Goal: Task Accomplishment & Management: Use online tool/utility

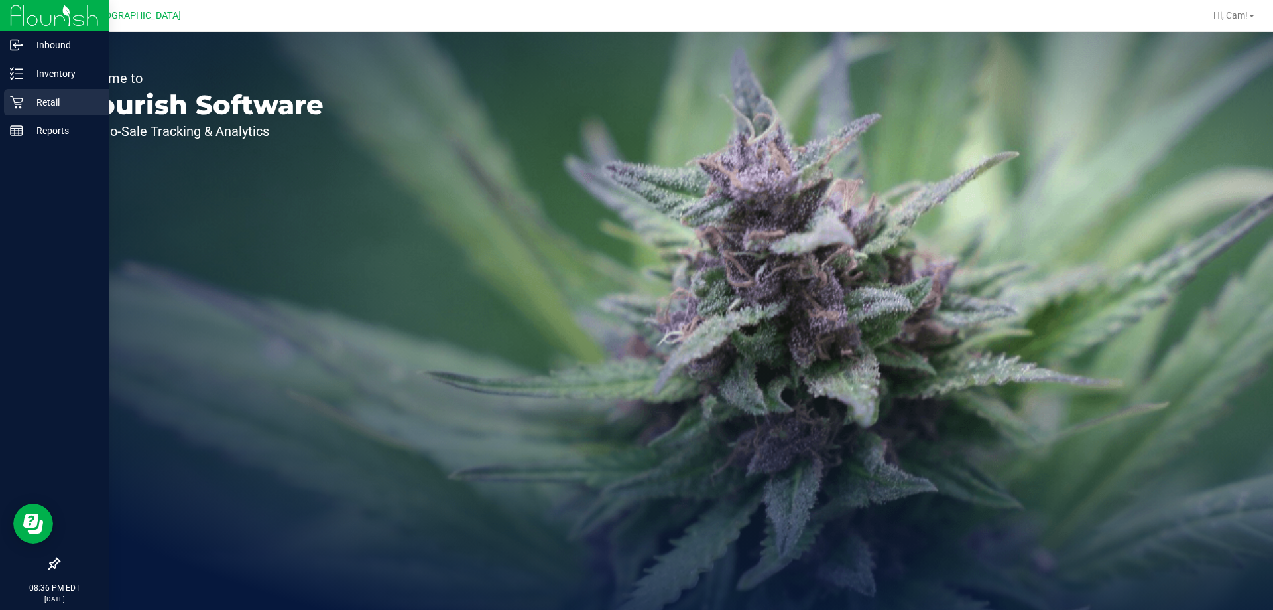
click at [25, 97] on p "Retail" at bounding box center [63, 102] width 80 height 16
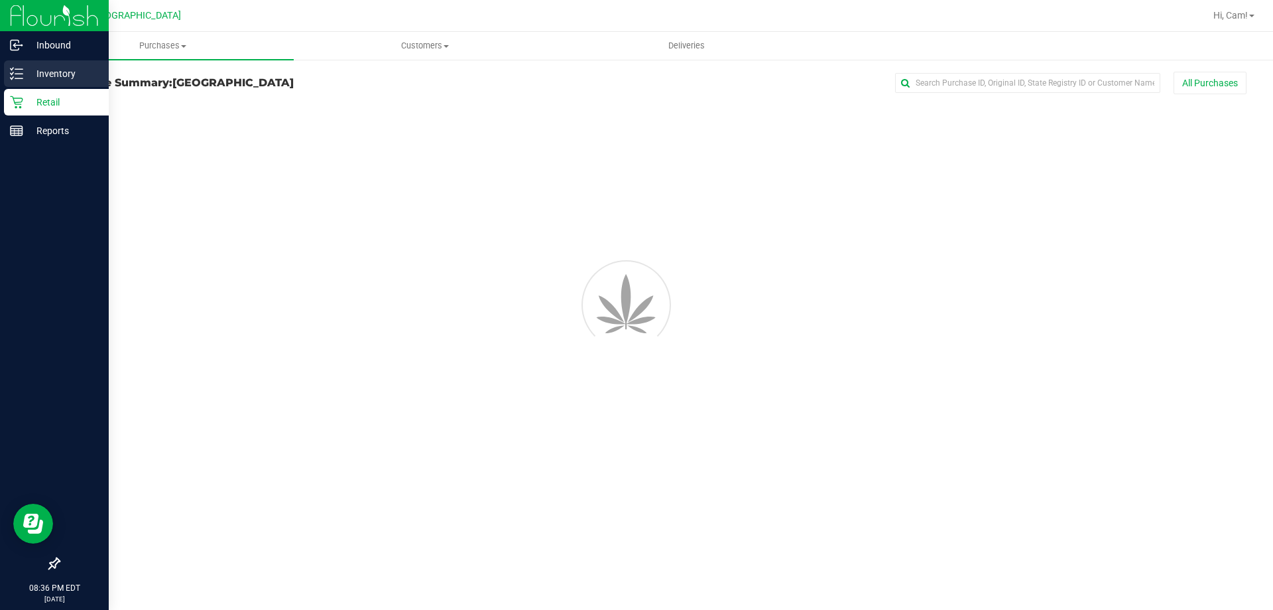
click at [73, 80] on p "Inventory" at bounding box center [63, 74] width 80 height 16
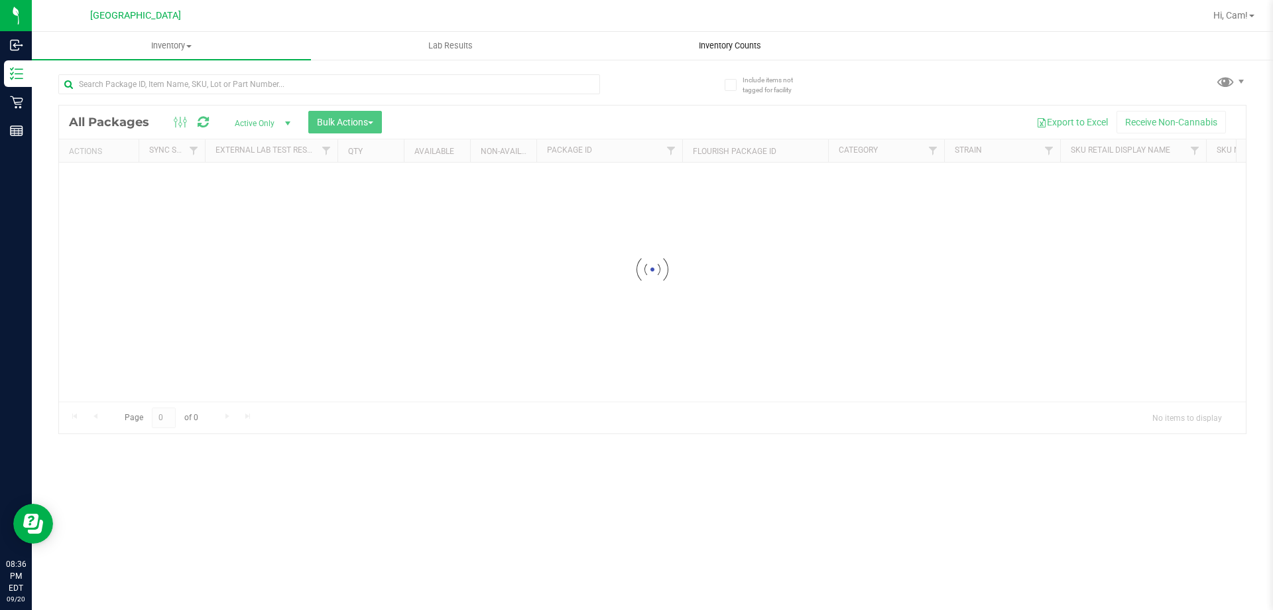
click at [727, 46] on span "Inventory Counts" at bounding box center [730, 46] width 98 height 12
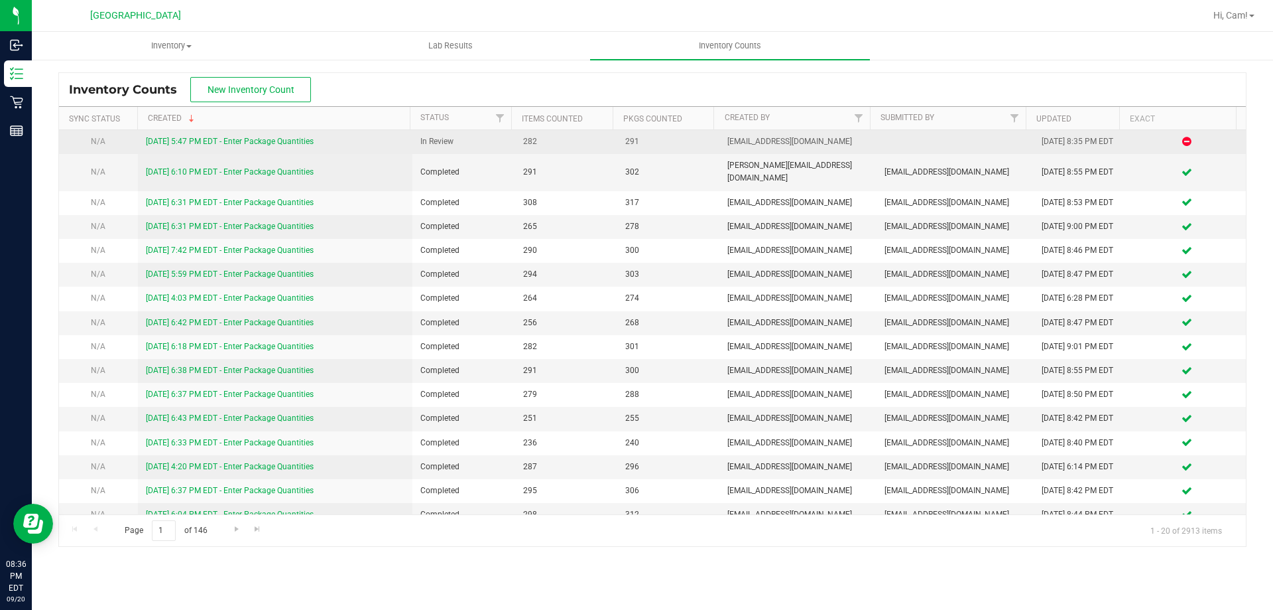
click at [257, 143] on link "[DATE] 5:47 PM EDT - Enter Package Quantities" at bounding box center [230, 141] width 168 height 9
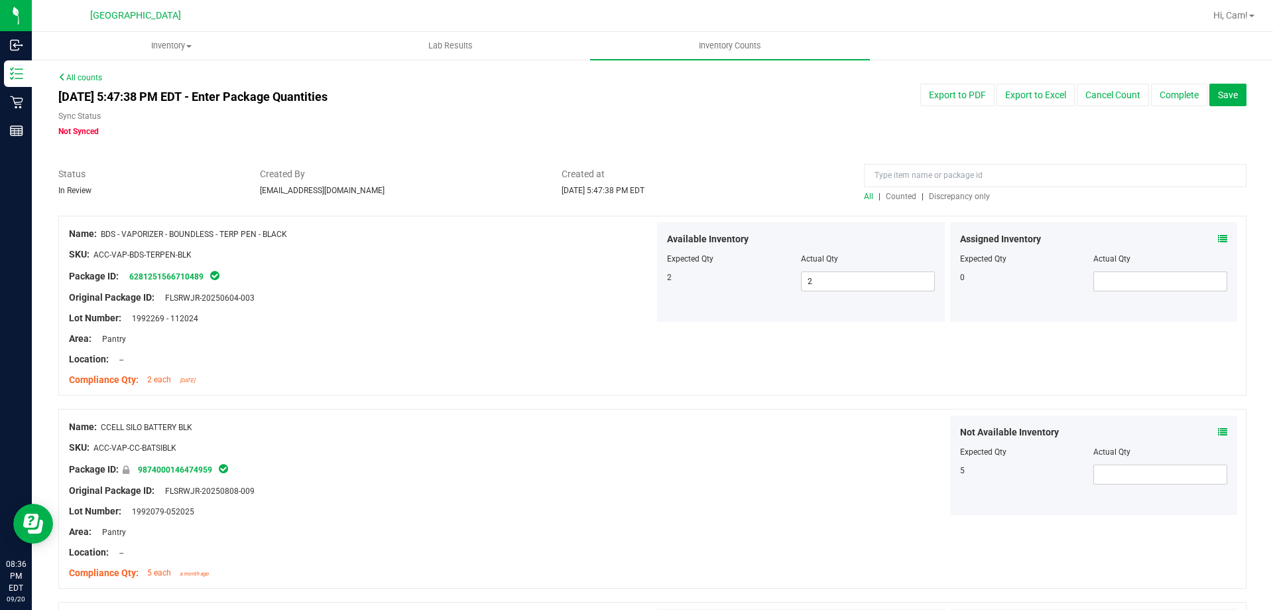
click at [968, 193] on span "Discrepancy only" at bounding box center [959, 196] width 61 height 9
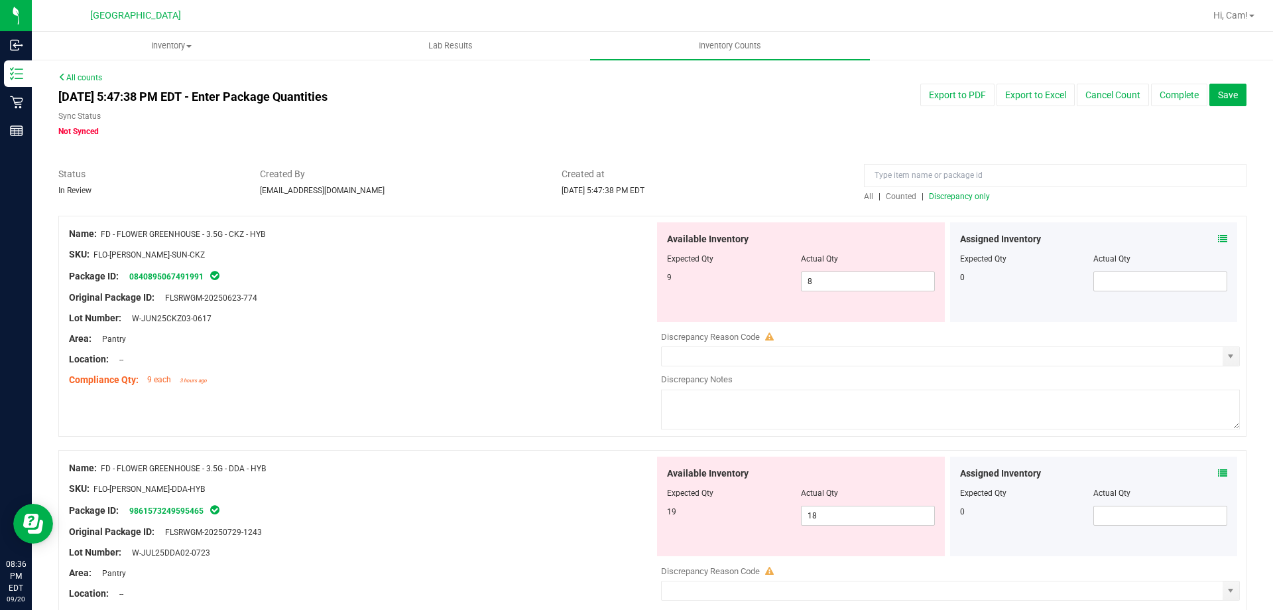
click at [1218, 238] on icon at bounding box center [1222, 238] width 9 height 9
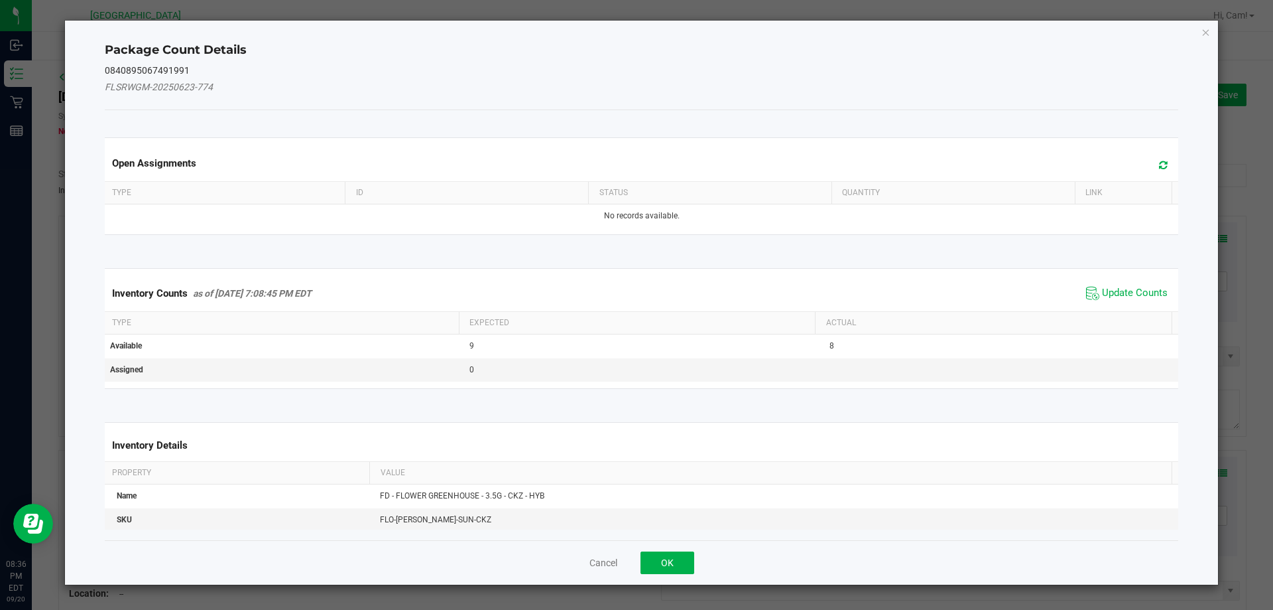
click at [1159, 160] on icon at bounding box center [1163, 165] width 9 height 10
click at [1140, 278] on div "Inventory Counts as of [DATE] 7:08:45 PM EDT Update Counts" at bounding box center [642, 293] width 1080 height 36
click at [1137, 289] on span "Update Counts" at bounding box center [1135, 293] width 66 height 13
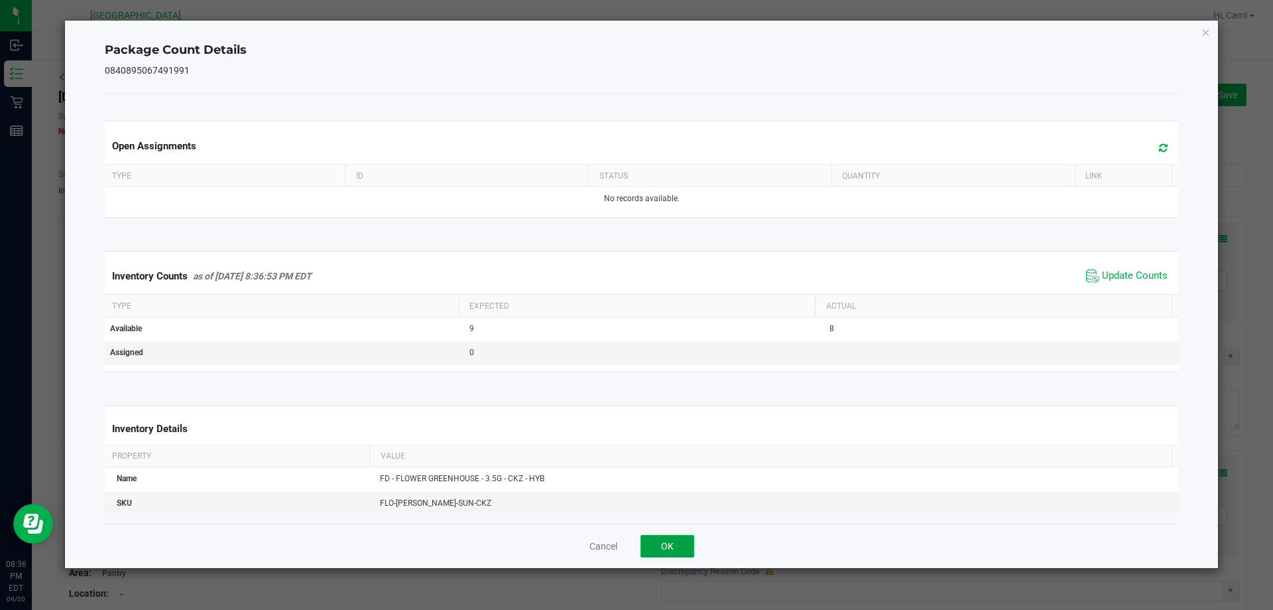
click at [671, 540] on button "OK" at bounding box center [668, 546] width 54 height 23
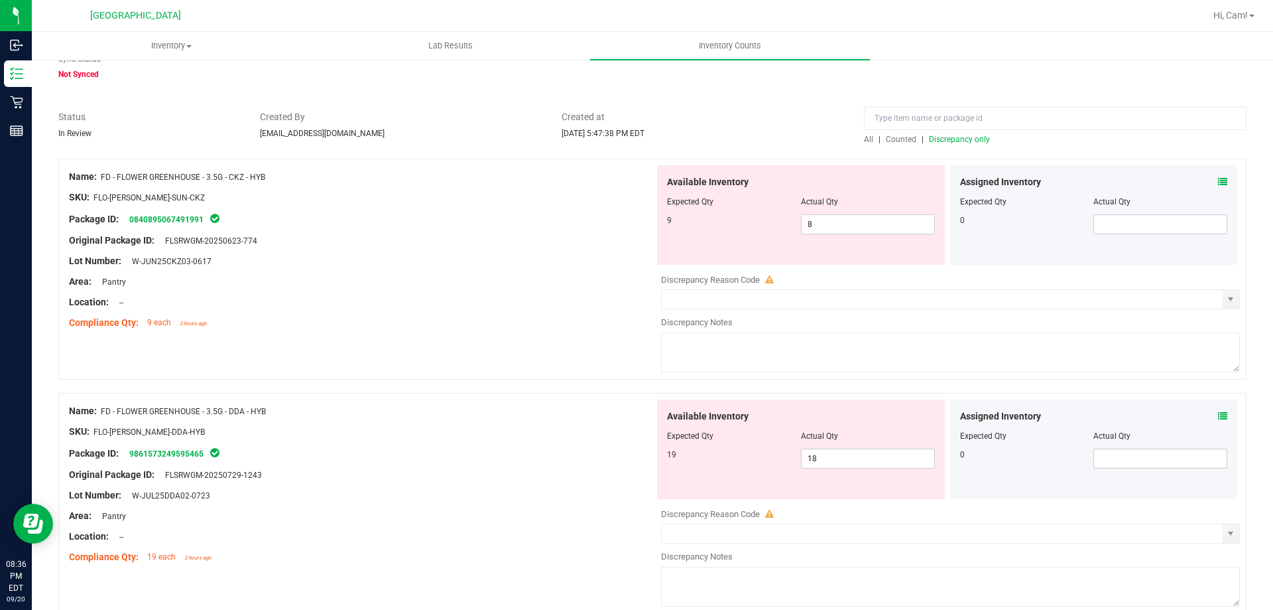
scroll to position [133, 0]
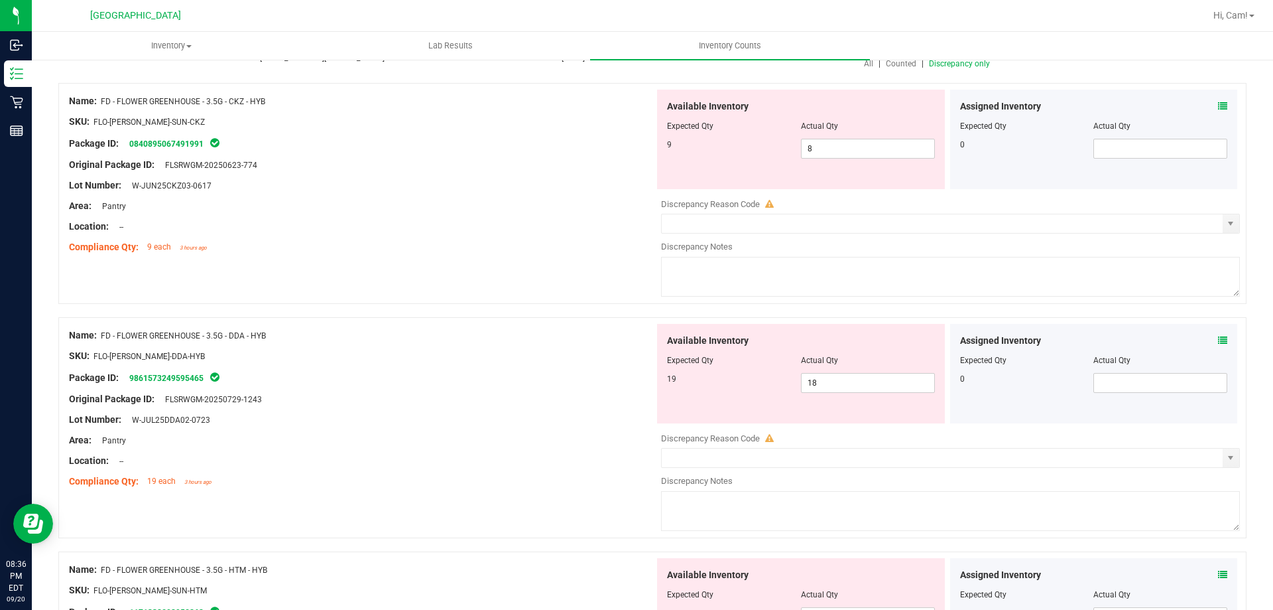
click at [1218, 342] on icon at bounding box center [1222, 340] width 9 height 9
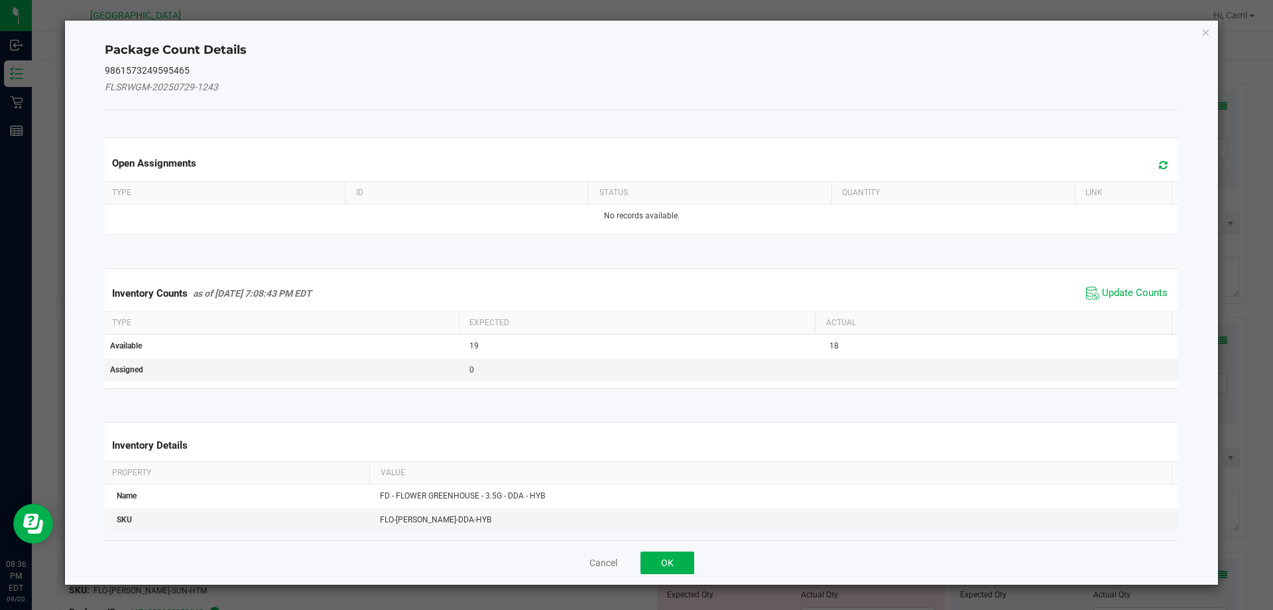
click at [1159, 161] on icon at bounding box center [1163, 165] width 9 height 10
click at [1120, 288] on span "Update Counts" at bounding box center [1135, 293] width 66 height 13
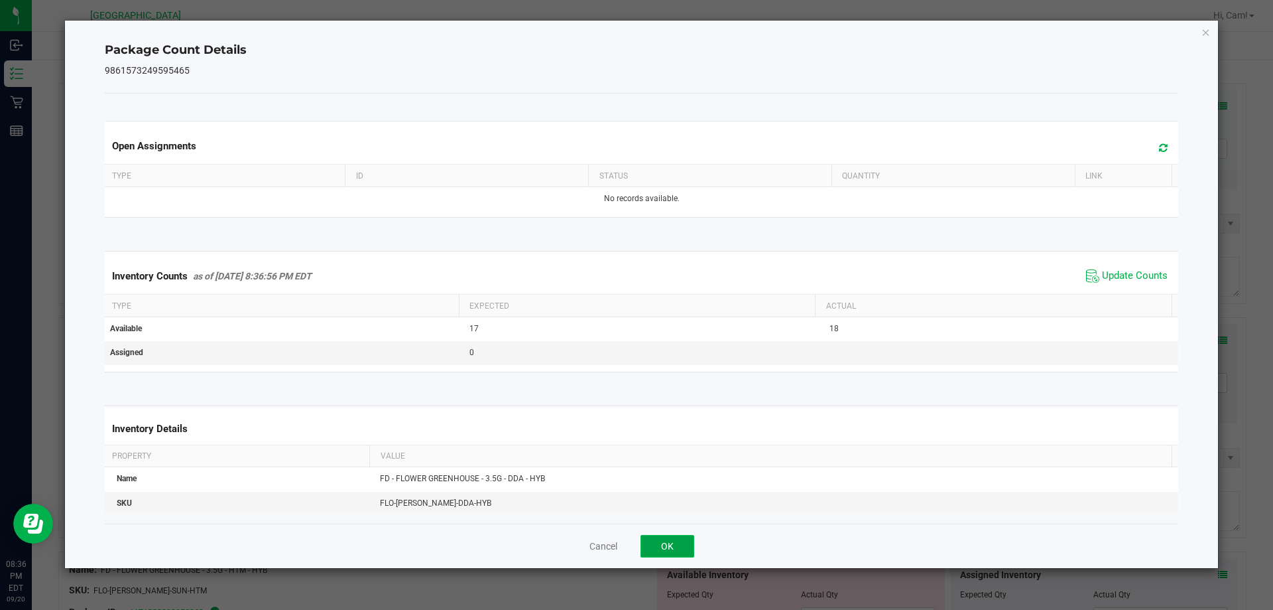
drag, startPoint x: 667, startPoint y: 538, endPoint x: 902, endPoint y: 479, distance: 242.1
click at [667, 536] on button "OK" at bounding box center [668, 546] width 54 height 23
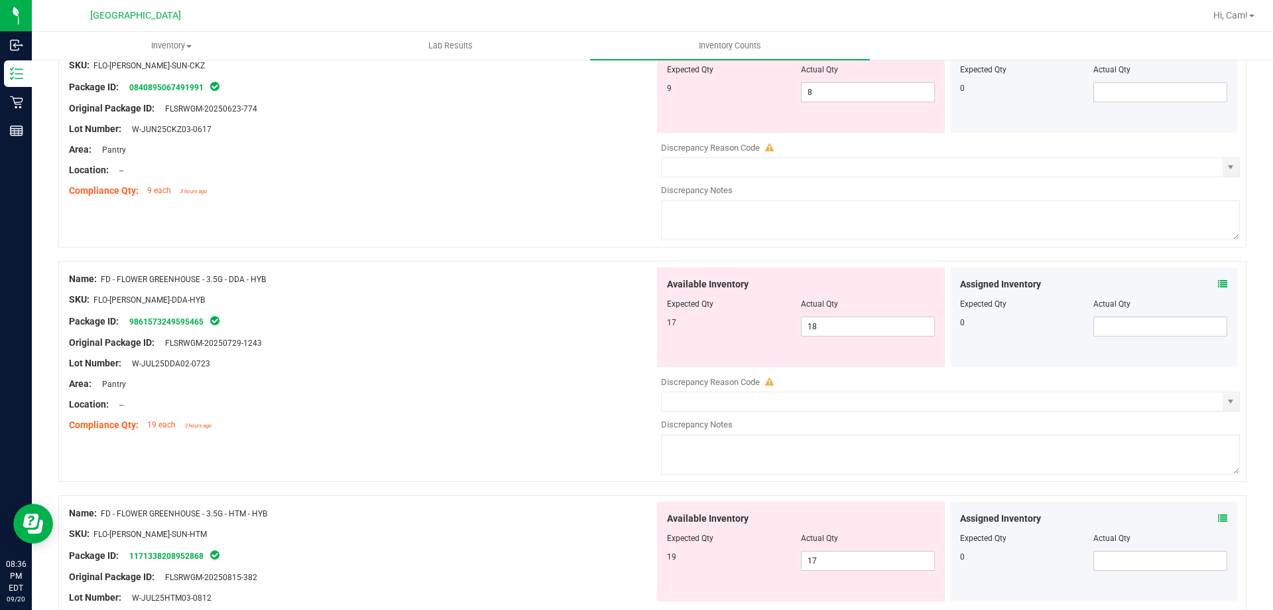
scroll to position [265, 0]
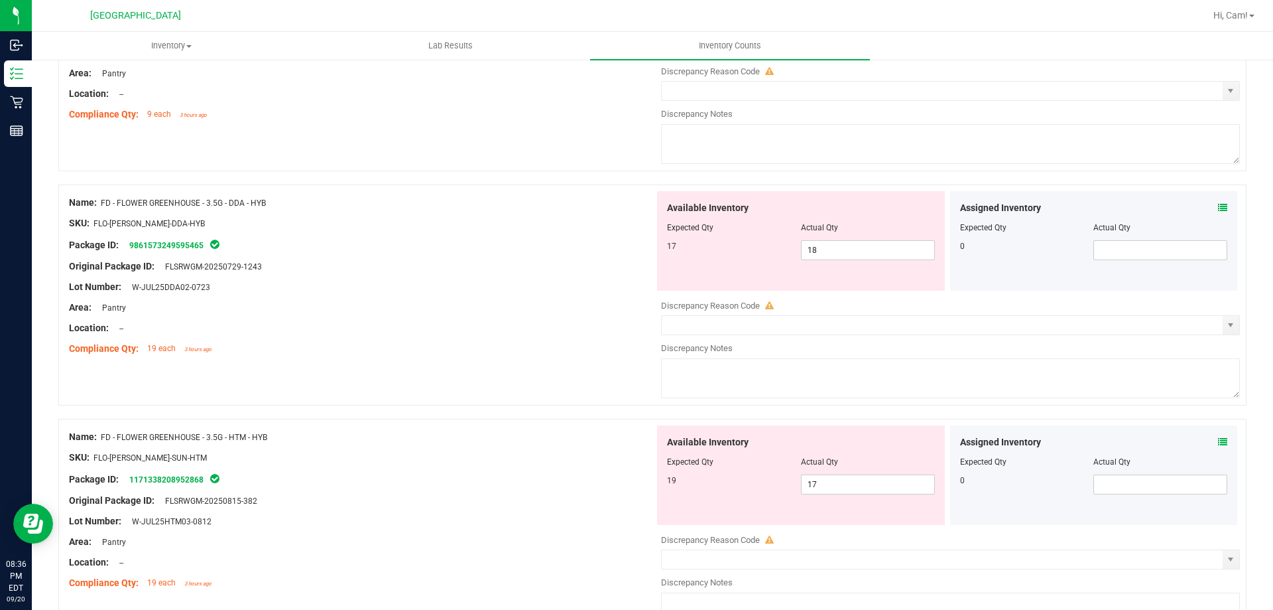
click at [1218, 445] on icon at bounding box center [1222, 441] width 9 height 9
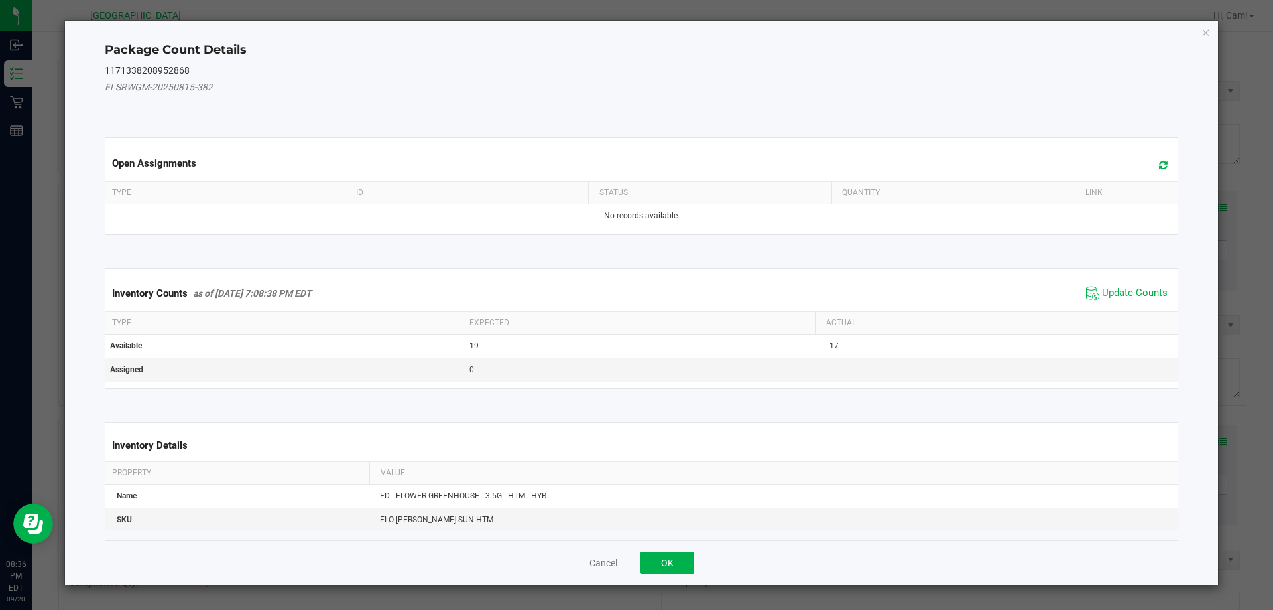
drag, startPoint x: 1134, startPoint y: 158, endPoint x: 1145, endPoint y: 164, distance: 13.1
click at [1138, 160] on div "Open Assignments" at bounding box center [642, 163] width 1080 height 36
click at [1149, 164] on span at bounding box center [1160, 165] width 22 height 19
click at [1152, 287] on span "Update Counts" at bounding box center [1135, 293] width 66 height 13
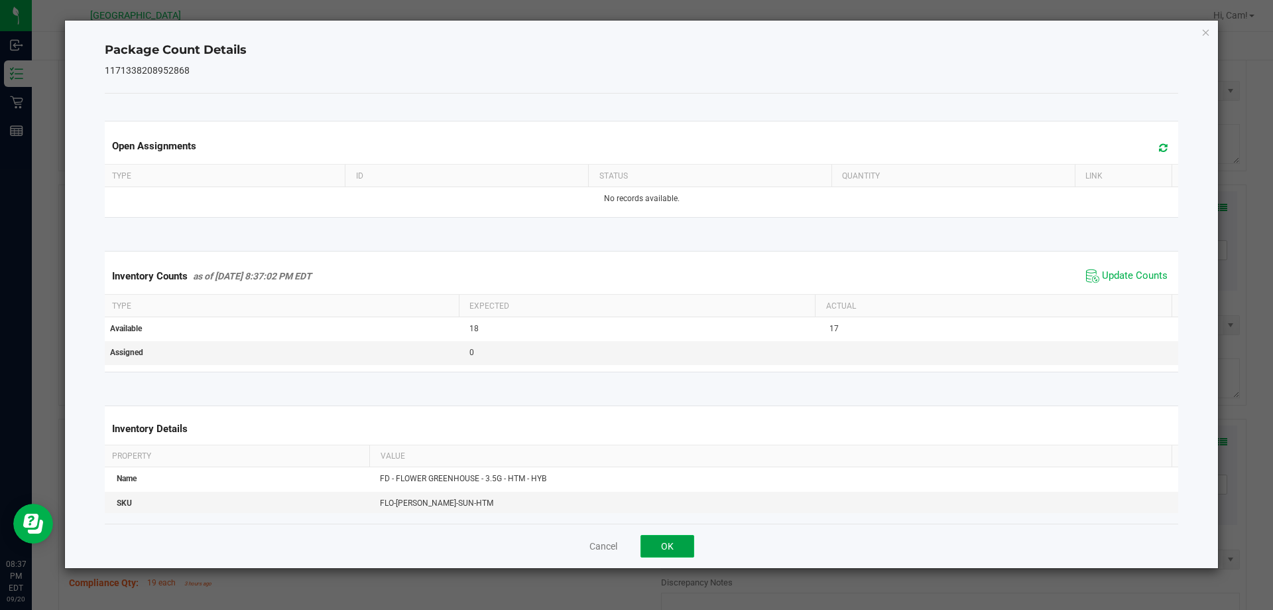
click at [677, 547] on button "OK" at bounding box center [668, 546] width 54 height 23
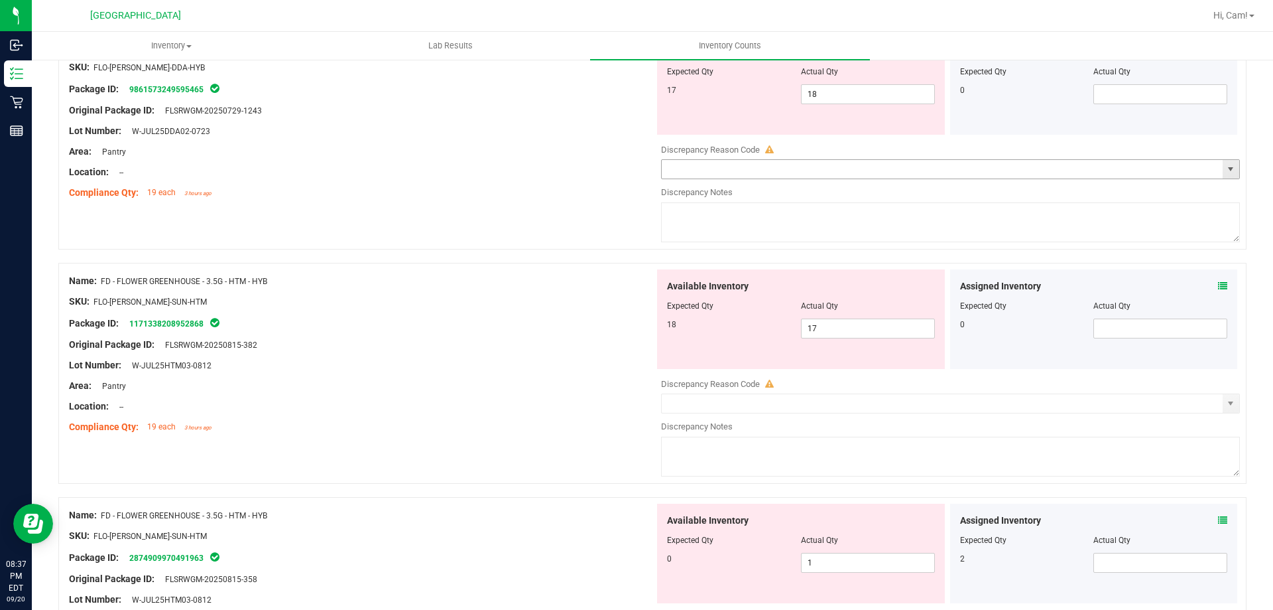
scroll to position [464, 0]
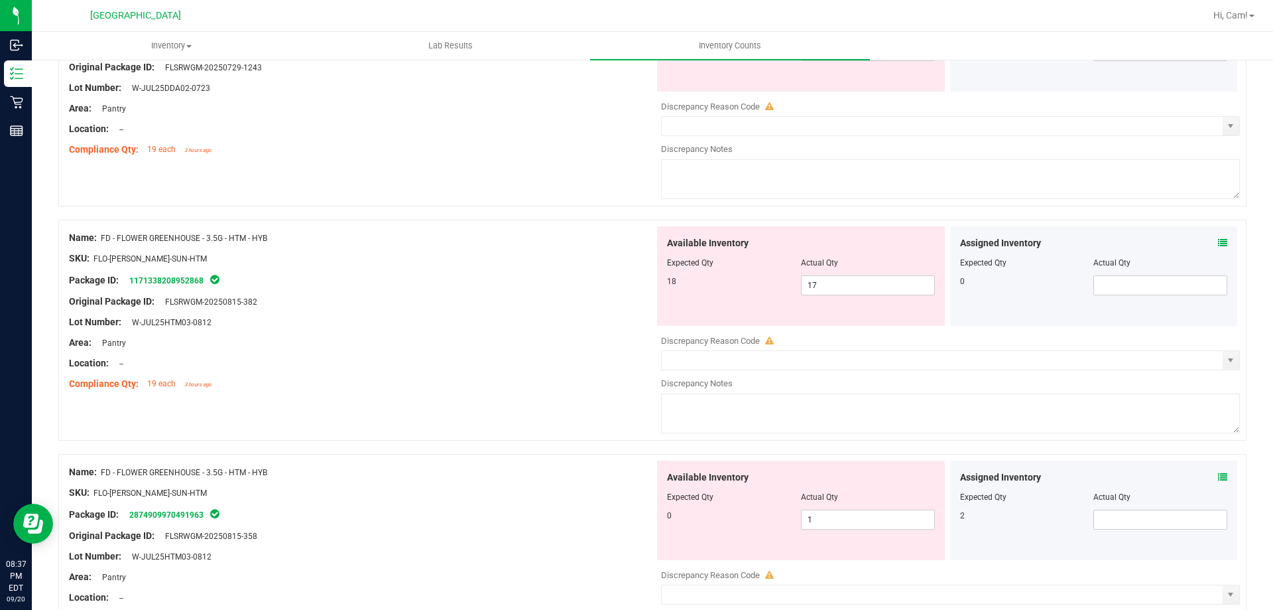
click at [1218, 476] on icon at bounding box center [1222, 476] width 9 height 9
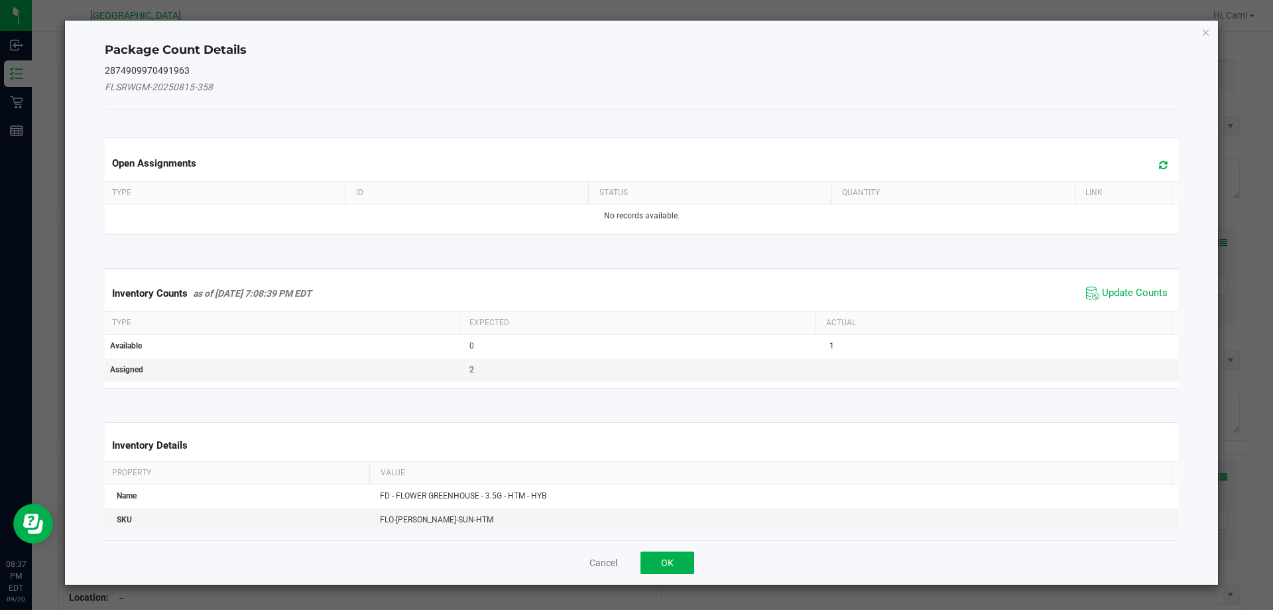
click at [1159, 157] on span at bounding box center [1160, 165] width 22 height 19
click at [1130, 289] on span "Update Counts" at bounding box center [1135, 293] width 66 height 13
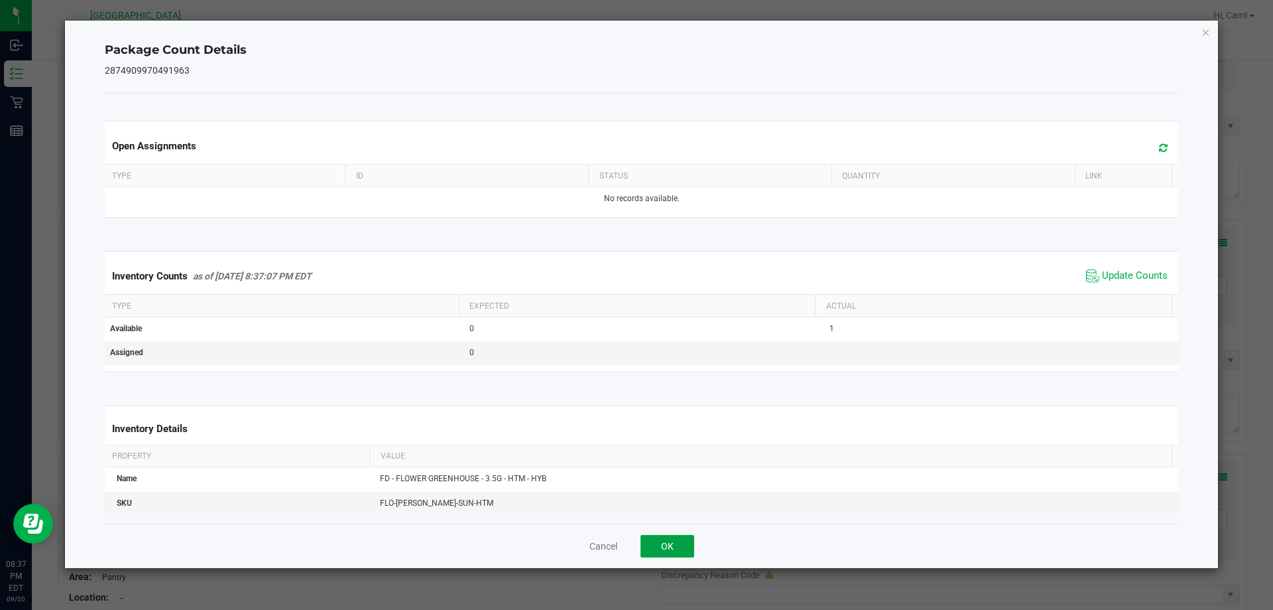
drag, startPoint x: 658, startPoint y: 552, endPoint x: 708, endPoint y: 511, distance: 65.1
click at [666, 541] on button "OK" at bounding box center [668, 546] width 54 height 23
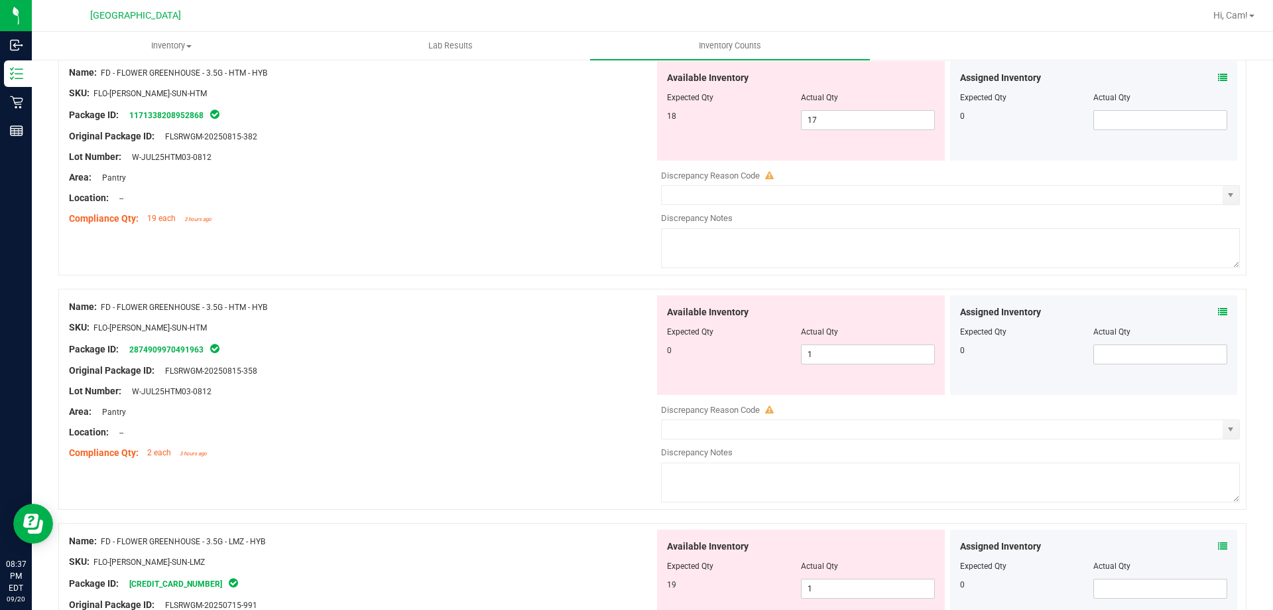
scroll to position [663, 0]
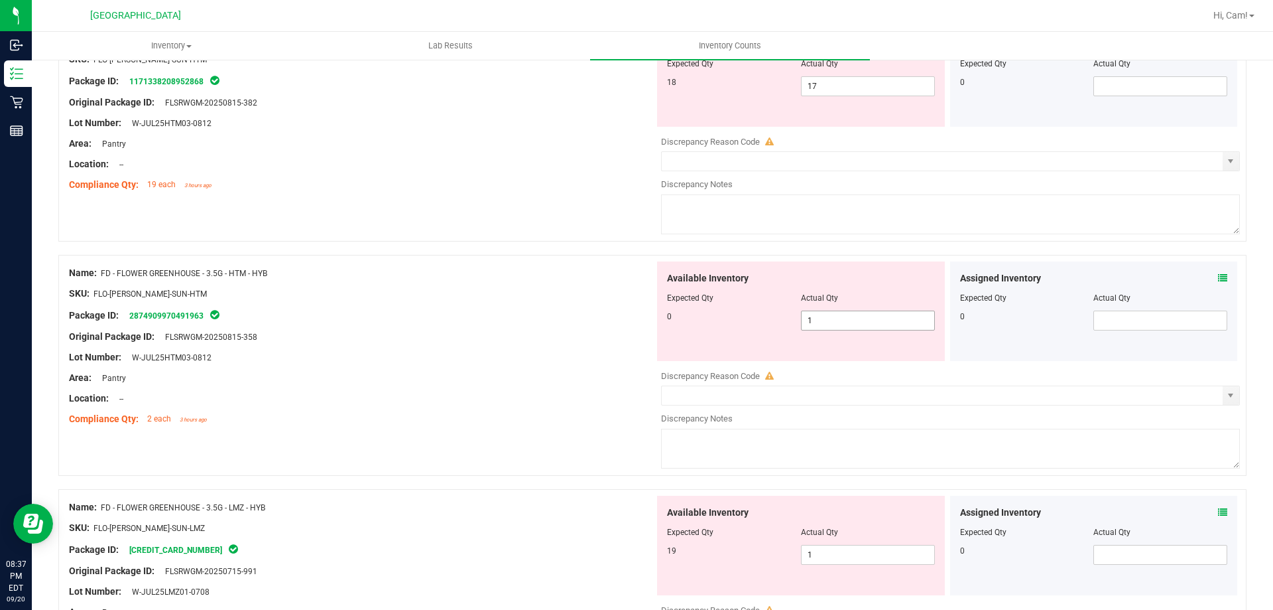
click at [883, 326] on span "1 1" at bounding box center [868, 320] width 134 height 20
type input "0"
click at [864, 92] on input "17" at bounding box center [868, 86] width 133 height 19
type input "0"
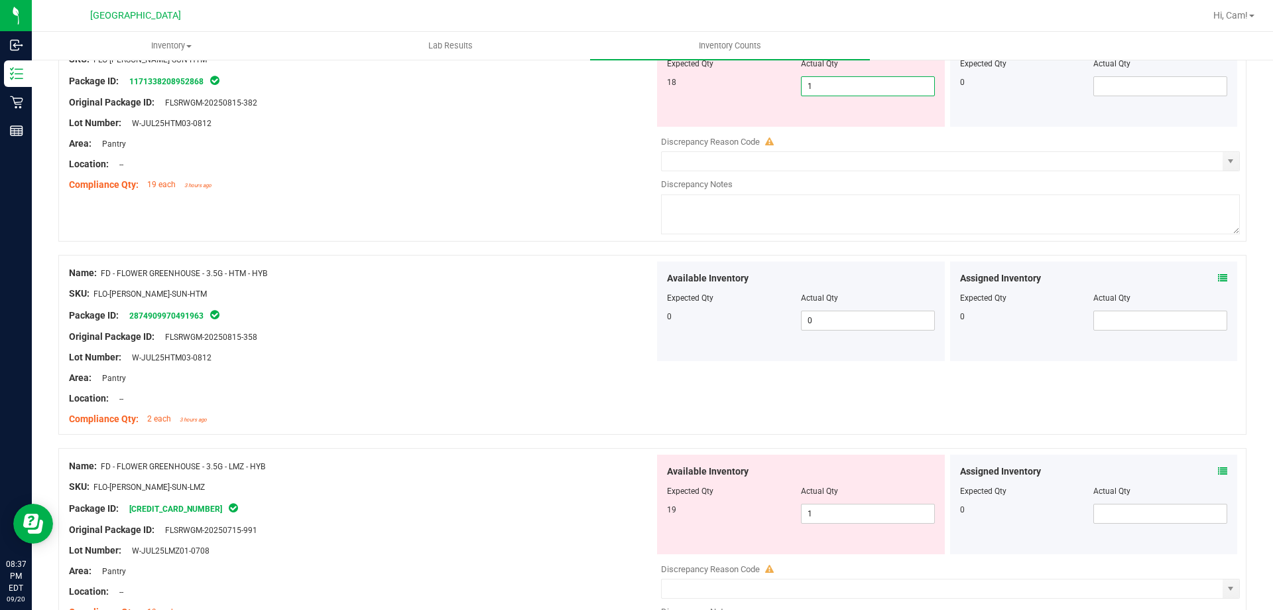
type input "18"
click at [589, 186] on div "Compliance Qty: 19 each 3 hours ago" at bounding box center [362, 185] width 586 height 14
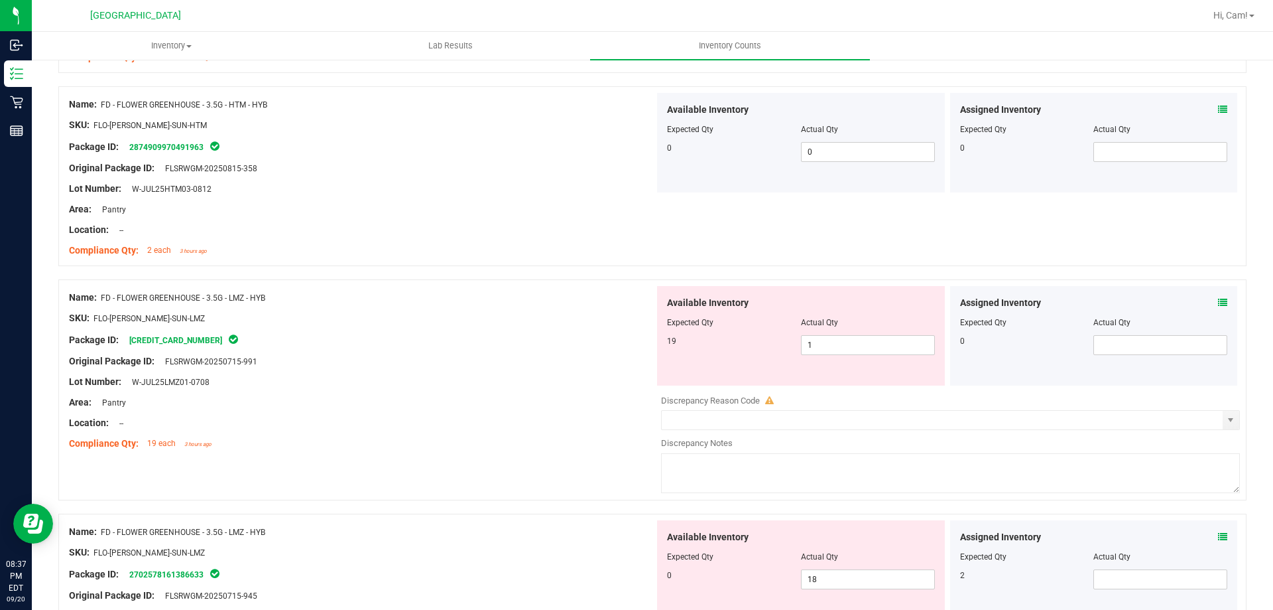
scroll to position [796, 0]
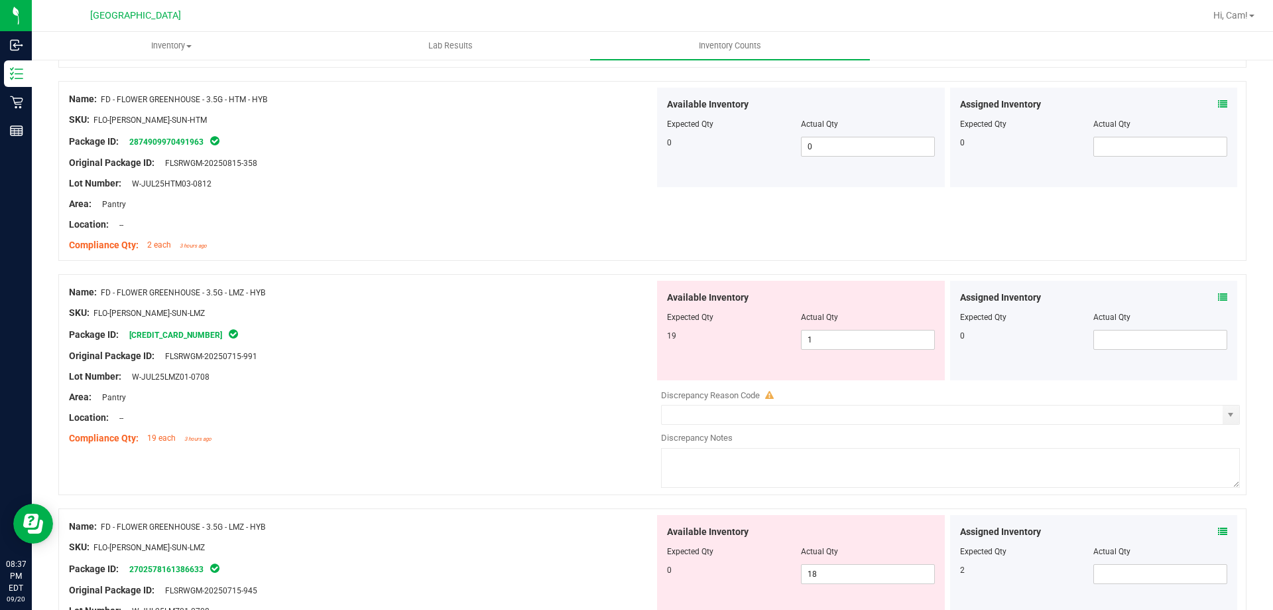
click at [1218, 298] on icon at bounding box center [1222, 296] width 9 height 9
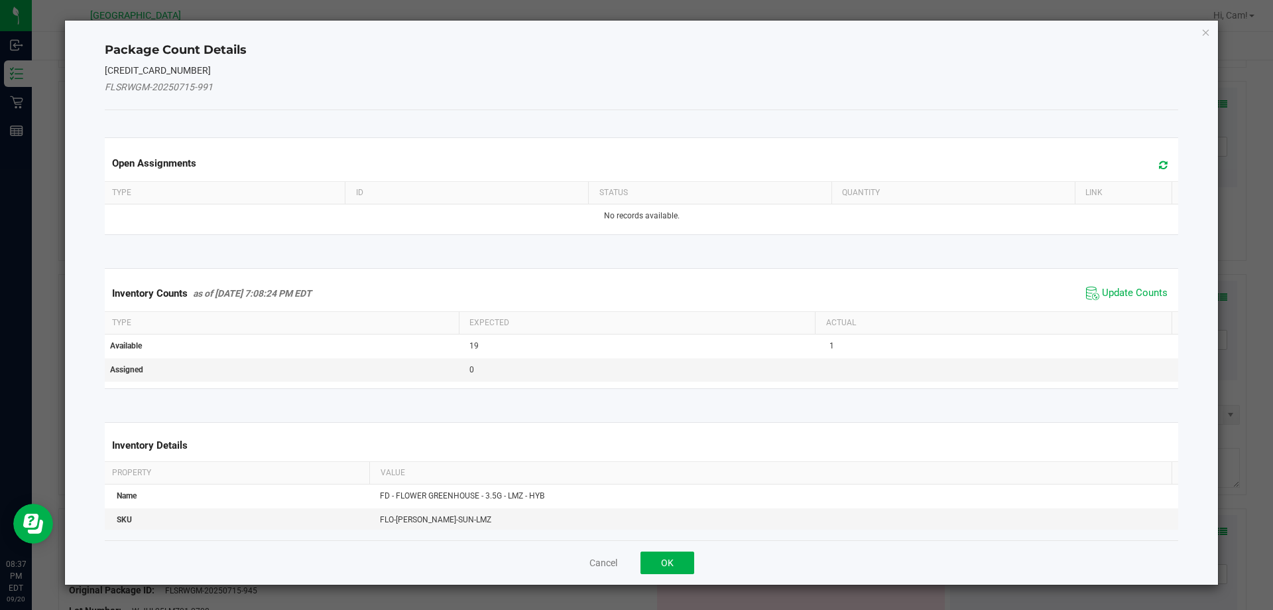
click at [1159, 164] on icon at bounding box center [1163, 165] width 9 height 10
click at [1102, 284] on span "Update Counts" at bounding box center [1127, 293] width 88 height 20
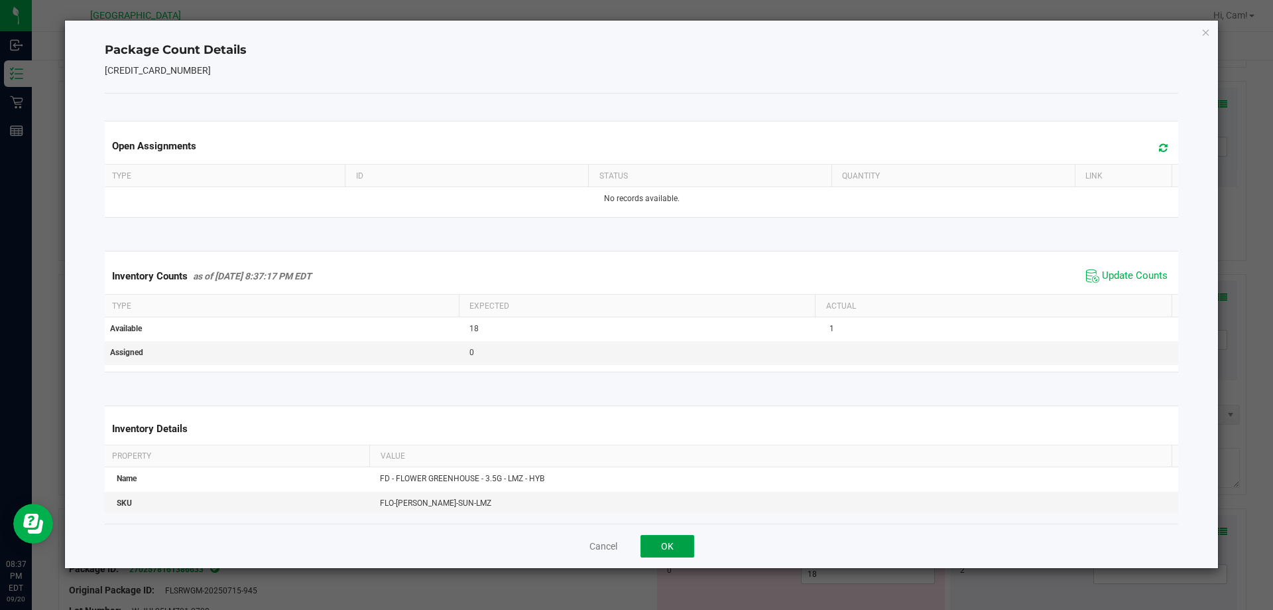
click at [673, 543] on button "OK" at bounding box center [668, 546] width 54 height 23
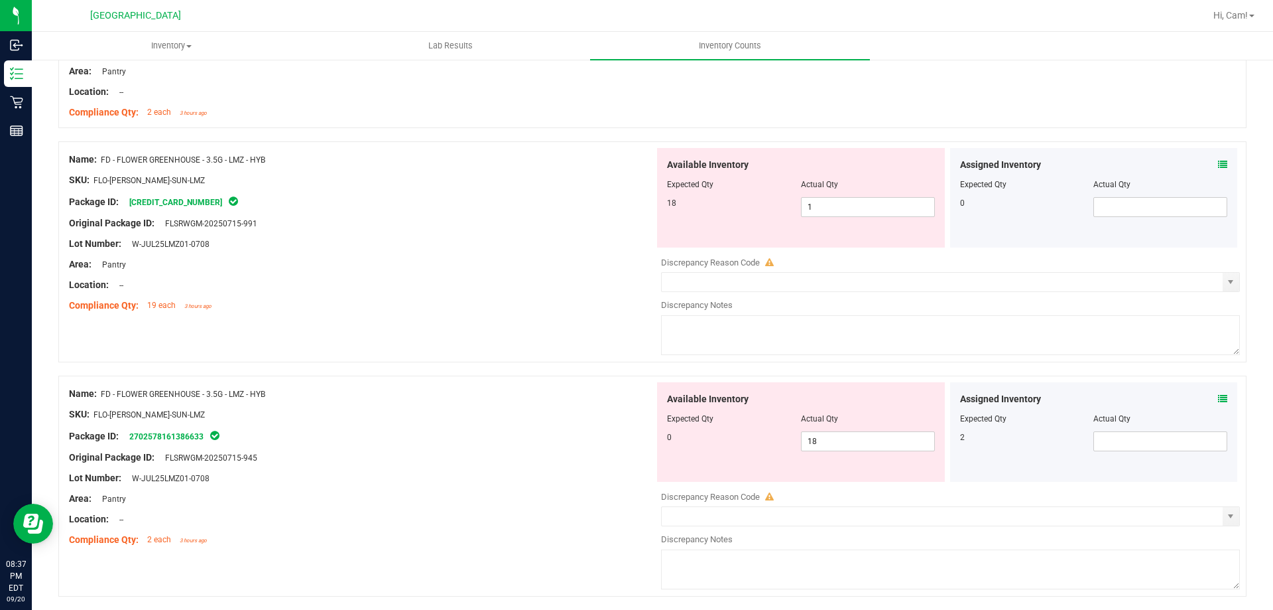
scroll to position [995, 0]
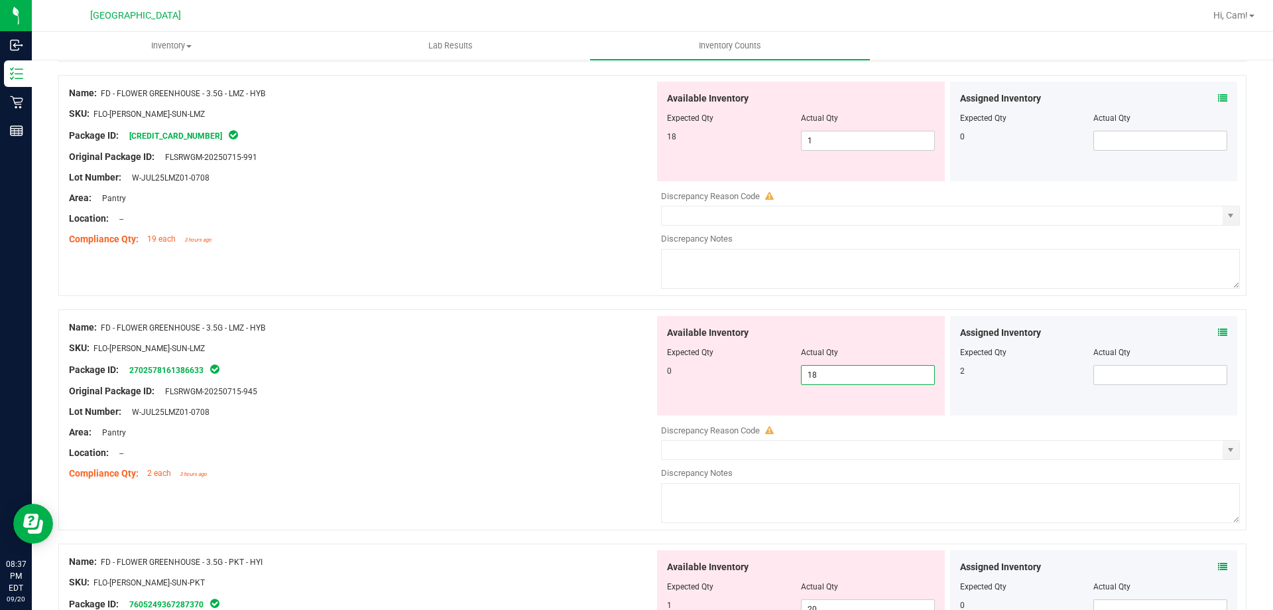
click at [838, 372] on span "18 18" at bounding box center [868, 375] width 134 height 20
click at [1219, 332] on div "Assigned Inventory Expected Qty Actual Qty 2" at bounding box center [1094, 365] width 288 height 99
click at [1208, 333] on div "Assigned Inventory" at bounding box center [1094, 333] width 268 height 14
click at [1206, 332] on div "Assigned Inventory" at bounding box center [1094, 333] width 268 height 14
click at [1218, 334] on icon at bounding box center [1222, 332] width 9 height 9
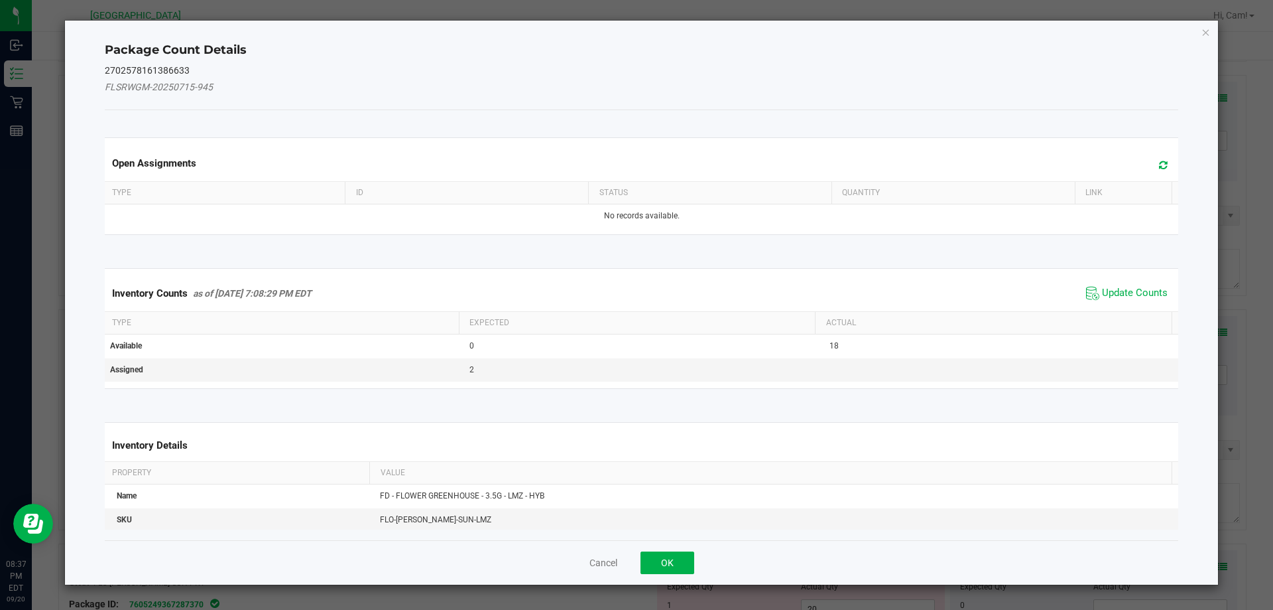
click at [1149, 161] on span at bounding box center [1160, 165] width 22 height 19
click at [1128, 285] on span "Update Counts" at bounding box center [1127, 293] width 88 height 20
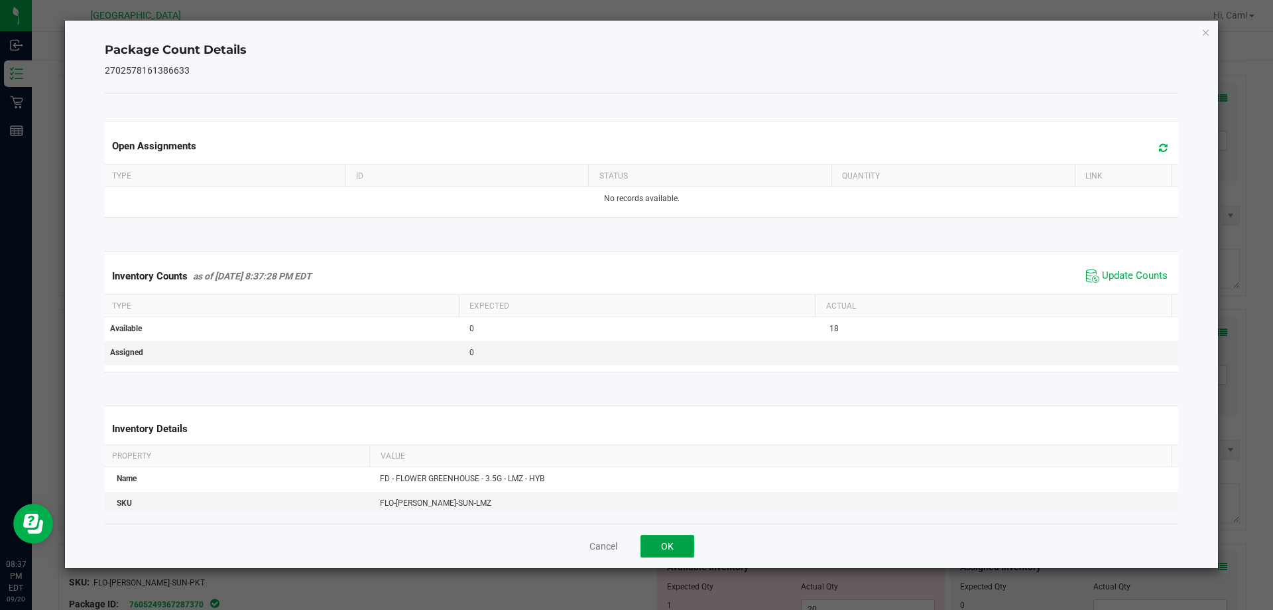
click at [694, 541] on button "OK" at bounding box center [668, 546] width 54 height 23
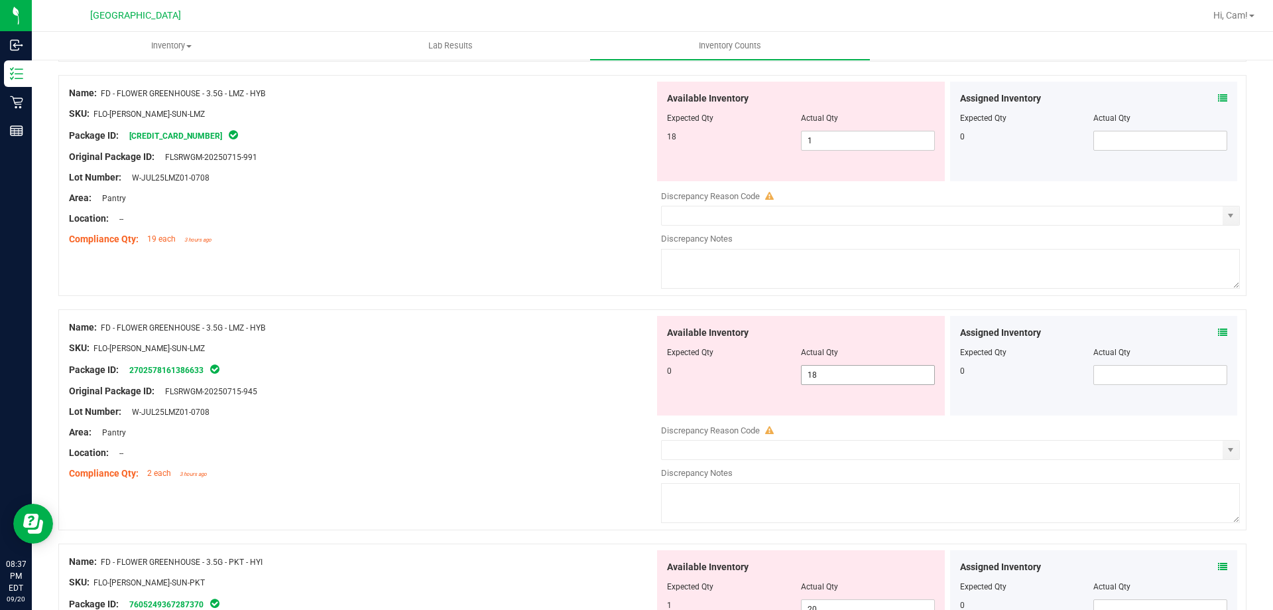
click at [866, 375] on span "18 18" at bounding box center [868, 375] width 134 height 20
click at [866, 375] on input "18" at bounding box center [868, 374] width 133 height 19
type input "0"
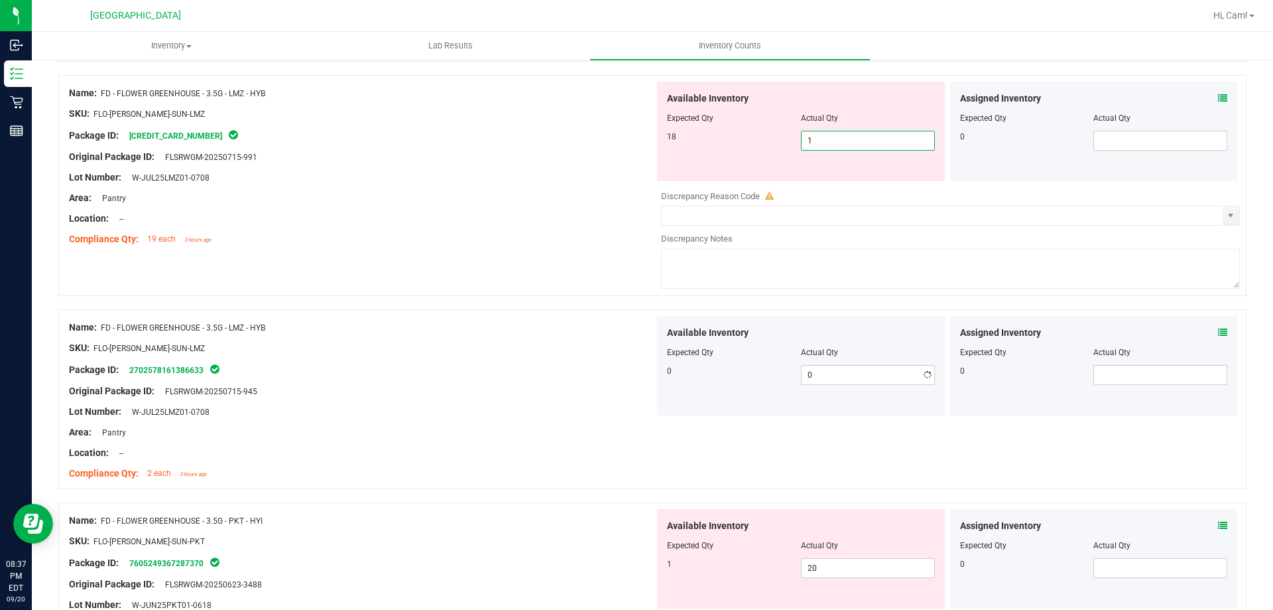
click at [844, 145] on span "1 1" at bounding box center [868, 141] width 134 height 20
type input "18"
click at [507, 206] on div at bounding box center [362, 208] width 586 height 7
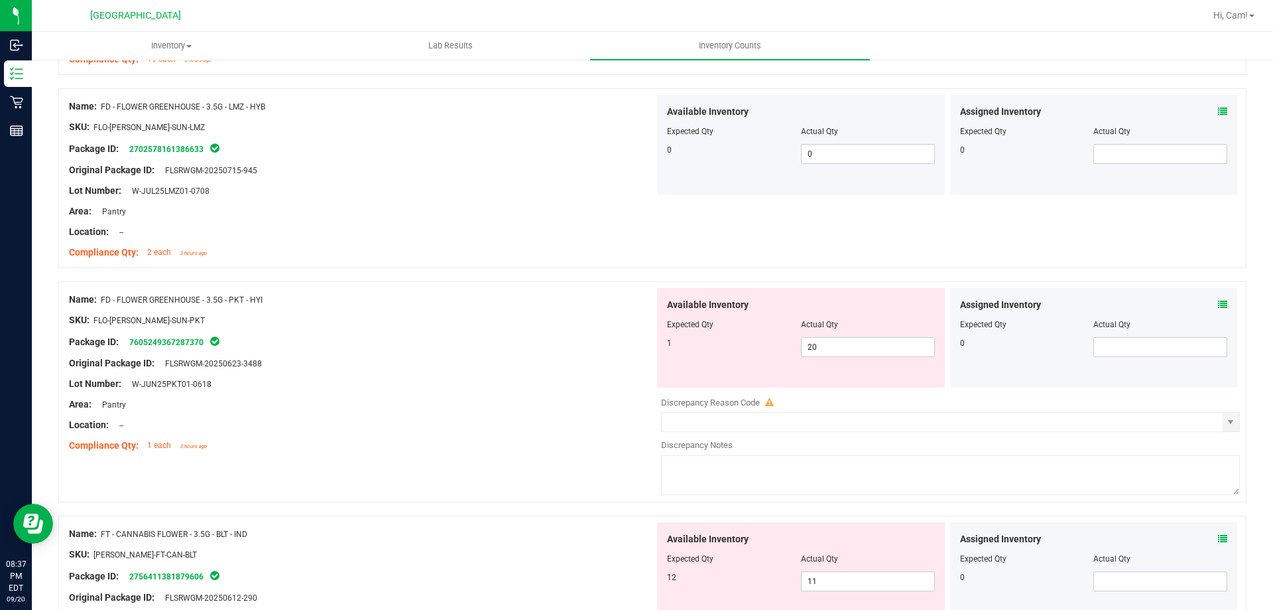
scroll to position [1194, 0]
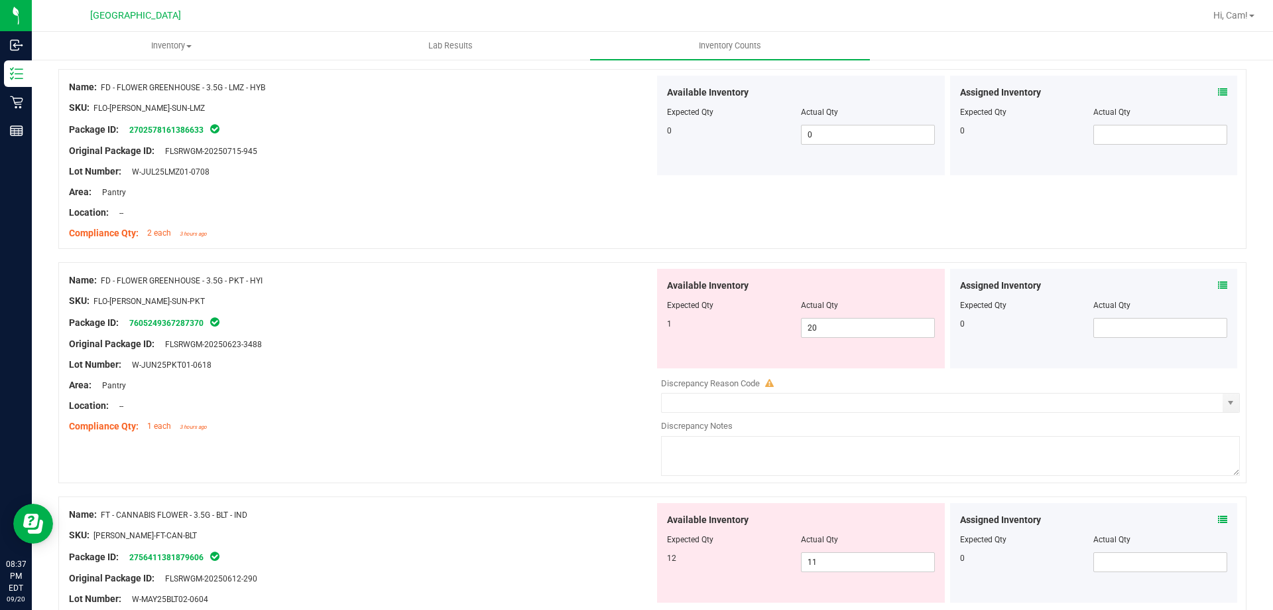
click at [1195, 285] on div "Assigned Inventory" at bounding box center [1094, 286] width 268 height 14
click at [1195, 274] on div "Assigned Inventory Expected Qty Actual Qty 0" at bounding box center [1094, 318] width 288 height 99
click at [1195, 273] on div "Assigned Inventory Expected Qty Actual Qty 0" at bounding box center [1094, 318] width 288 height 99
click at [1221, 292] on div "Assigned Inventory Expected Qty Actual Qty 0" at bounding box center [1094, 318] width 288 height 99
click at [1207, 277] on div "Assigned Inventory Expected Qty Actual Qty 0" at bounding box center [1094, 318] width 288 height 99
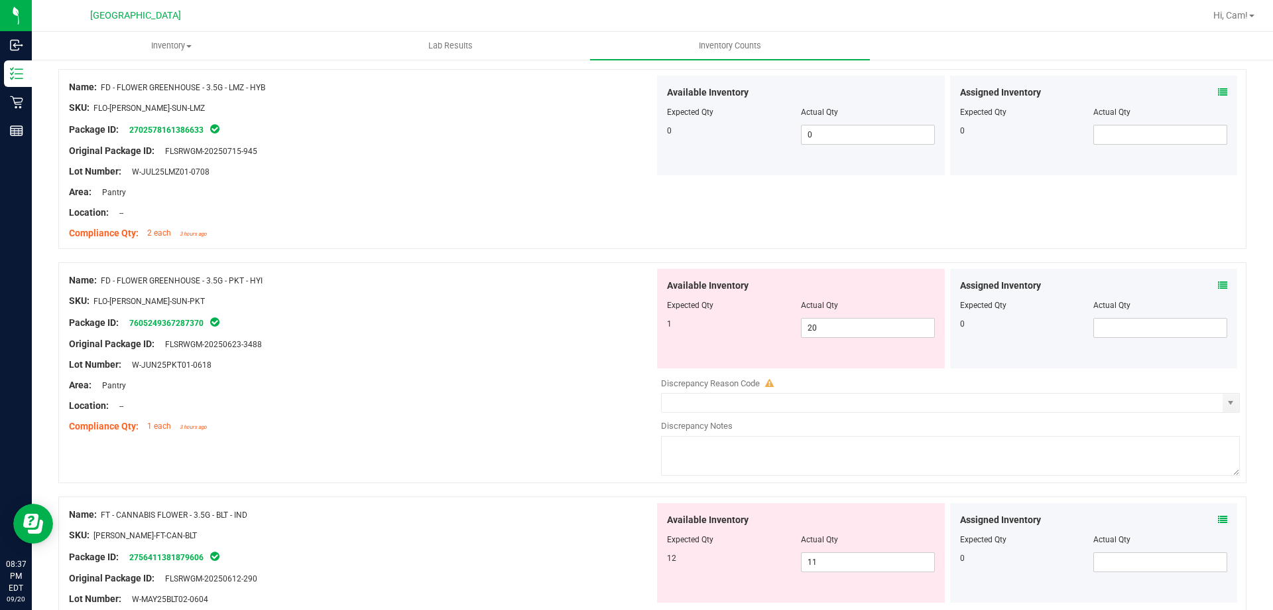
click at [1218, 291] on span at bounding box center [1222, 286] width 9 height 14
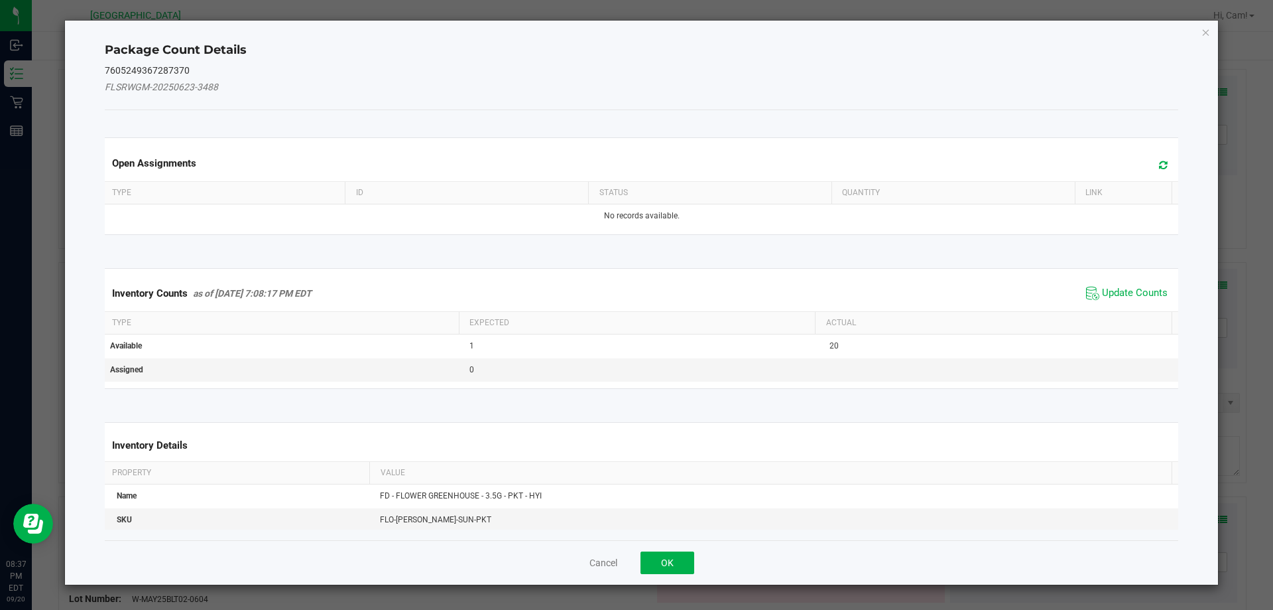
click at [1159, 163] on icon at bounding box center [1163, 165] width 9 height 10
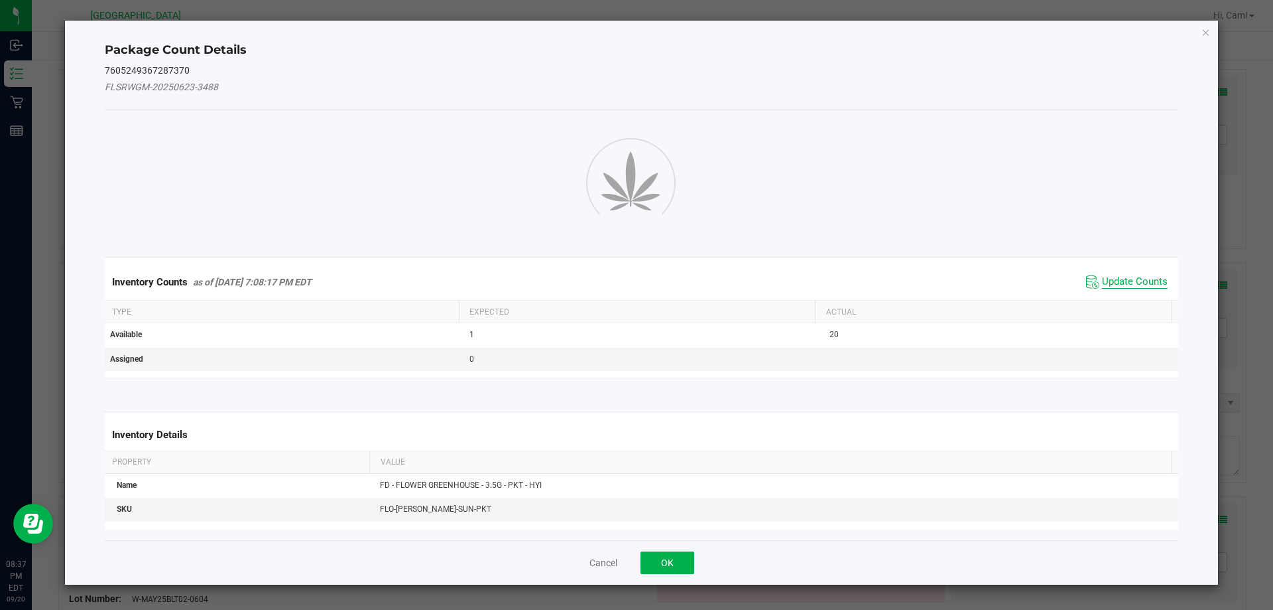
click at [1139, 279] on span "Update Counts" at bounding box center [1135, 281] width 66 height 13
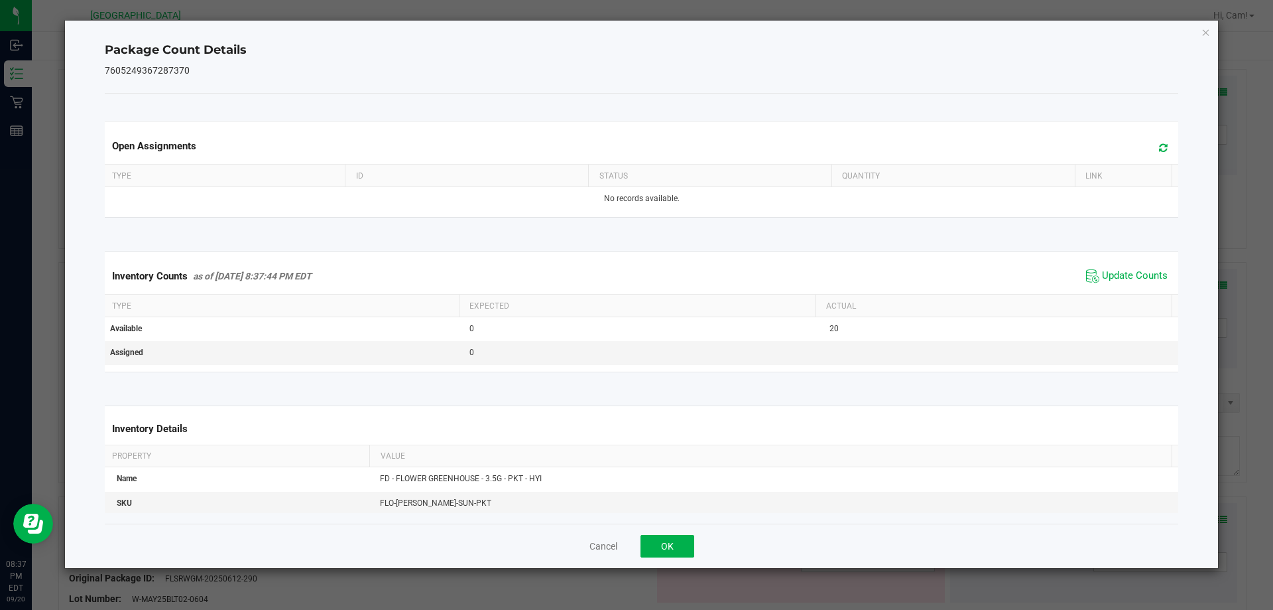
click at [1159, 150] on icon at bounding box center [1163, 148] width 9 height 10
click at [1143, 265] on div "Inventory Counts as of [DATE] 8:37:44 PM EDT Update Counts" at bounding box center [642, 276] width 1080 height 36
click at [1142, 265] on div "Inventory Counts as of [DATE] 8:37:44 PM EDT Update Counts" at bounding box center [642, 276] width 1080 height 36
click at [1136, 271] on span "Update Counts" at bounding box center [1127, 276] width 88 height 20
drag, startPoint x: 671, startPoint y: 539, endPoint x: 704, endPoint y: 511, distance: 42.9
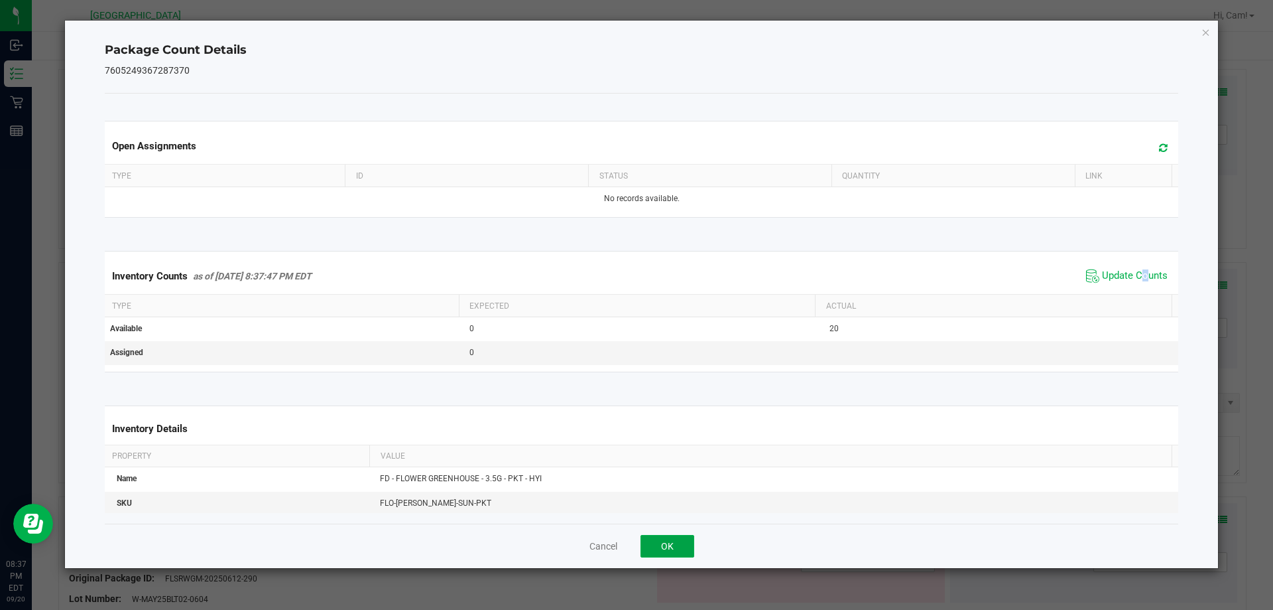
click at [671, 539] on button "OK" at bounding box center [668, 546] width 54 height 23
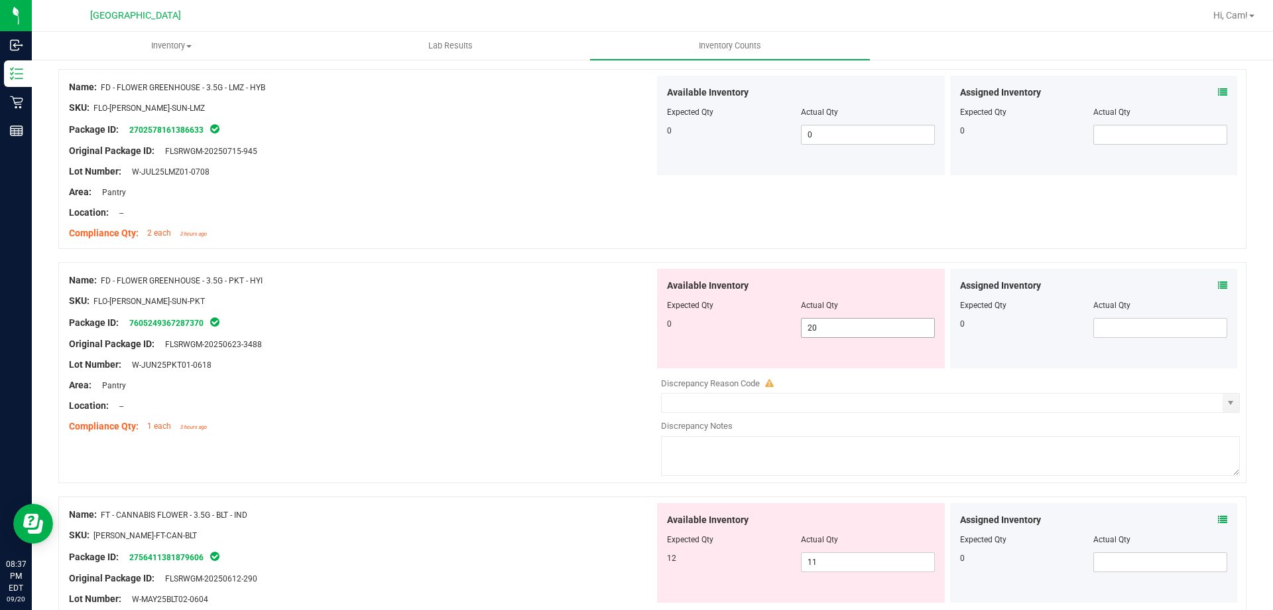
click at [877, 329] on span "20 20" at bounding box center [868, 328] width 134 height 20
click at [877, 329] on input "20" at bounding box center [868, 327] width 133 height 19
type input "0"
drag, startPoint x: 635, startPoint y: 332, endPoint x: 659, endPoint y: 325, distance: 24.3
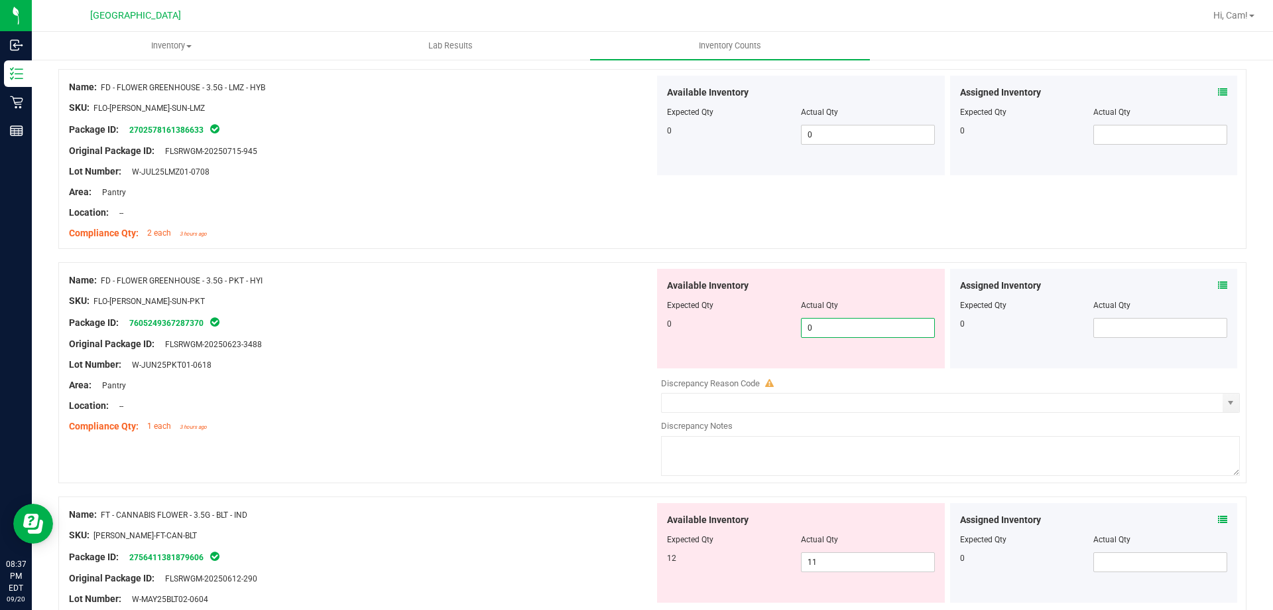
click at [639, 331] on div at bounding box center [362, 333] width 586 height 7
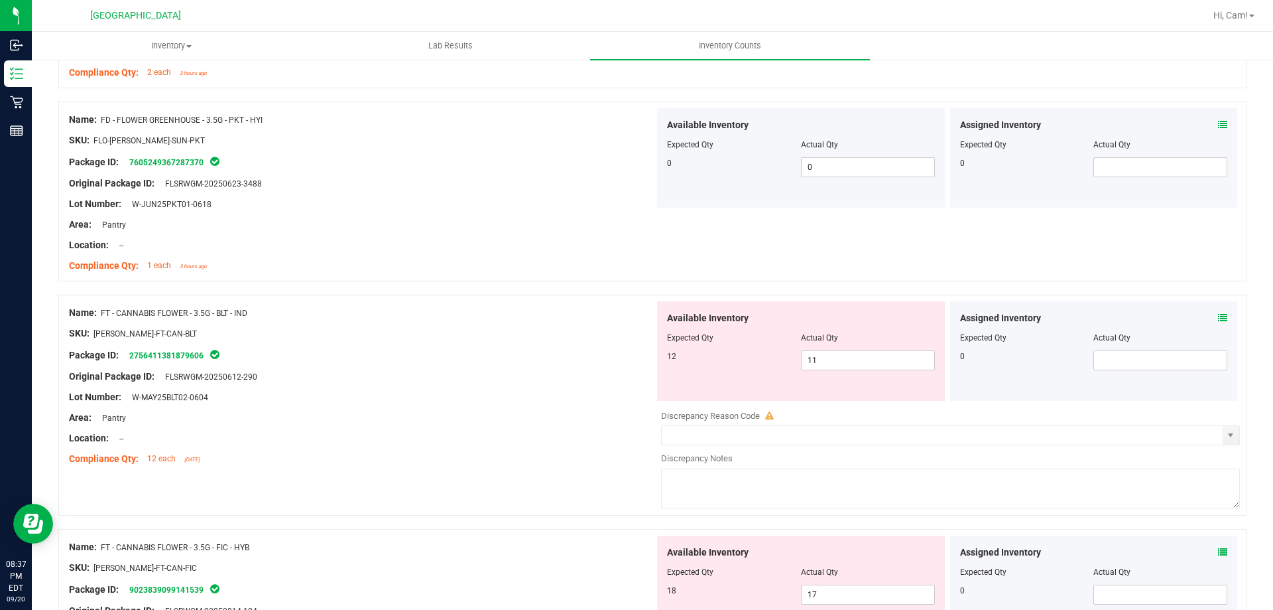
scroll to position [1526, 0]
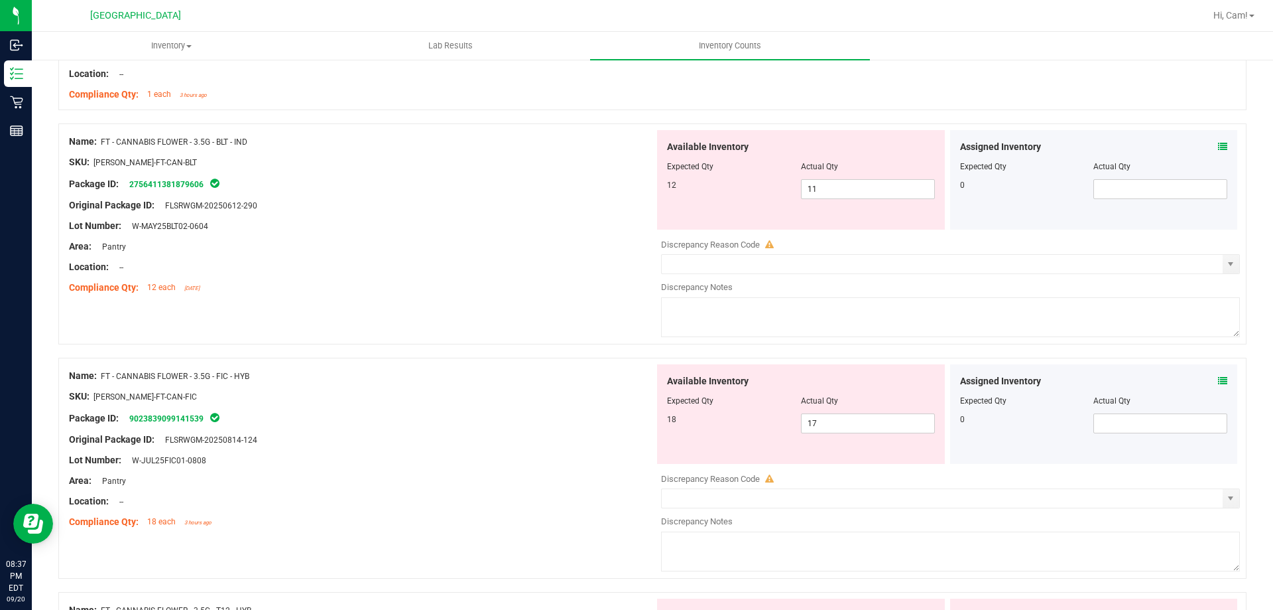
click at [1218, 147] on icon at bounding box center [1222, 146] width 9 height 9
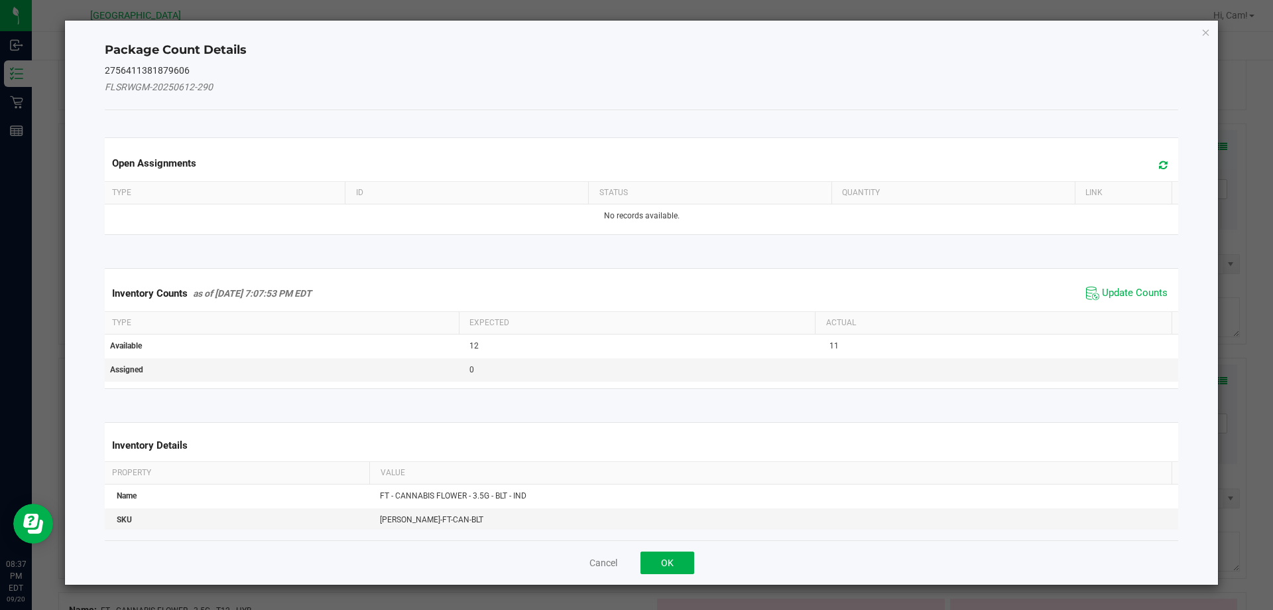
click at [1153, 159] on span at bounding box center [1160, 165] width 22 height 19
click at [1110, 293] on span "Update Counts" at bounding box center [1135, 293] width 66 height 13
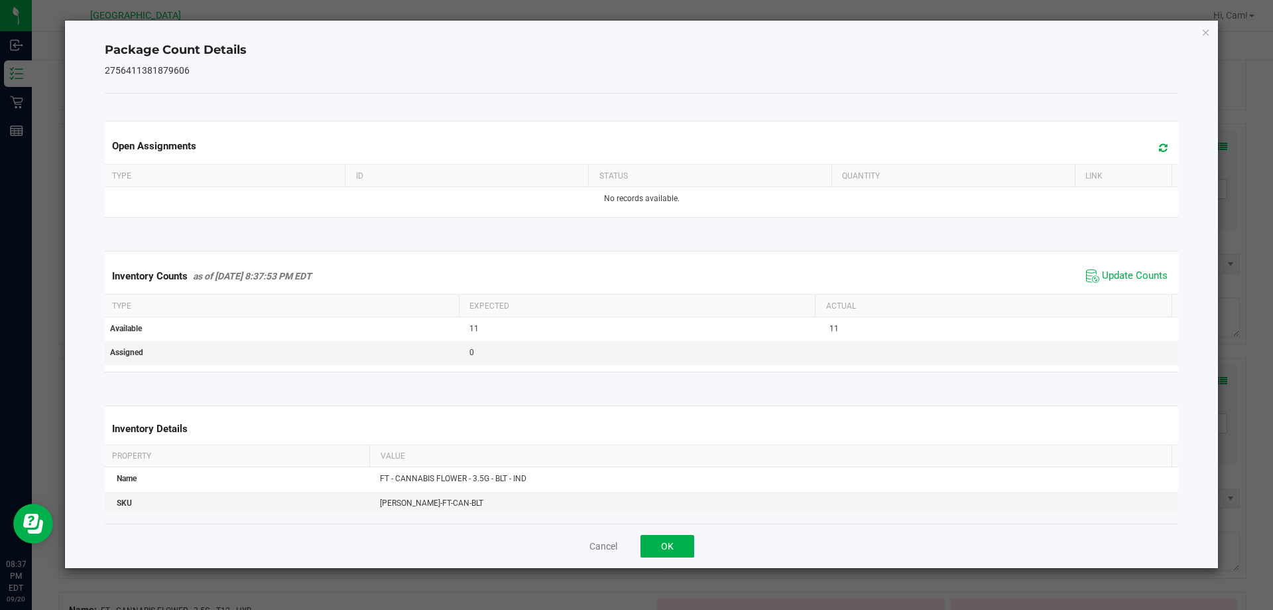
click at [701, 541] on div "Cancel OK" at bounding box center [642, 545] width 1074 height 44
click at [693, 541] on button "OK" at bounding box center [668, 546] width 54 height 23
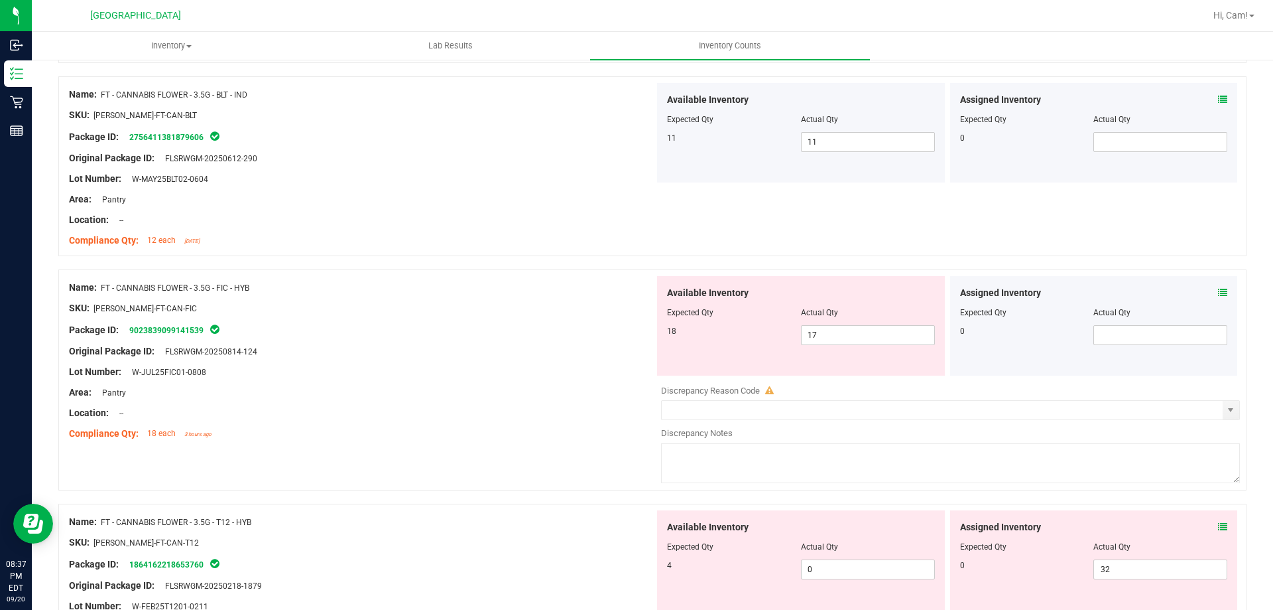
scroll to position [1658, 0]
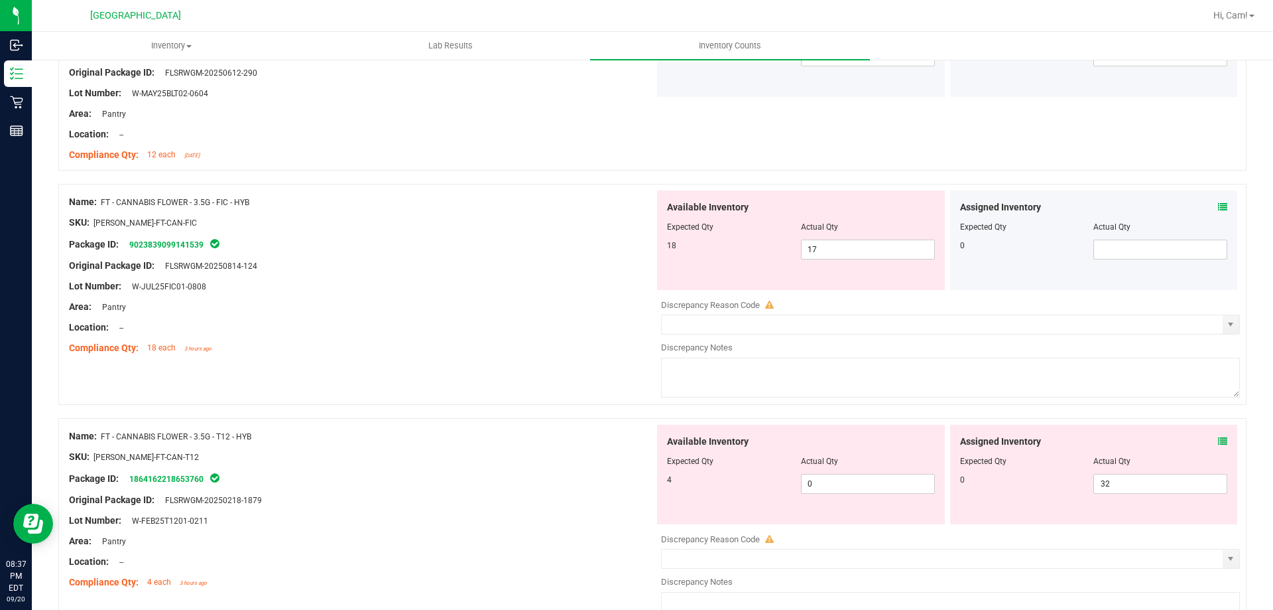
click at [1204, 208] on div "Assigned Inventory" at bounding box center [1094, 207] width 268 height 14
click at [1218, 208] on icon at bounding box center [1222, 206] width 9 height 9
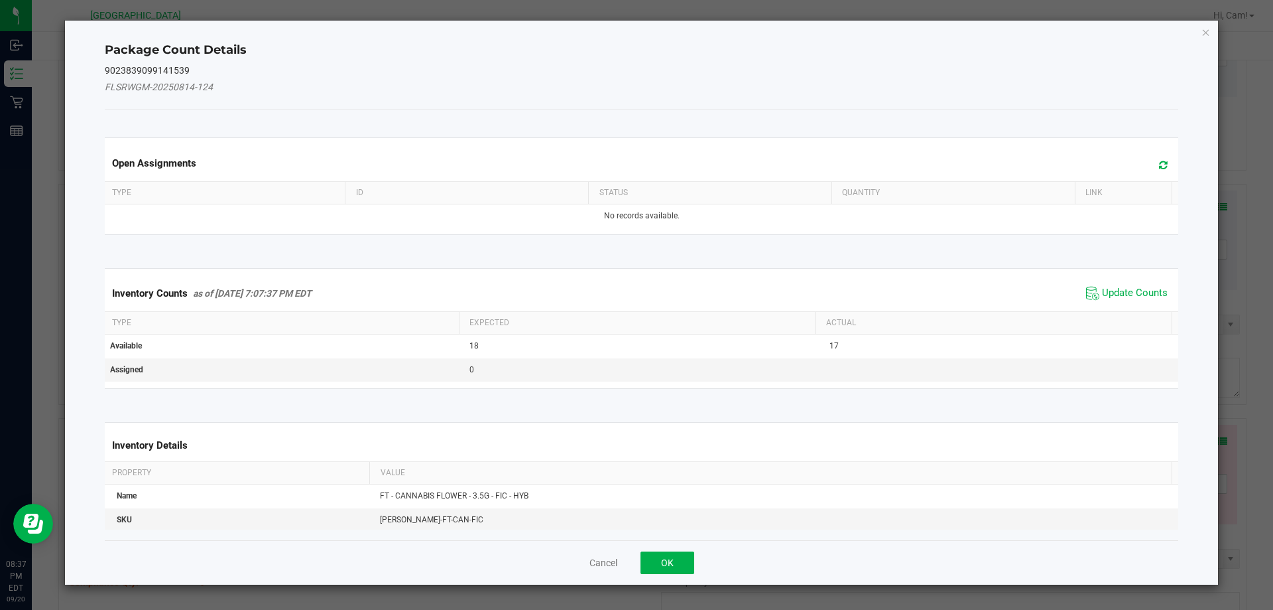
click at [1136, 164] on div "Open Assignments" at bounding box center [642, 163] width 1080 height 36
click at [1149, 164] on span at bounding box center [1160, 165] width 22 height 19
click at [1132, 284] on span "Update Counts" at bounding box center [1127, 293] width 88 height 20
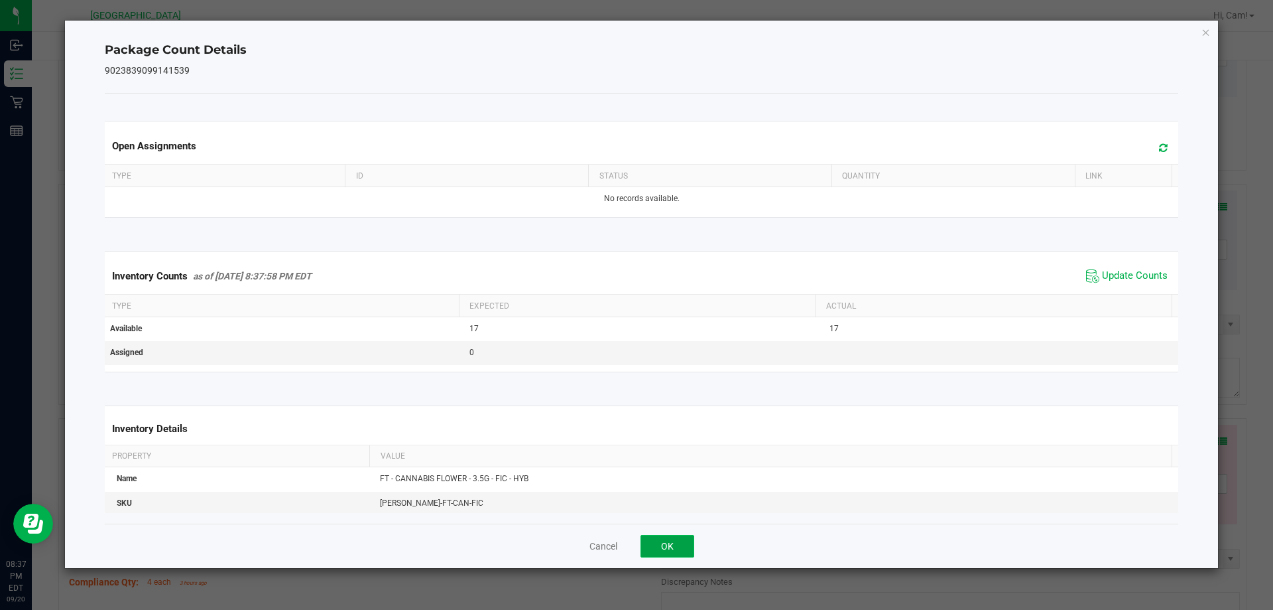
drag, startPoint x: 684, startPoint y: 546, endPoint x: 873, endPoint y: 478, distance: 200.1
click at [686, 546] on button "OK" at bounding box center [668, 546] width 54 height 23
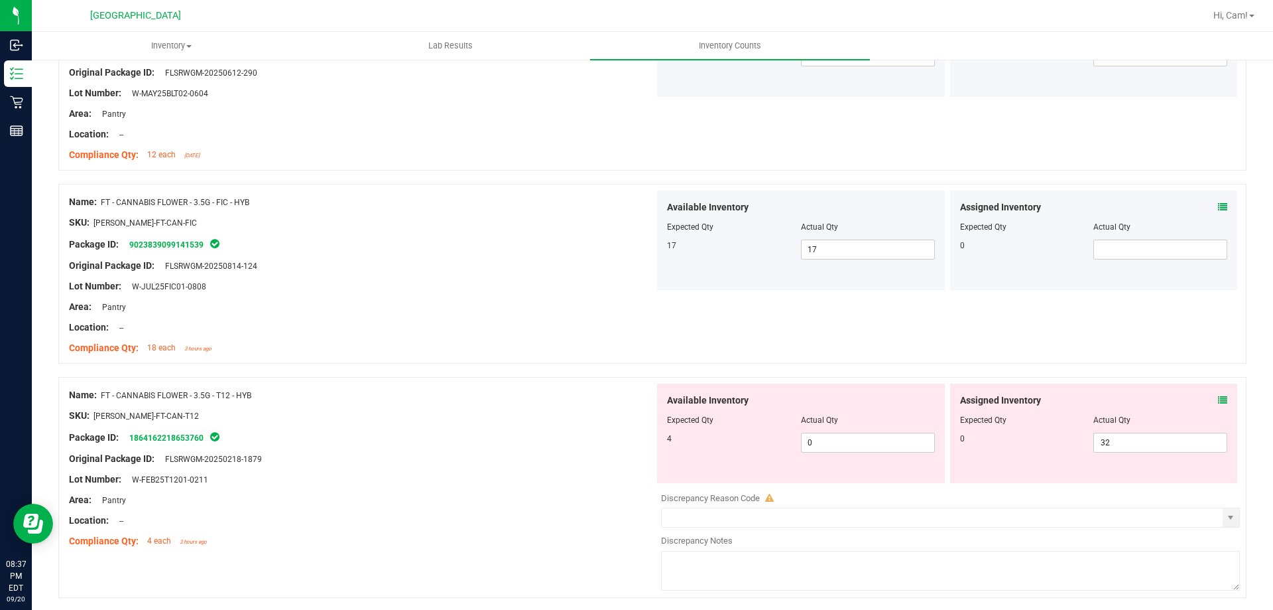
click at [1218, 403] on icon at bounding box center [1222, 399] width 9 height 9
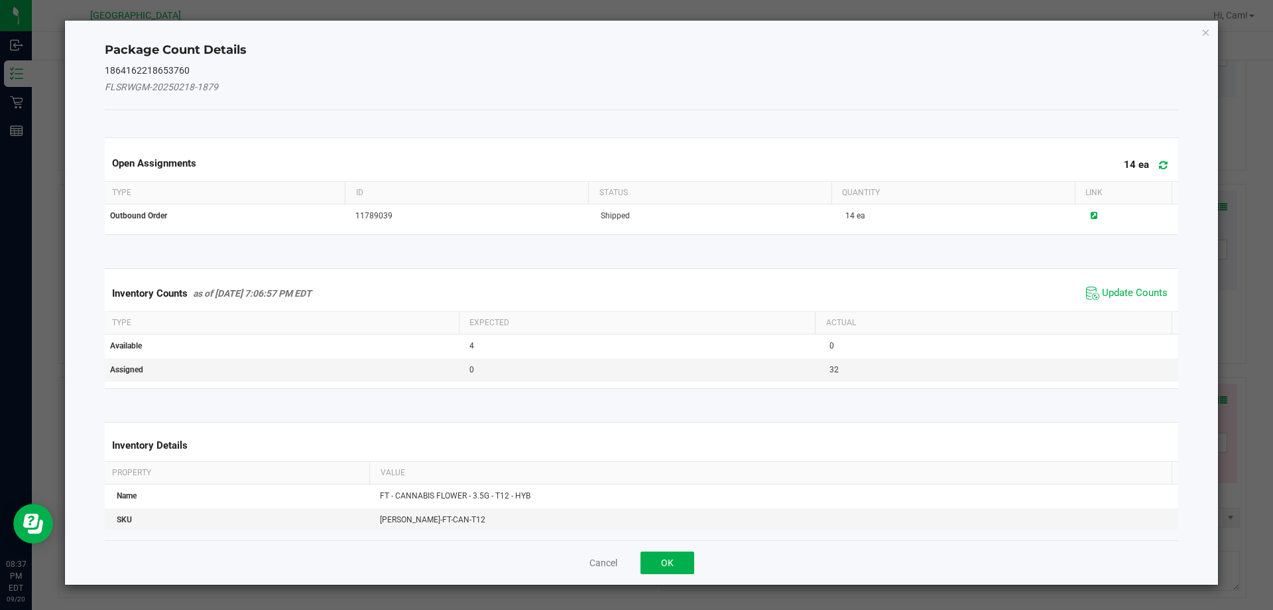
click at [1153, 170] on span at bounding box center [1160, 165] width 22 height 19
click at [1133, 294] on span "Update Counts" at bounding box center [1135, 293] width 66 height 13
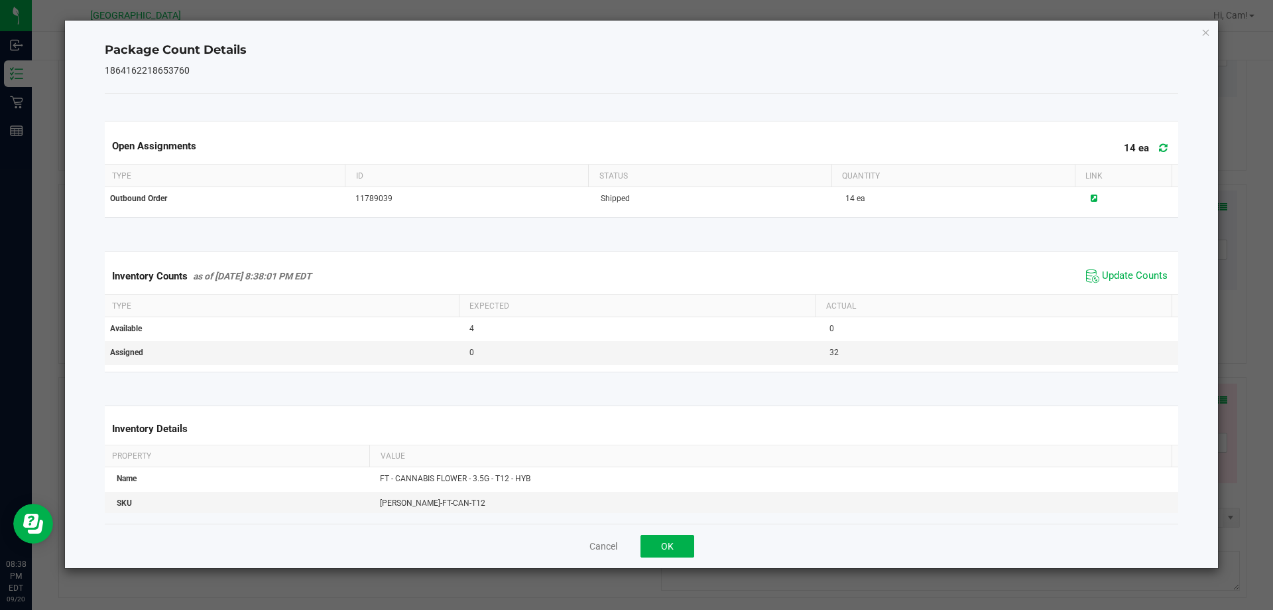
click at [700, 542] on div "Cancel OK" at bounding box center [642, 545] width 1074 height 44
click at [687, 545] on button "OK" at bounding box center [668, 546] width 54 height 23
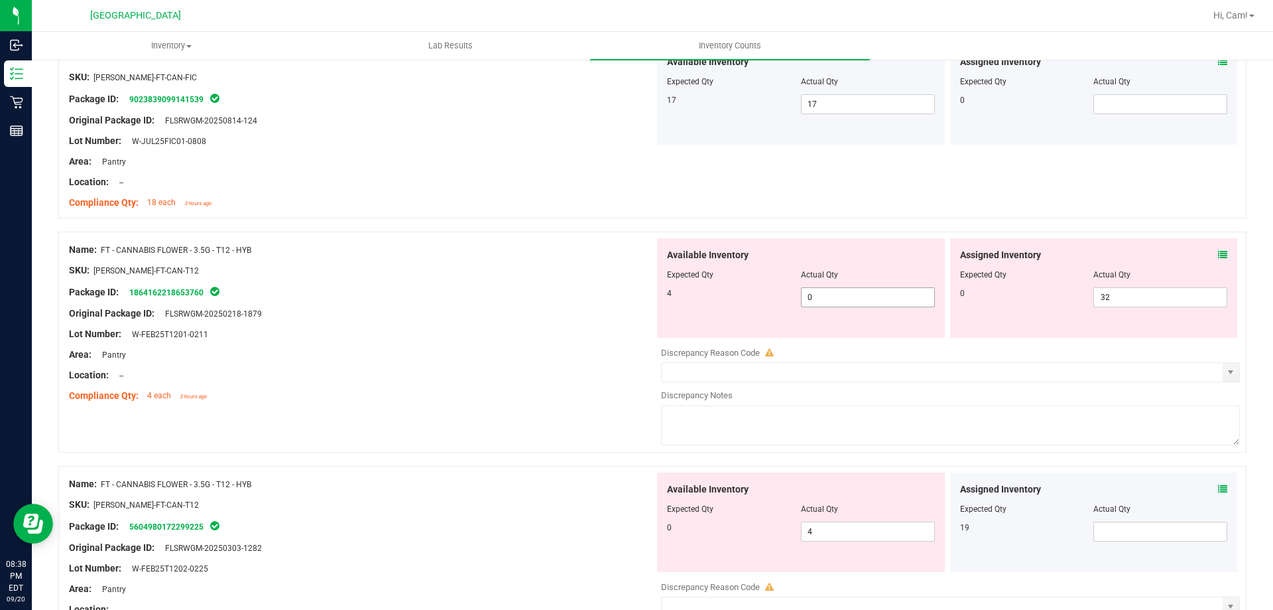
scroll to position [1857, 0]
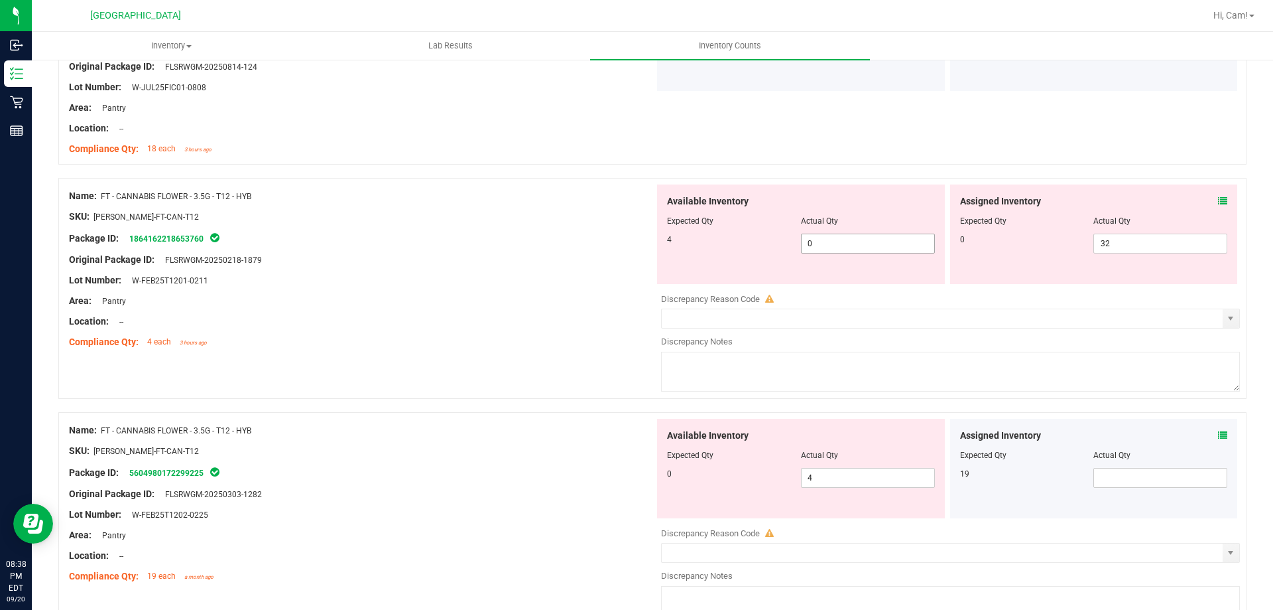
click at [872, 248] on span "0 0" at bounding box center [868, 243] width 134 height 20
click at [872, 248] on input "0" at bounding box center [868, 243] width 133 height 19
type input "4"
click at [826, 468] on span "4 4" at bounding box center [868, 478] width 134 height 20
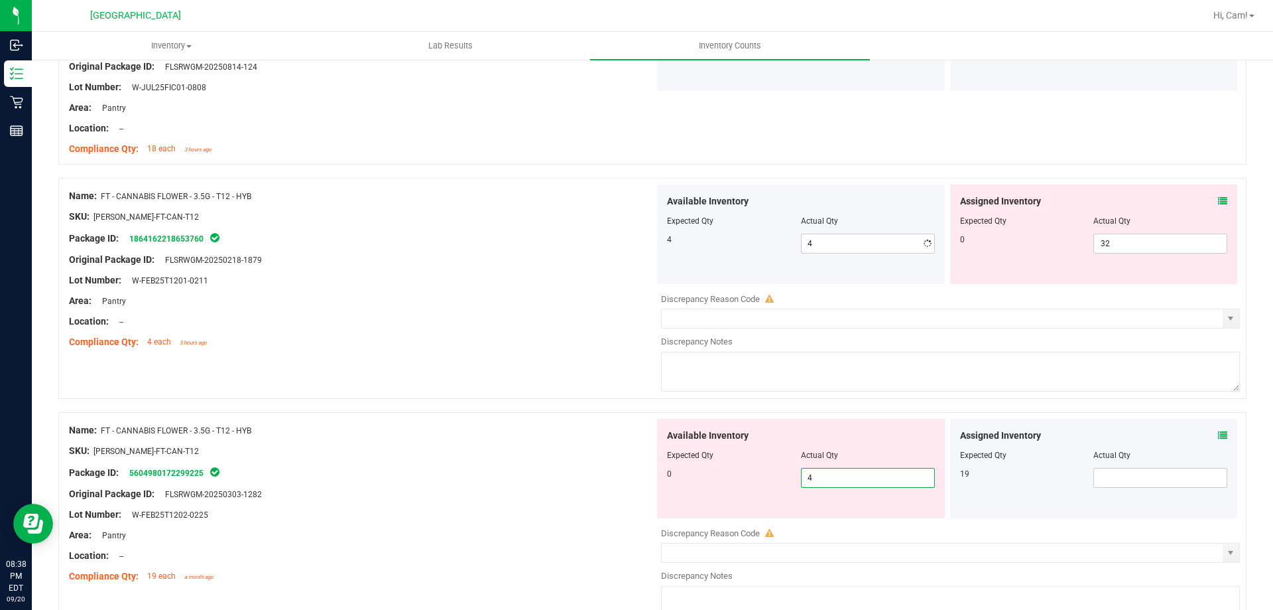
click at [826, 468] on input "4" at bounding box center [868, 477] width 133 height 19
type input "0"
drag, startPoint x: 1091, startPoint y: 474, endPoint x: 1136, endPoint y: 478, distance: 45.3
click at [1094, 476] on span at bounding box center [1161, 478] width 134 height 20
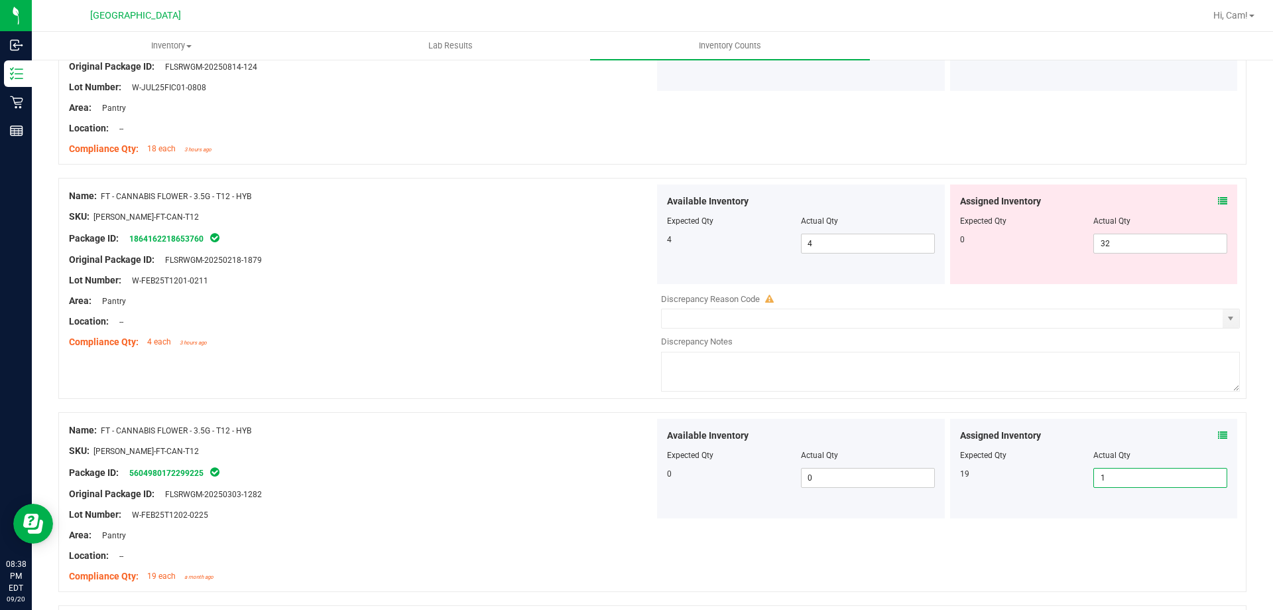
type input "19"
click at [1147, 245] on span "32 32" at bounding box center [1161, 243] width 134 height 20
click at [1147, 245] on input "32" at bounding box center [1160, 243] width 133 height 19
type input "0"
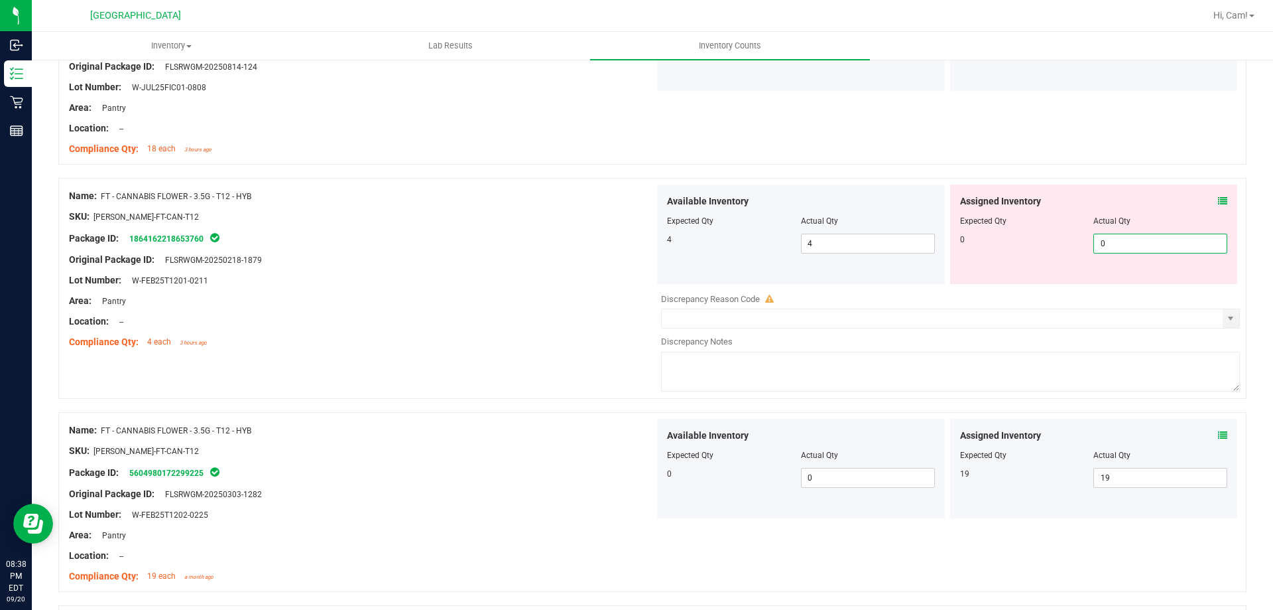
type input "0"
drag, startPoint x: 987, startPoint y: 217, endPoint x: 1010, endPoint y: 192, distance: 33.8
click at [987, 216] on div "Expected Qty" at bounding box center [1027, 221] width 134 height 12
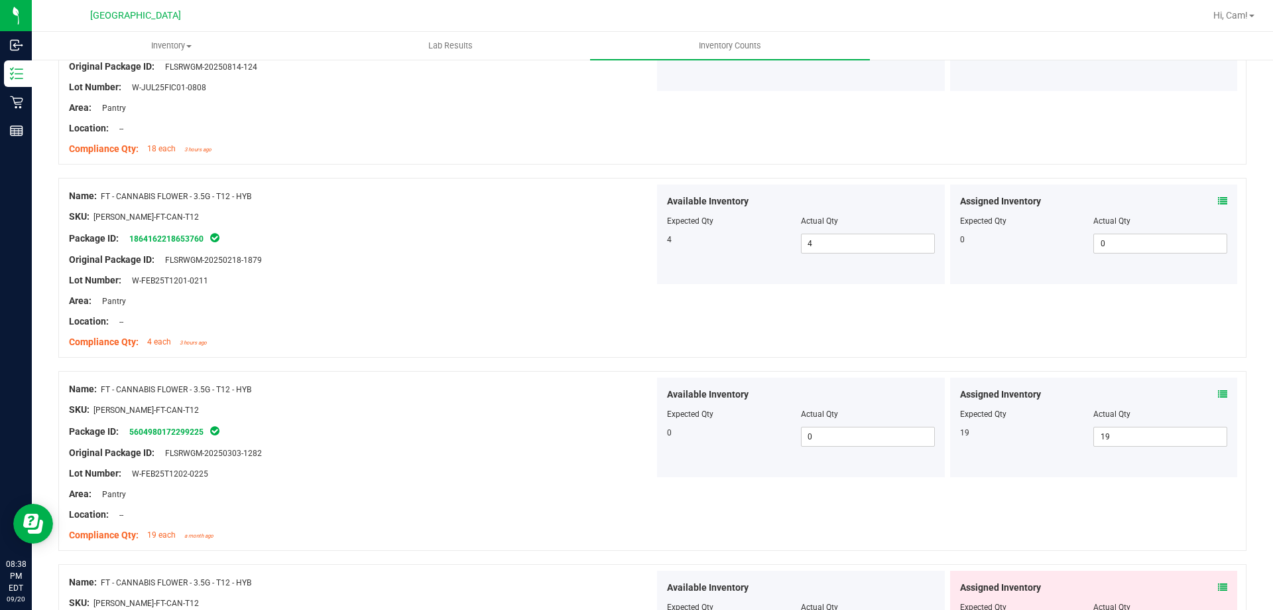
scroll to position [1990, 0]
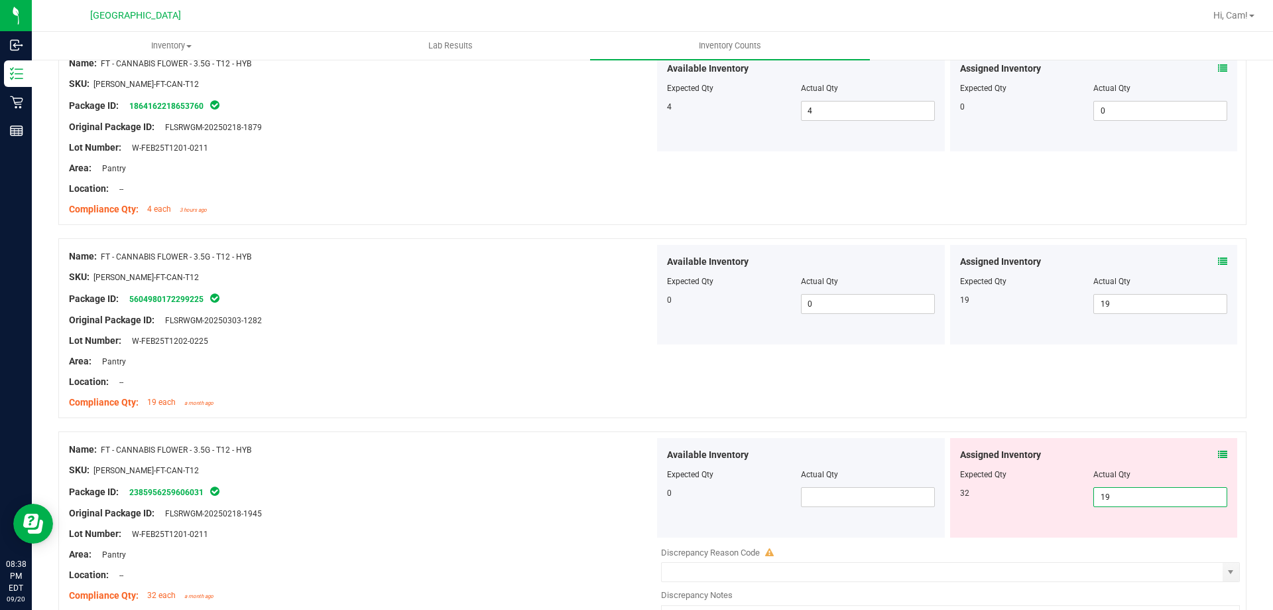
click at [1129, 497] on span "19 19" at bounding box center [1161, 497] width 134 height 20
click at [1129, 495] on input "19" at bounding box center [1160, 496] width 133 height 19
type input "1932"
type input "1,932"
click at [1033, 367] on div "Name: FT - CANNABIS FLOWER - 3.5G - T12 - HYB SKU: [PERSON_NAME]-FT-CAN-T12 Pac…" at bounding box center [652, 328] width 1189 height 180
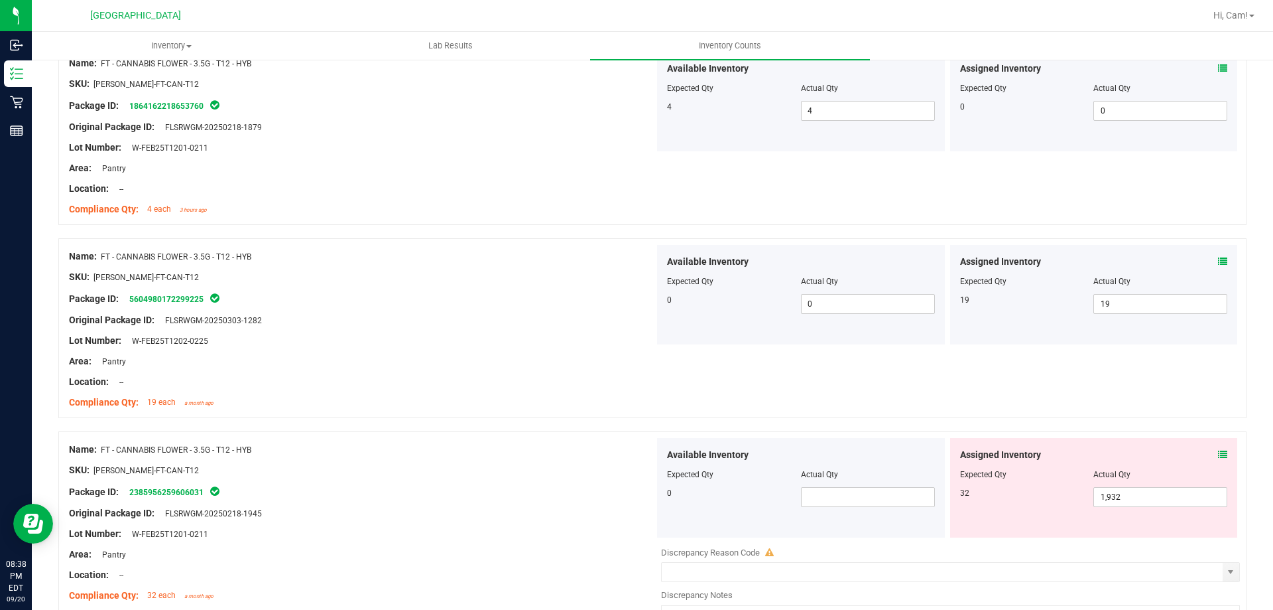
scroll to position [2255, 0]
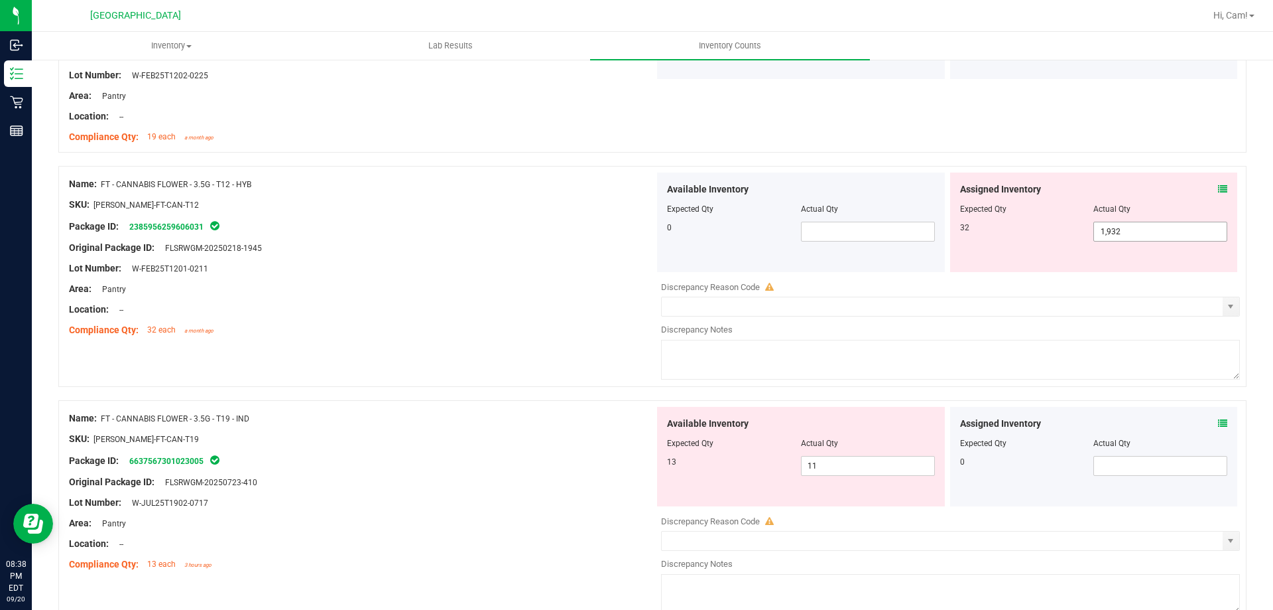
click at [1129, 225] on span "1,932 1932" at bounding box center [1161, 232] width 134 height 20
click at [1129, 225] on input "1932" at bounding box center [1160, 231] width 133 height 19
click at [1116, 229] on input "232" at bounding box center [1160, 231] width 133 height 19
type input "23"
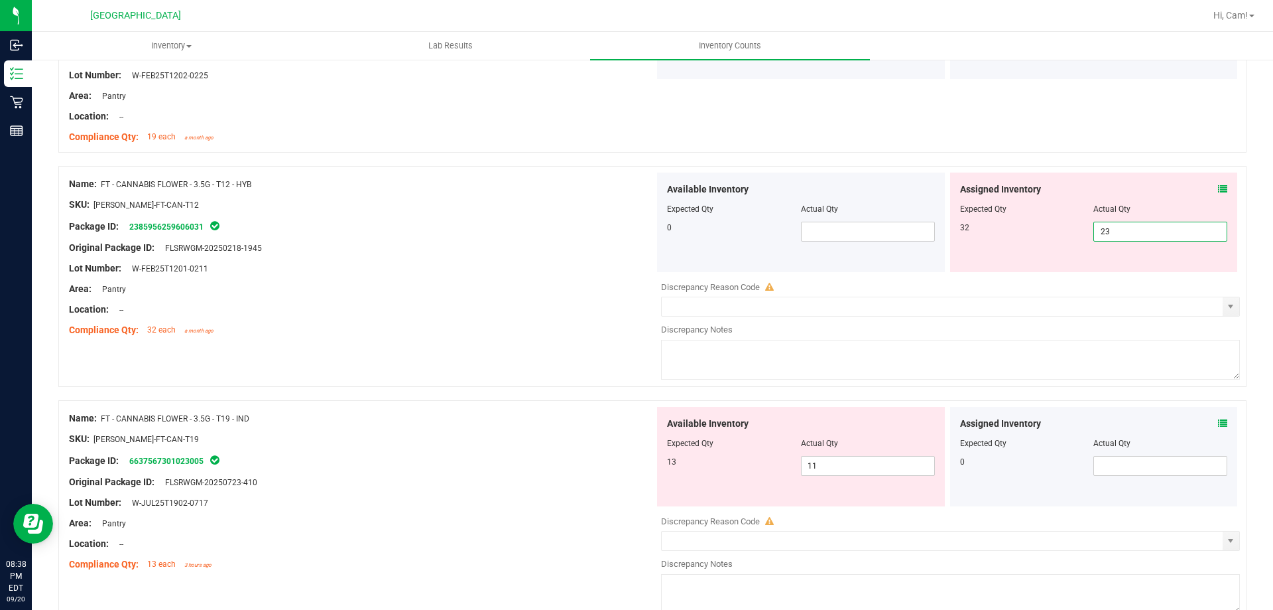
type input "23"
click at [1047, 149] on div "Name: FT - CANNABIS FLOWER - 3.5G - T12 - HYB SKU: [PERSON_NAME]-FT-CAN-T12 Pac…" at bounding box center [652, 63] width 1189 height 180
click at [1133, 231] on span "23 23" at bounding box center [1161, 232] width 134 height 20
click at [1133, 231] on input "23" at bounding box center [1160, 231] width 133 height 19
type input "32"
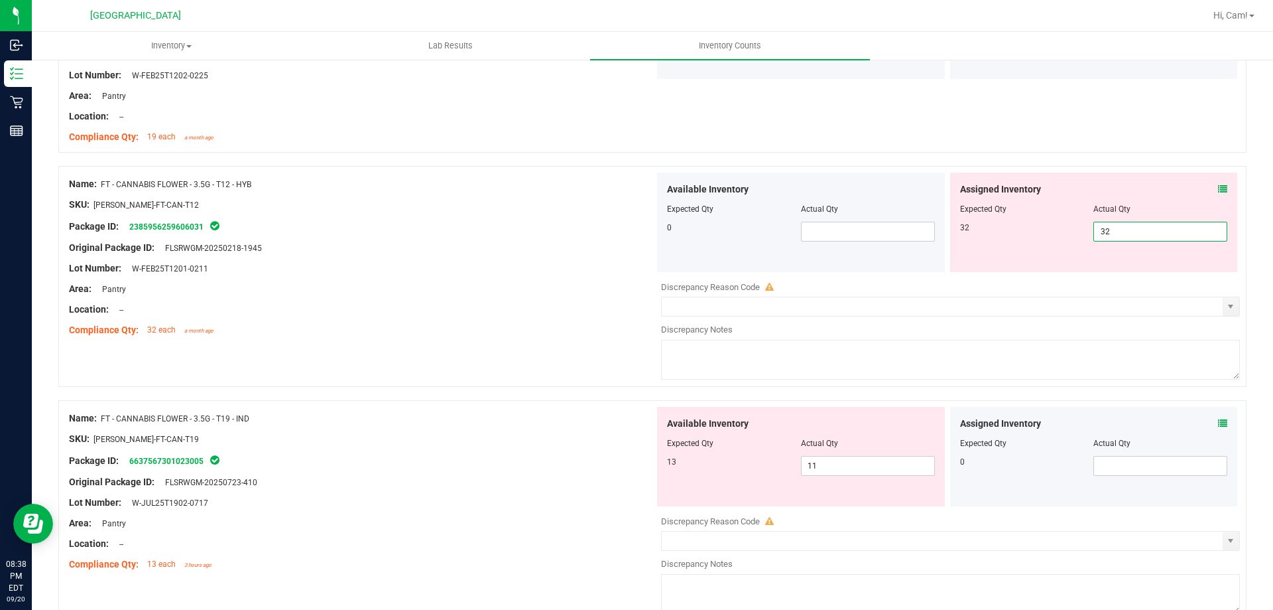
type input "32"
click at [1090, 146] on div "Name: FT - CANNABIS FLOWER - 3.5G - T12 - HYB SKU: [PERSON_NAME]-FT-CAN-T12 Pac…" at bounding box center [652, 63] width 1189 height 180
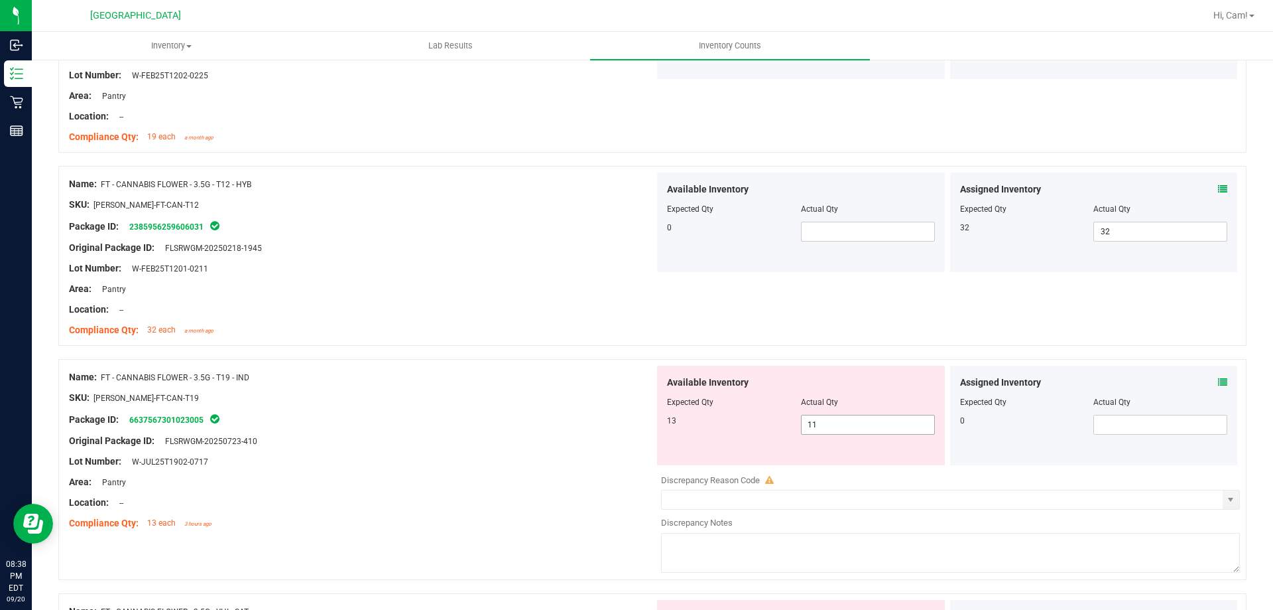
click at [876, 433] on span "11 11" at bounding box center [868, 425] width 134 height 20
click at [875, 430] on input "11" at bounding box center [868, 424] width 133 height 19
click at [1007, 342] on div "Name: FT - CANNABIS FLOWER - 3.5G - T12 - HYB SKU: [PERSON_NAME]-FT-CAN-T12 Pac…" at bounding box center [652, 256] width 1189 height 180
click at [1218, 379] on div "Assigned Inventory Expected Qty Actual Qty 0" at bounding box center [1094, 414] width 288 height 99
click at [1218, 377] on icon at bounding box center [1222, 381] width 9 height 9
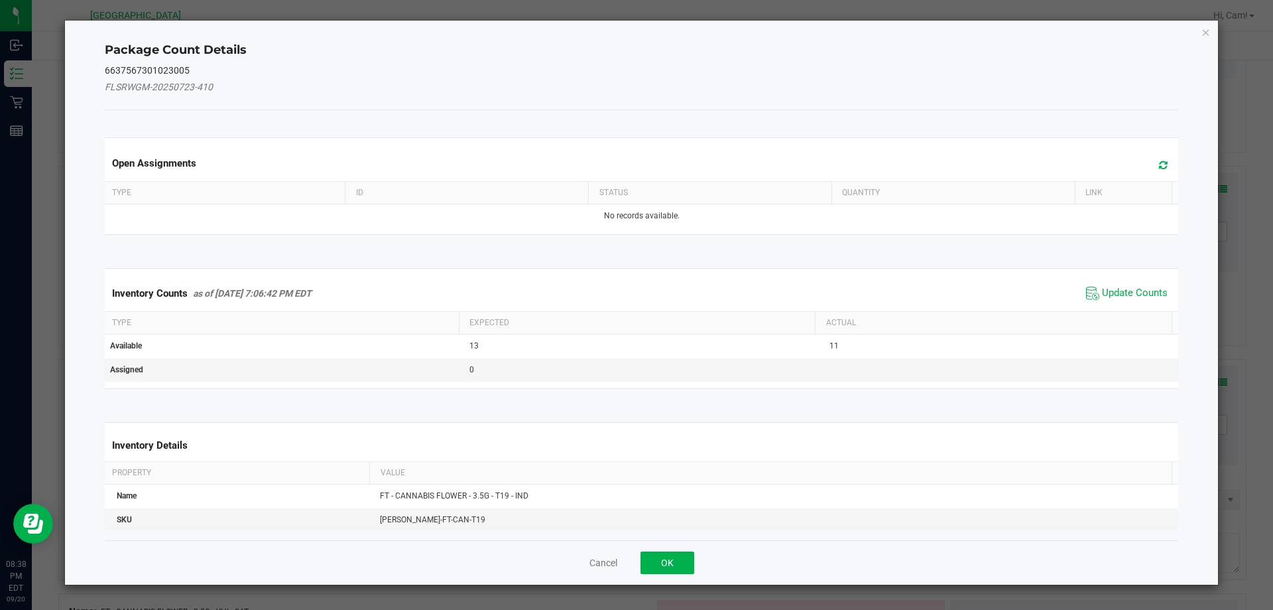
click at [1159, 165] on icon at bounding box center [1163, 165] width 9 height 10
click at [1139, 288] on span "Update Counts" at bounding box center [1135, 293] width 66 height 13
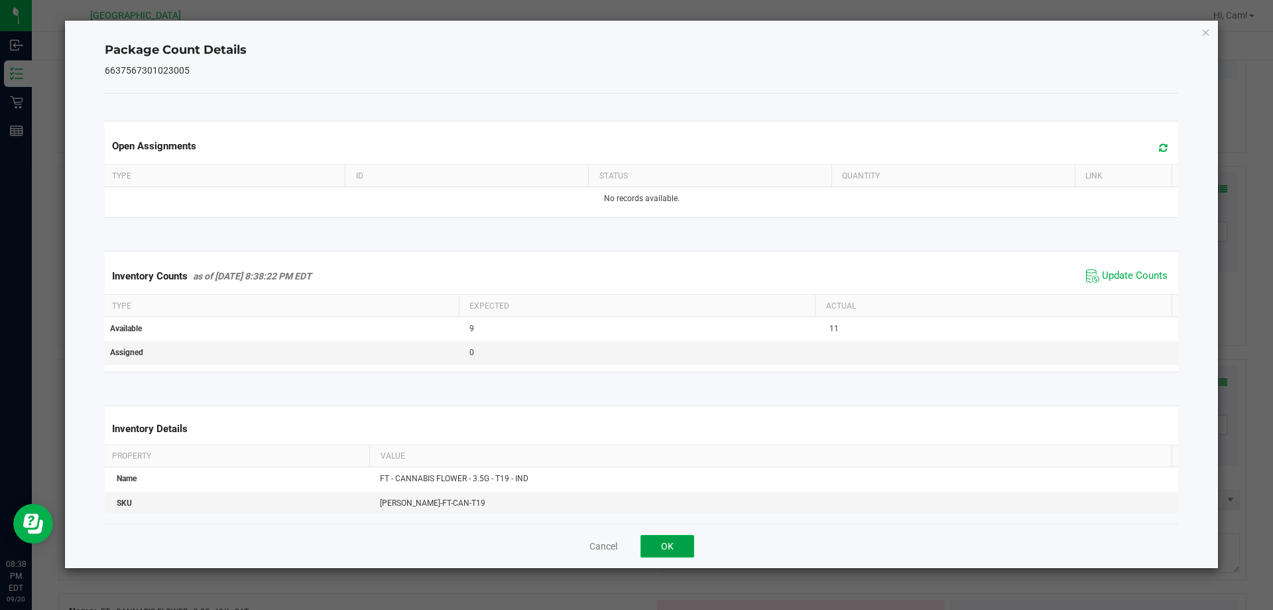
click at [674, 540] on button "OK" at bounding box center [668, 546] width 54 height 23
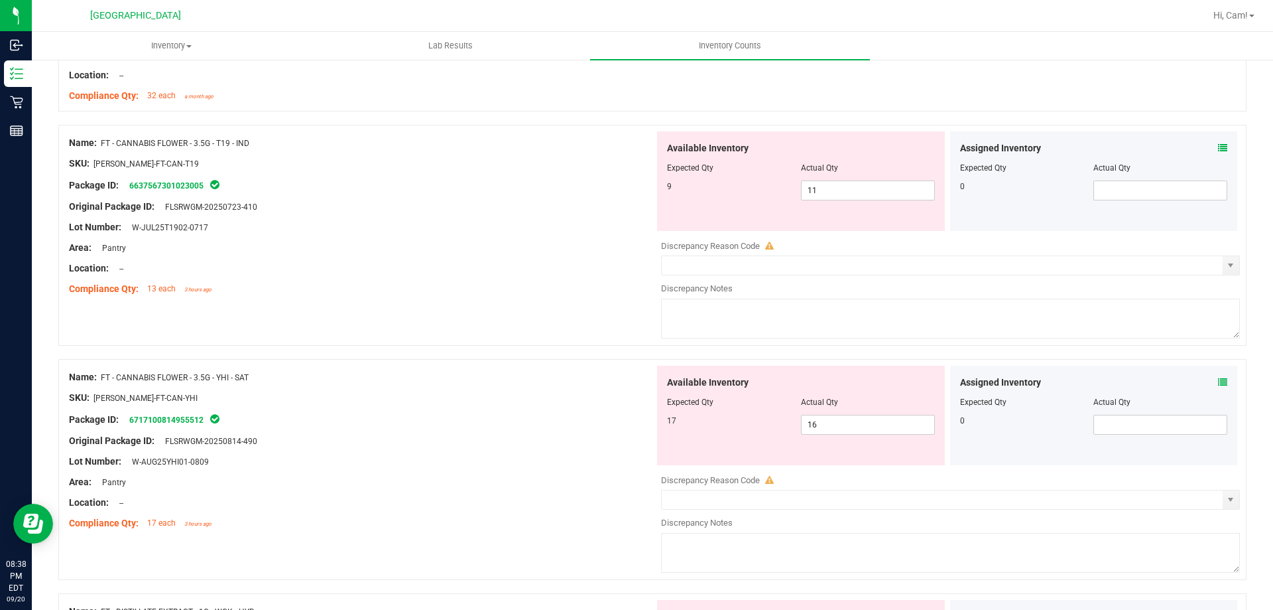
scroll to position [2520, 0]
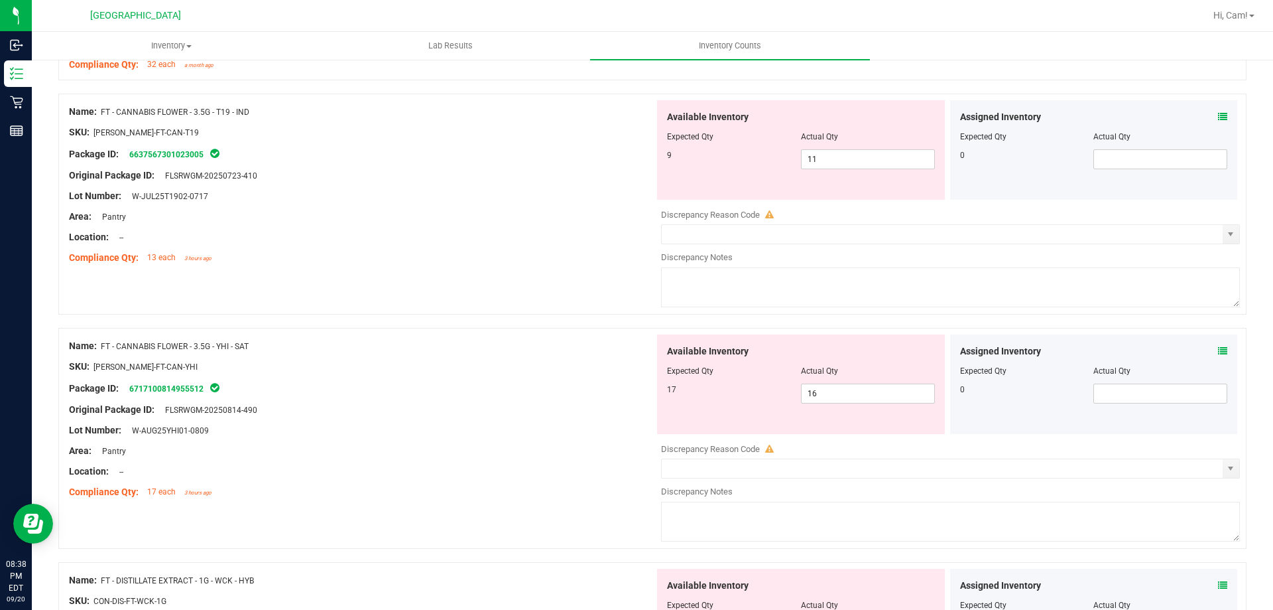
click at [1221, 350] on div "Assigned Inventory Expected Qty Actual Qty 0" at bounding box center [1094, 383] width 288 height 99
click at [1218, 350] on icon at bounding box center [1222, 350] width 9 height 9
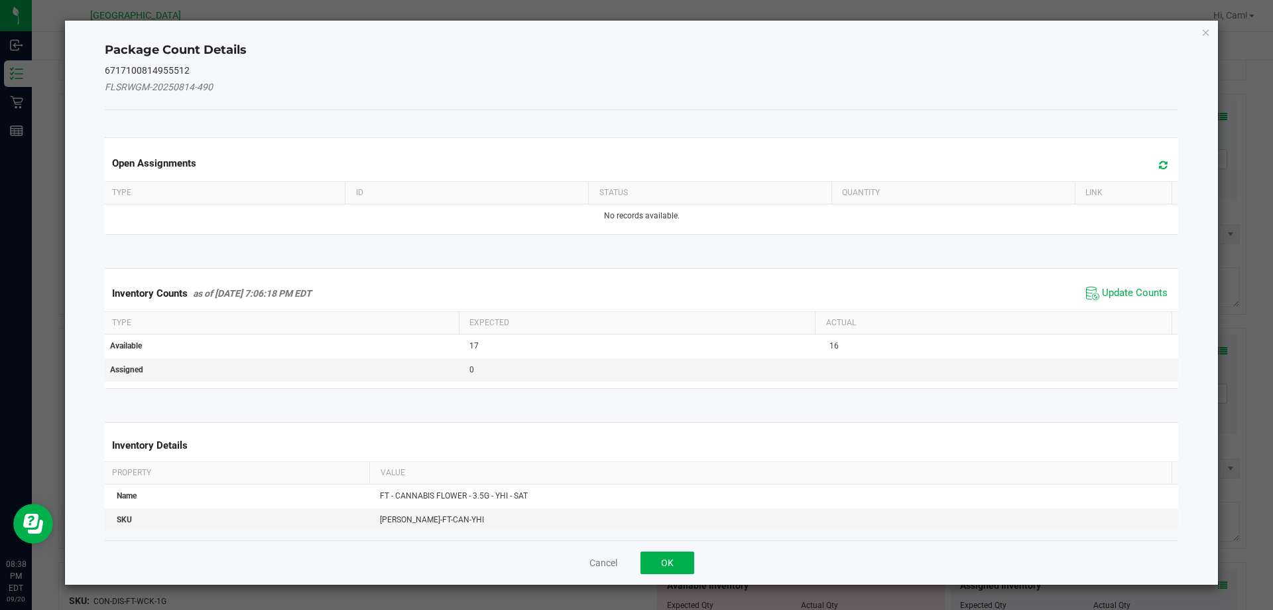
click at [1159, 166] on icon at bounding box center [1163, 165] width 9 height 10
click at [1102, 292] on span "Update Counts" at bounding box center [1135, 293] width 66 height 13
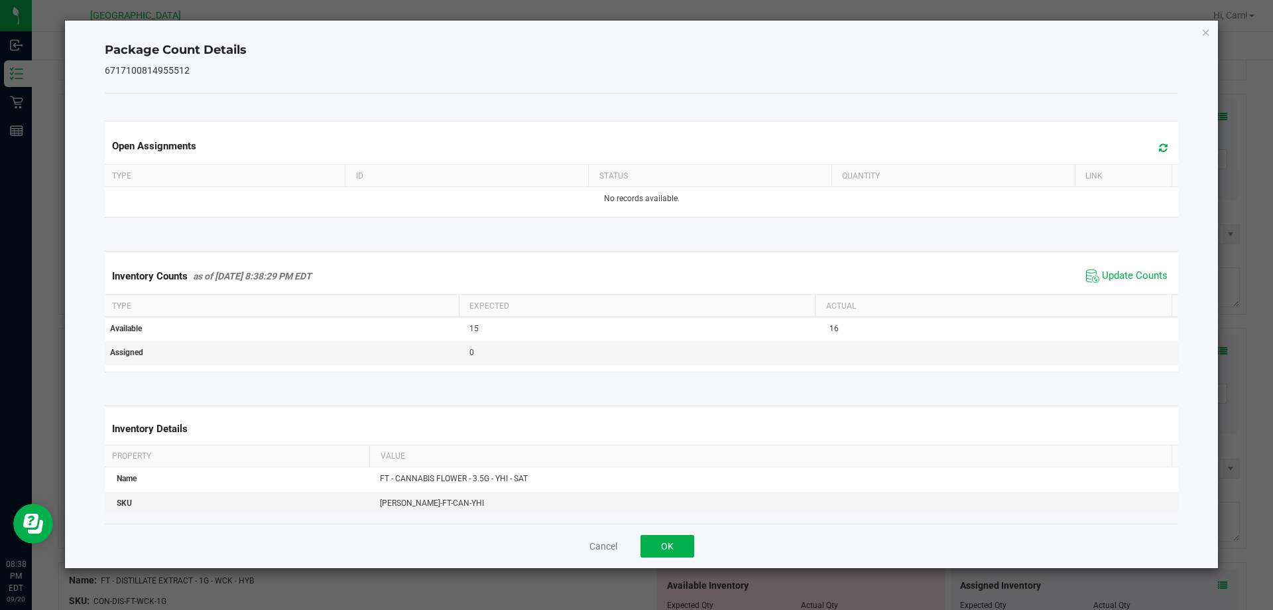
click at [704, 544] on div "Cancel OK" at bounding box center [642, 545] width 1074 height 44
click at [681, 544] on button "OK" at bounding box center [668, 546] width 54 height 23
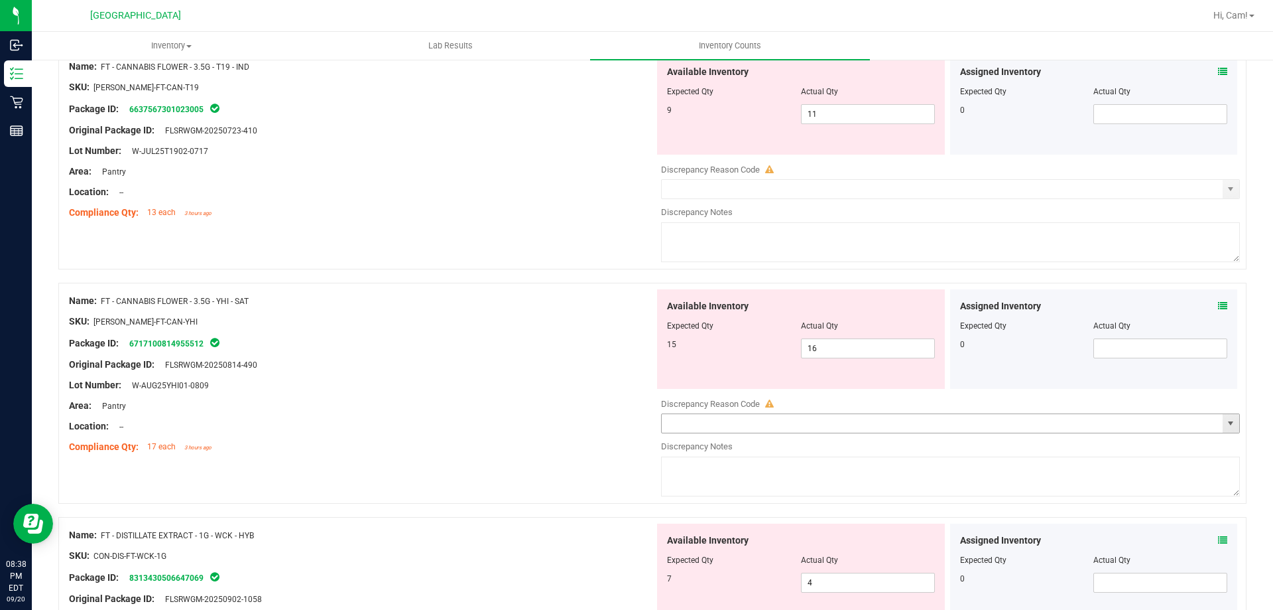
scroll to position [2587, 0]
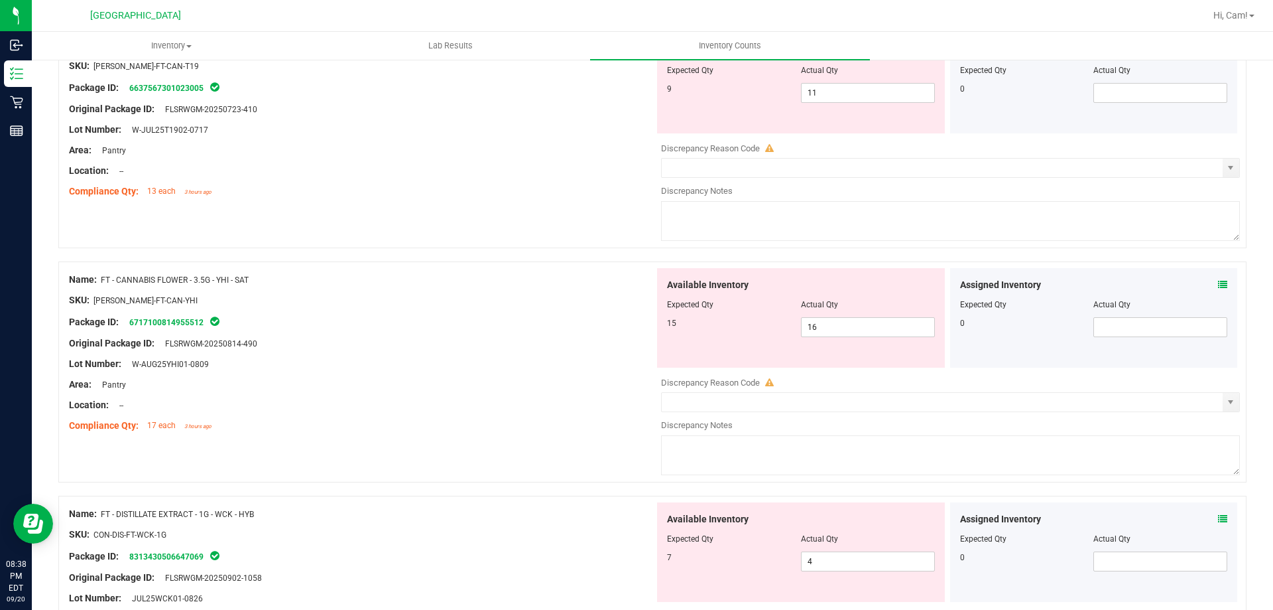
click at [1218, 519] on icon at bounding box center [1222, 518] width 9 height 9
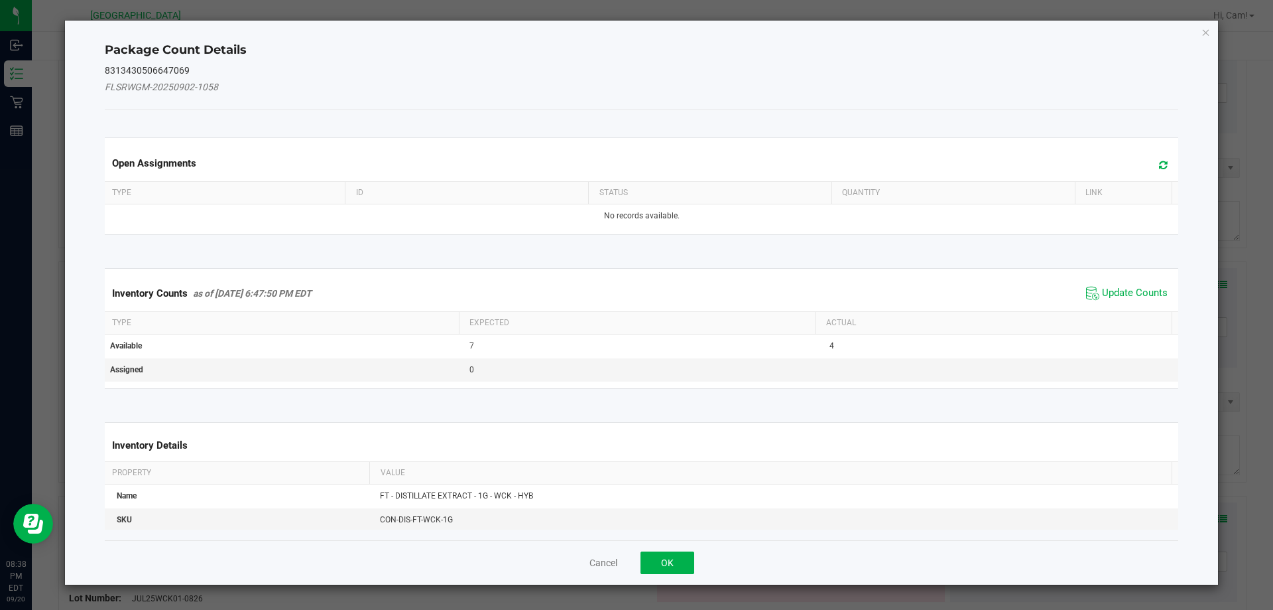
click at [1159, 166] on icon at bounding box center [1163, 165] width 9 height 10
click at [1144, 291] on span "Update Counts" at bounding box center [1135, 293] width 66 height 13
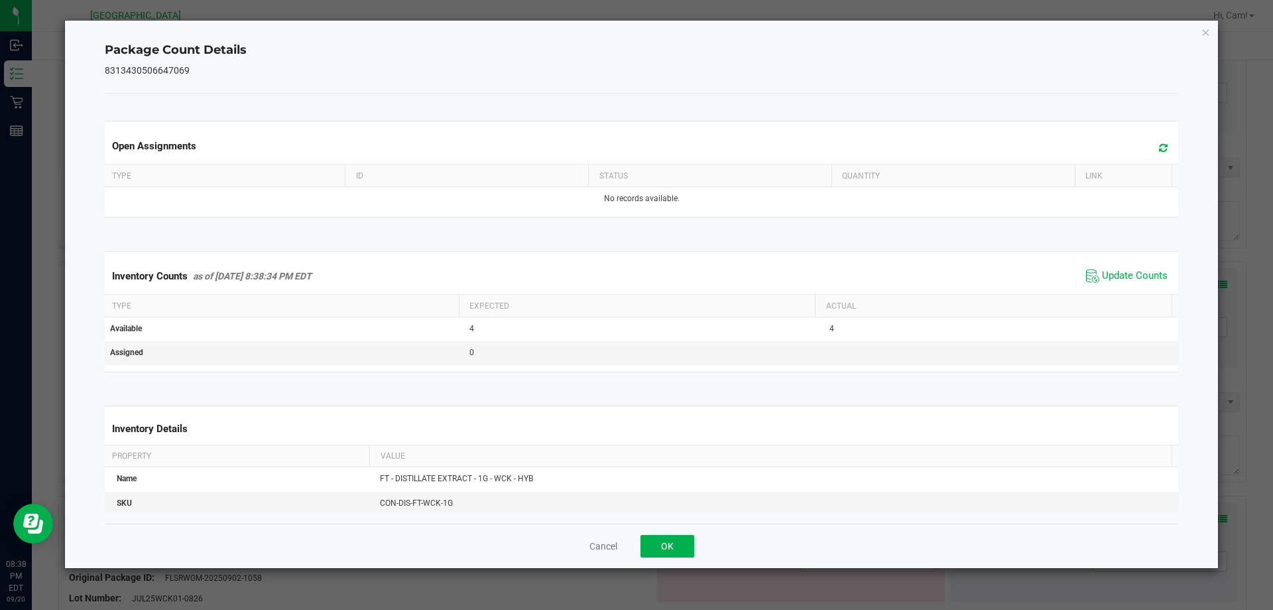
click at [697, 548] on div "Cancel OK" at bounding box center [642, 545] width 1074 height 44
click at [677, 548] on button "OK" at bounding box center [668, 546] width 54 height 23
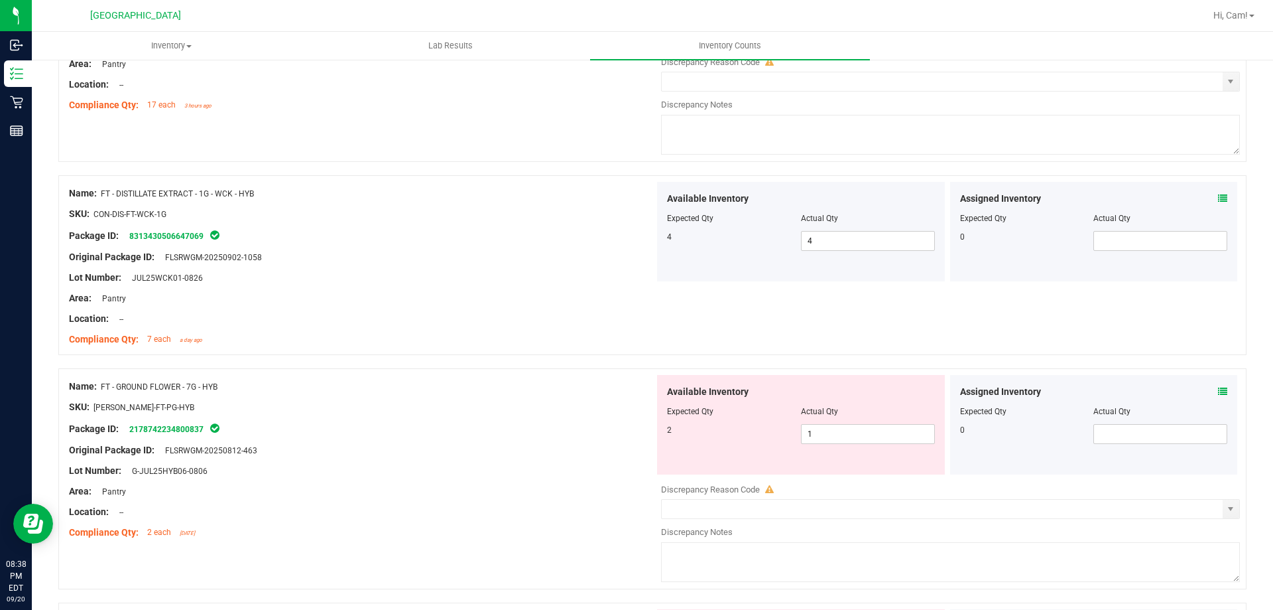
scroll to position [2985, 0]
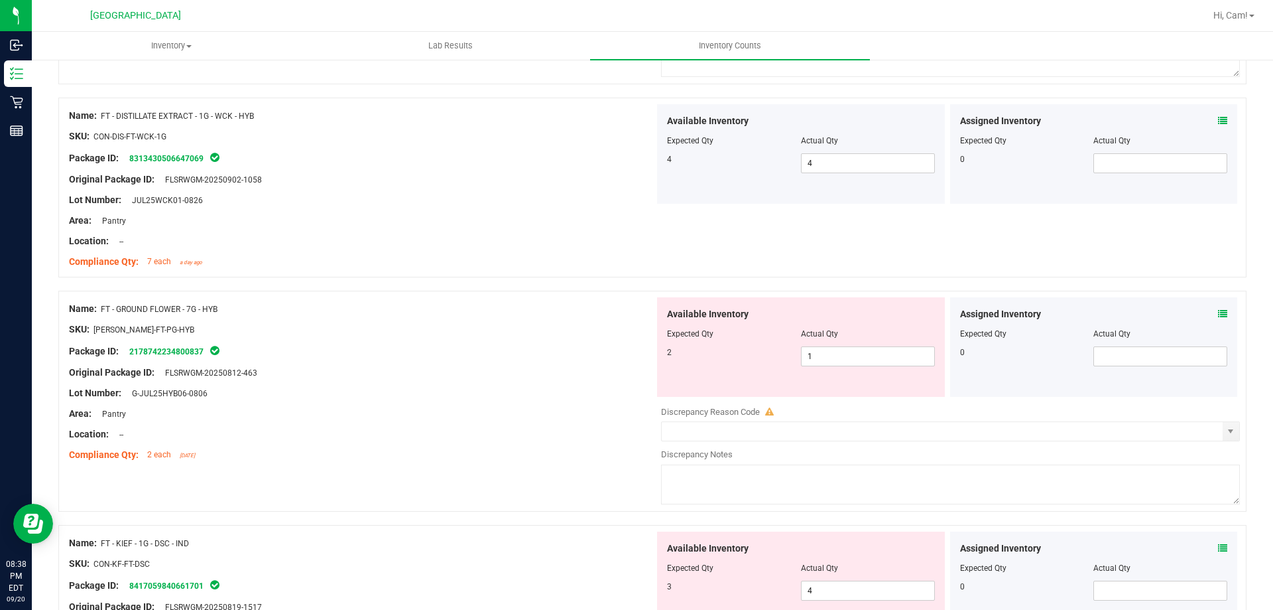
click at [1218, 312] on icon at bounding box center [1222, 313] width 9 height 9
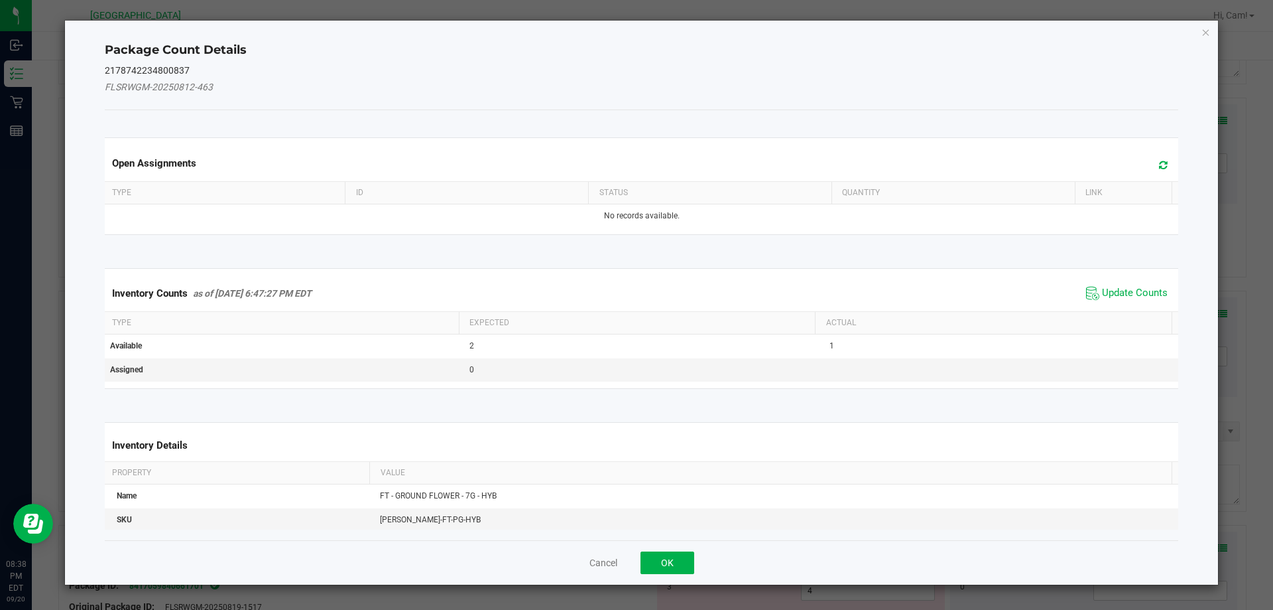
click at [1159, 168] on icon at bounding box center [1163, 165] width 9 height 10
click at [1137, 292] on span "Update Counts" at bounding box center [1135, 293] width 66 height 13
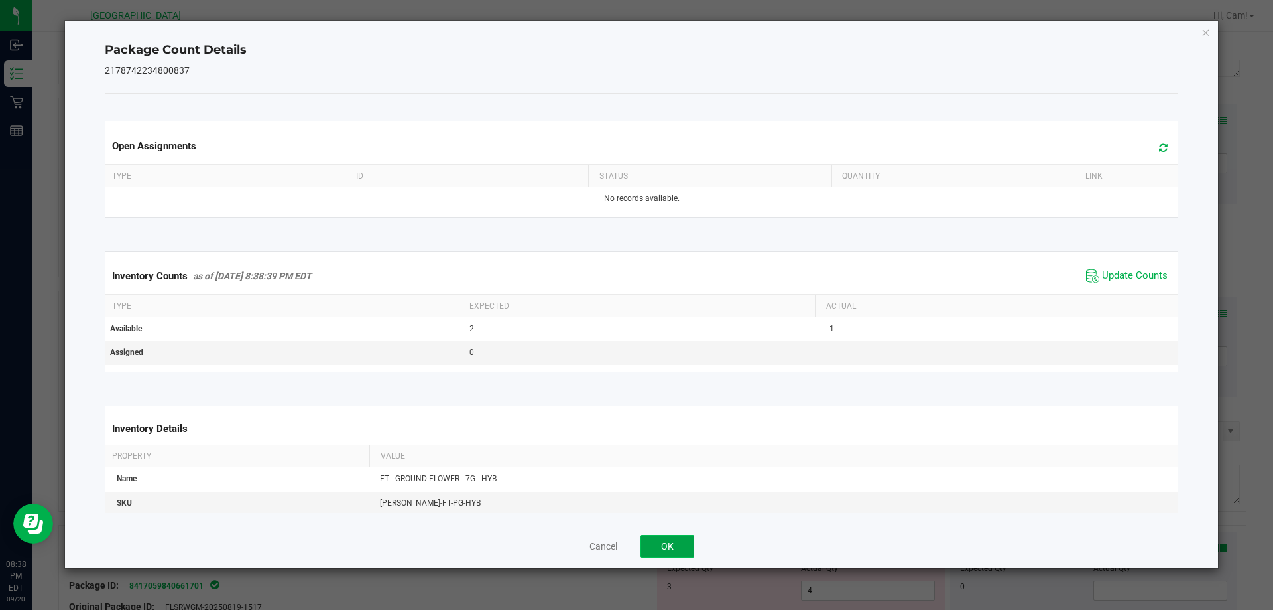
click at [682, 546] on button "OK" at bounding box center [668, 546] width 54 height 23
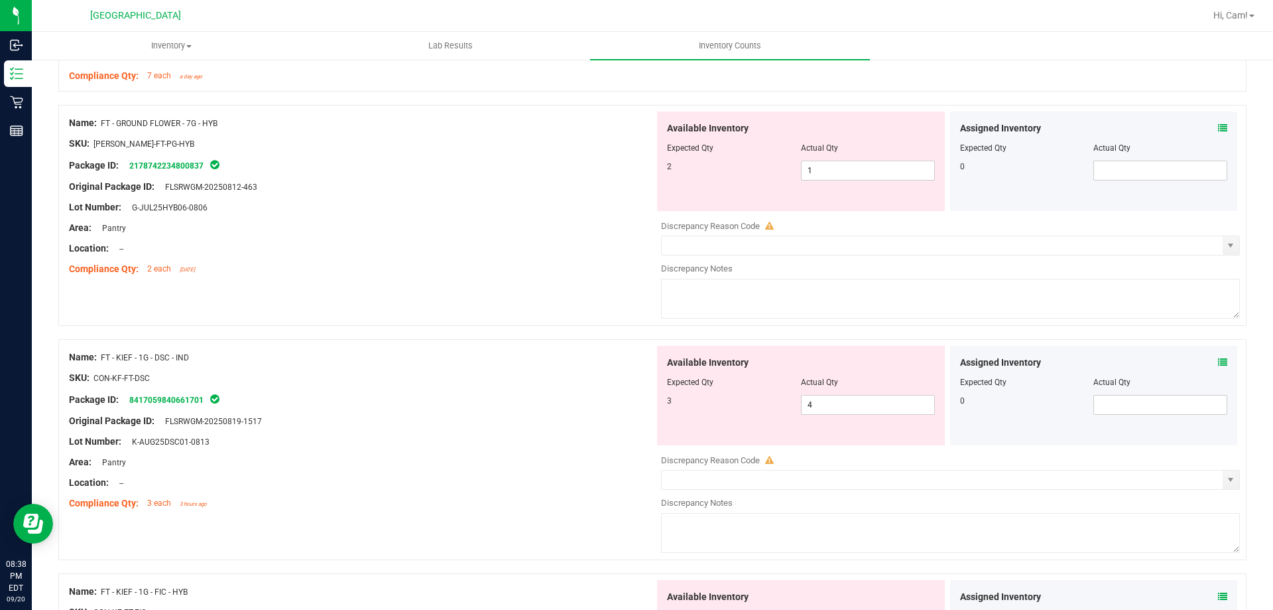
scroll to position [3184, 0]
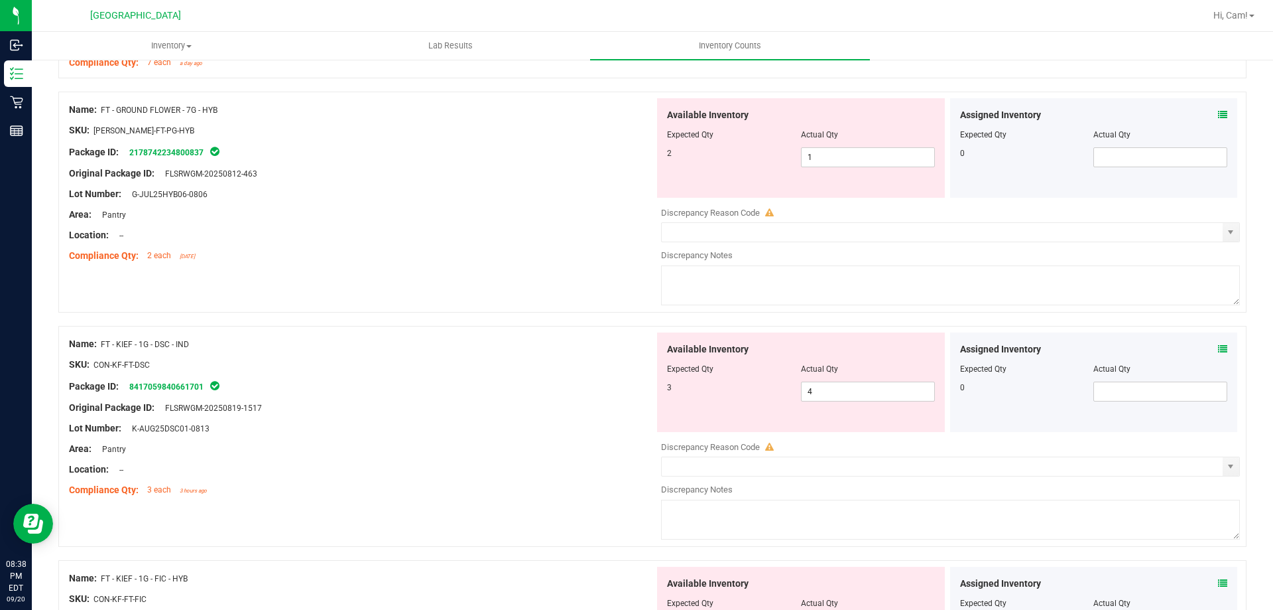
click at [1218, 345] on icon at bounding box center [1222, 348] width 9 height 9
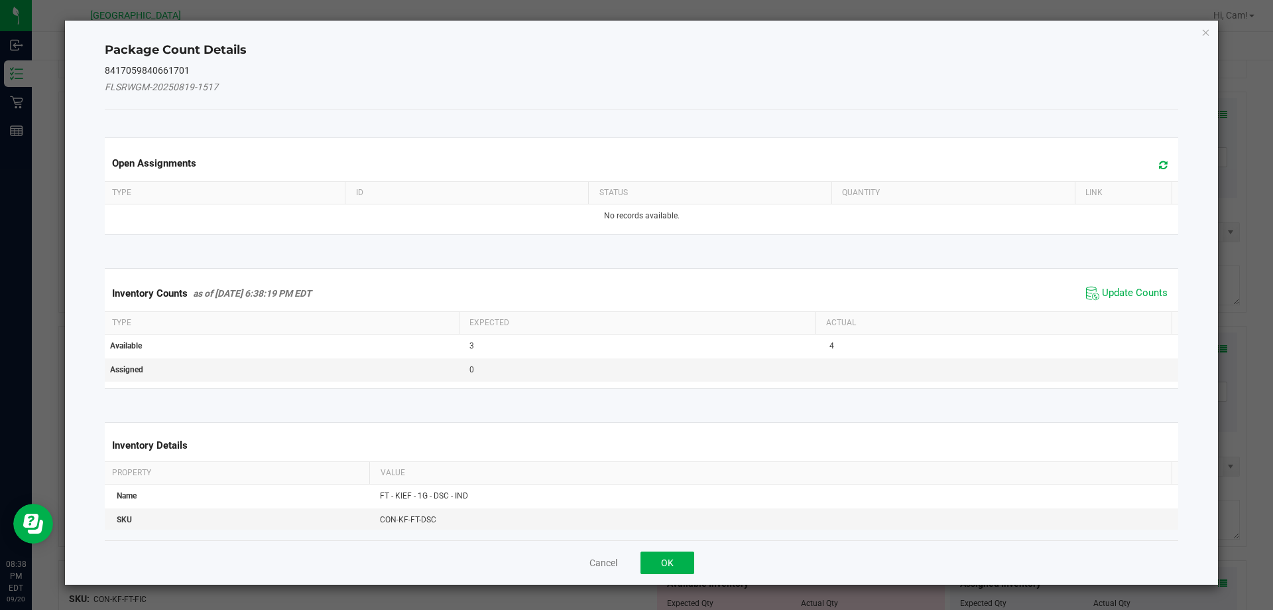
click at [1149, 161] on span at bounding box center [1160, 165] width 22 height 19
click at [1133, 287] on span "Update Counts" at bounding box center [1135, 293] width 66 height 13
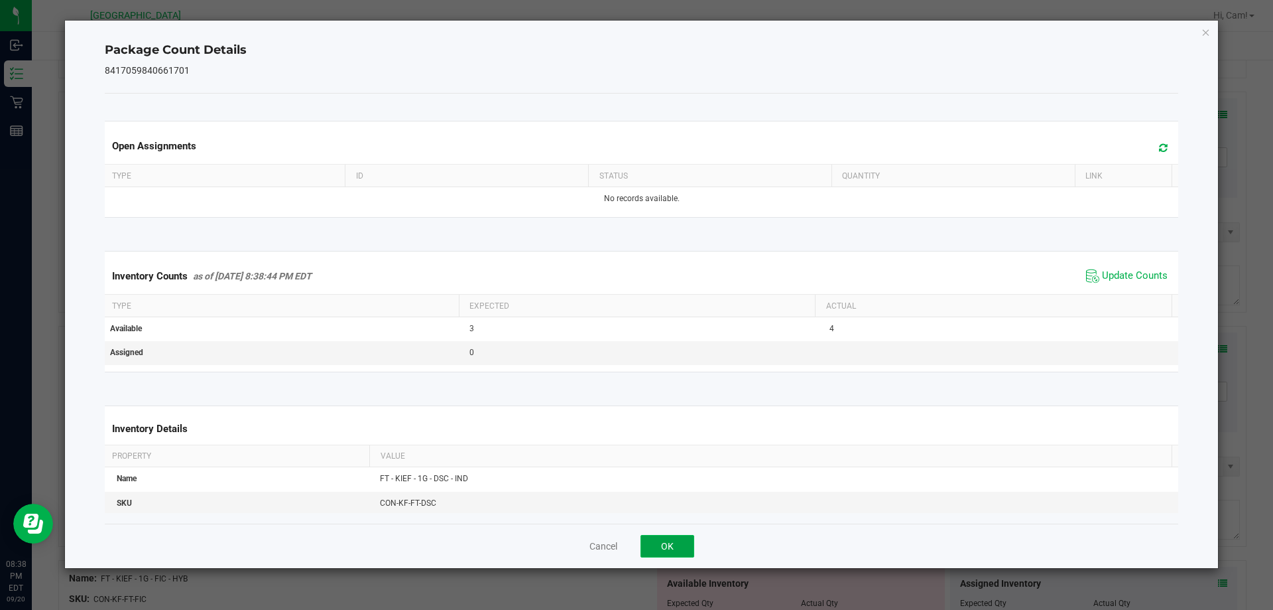
click at [694, 535] on button "OK" at bounding box center [668, 546] width 54 height 23
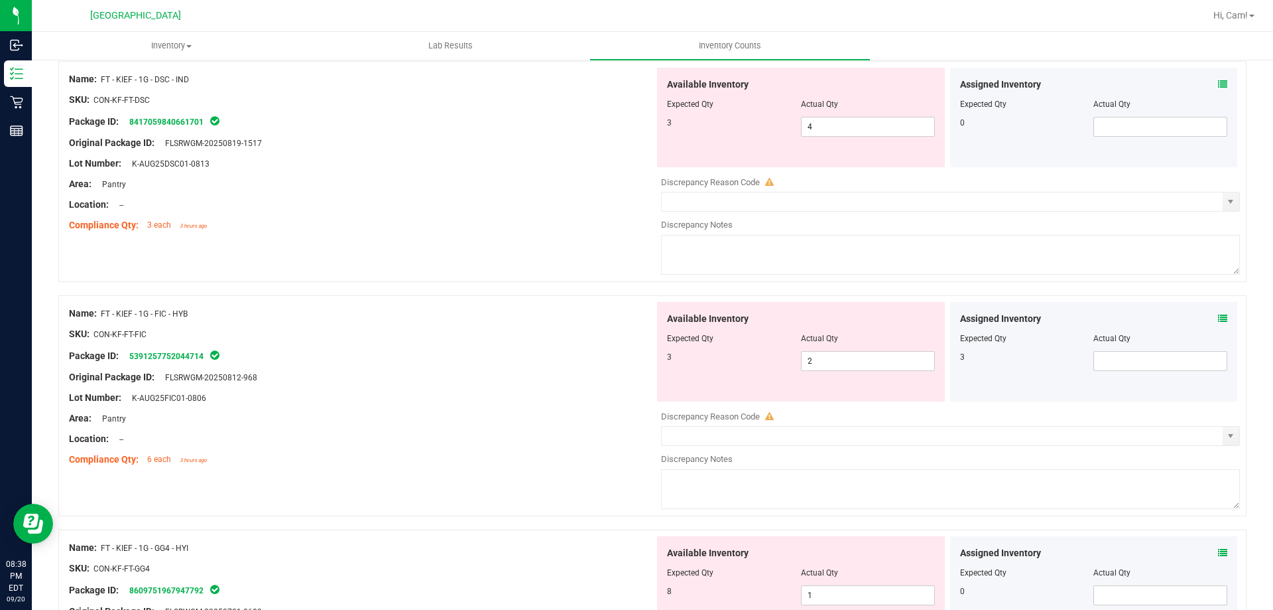
scroll to position [3449, 0]
click at [1218, 322] on span at bounding box center [1222, 318] width 9 height 14
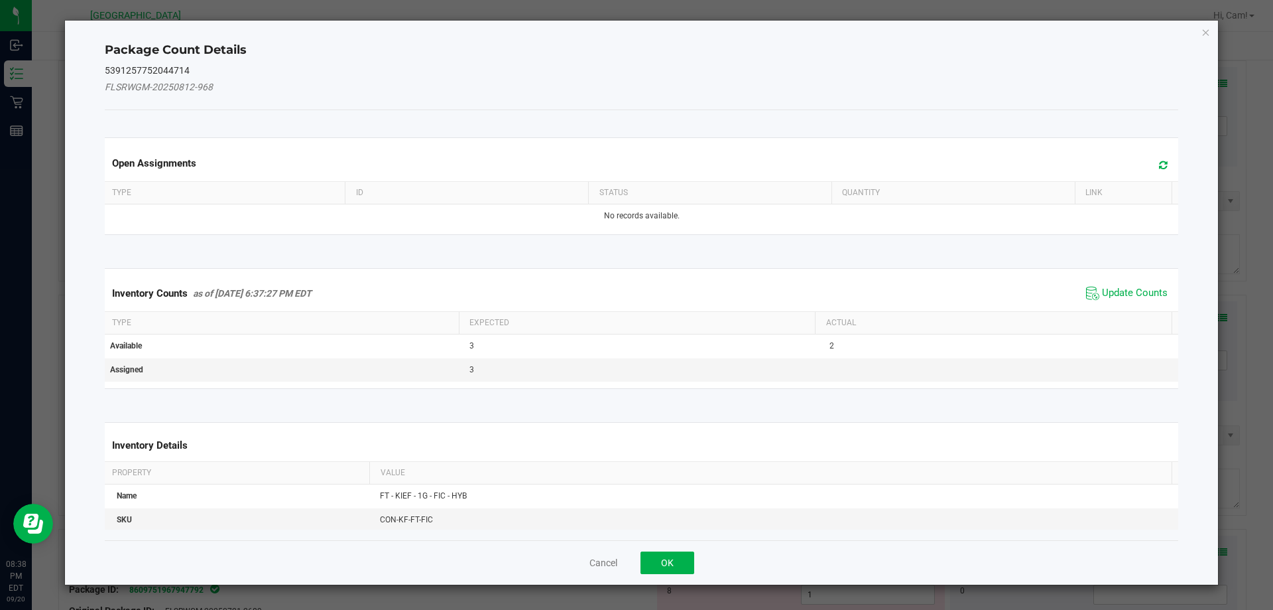
click at [1157, 158] on span at bounding box center [1160, 165] width 22 height 19
click at [1147, 292] on span "Update Counts" at bounding box center [1135, 293] width 66 height 13
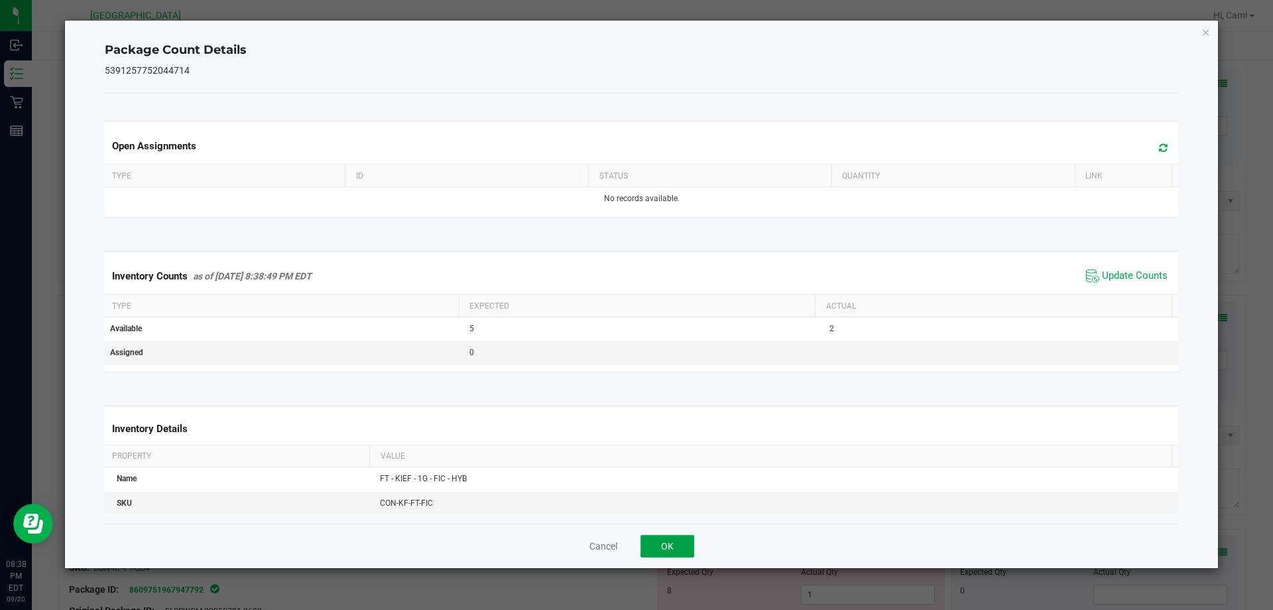
click at [677, 543] on button "OK" at bounding box center [668, 546] width 54 height 23
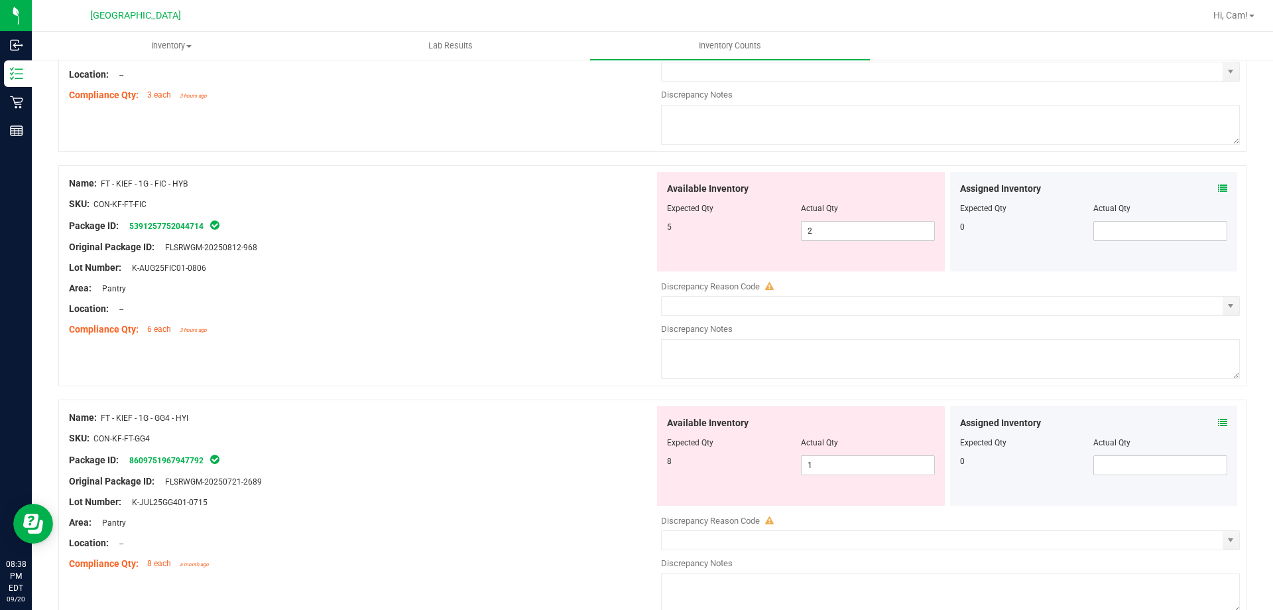
scroll to position [3582, 0]
click at [1220, 419] on div "Assigned Inventory Expected Qty Actual Qty 0" at bounding box center [1094, 452] width 288 height 99
click at [1207, 424] on div "Assigned Inventory" at bounding box center [1094, 420] width 268 height 14
click at [1214, 411] on div "Assigned Inventory Expected Qty Actual Qty 0" at bounding box center [1094, 452] width 288 height 99
click at [1208, 422] on div "Assigned Inventory" at bounding box center [1094, 420] width 268 height 14
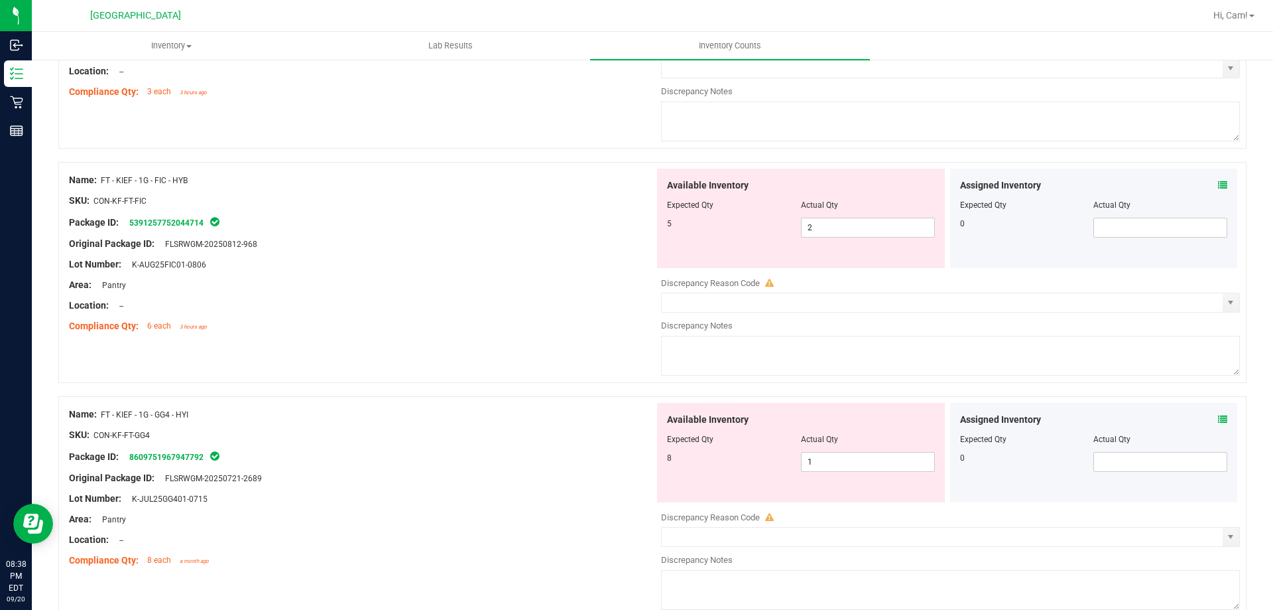
click at [1218, 422] on icon at bounding box center [1222, 419] width 9 height 9
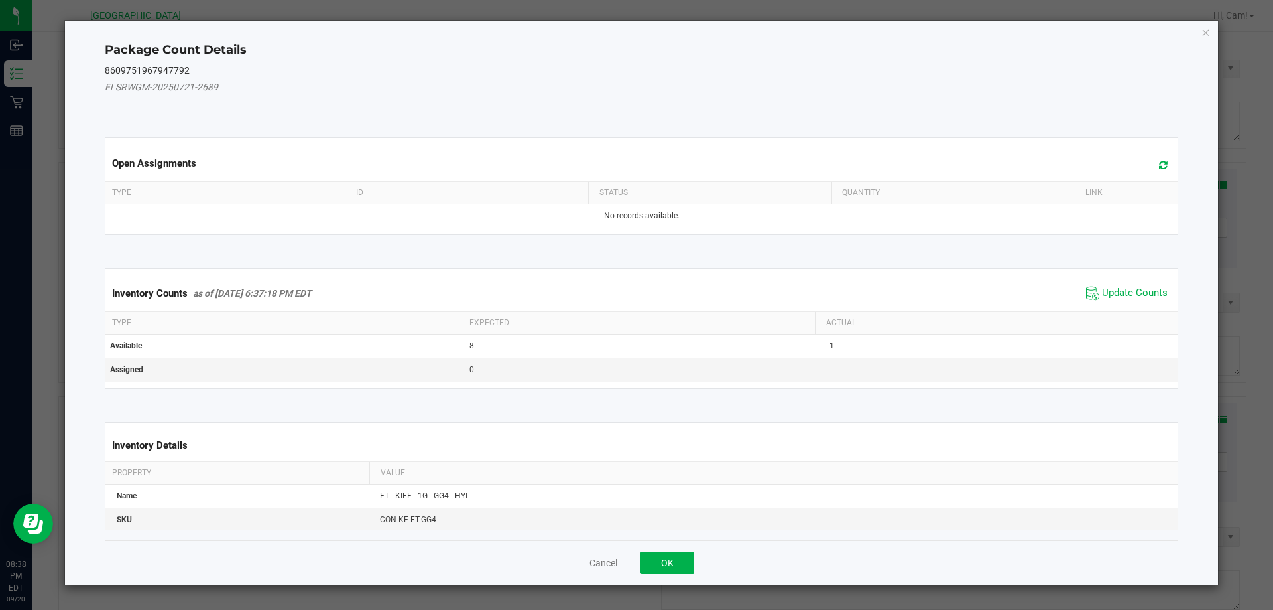
click at [1149, 168] on span at bounding box center [1160, 165] width 22 height 19
click at [1155, 287] on span "Update Counts" at bounding box center [1135, 293] width 66 height 13
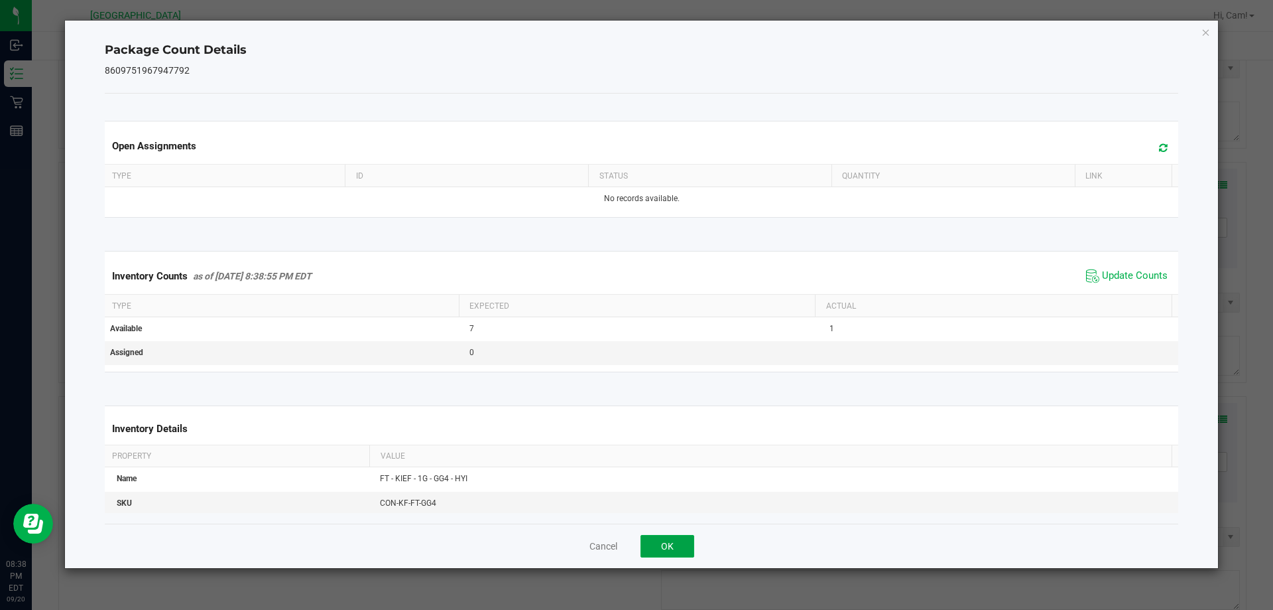
click at [685, 541] on button "OK" at bounding box center [668, 546] width 54 height 23
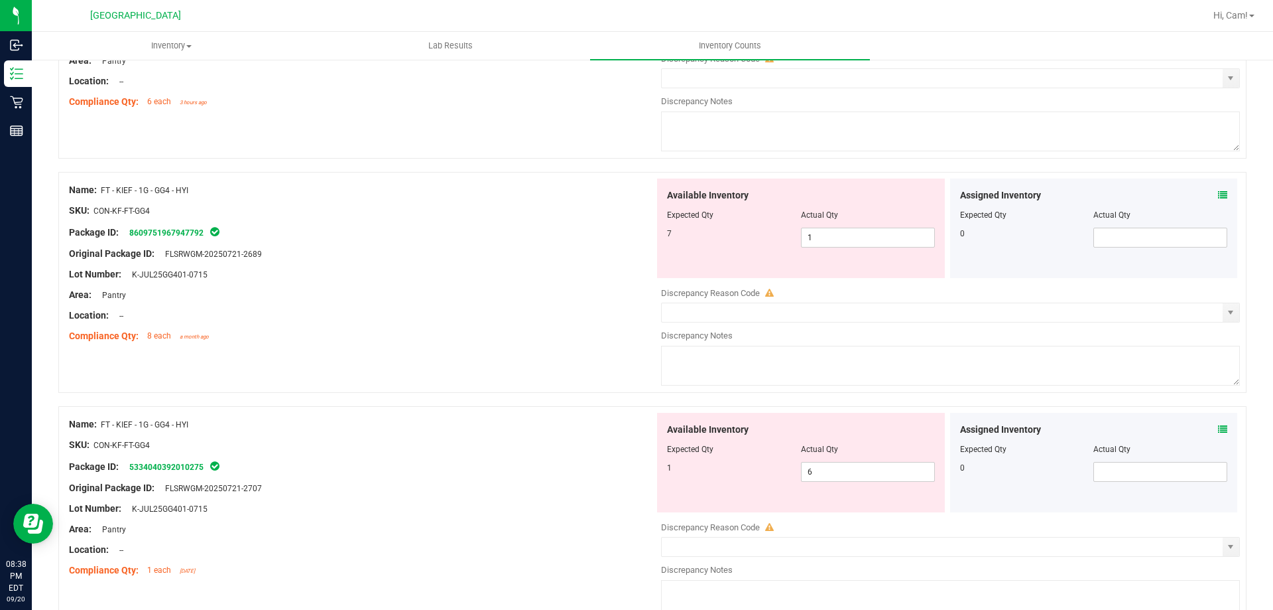
scroll to position [3881, 0]
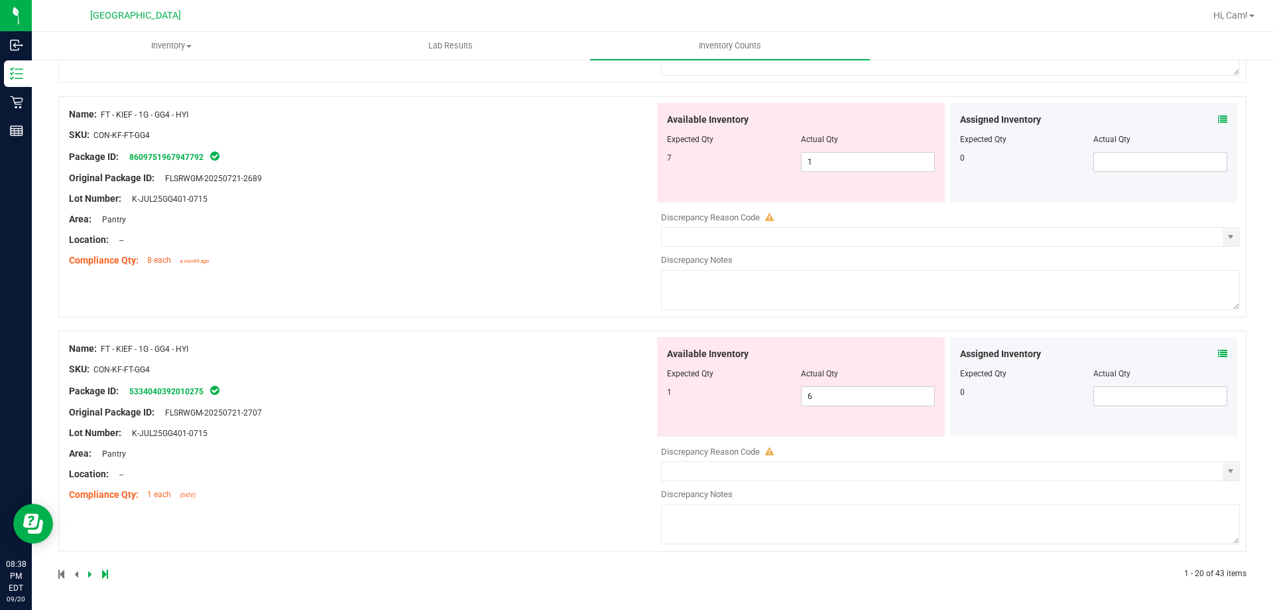
click at [1218, 352] on icon at bounding box center [1222, 353] width 9 height 9
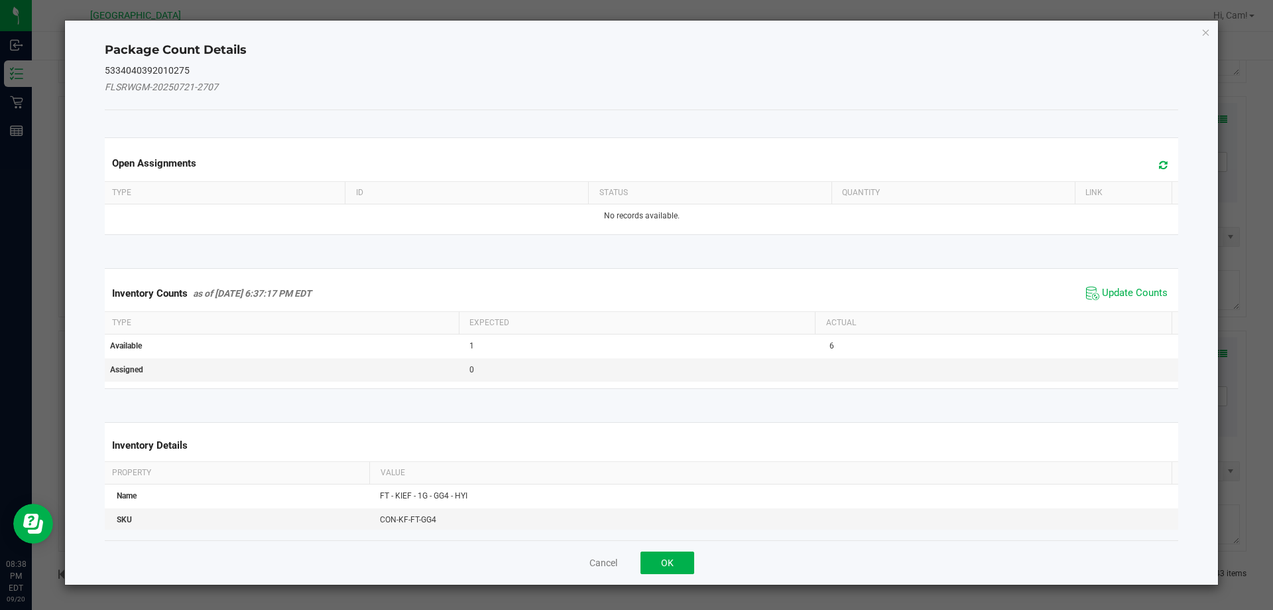
click at [1151, 171] on span at bounding box center [1160, 165] width 22 height 19
click at [1151, 297] on span "Update Counts" at bounding box center [1135, 293] width 66 height 13
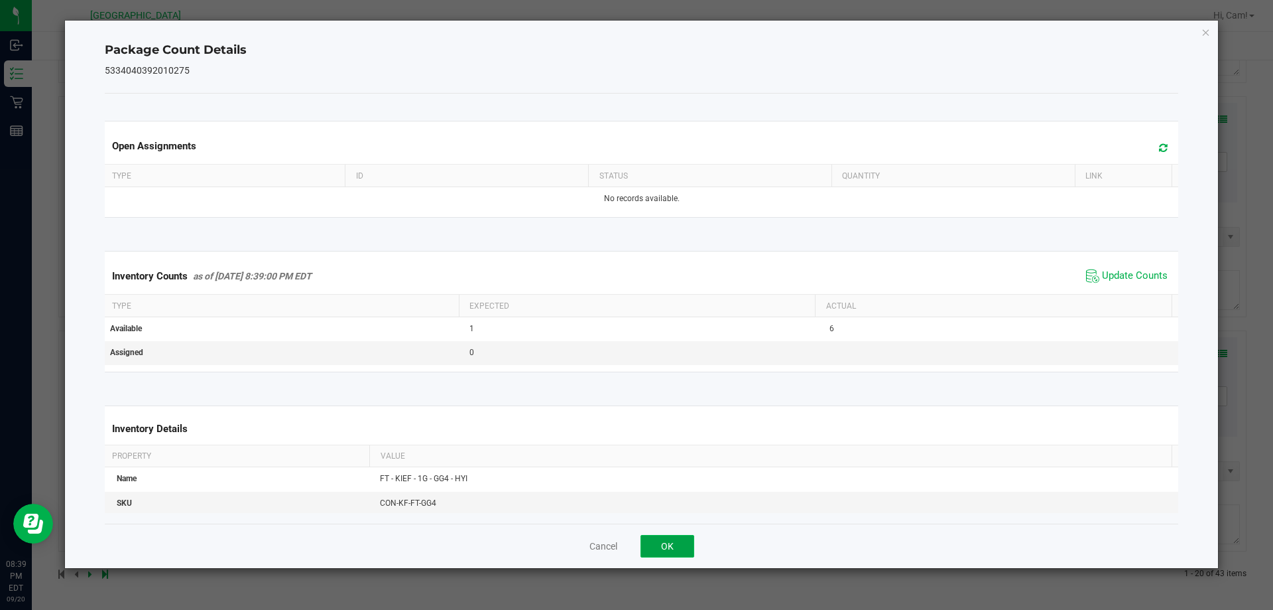
click at [686, 549] on button "OK" at bounding box center [668, 546] width 54 height 23
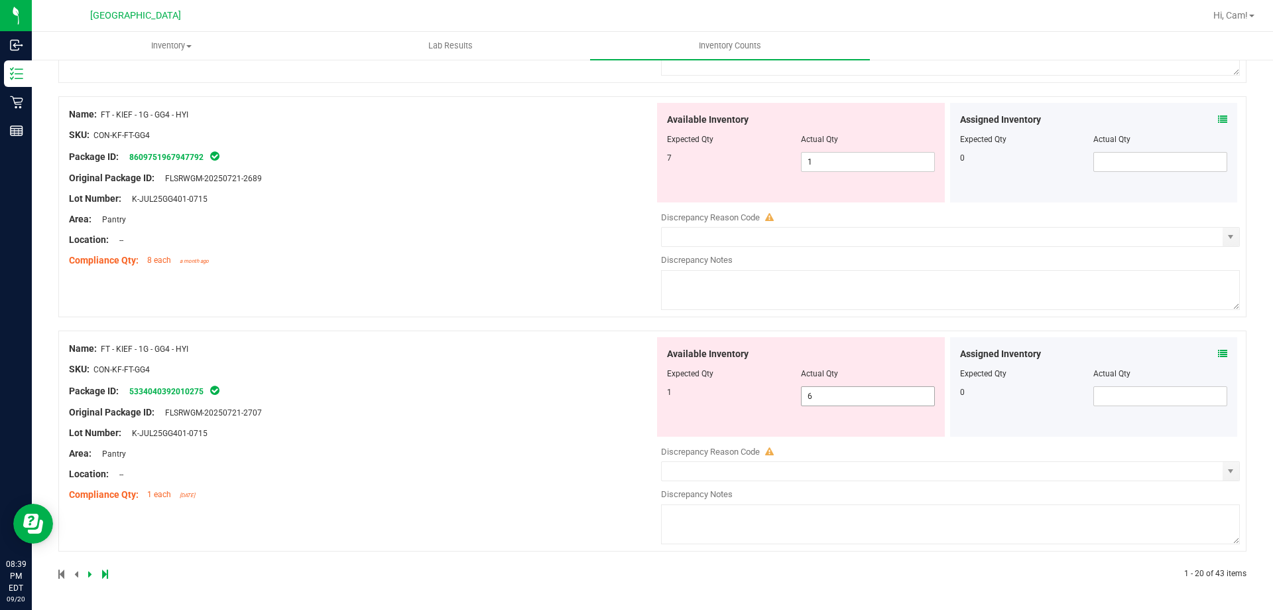
click at [844, 401] on span "6 6" at bounding box center [868, 396] width 134 height 20
click at [844, 401] on input "6" at bounding box center [868, 396] width 133 height 19
type input "1"
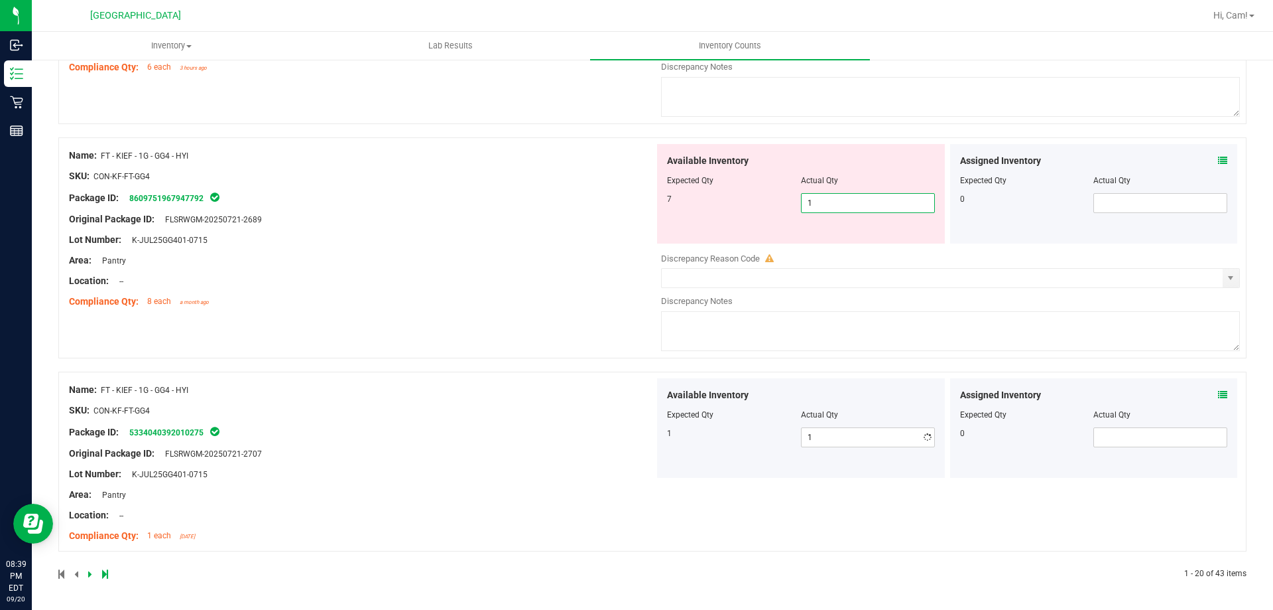
click at [867, 155] on div "Available Inventory Expected Qty Actual Qty 7 1 1" at bounding box center [801, 193] width 288 height 99
click at [859, 196] on input "1" at bounding box center [868, 203] width 133 height 19
type input "7"
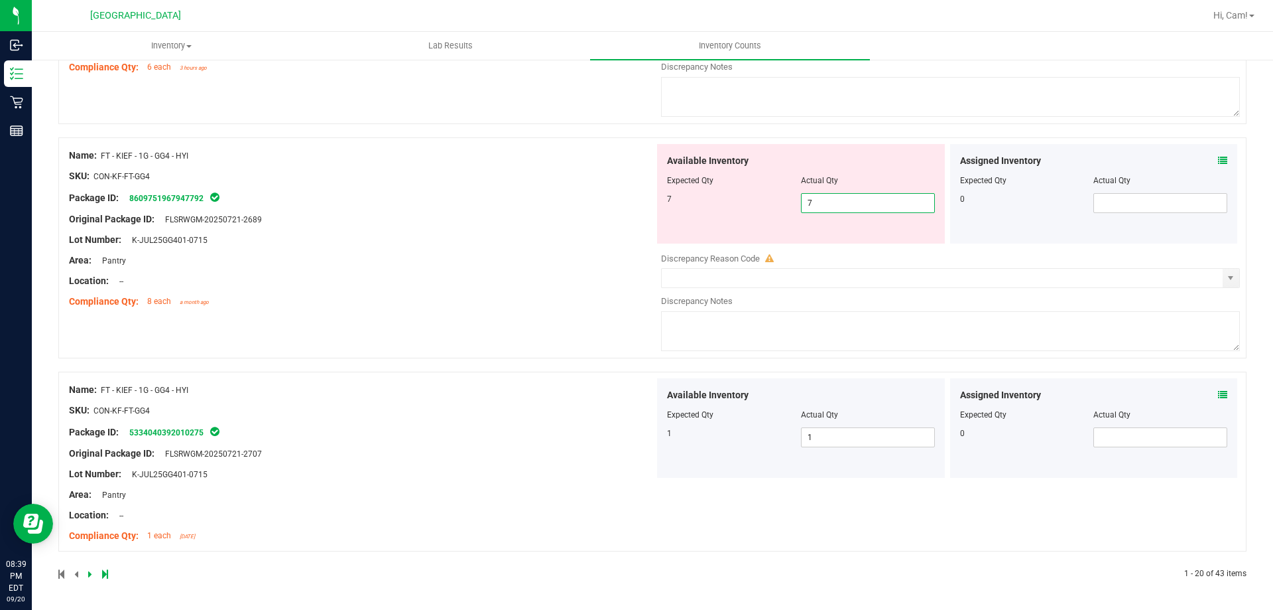
type input "7"
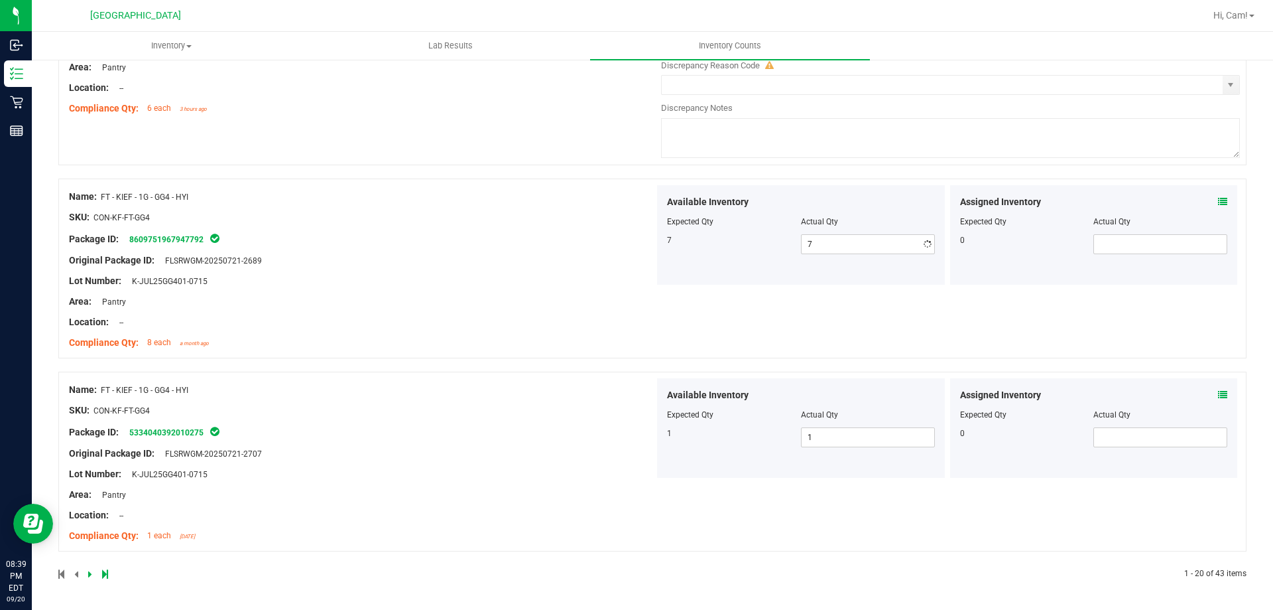
click at [488, 278] on div "Name: FT - KIEF - 1G - GG4 - HYI SKU: CON-KF-FT-GG4 Package ID: 860975196794779…" at bounding box center [362, 269] width 586 height 169
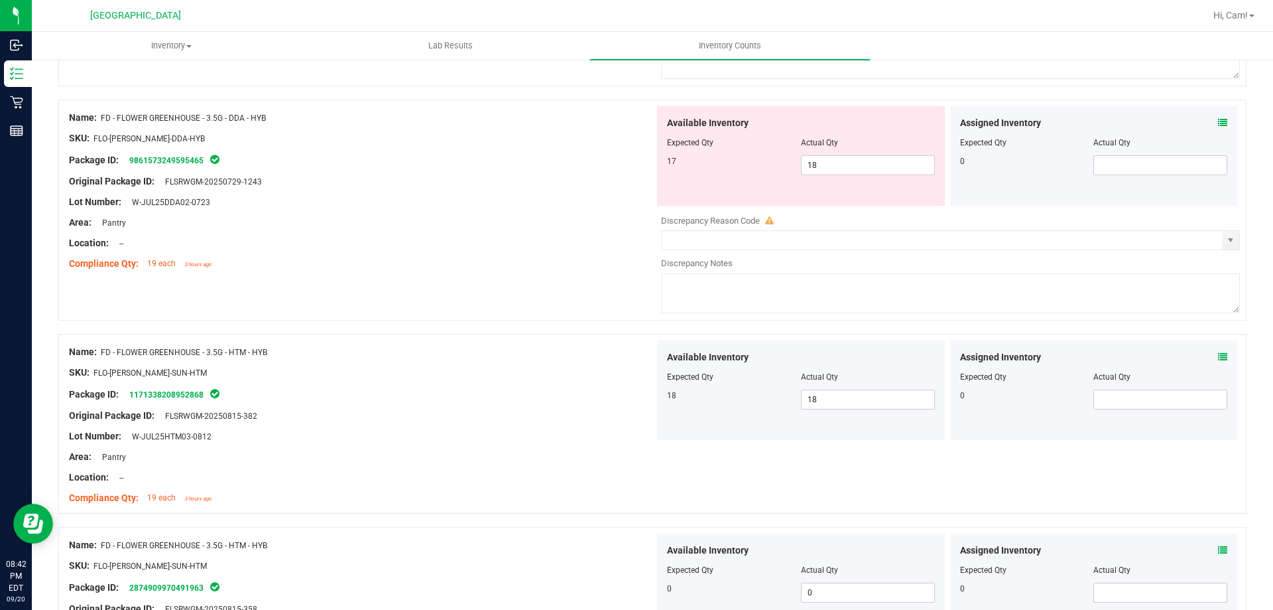
scroll to position [0, 0]
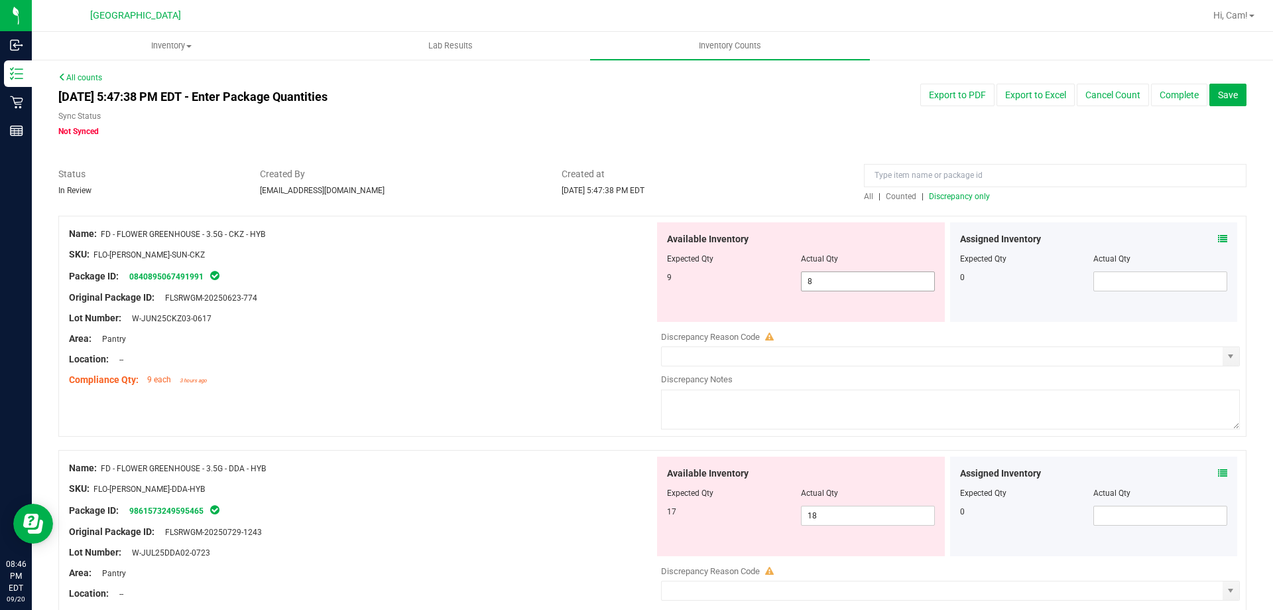
click at [882, 291] on div "Available Inventory Expected Qty Actual Qty 9 8 8" at bounding box center [801, 271] width 288 height 99
click at [882, 283] on span "8 8" at bounding box center [868, 281] width 134 height 20
click at [882, 283] on input "8" at bounding box center [868, 281] width 133 height 19
type input "9"
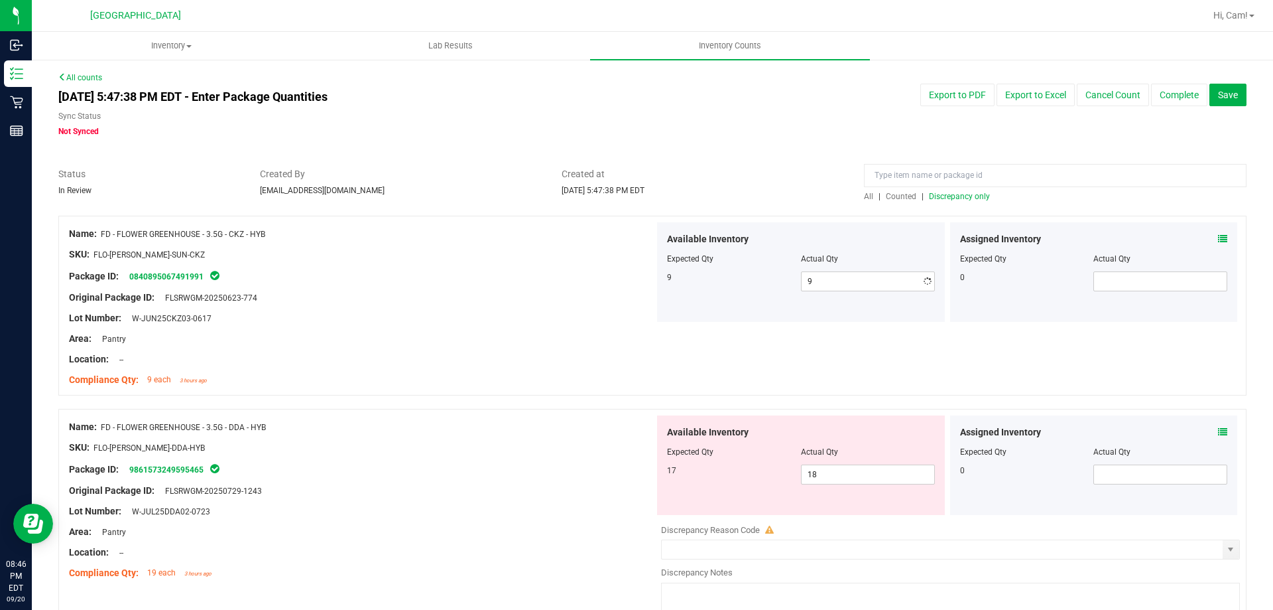
click at [495, 332] on div "Area: Pantry" at bounding box center [362, 339] width 586 height 14
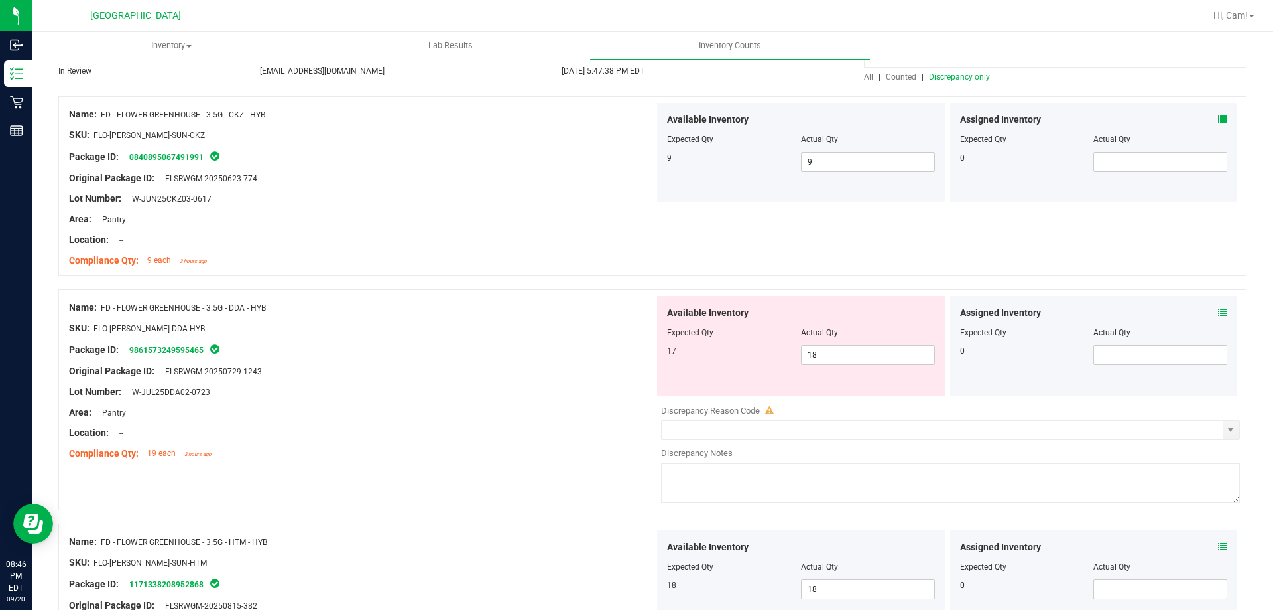
scroll to position [133, 0]
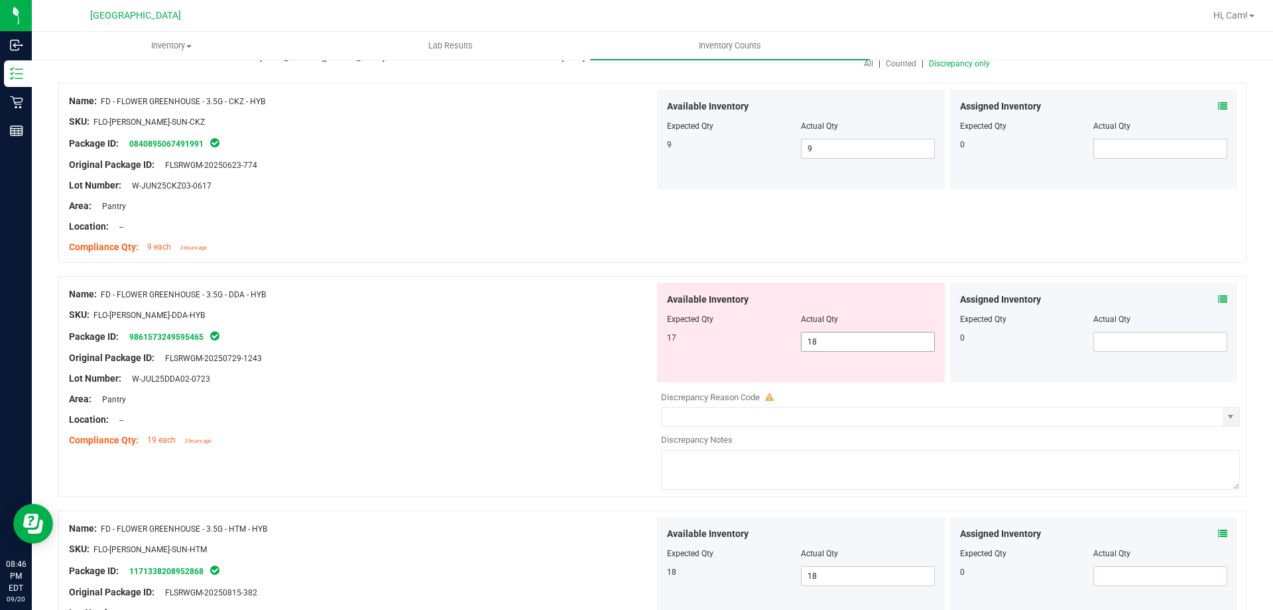
click at [826, 342] on span "18 18" at bounding box center [868, 342] width 134 height 20
click at [826, 342] on input "18" at bounding box center [868, 341] width 133 height 19
type input "17"
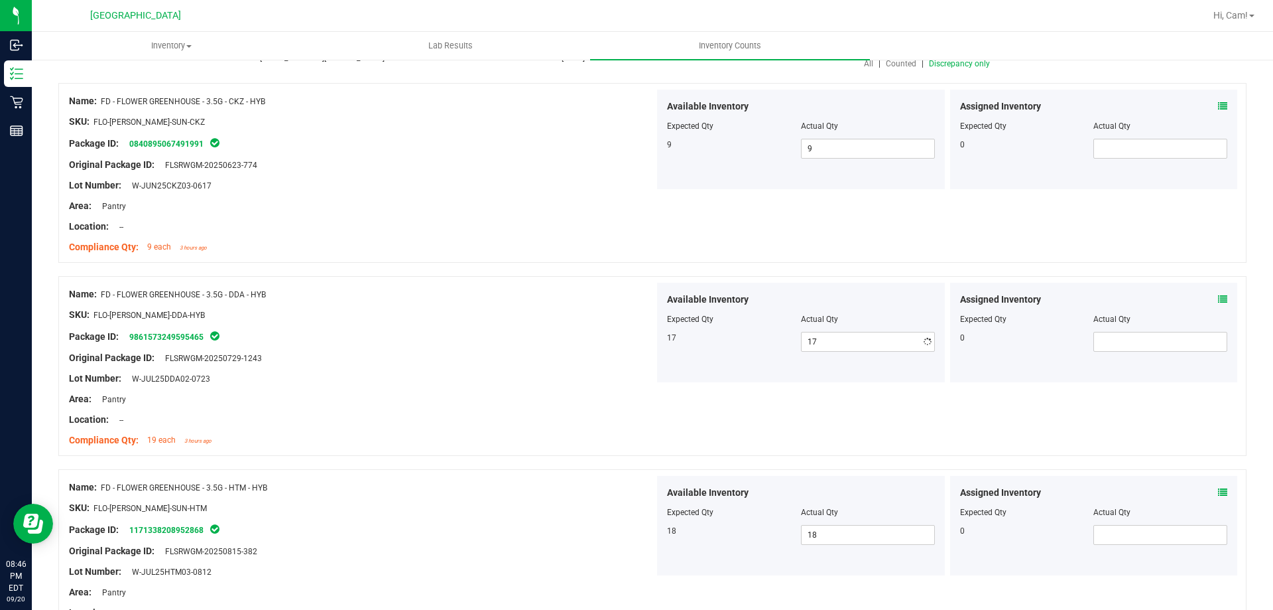
drag, startPoint x: 281, startPoint y: 452, endPoint x: 490, endPoint y: 375, distance: 222.6
click at [326, 441] on div "Name: FD - FLOWER GREENHOUSE - 3.5G - DDA - HYB SKU: FLO-[PERSON_NAME]-DDA-HYB …" at bounding box center [652, 366] width 1189 height 180
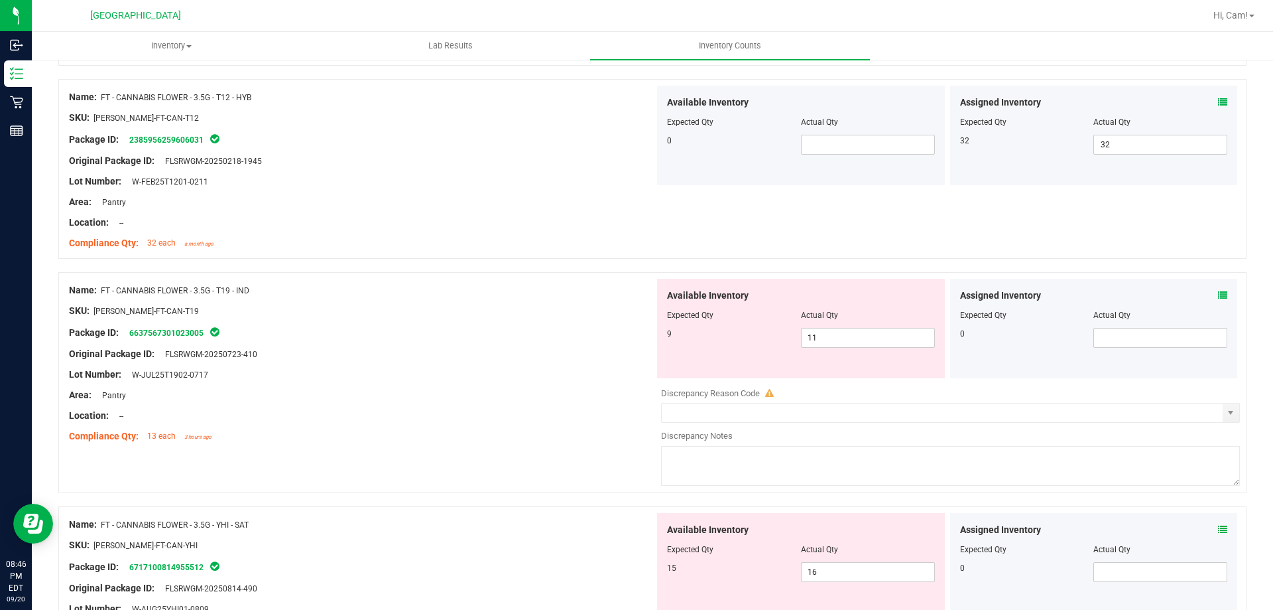
scroll to position [2388, 0]
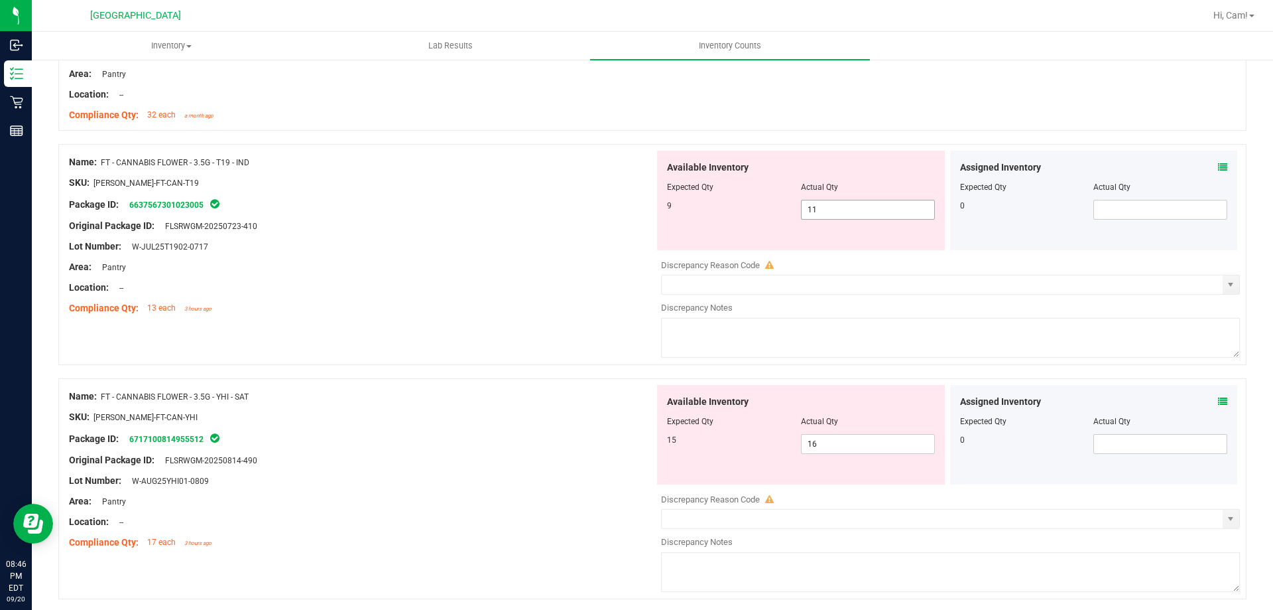
click at [881, 200] on span "11 11" at bounding box center [868, 210] width 134 height 20
click at [881, 200] on input "11" at bounding box center [868, 209] width 133 height 19
type input "9"
click at [515, 153] on div "Name: FT - CANNABIS FLOWER - 3.5G - T19 - IND SKU: [PERSON_NAME]-FT-CAN-T19 Pac…" at bounding box center [362, 235] width 586 height 169
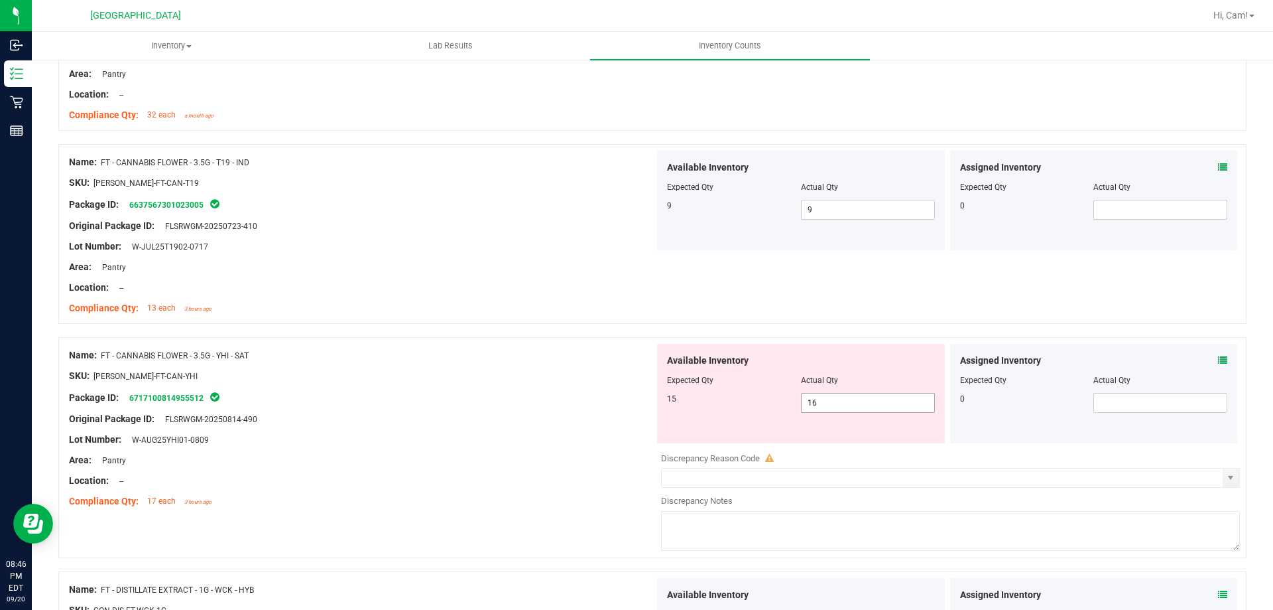
click at [897, 404] on span "16 16" at bounding box center [868, 403] width 134 height 20
drag, startPoint x: 897, startPoint y: 404, endPoint x: 915, endPoint y: 408, distance: 19.0
click at [895, 404] on input "16" at bounding box center [868, 402] width 133 height 19
type input "15"
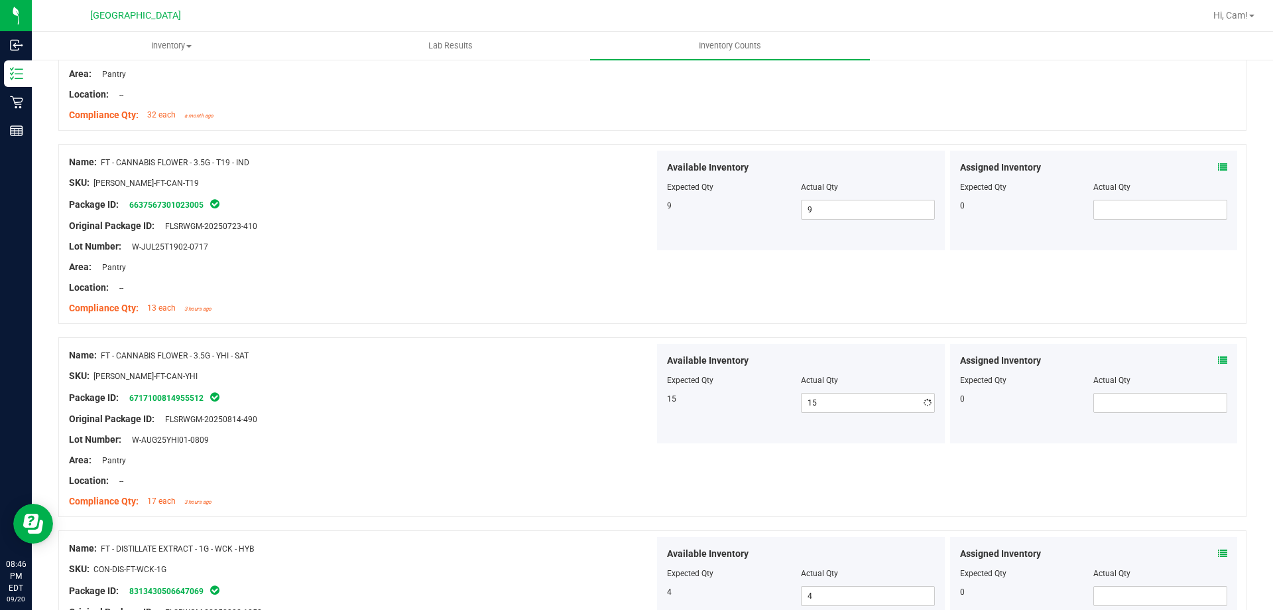
click at [574, 264] on div "Area: Pantry" at bounding box center [362, 267] width 586 height 14
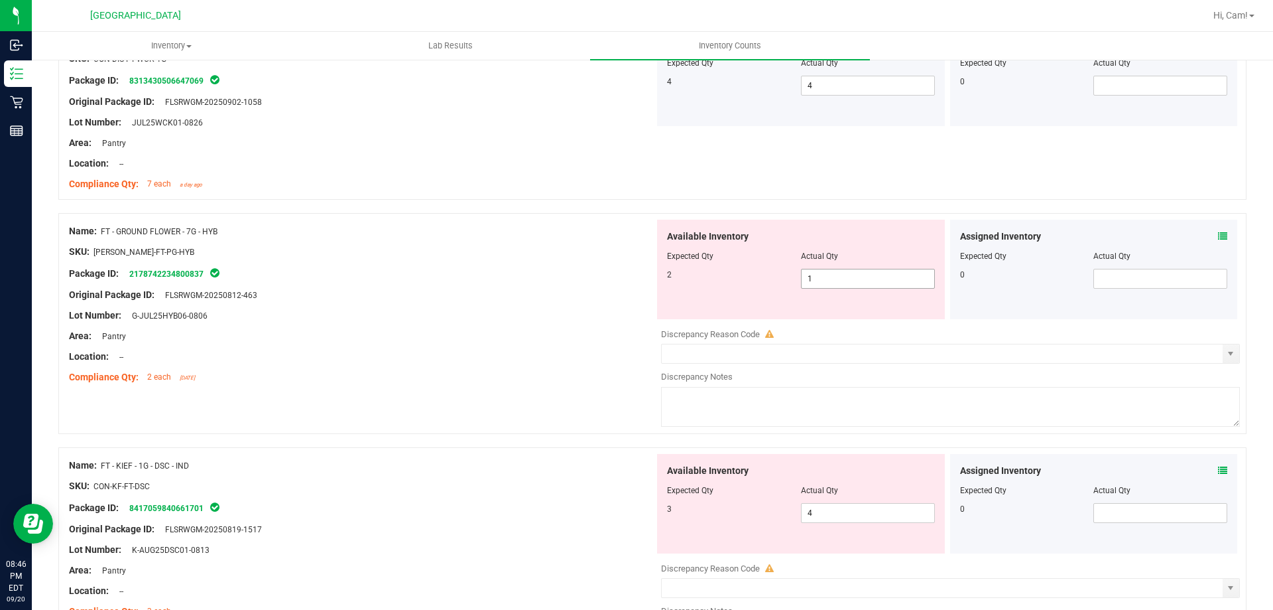
scroll to position [2918, 0]
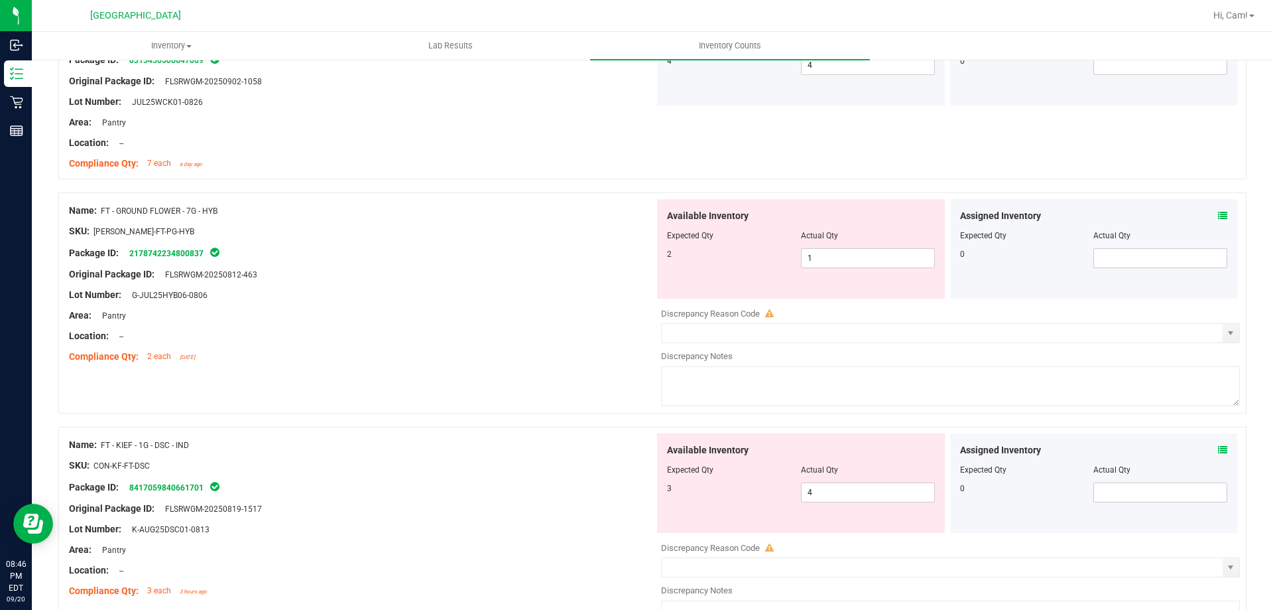
drag, startPoint x: 219, startPoint y: 209, endPoint x: 102, endPoint y: 201, distance: 117.0
click at [102, 201] on div "Name: FT - GROUND FLOWER - 7G - HYB SKU: [PERSON_NAME]-FT-PG-HYB Package ID: 21…" at bounding box center [362, 283] width 586 height 169
copy span "FT - GROUND FLOWER - 7G - HYB"
click at [841, 266] on span "1 1" at bounding box center [868, 258] width 134 height 20
type input "2"
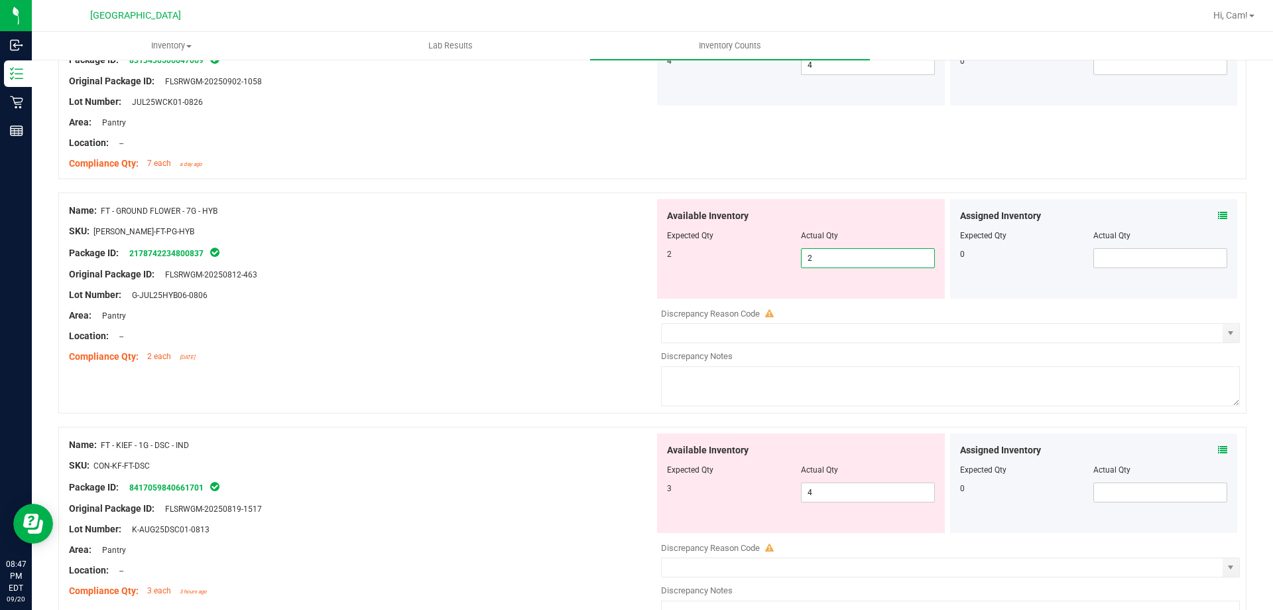
type input "2"
click at [426, 259] on div "Package ID: 2178742234800837" at bounding box center [362, 253] width 586 height 16
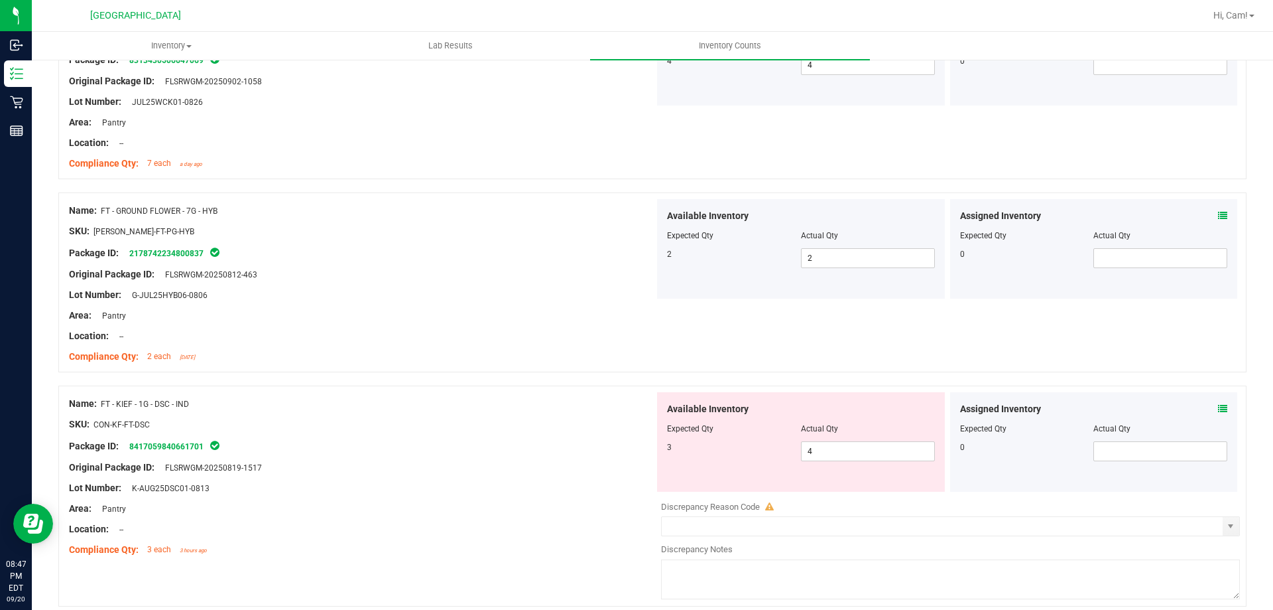
click at [1218, 403] on span at bounding box center [1222, 409] width 9 height 14
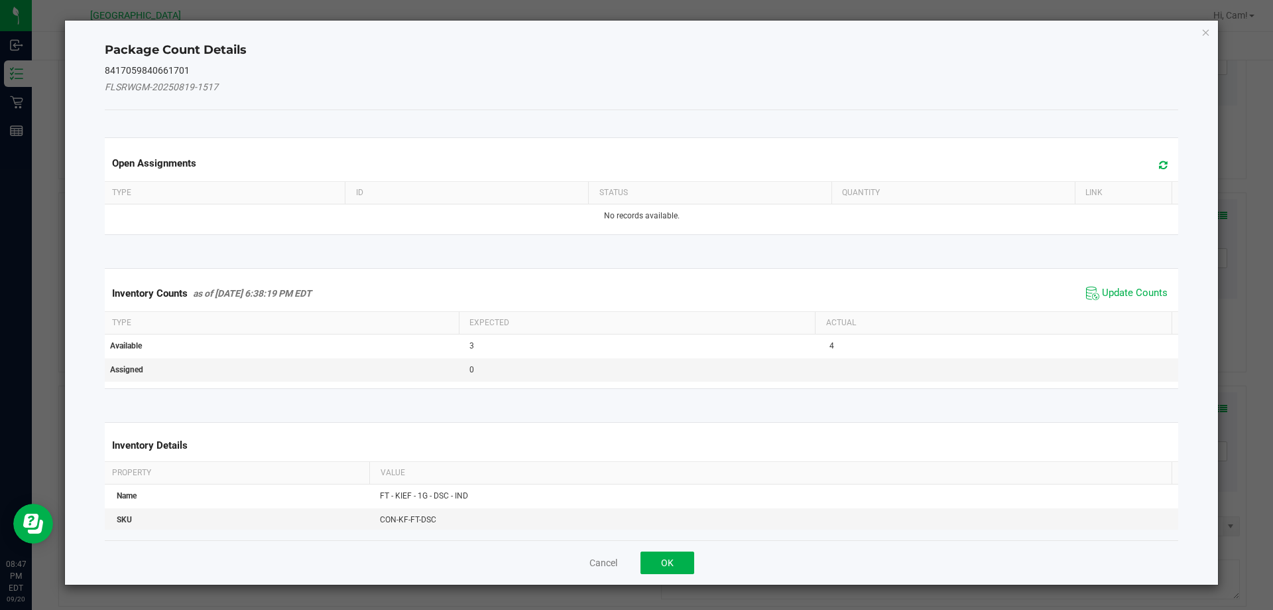
click at [1152, 174] on span at bounding box center [1160, 165] width 22 height 19
click at [1143, 294] on span "Update Counts" at bounding box center [1135, 293] width 66 height 13
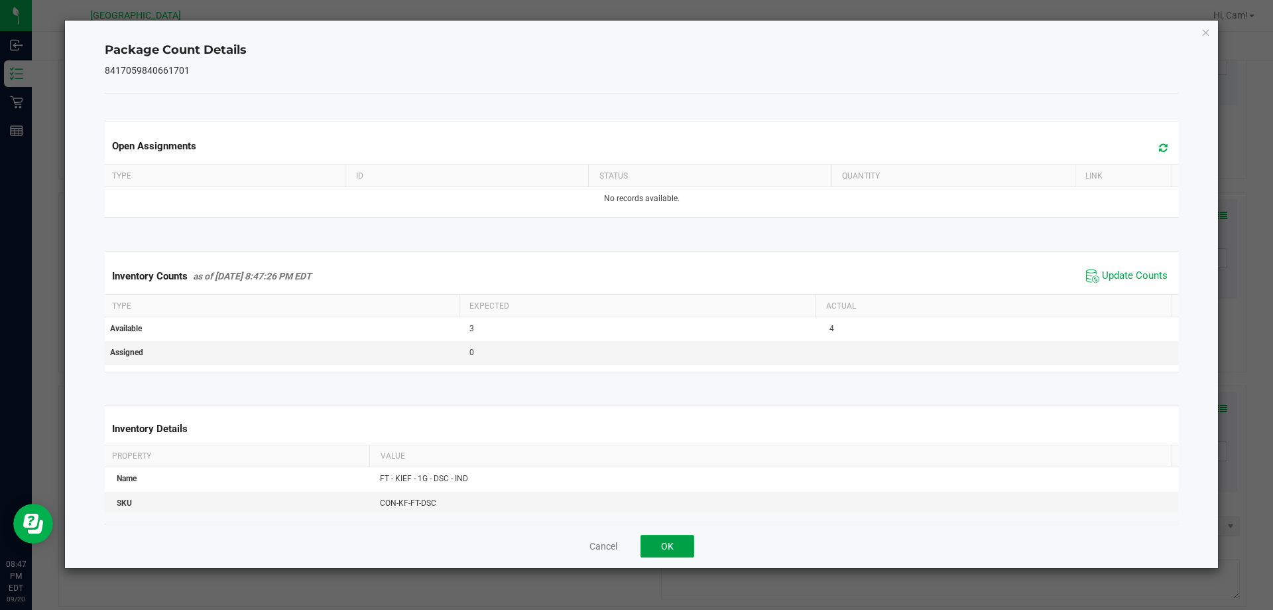
click at [674, 537] on button "OK" at bounding box center [668, 546] width 54 height 23
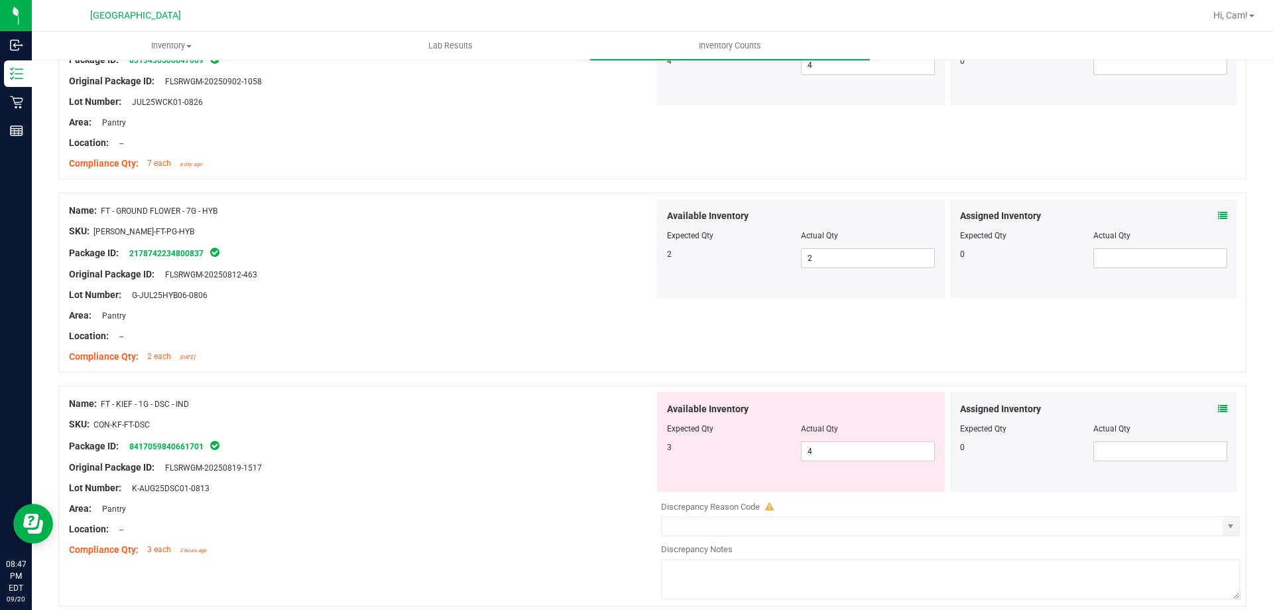
drag, startPoint x: 195, startPoint y: 403, endPoint x: 118, endPoint y: 403, distance: 76.9
click at [101, 397] on div "Name: FT - KIEF - 1G - DSC - IND" at bounding box center [362, 404] width 586 height 14
drag, startPoint x: 121, startPoint y: 405, endPoint x: 206, endPoint y: 398, distance: 85.2
click at [207, 387] on div "Name: FT - KIEF - 1G - DSC - IND SKU: CON-KF-FT-DSC Package ID: 841705984066170…" at bounding box center [652, 495] width 1189 height 221
copy div "FT - KIEF - 1G - DSC - IND"
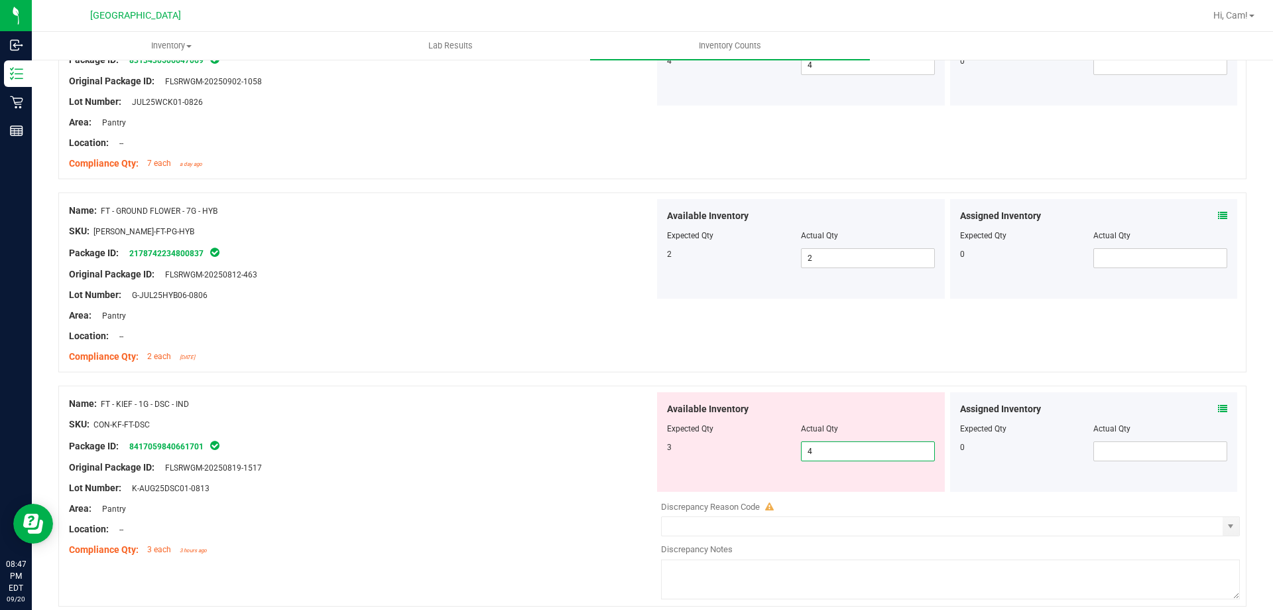
click at [840, 444] on span "4 4" at bounding box center [868, 451] width 134 height 20
click at [424, 484] on div "Lot Number: K-AUG25DSC01-0813" at bounding box center [362, 488] width 586 height 14
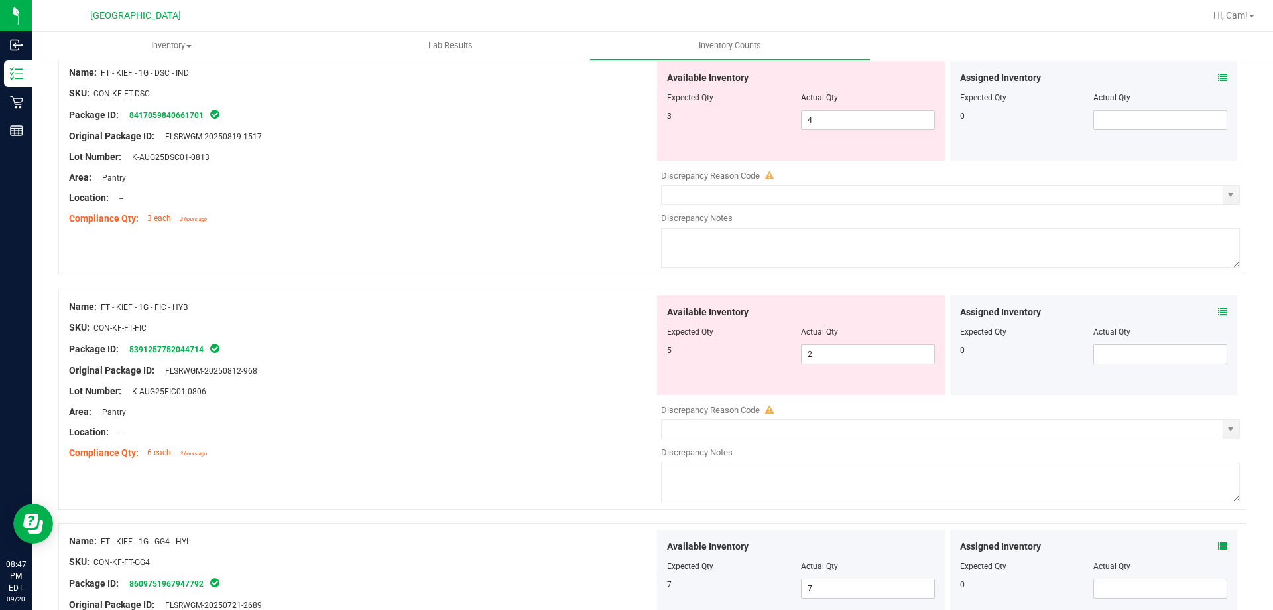
scroll to position [3250, 0]
click at [847, 355] on span "2 2" at bounding box center [868, 354] width 134 height 20
click at [847, 355] on input "2" at bounding box center [868, 353] width 133 height 19
type input "5"
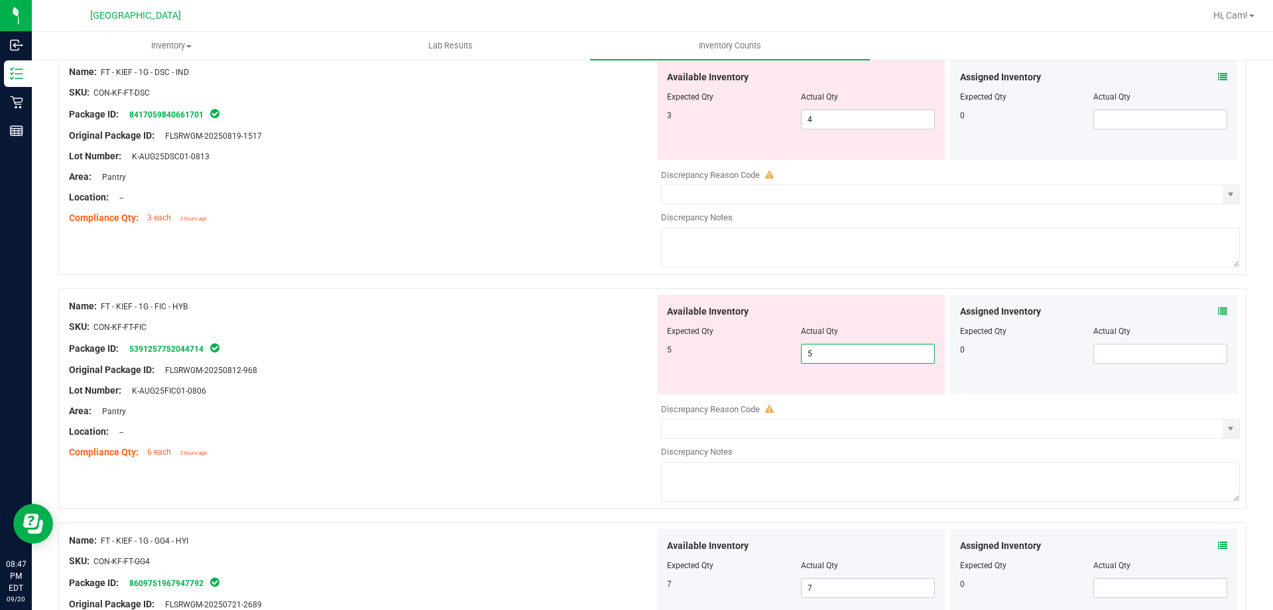
click at [521, 364] on div "Original Package ID: FLSRWGM-20250812-968" at bounding box center [362, 370] width 586 height 14
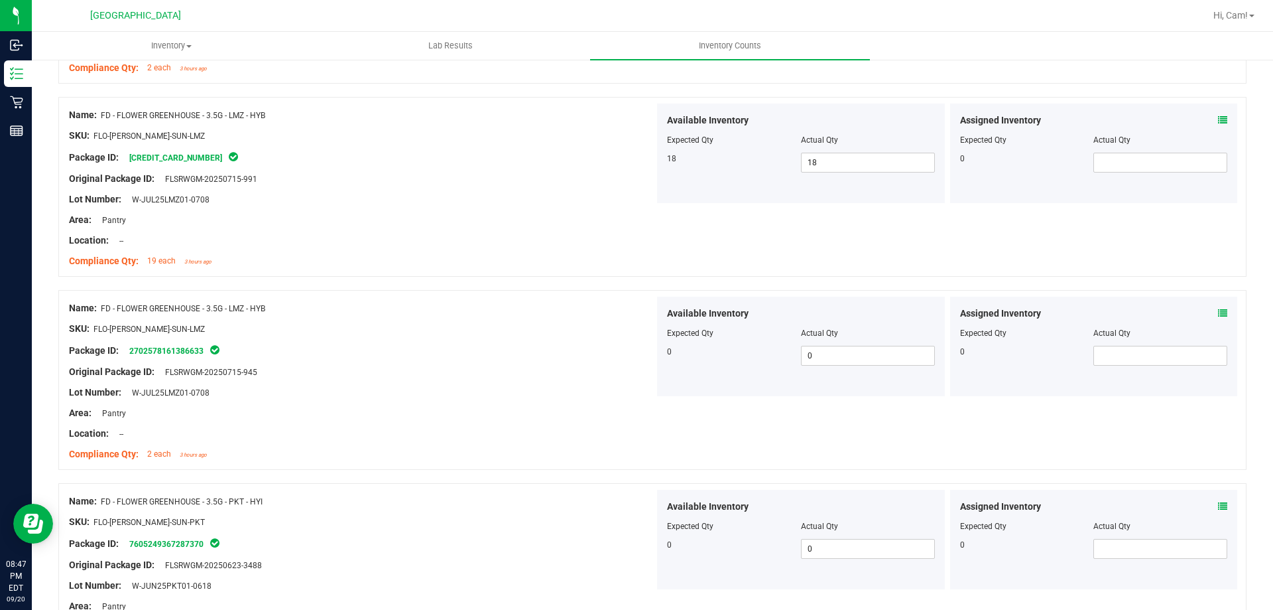
scroll to position [0, 0]
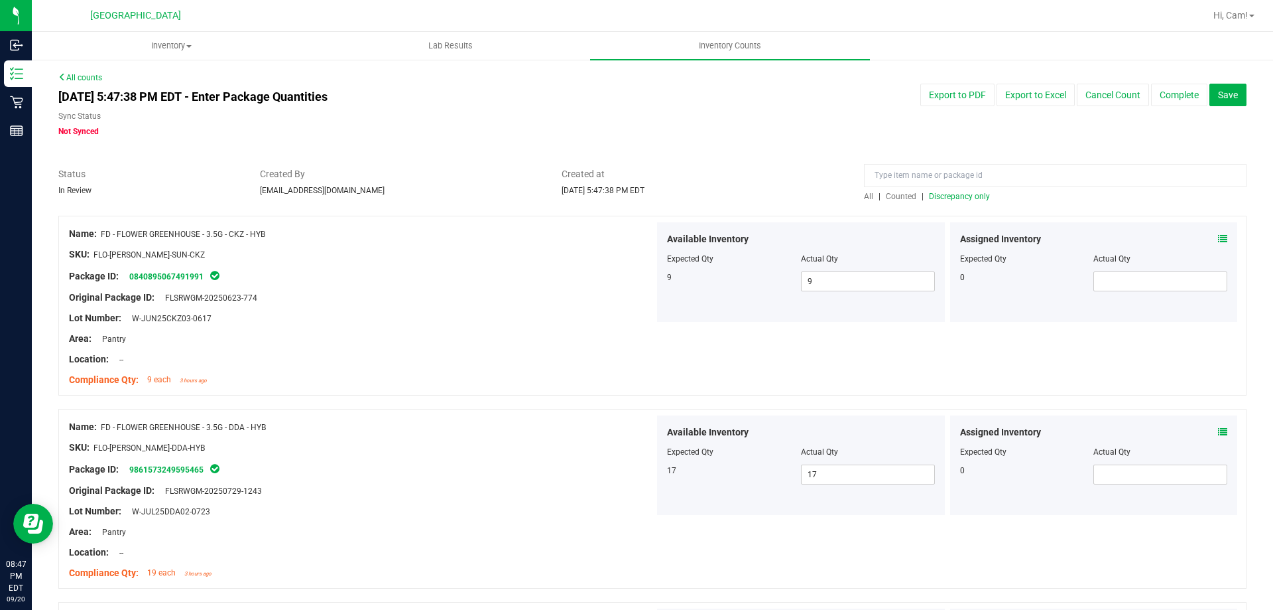
click at [972, 192] on span "Discrepancy only" at bounding box center [959, 196] width 61 height 9
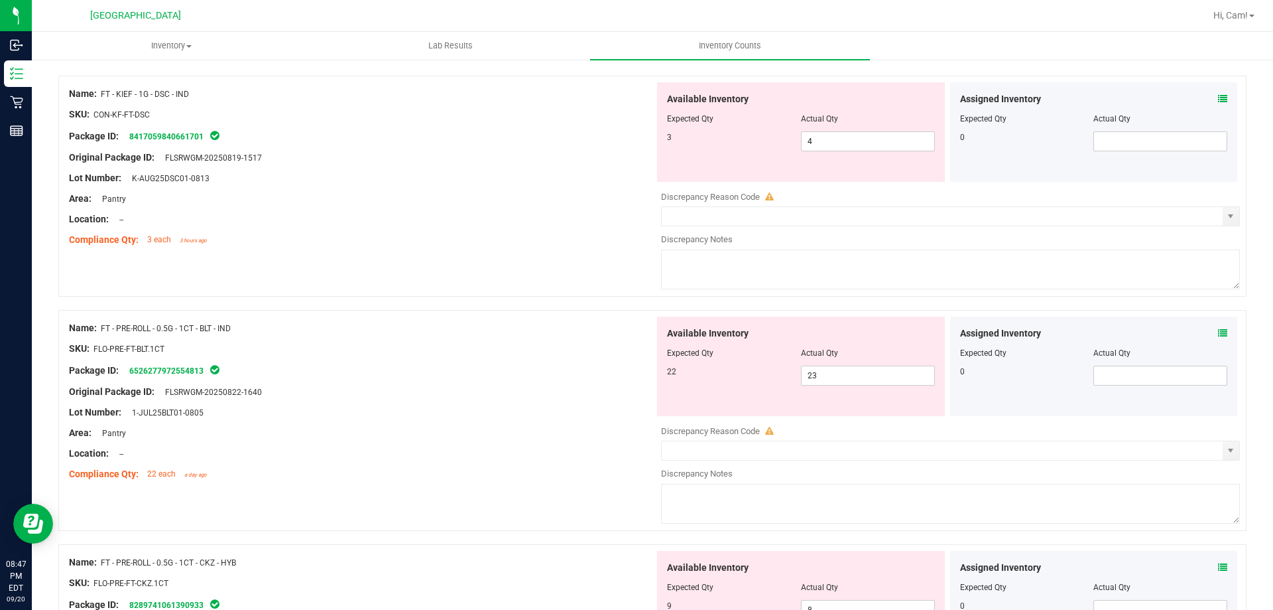
scroll to position [199, 0]
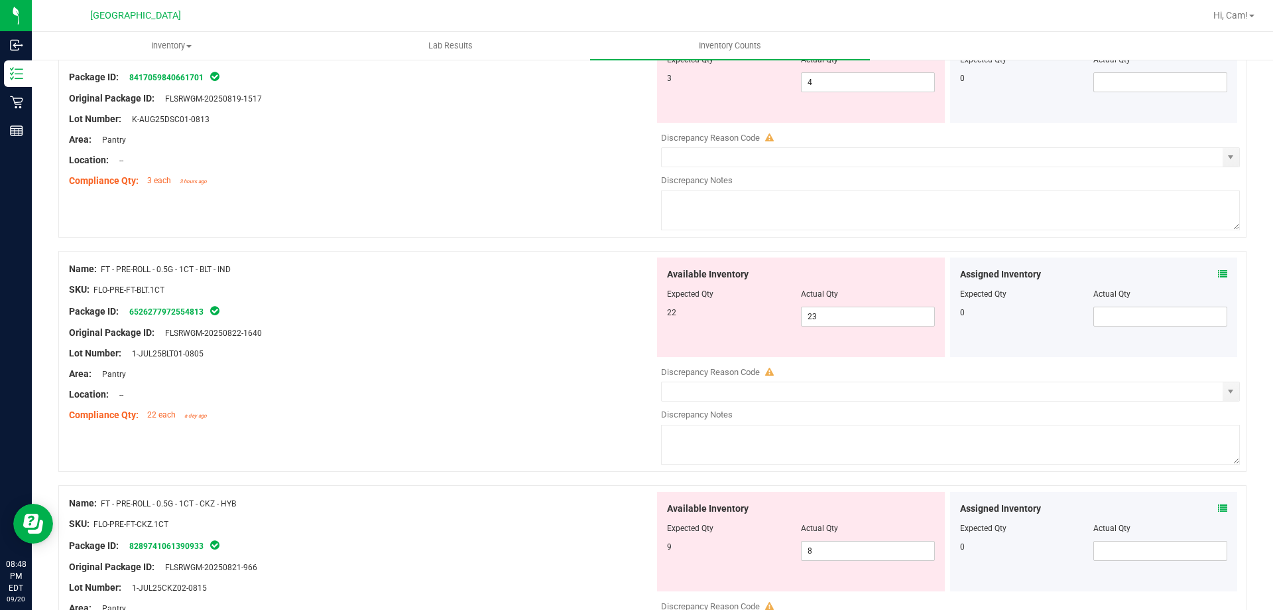
click at [1218, 276] on icon at bounding box center [1222, 273] width 9 height 9
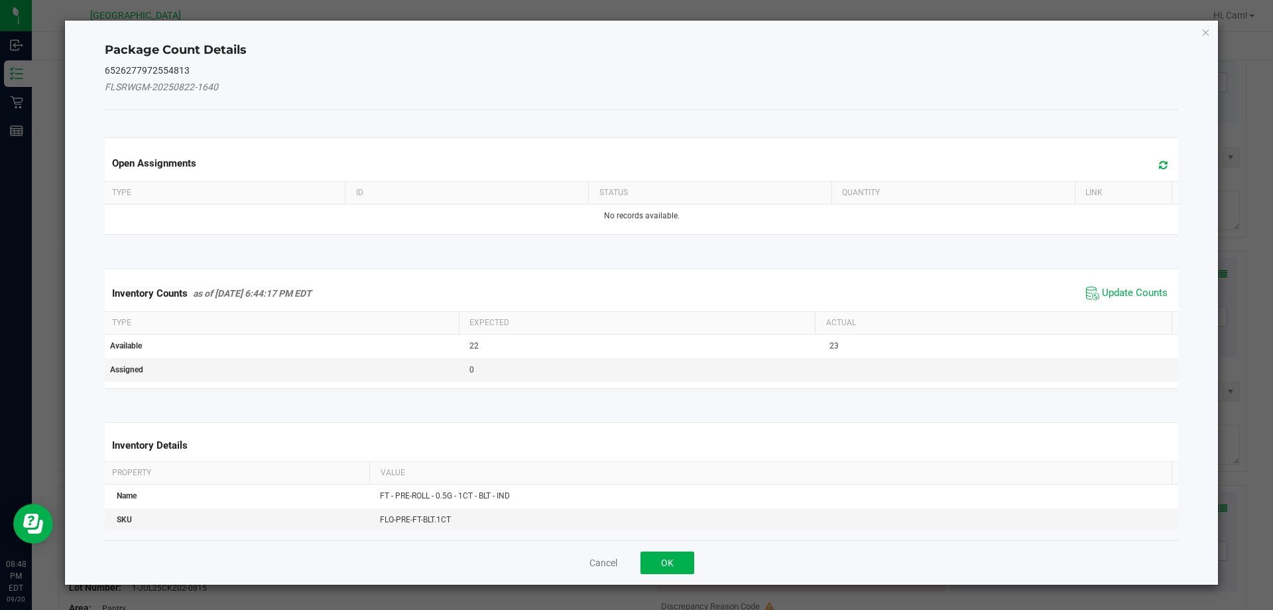
click at [1159, 168] on icon at bounding box center [1163, 165] width 9 height 10
click at [1121, 292] on span "Update Counts" at bounding box center [1135, 293] width 66 height 13
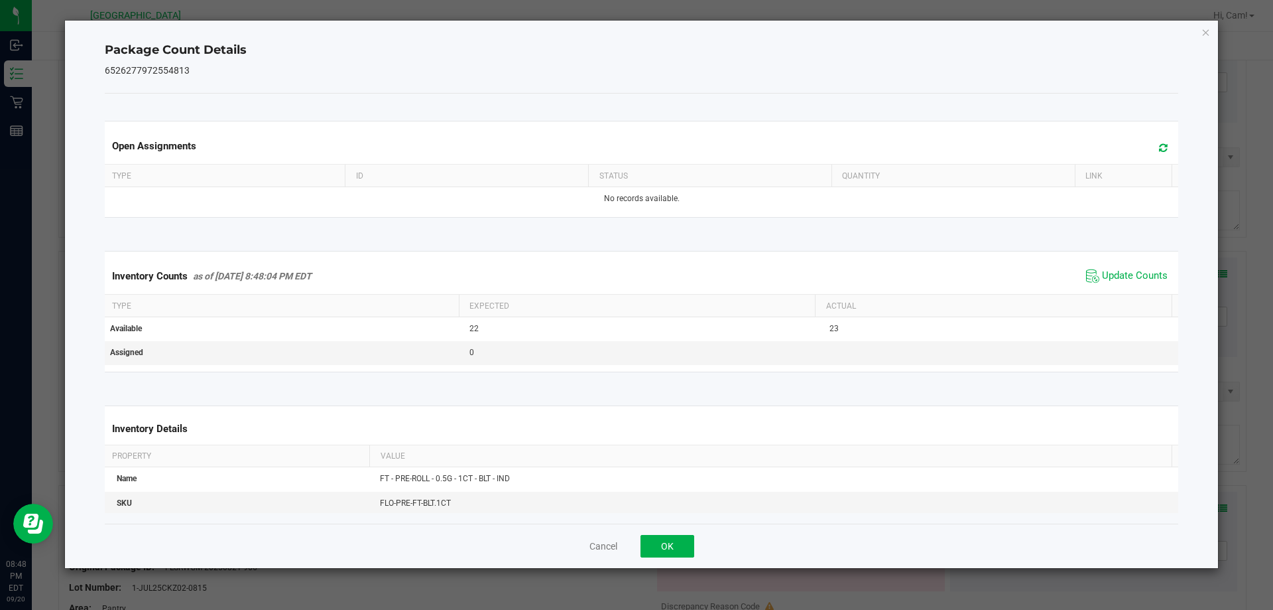
click at [1122, 294] on th "Actual" at bounding box center [993, 305] width 357 height 23
click at [1133, 264] on div "Inventory Counts as of [DATE] 8:48:04 PM EDT Update Counts" at bounding box center [642, 276] width 1080 height 36
click at [1128, 267] on span "Update Counts" at bounding box center [1127, 276] width 88 height 20
click at [657, 551] on button "OK" at bounding box center [668, 546] width 54 height 23
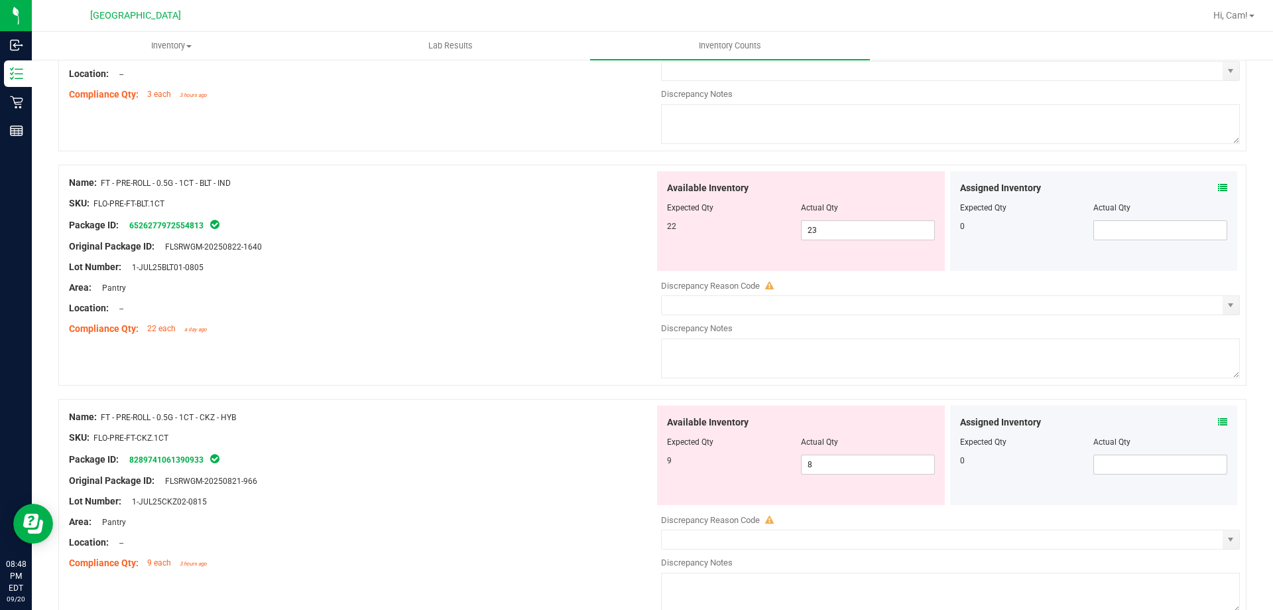
scroll to position [398, 0]
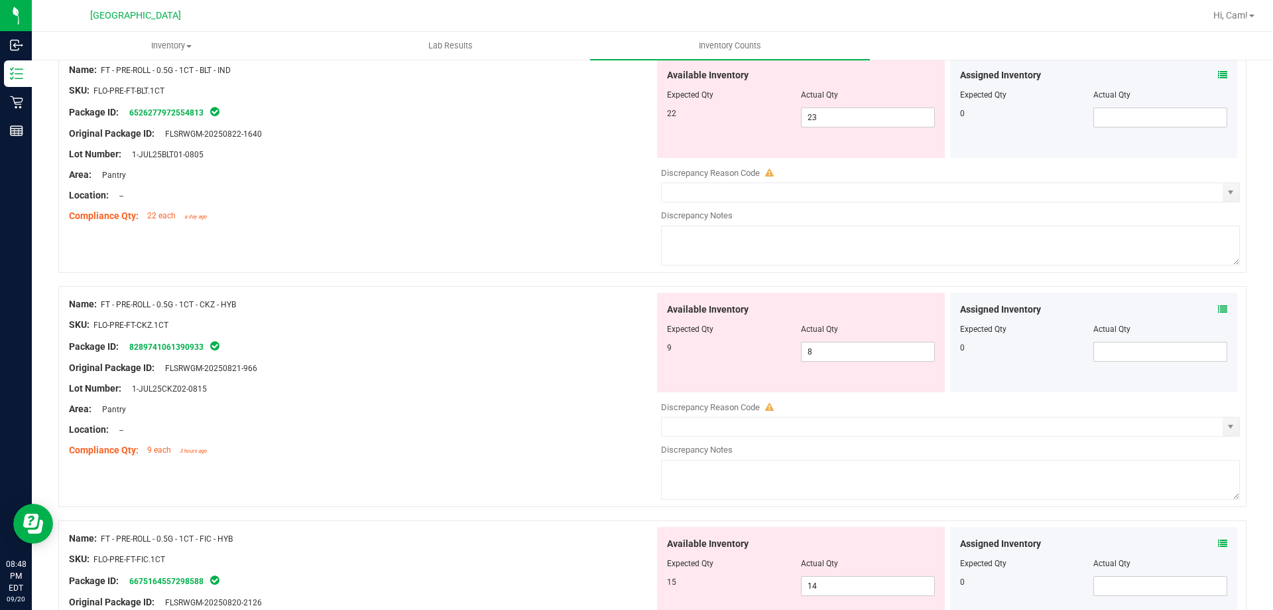
click at [1218, 306] on icon at bounding box center [1222, 308] width 9 height 9
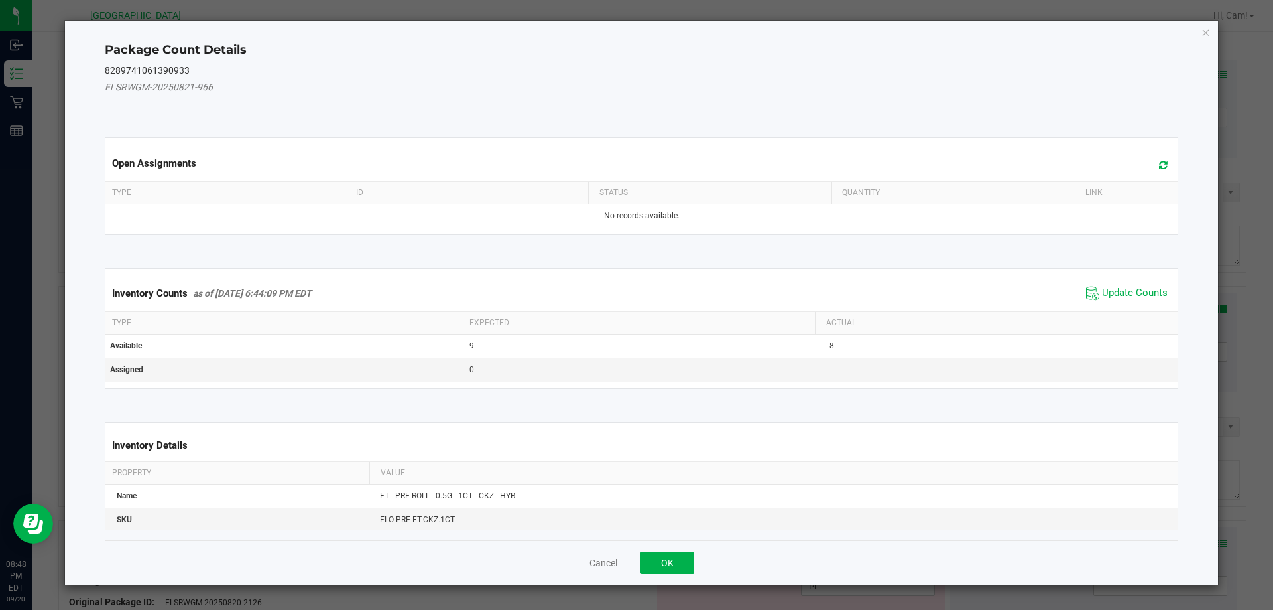
click at [1149, 157] on span at bounding box center [1160, 165] width 22 height 19
click at [1122, 296] on span "Update Counts" at bounding box center [1135, 293] width 66 height 13
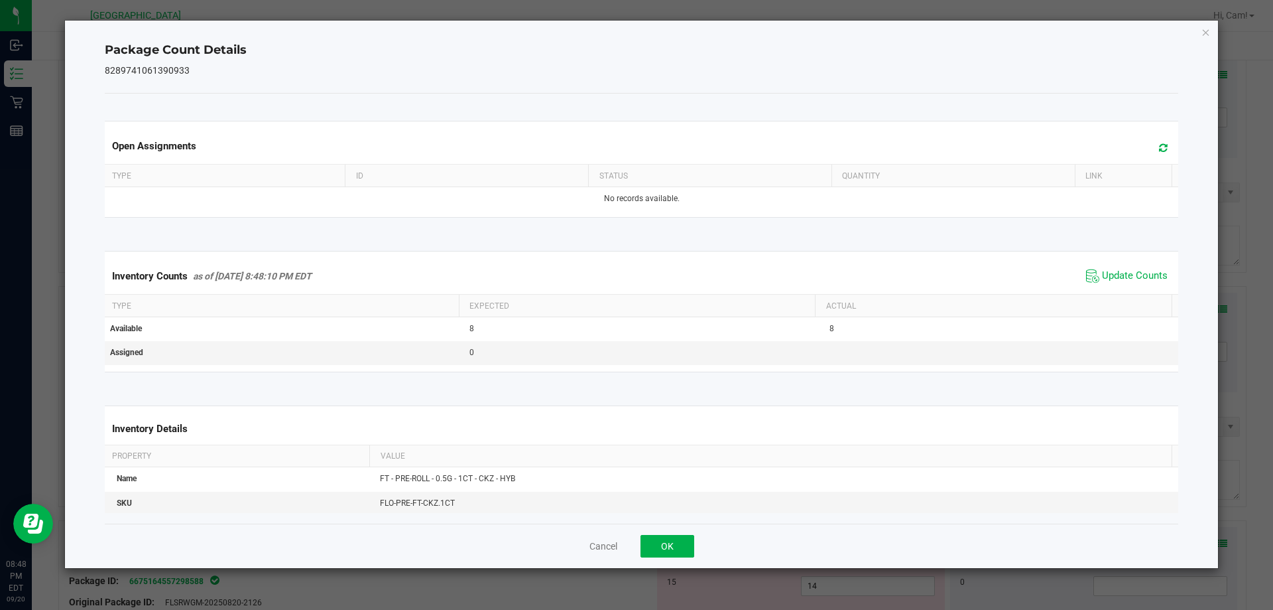
click at [694, 531] on div "Cancel OK" at bounding box center [642, 545] width 1074 height 44
click at [693, 537] on button "OK" at bounding box center [668, 546] width 54 height 23
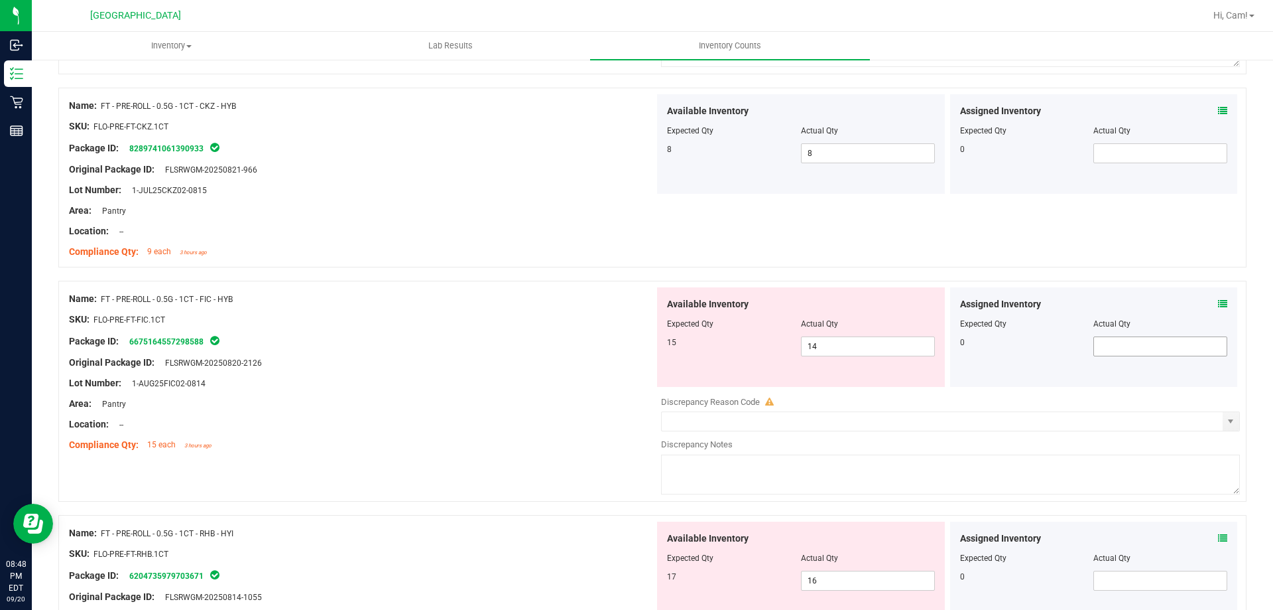
scroll to position [597, 0]
click at [1207, 301] on div "Assigned Inventory" at bounding box center [1094, 303] width 268 height 14
click at [1218, 301] on icon at bounding box center [1222, 302] width 9 height 9
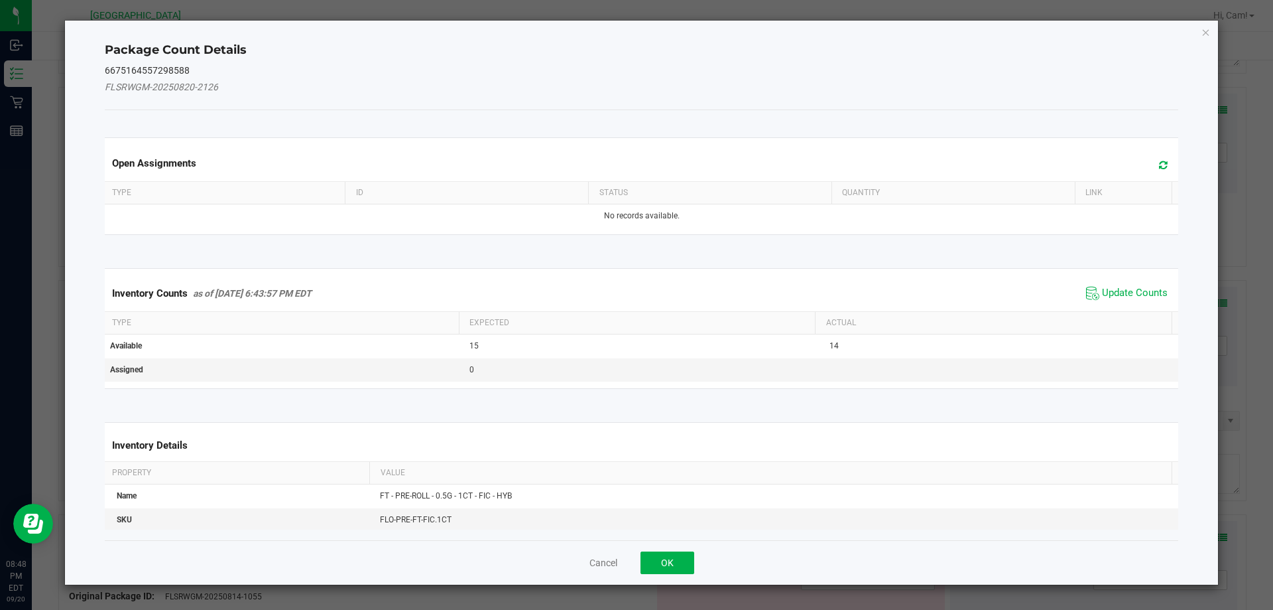
click at [1160, 162] on span at bounding box center [1160, 165] width 22 height 19
click at [1110, 287] on span "Update Counts" at bounding box center [1135, 293] width 66 height 13
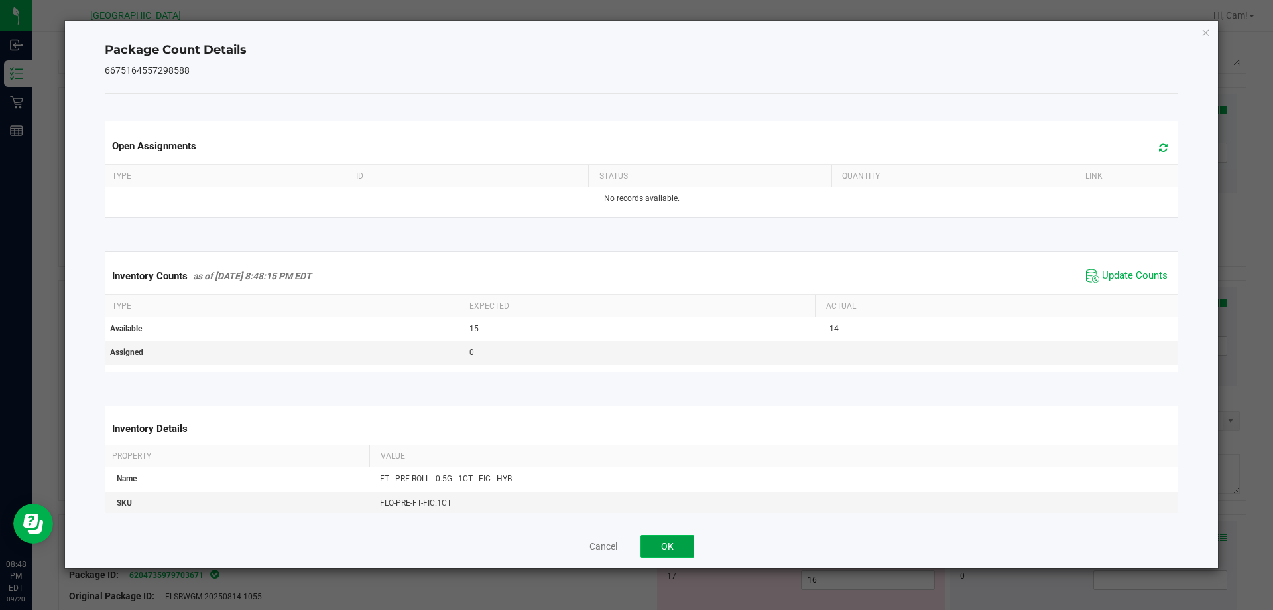
click at [671, 539] on button "OK" at bounding box center [668, 546] width 54 height 23
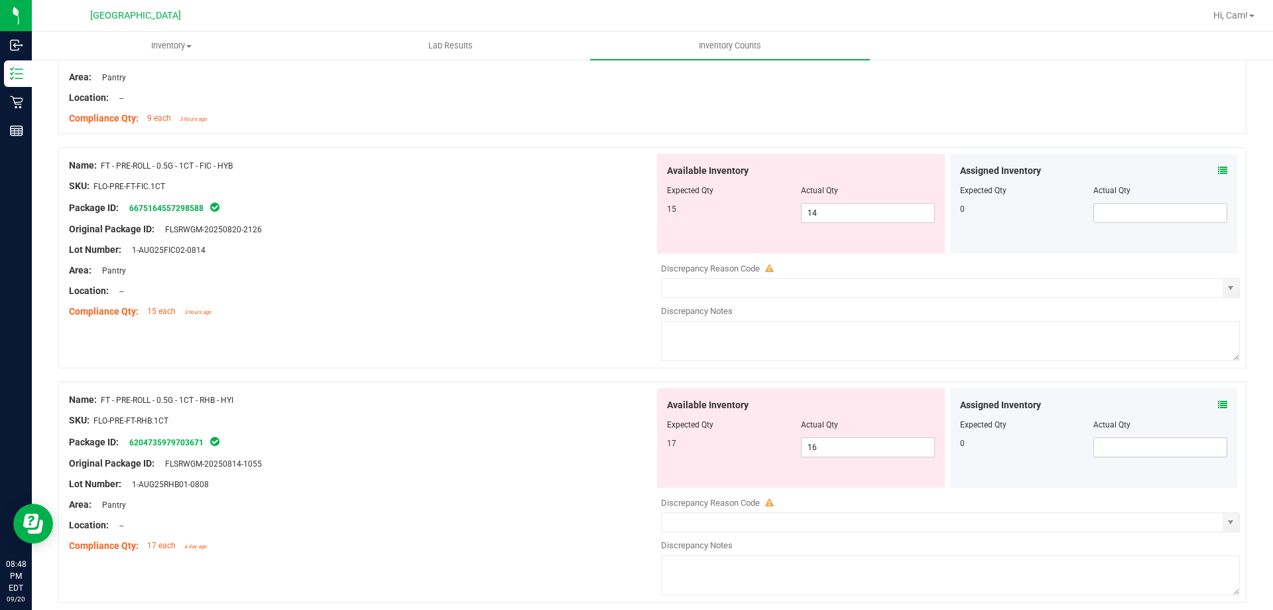
scroll to position [796, 0]
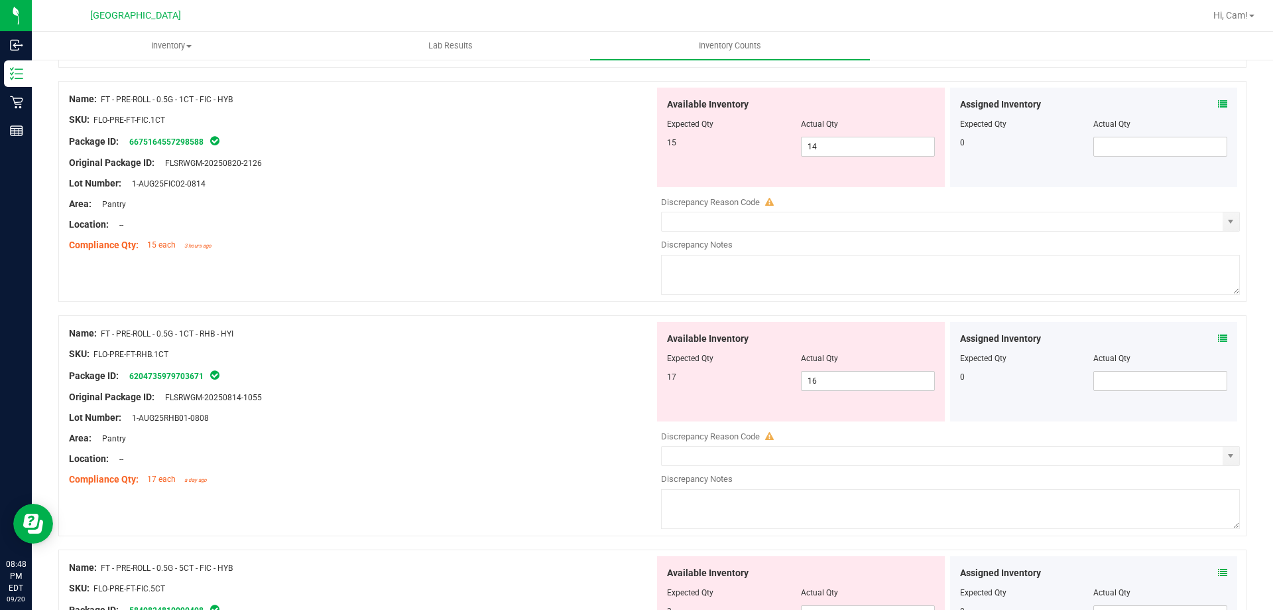
click at [1216, 330] on div "Assigned Inventory Expected Qty Actual Qty 0" at bounding box center [1094, 371] width 288 height 99
click at [1218, 342] on icon at bounding box center [1222, 338] width 9 height 9
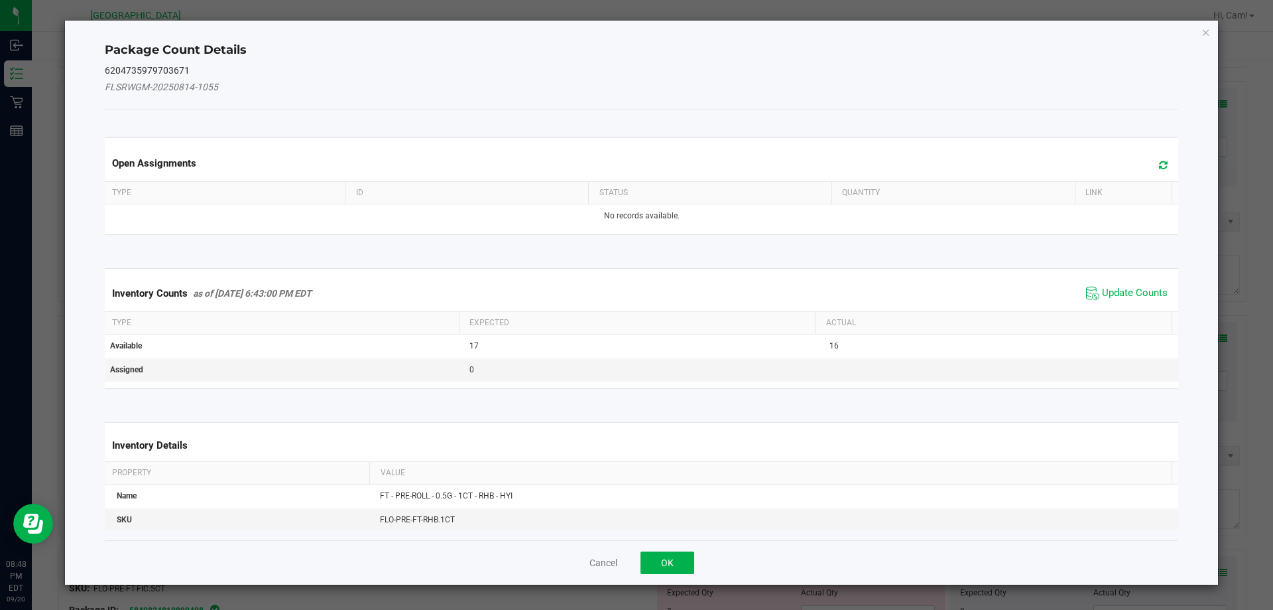
click at [1149, 164] on span at bounding box center [1160, 165] width 22 height 19
click at [1149, 292] on span "Update Counts" at bounding box center [1135, 293] width 66 height 13
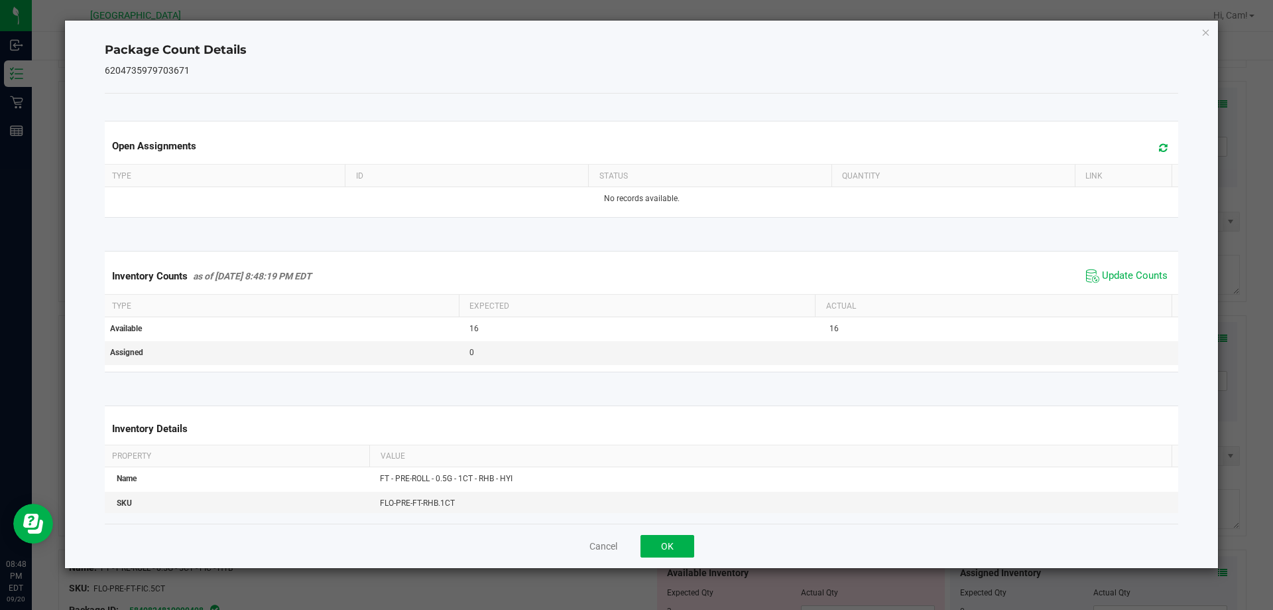
click at [671, 530] on div "Cancel OK" at bounding box center [642, 545] width 1074 height 44
click at [671, 545] on button "OK" at bounding box center [668, 546] width 54 height 23
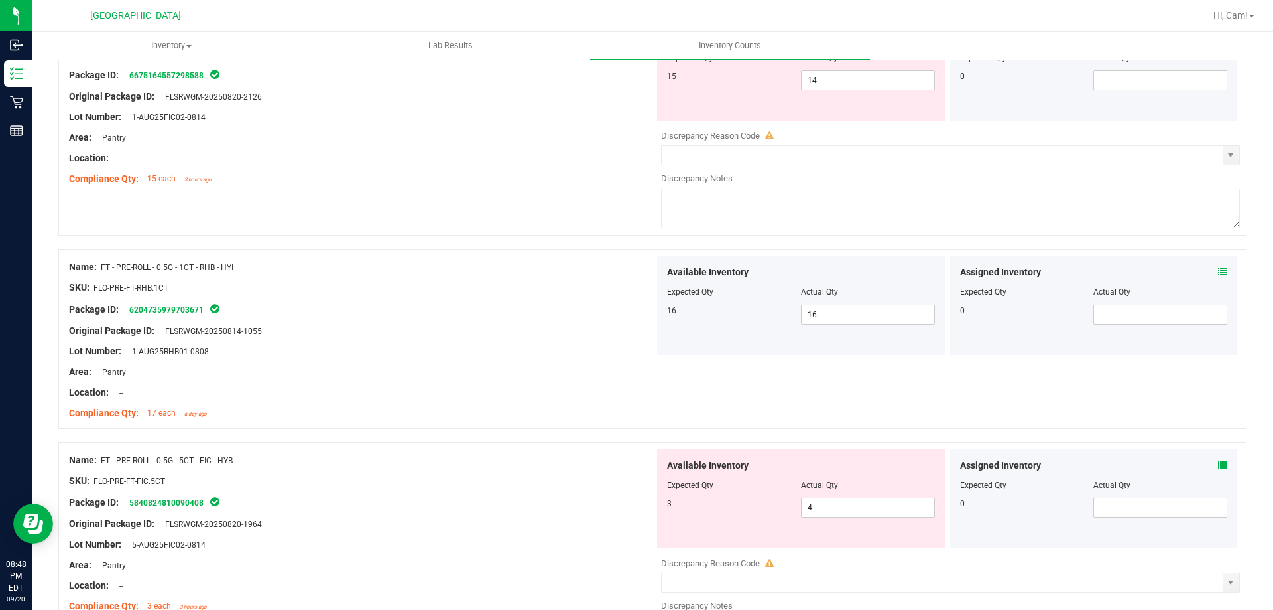
scroll to position [995, 0]
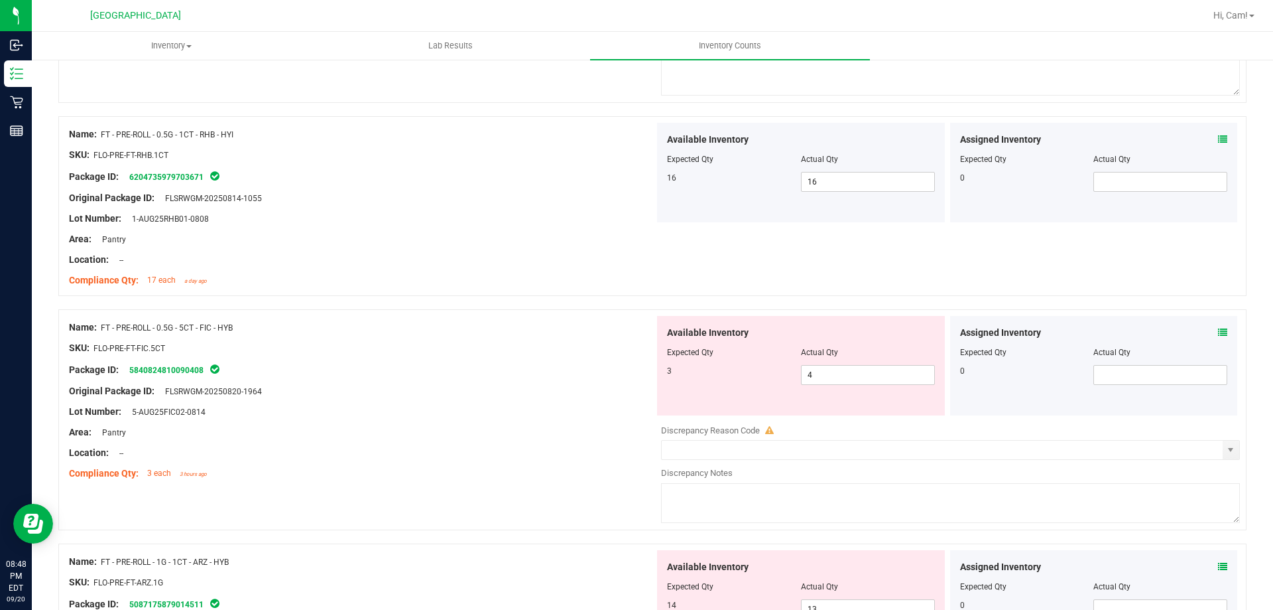
click at [1218, 330] on icon at bounding box center [1222, 332] width 9 height 9
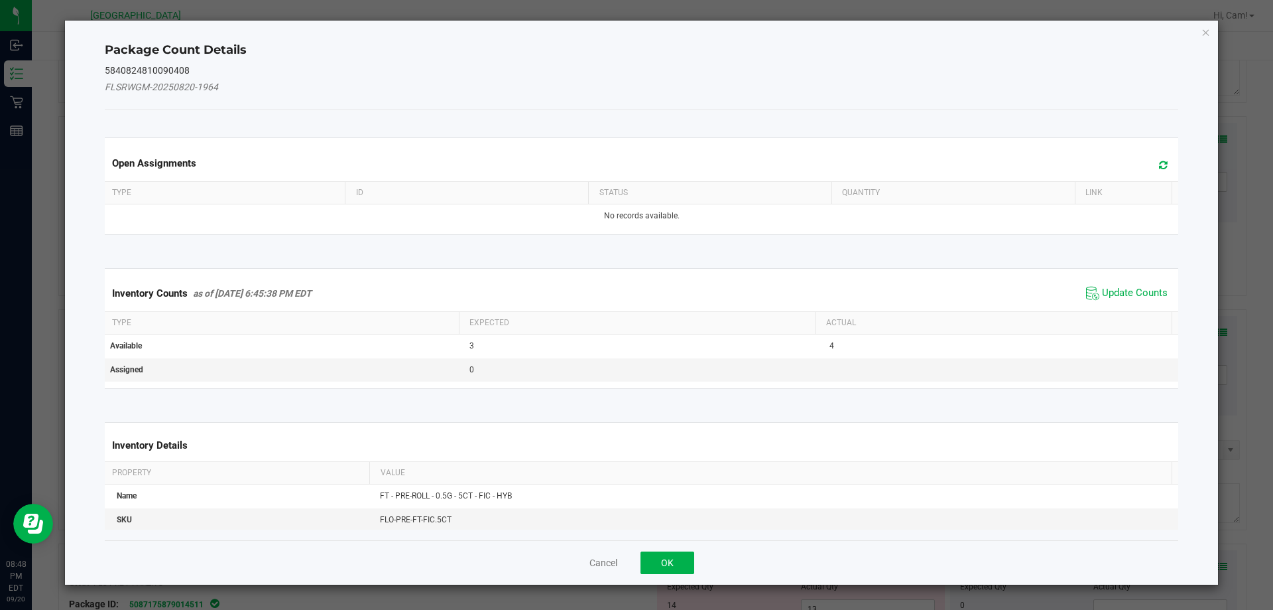
click at [1156, 157] on span at bounding box center [1160, 165] width 22 height 19
click at [1153, 278] on div "Inventory Counts as of [DATE] 6:45:38 PM EDT Update Counts" at bounding box center [642, 293] width 1080 height 36
click at [1147, 288] on span "Update Counts" at bounding box center [1135, 293] width 66 height 13
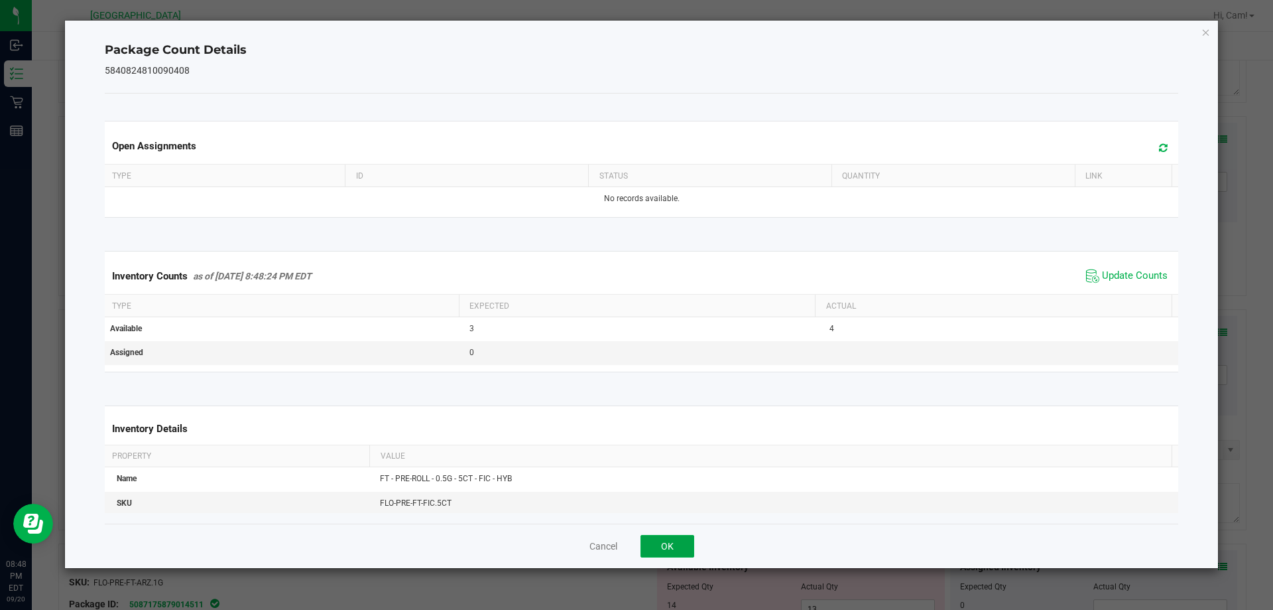
click at [669, 543] on button "OK" at bounding box center [668, 546] width 54 height 23
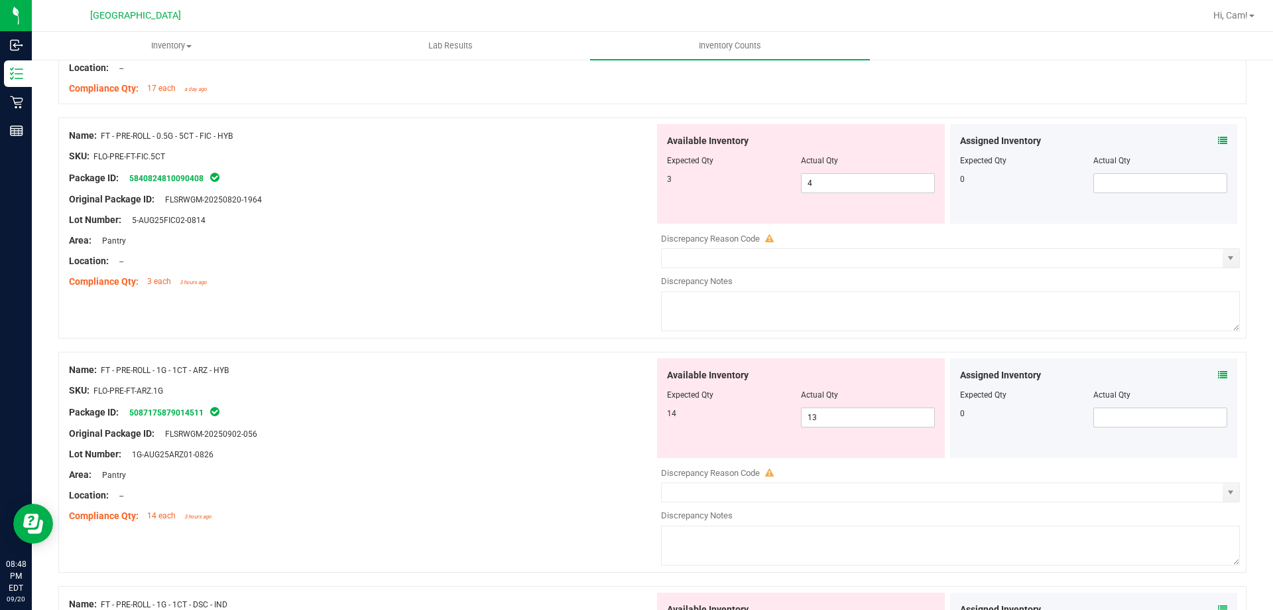
scroll to position [1194, 0]
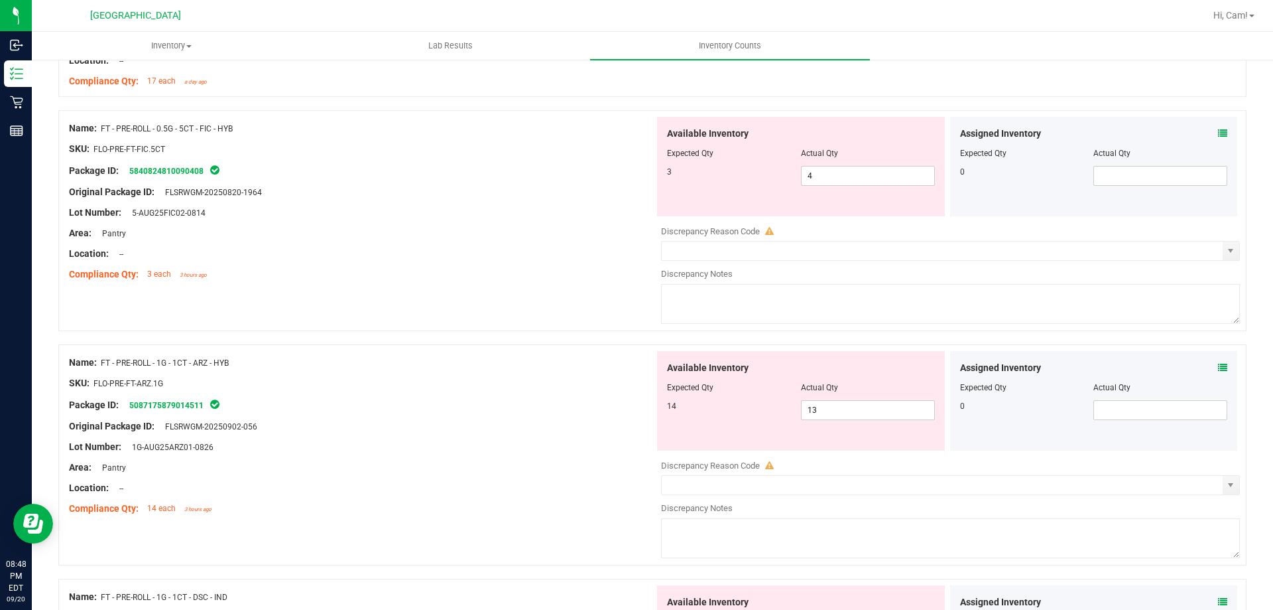
click at [1218, 365] on div "Assigned Inventory Expected Qty Actual Qty 0" at bounding box center [1094, 400] width 288 height 99
click at [1215, 364] on div "Assigned Inventory Expected Qty Actual Qty 0" at bounding box center [1094, 400] width 288 height 99
click at [1218, 363] on icon at bounding box center [1222, 367] width 9 height 9
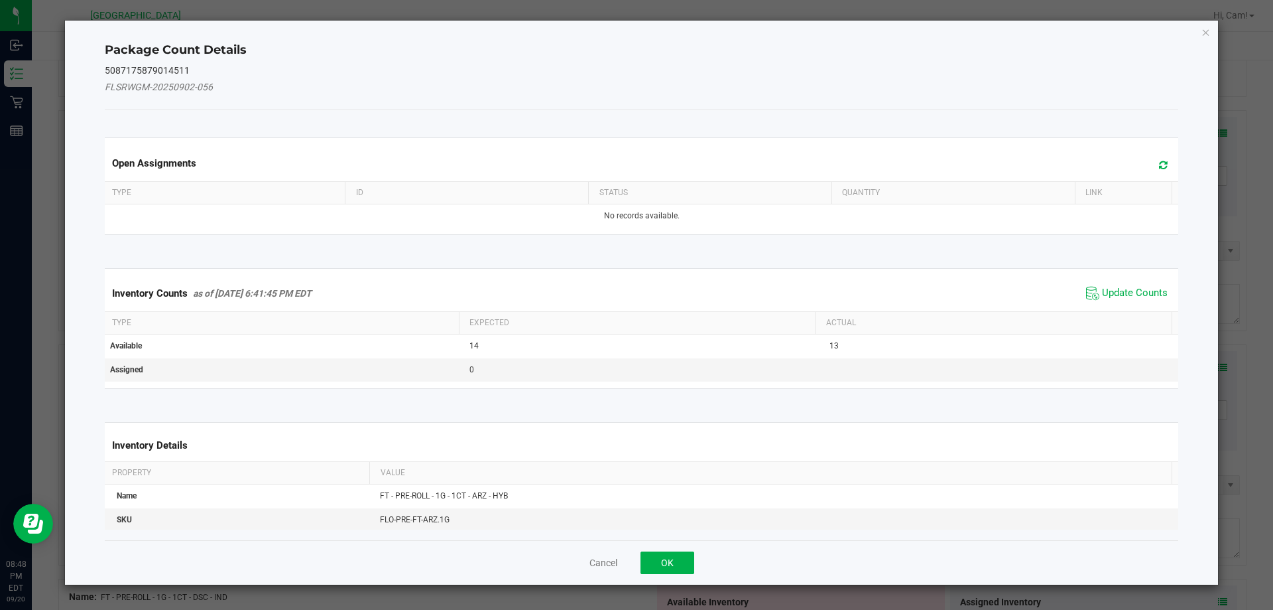
click at [1159, 162] on span at bounding box center [1160, 165] width 22 height 19
click at [1132, 289] on span "Update Counts" at bounding box center [1135, 293] width 66 height 13
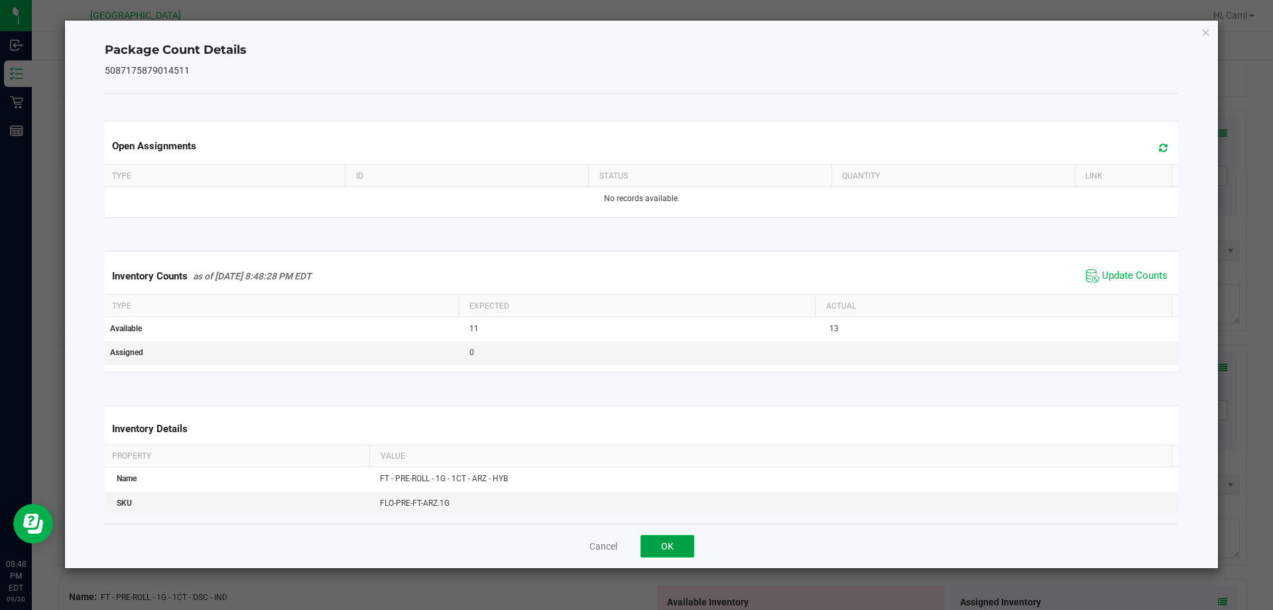
click at [681, 541] on button "OK" at bounding box center [668, 546] width 54 height 23
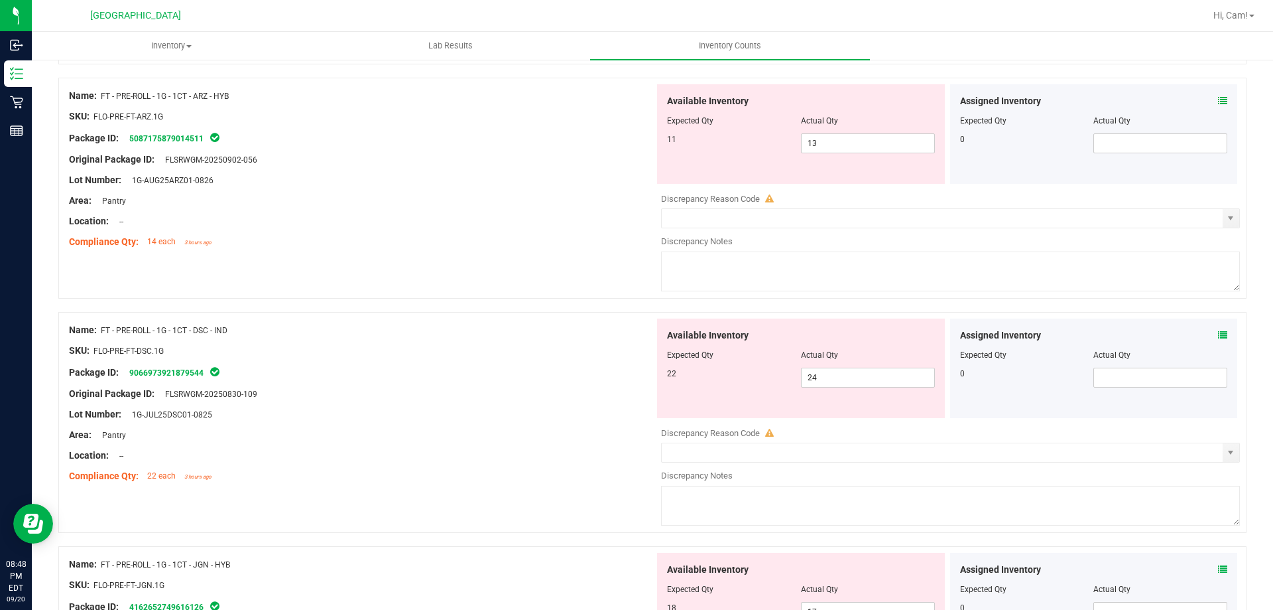
scroll to position [1526, 0]
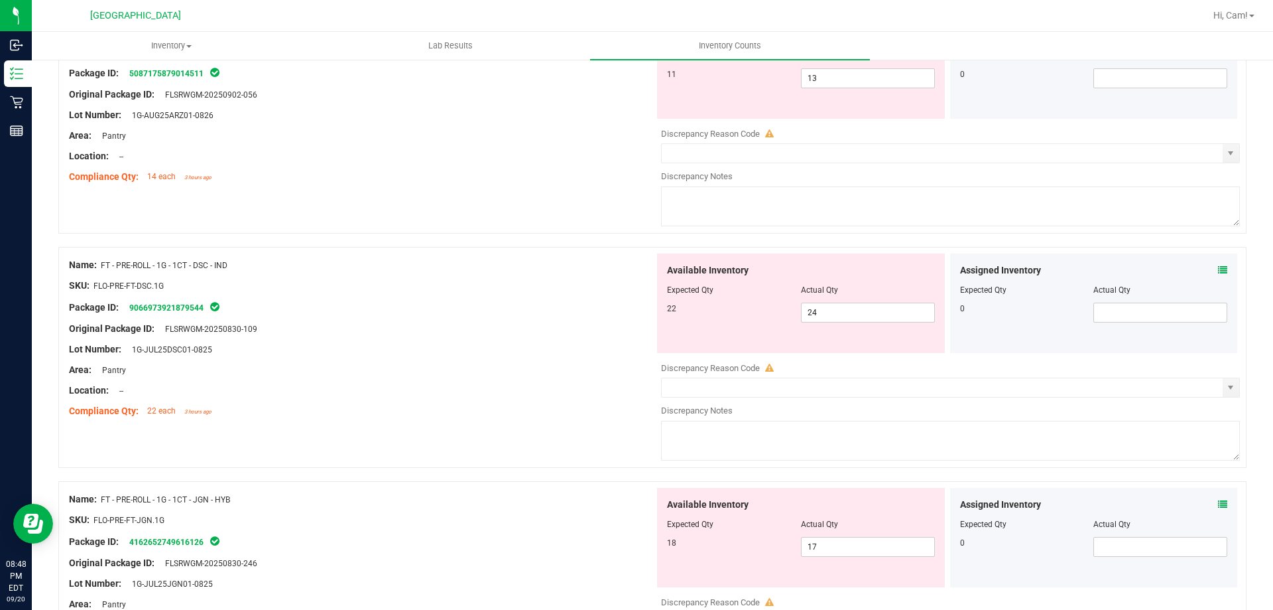
click at [1218, 266] on icon at bounding box center [1222, 269] width 9 height 9
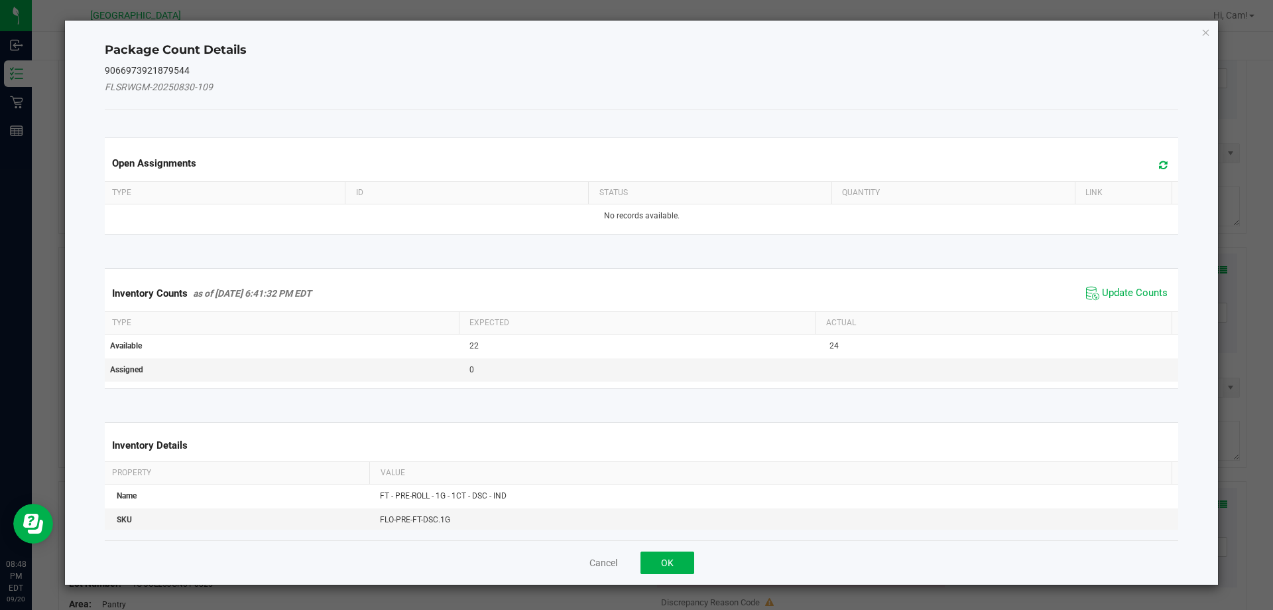
click at [1161, 157] on span at bounding box center [1160, 165] width 22 height 19
click at [1133, 282] on div "Inventory Counts as of [DATE] 6:41:32 PM EDT Update Counts" at bounding box center [642, 293] width 1080 height 36
click at [1134, 299] on span "Update Counts" at bounding box center [1135, 293] width 66 height 13
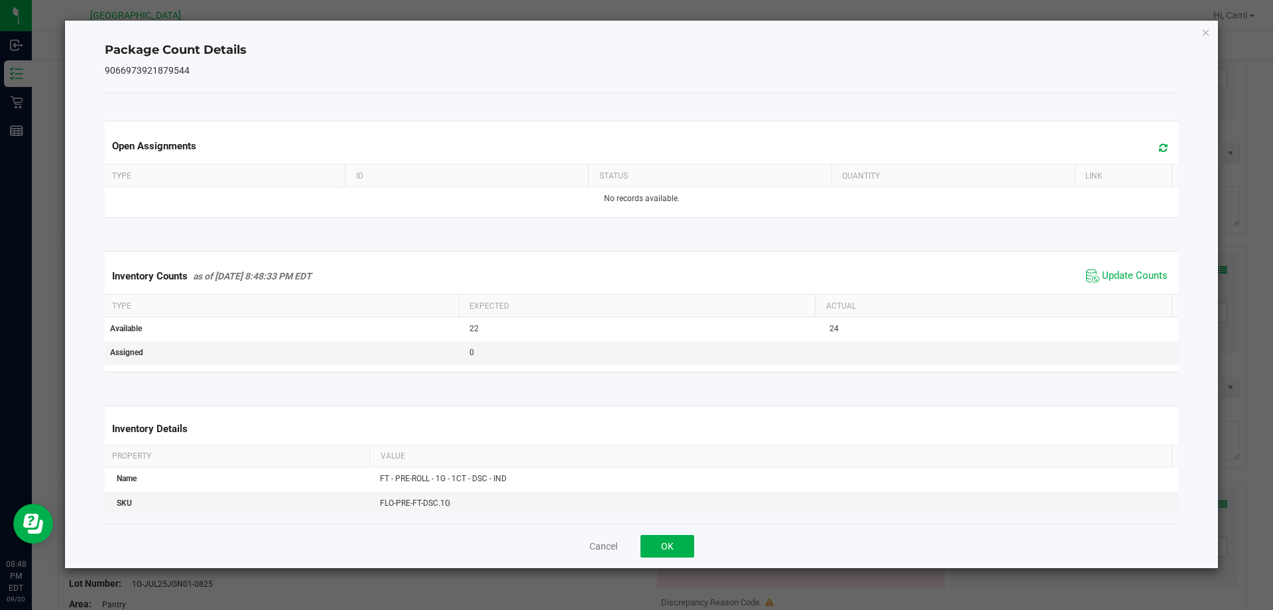
click at [1091, 275] on span "Update Counts" at bounding box center [1127, 276] width 88 height 20
click at [1169, 144] on div "Open Assignments" at bounding box center [642, 146] width 1080 height 36
click at [1159, 143] on icon at bounding box center [1163, 148] width 9 height 10
click at [1096, 283] on span "Update Counts" at bounding box center [1127, 276] width 88 height 20
click at [661, 554] on button "OK" at bounding box center [668, 546] width 54 height 23
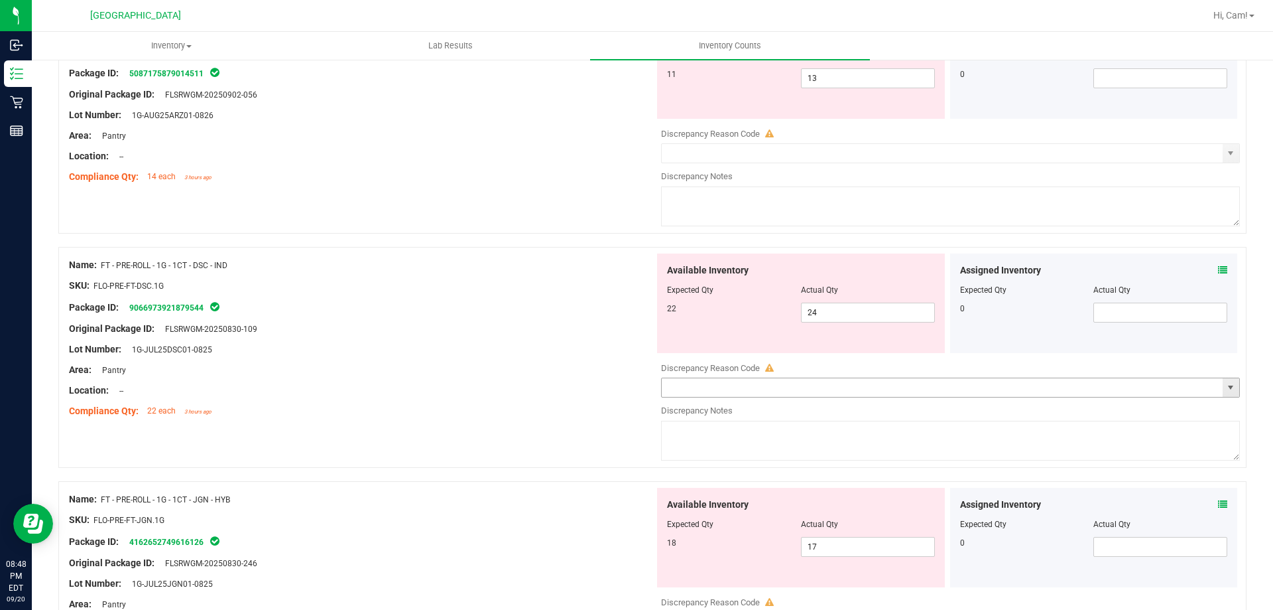
scroll to position [1724, 0]
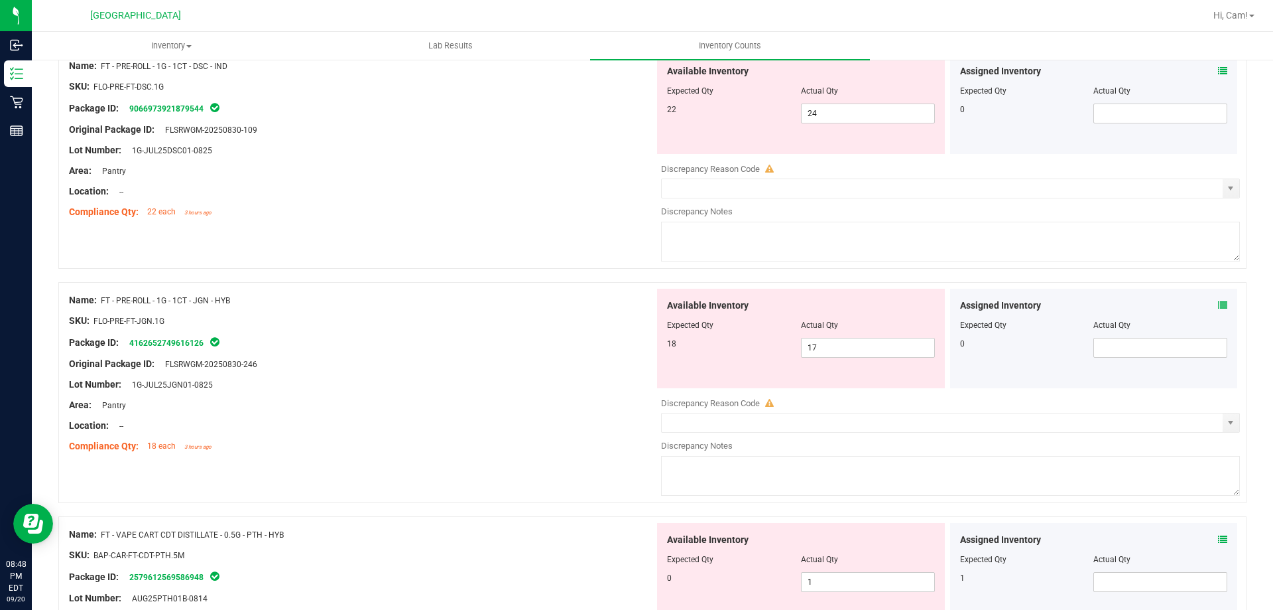
click at [1218, 305] on icon at bounding box center [1222, 304] width 9 height 9
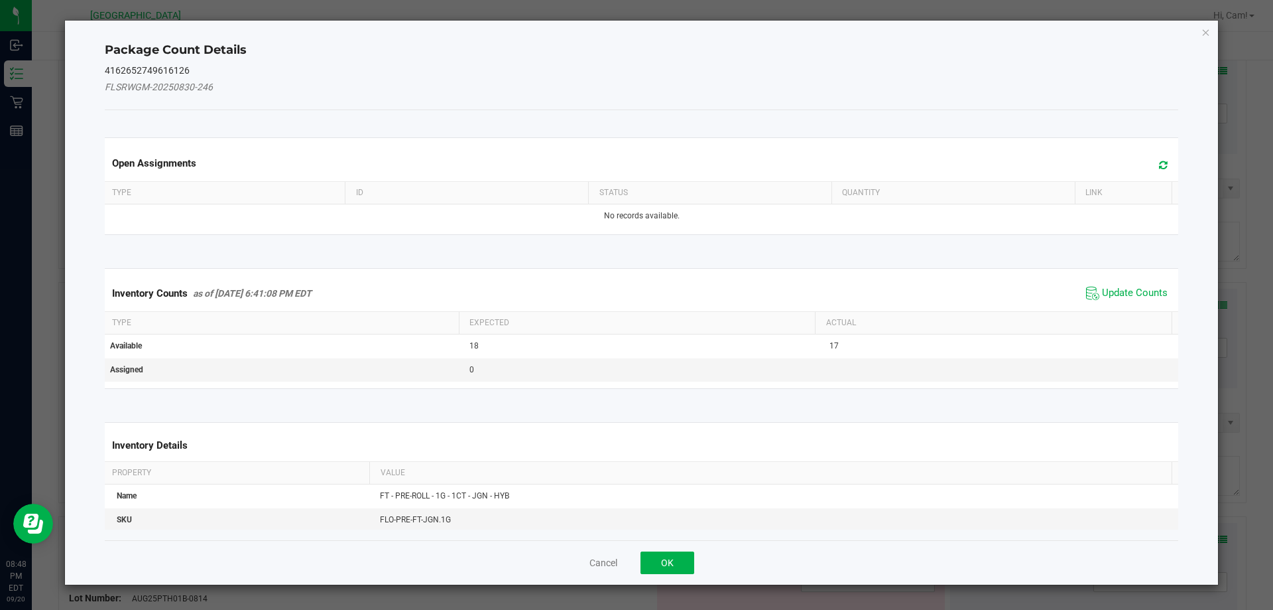
click at [1149, 160] on span at bounding box center [1160, 165] width 22 height 19
click at [1114, 292] on span "Update Counts" at bounding box center [1135, 293] width 66 height 13
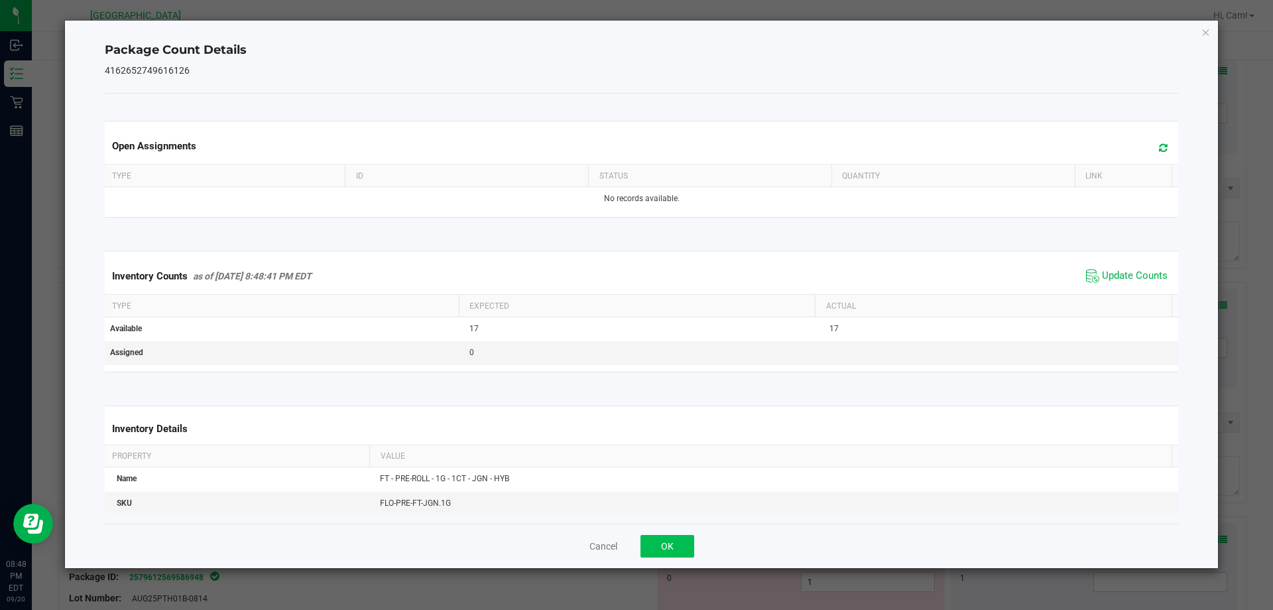
drag, startPoint x: 693, startPoint y: 548, endPoint x: 682, endPoint y: 545, distance: 11.1
click at [689, 548] on div "Cancel OK" at bounding box center [642, 545] width 1074 height 44
drag, startPoint x: 678, startPoint y: 539, endPoint x: 789, endPoint y: 488, distance: 122.3
click at [677, 535] on button "OK" at bounding box center [668, 546] width 54 height 23
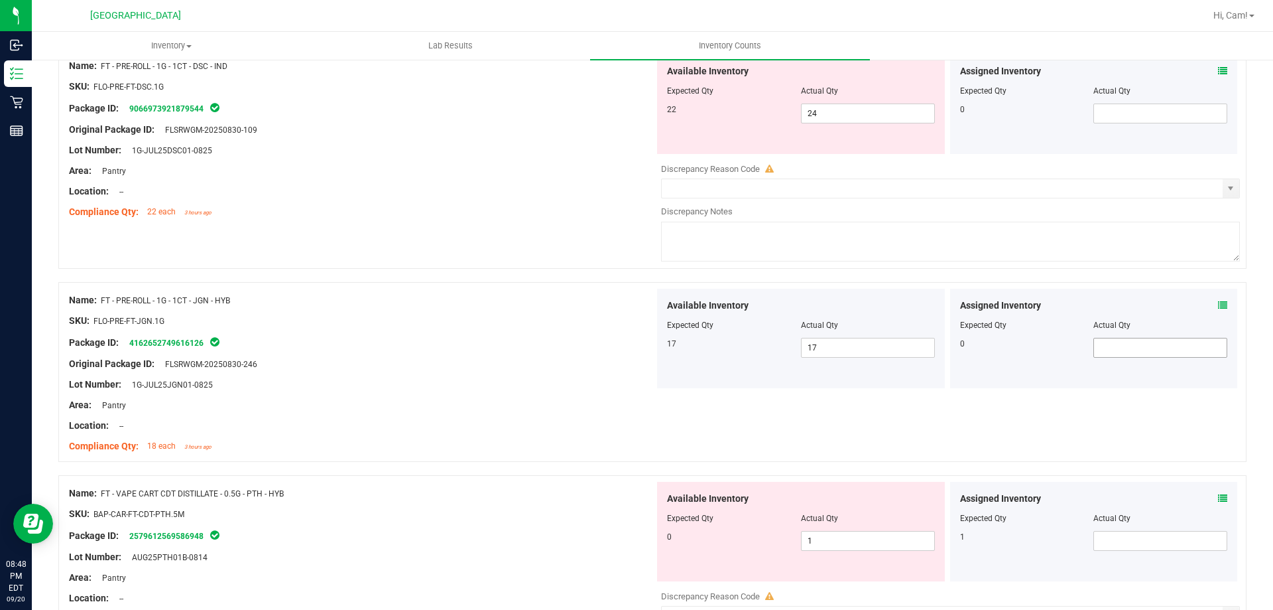
scroll to position [1990, 0]
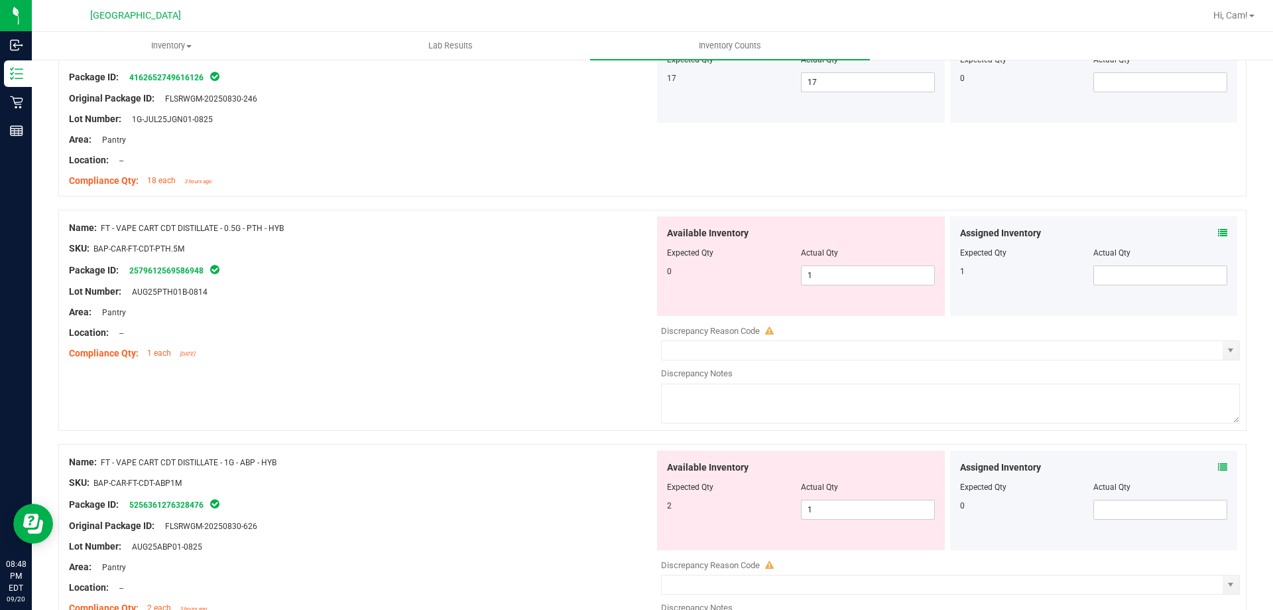
click at [1208, 237] on div "Assigned Inventory" at bounding box center [1094, 233] width 268 height 14
click at [1218, 237] on icon at bounding box center [1222, 232] width 9 height 9
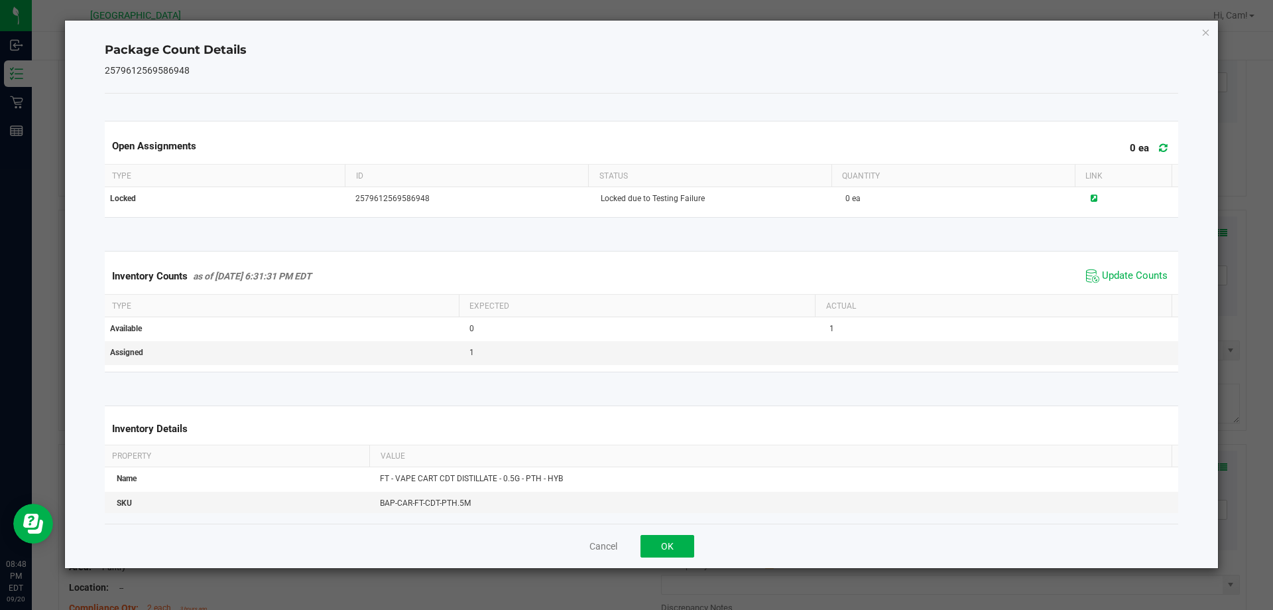
click at [1159, 146] on icon at bounding box center [1163, 148] width 9 height 10
click at [1123, 279] on span "Update Counts" at bounding box center [1135, 275] width 66 height 13
click at [672, 533] on div "Cancel OK" at bounding box center [642, 545] width 1074 height 44
drag, startPoint x: 675, startPoint y: 542, endPoint x: 812, endPoint y: 443, distance: 169.2
click at [676, 542] on button "OK" at bounding box center [668, 546] width 54 height 23
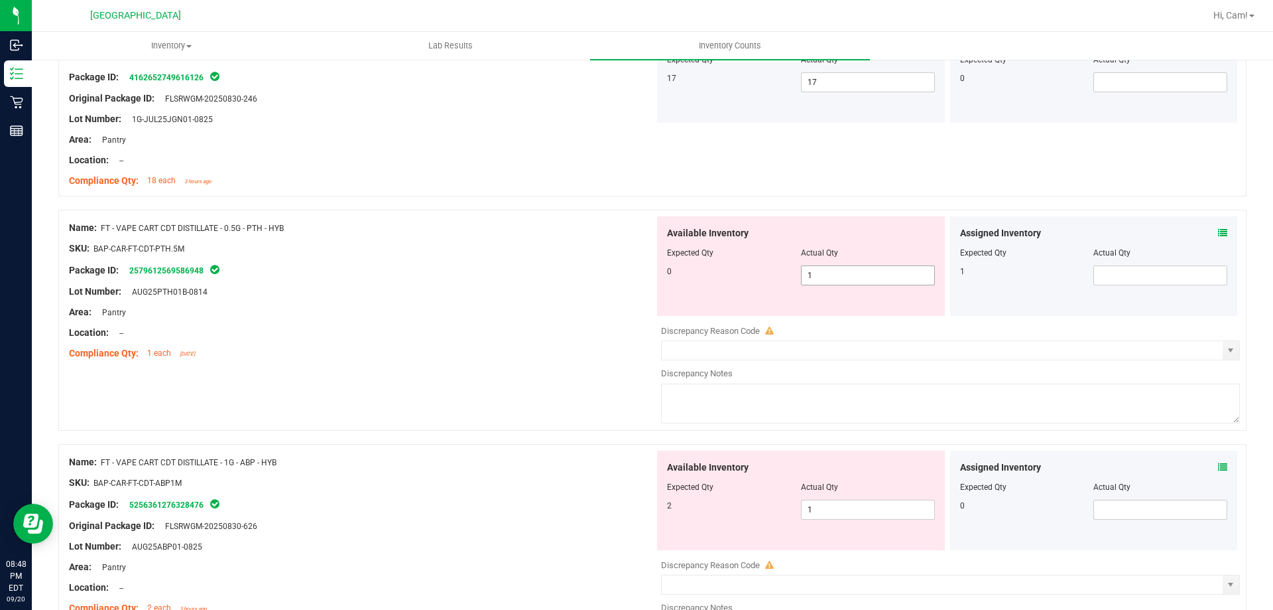
click at [866, 275] on span "1 1" at bounding box center [868, 275] width 134 height 20
click at [866, 275] on input "1" at bounding box center [868, 275] width 133 height 19
type input "0"
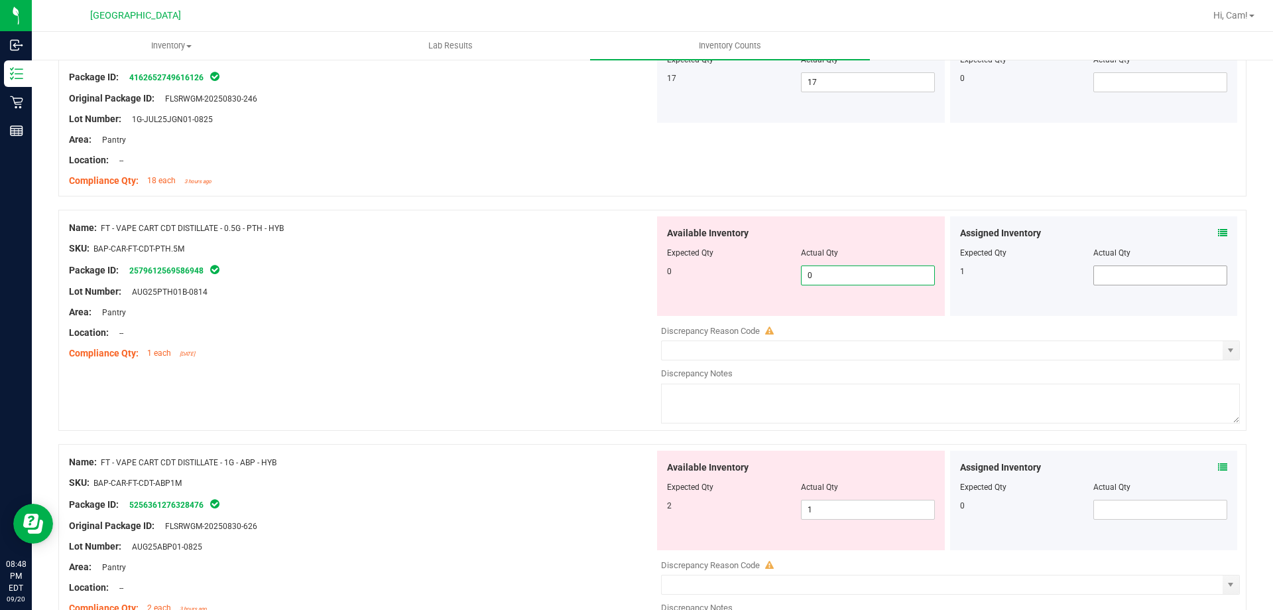
click at [1124, 266] on span at bounding box center [1161, 275] width 134 height 20
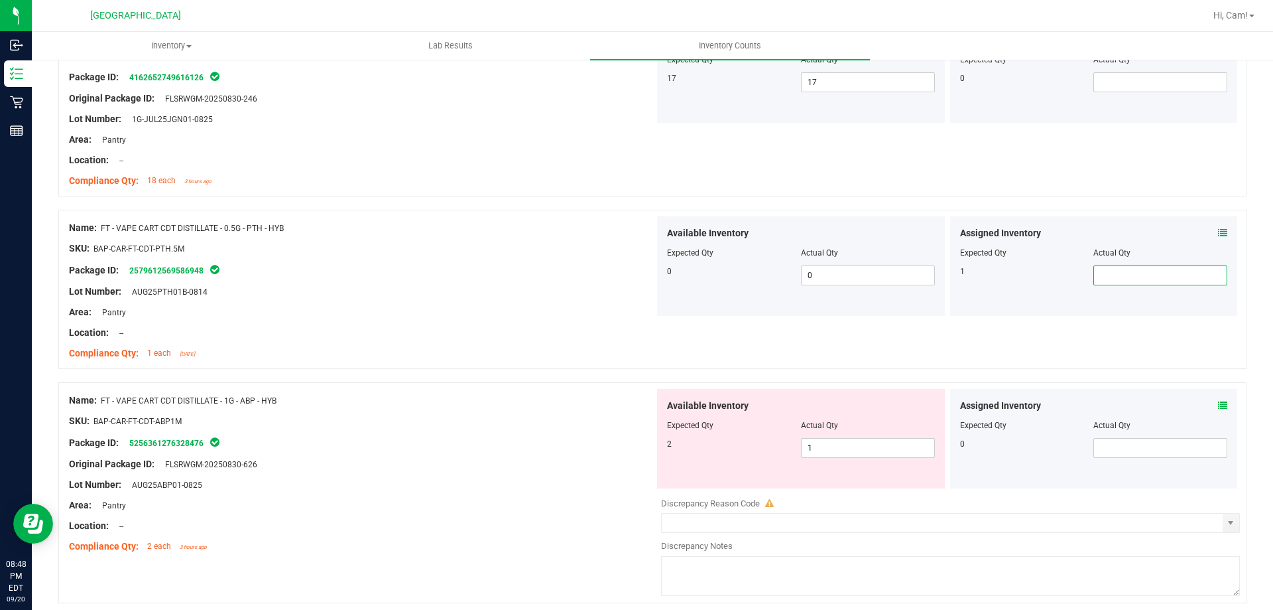
type input "1"
click at [566, 297] on div "Name: FT - VAPE CART CDT DISTILLATE - 0.5G - PTH - HYB SKU: BAP-CAR-FT-CDT-PTH.…" at bounding box center [362, 290] width 586 height 149
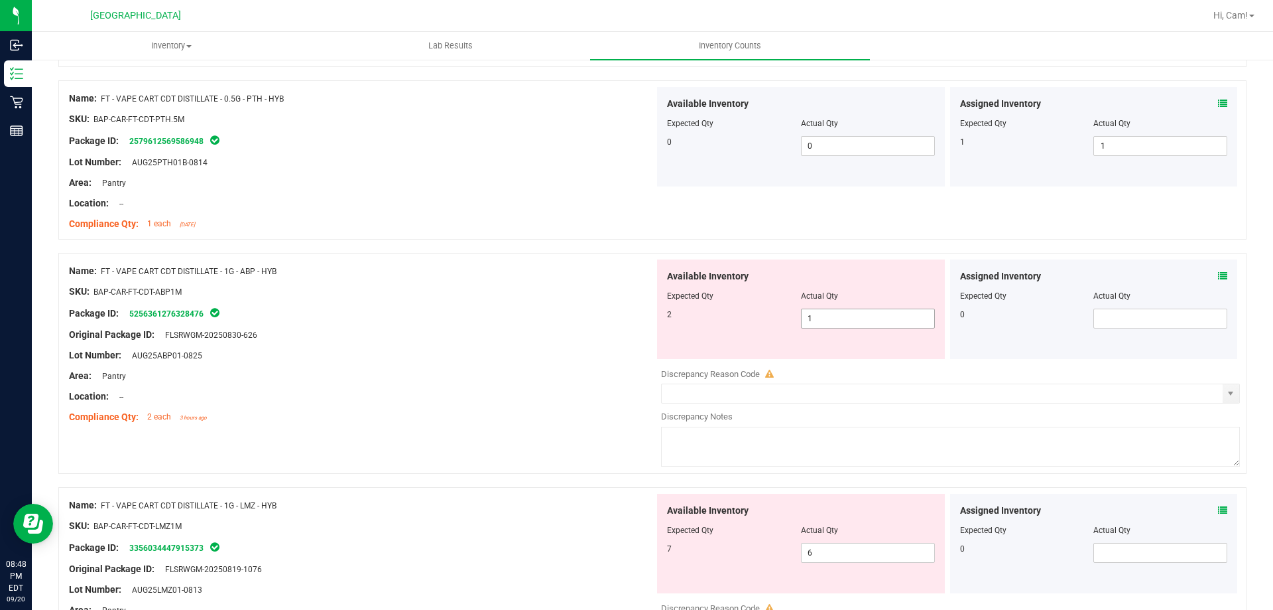
scroll to position [2321, 0]
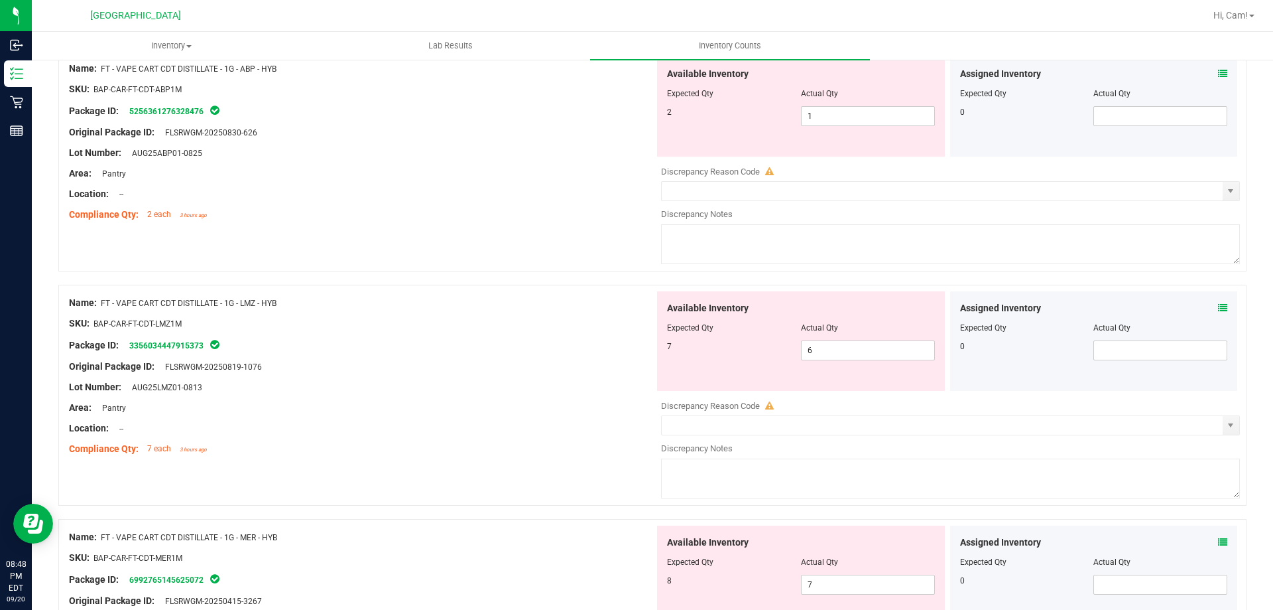
click at [1218, 76] on icon at bounding box center [1222, 73] width 9 height 9
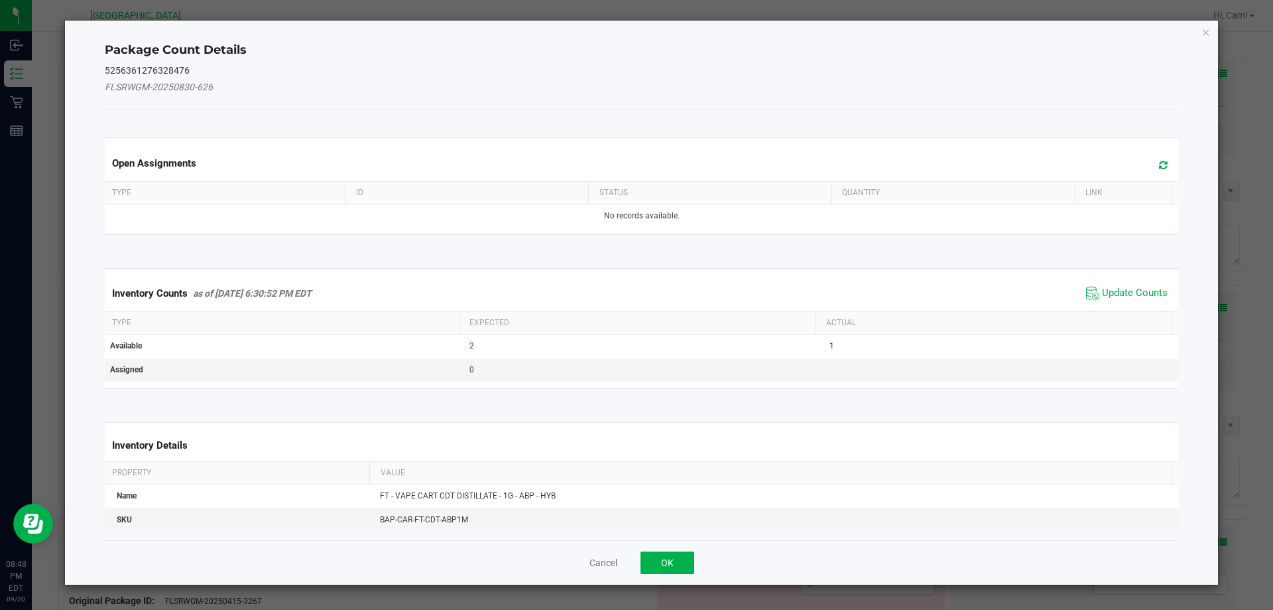
click at [1149, 158] on span at bounding box center [1160, 165] width 22 height 19
click at [1115, 288] on span "Update Counts" at bounding box center [1135, 293] width 66 height 13
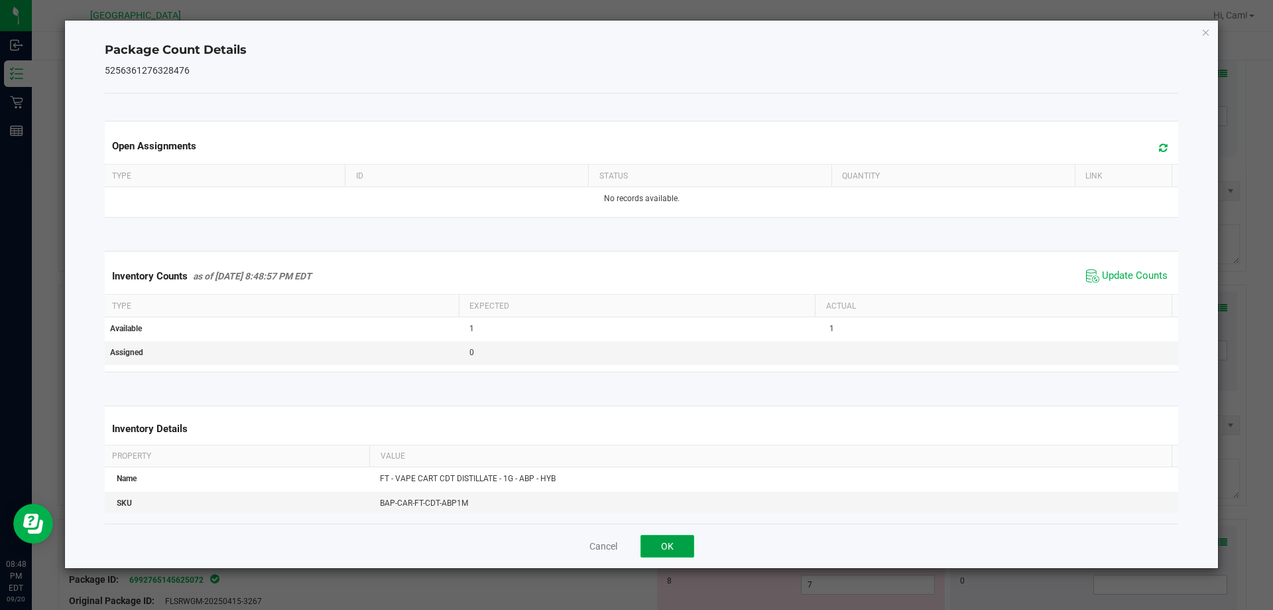
click at [678, 543] on button "OK" at bounding box center [668, 546] width 54 height 23
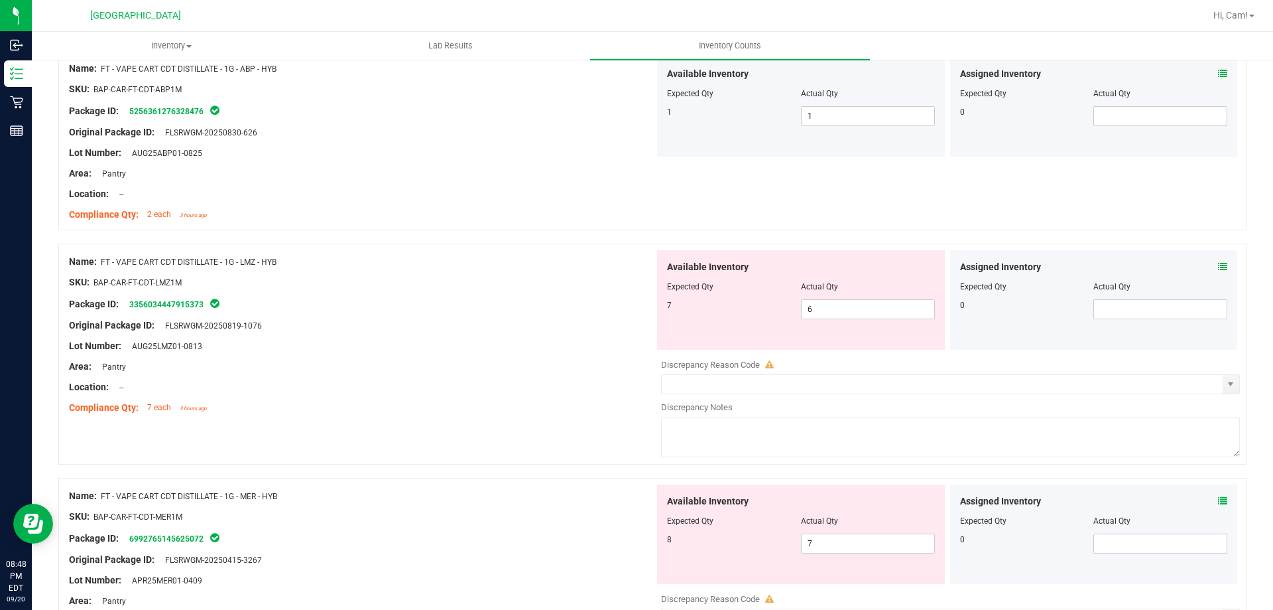
click at [1218, 271] on span at bounding box center [1222, 267] width 9 height 14
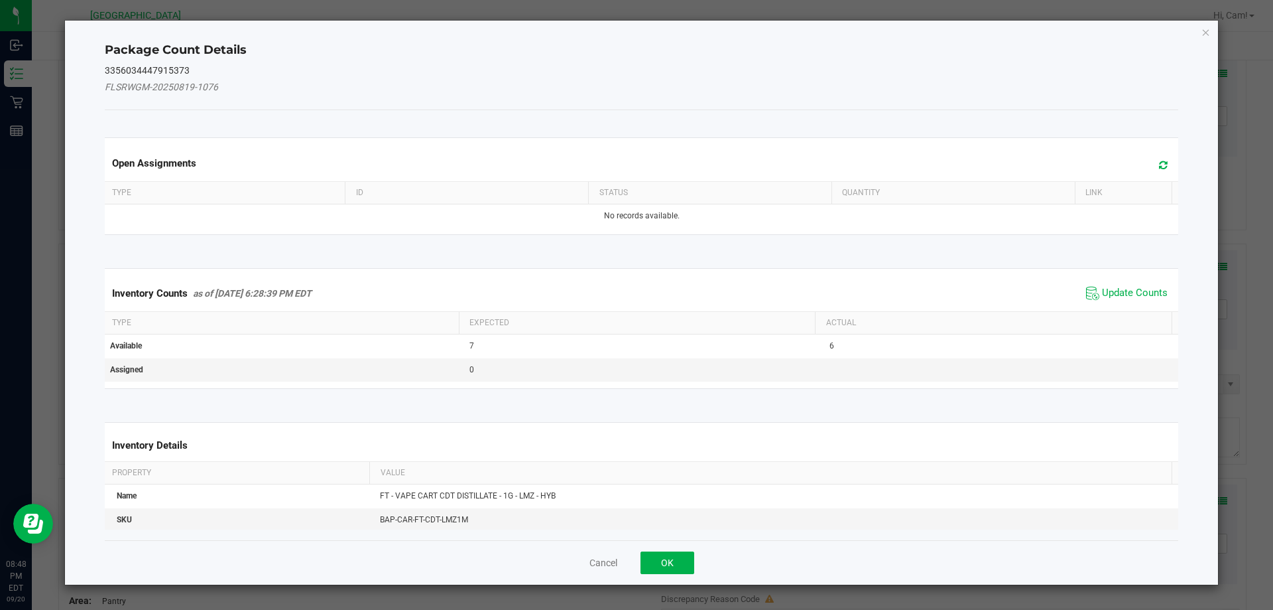
click at [1153, 170] on span at bounding box center [1160, 165] width 22 height 19
click at [1128, 291] on span "Update Counts" at bounding box center [1135, 293] width 66 height 13
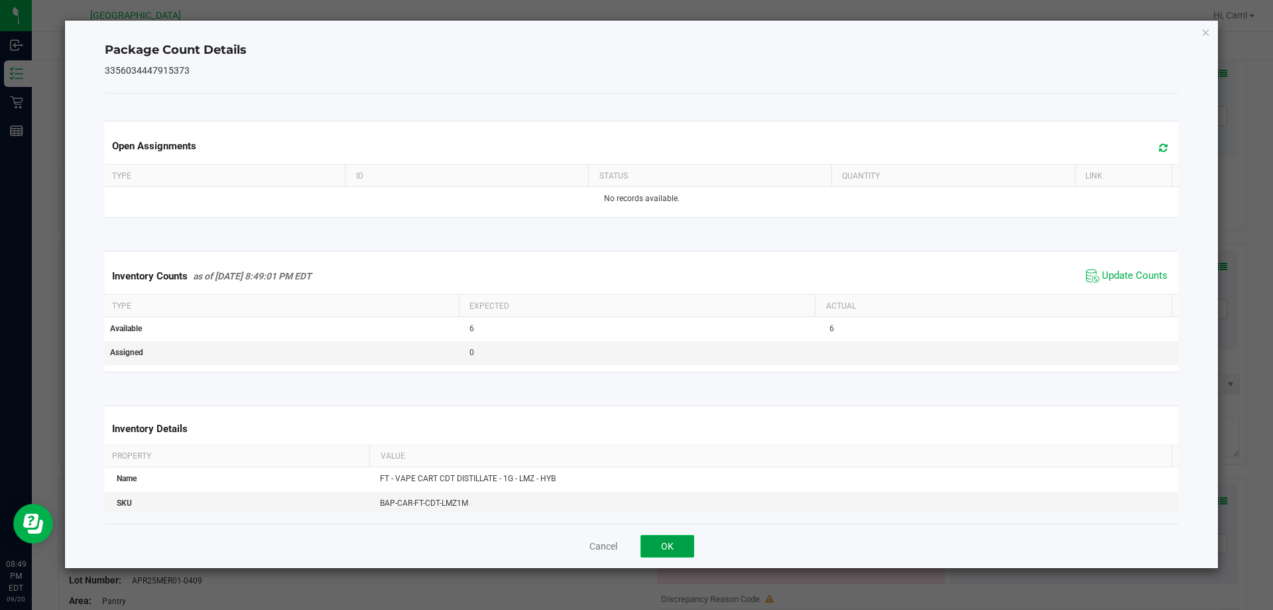
drag, startPoint x: 664, startPoint y: 547, endPoint x: 777, endPoint y: 477, distance: 133.1
click at [665, 547] on button "OK" at bounding box center [668, 546] width 54 height 23
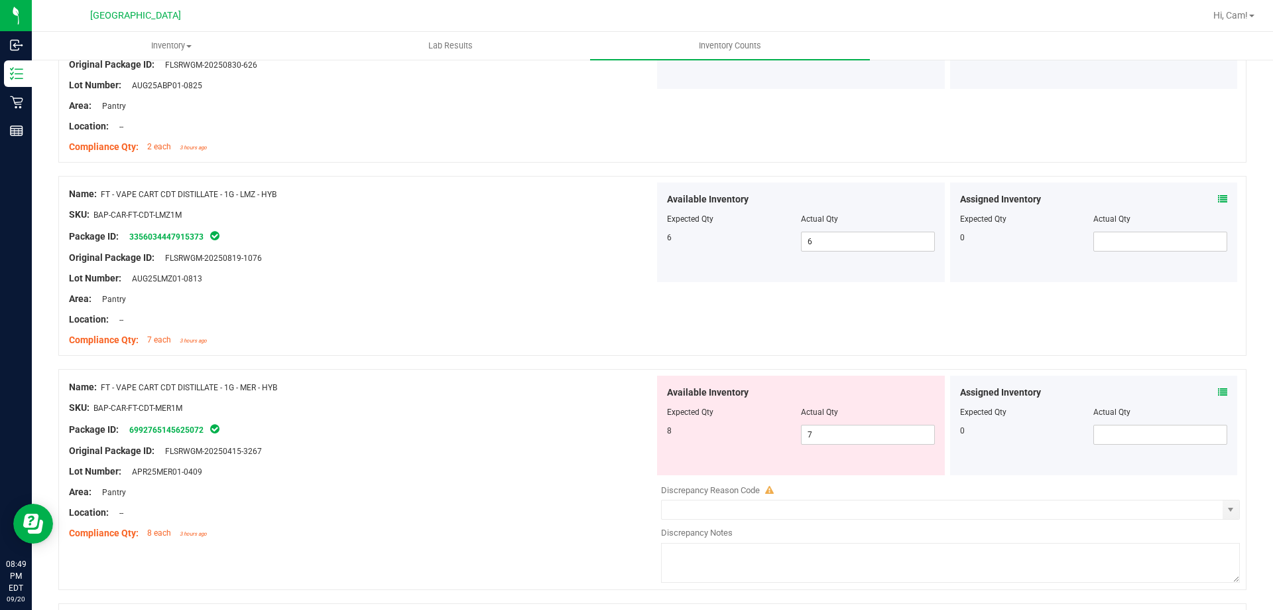
scroll to position [2454, 0]
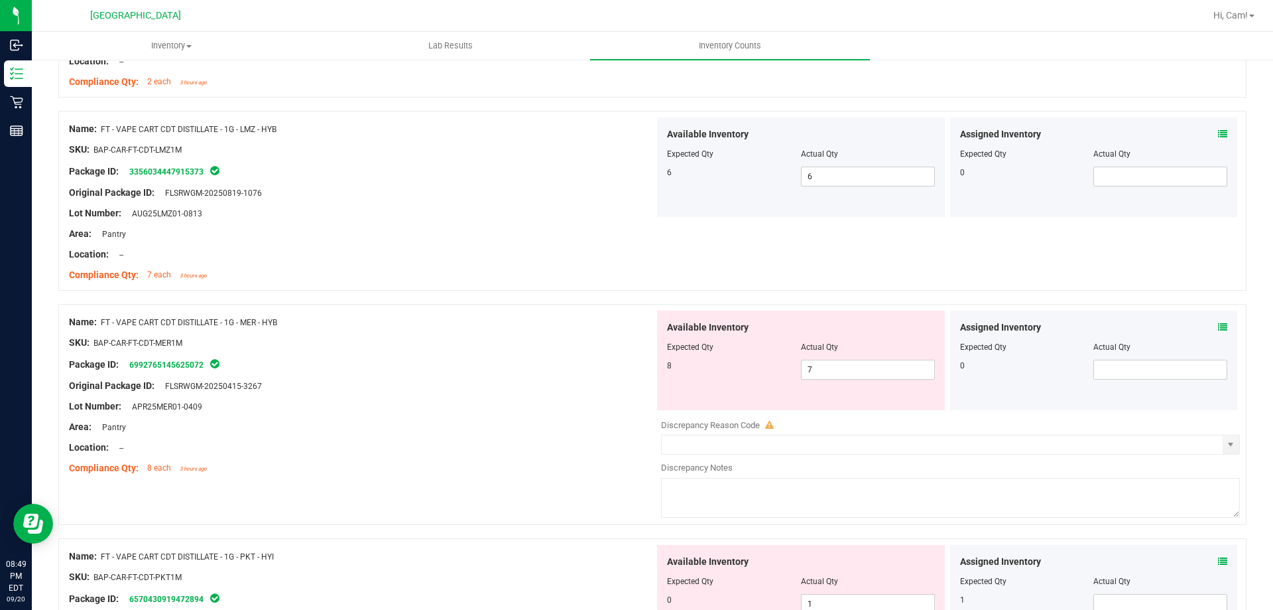
click at [1218, 320] on span at bounding box center [1222, 327] width 9 height 14
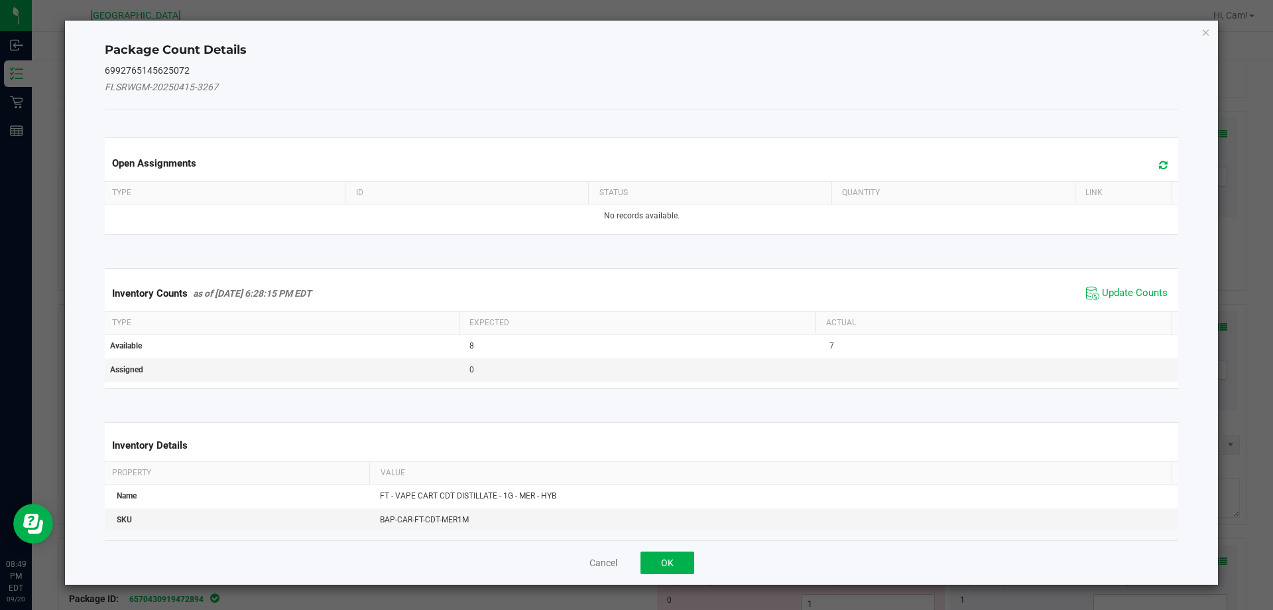
drag, startPoint x: 1144, startPoint y: 137, endPoint x: 1149, endPoint y: 157, distance: 20.4
click at [1144, 139] on kendo-grid "Open Assignments Type ID Status Quantity Link No records available." at bounding box center [642, 185] width 1094 height 97
click at [1159, 162] on icon at bounding box center [1163, 165] width 9 height 10
click at [1130, 288] on span "Update Counts" at bounding box center [1135, 293] width 66 height 13
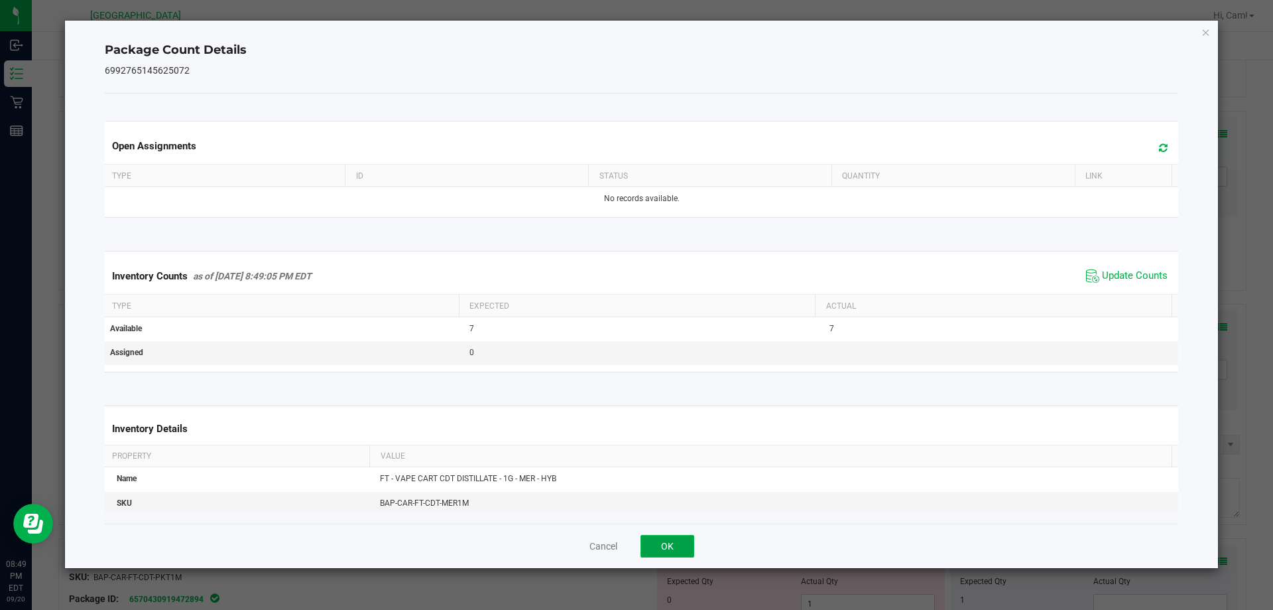
click at [653, 547] on button "OK" at bounding box center [668, 546] width 54 height 23
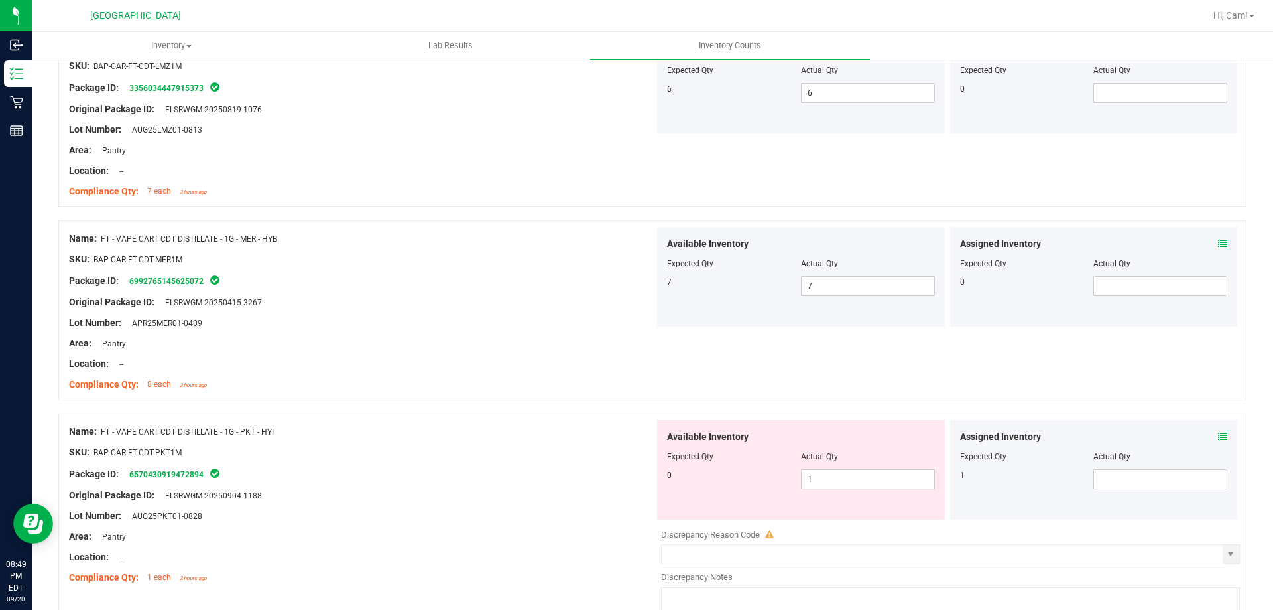
scroll to position [2587, 0]
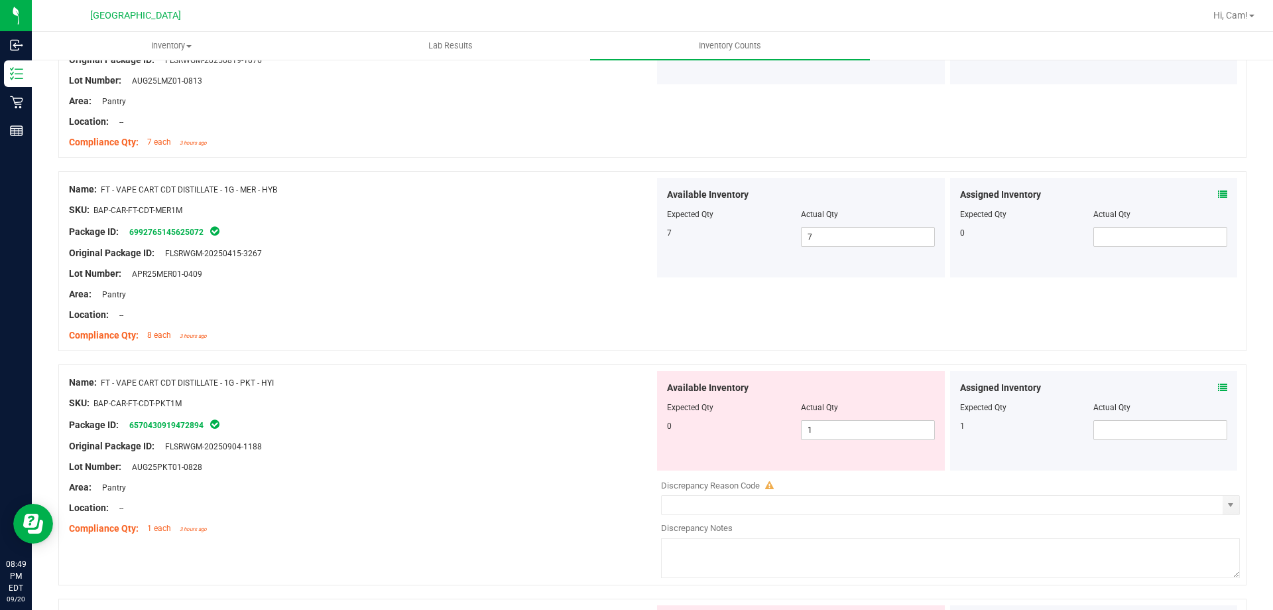
click at [1218, 388] on icon at bounding box center [1222, 387] width 9 height 9
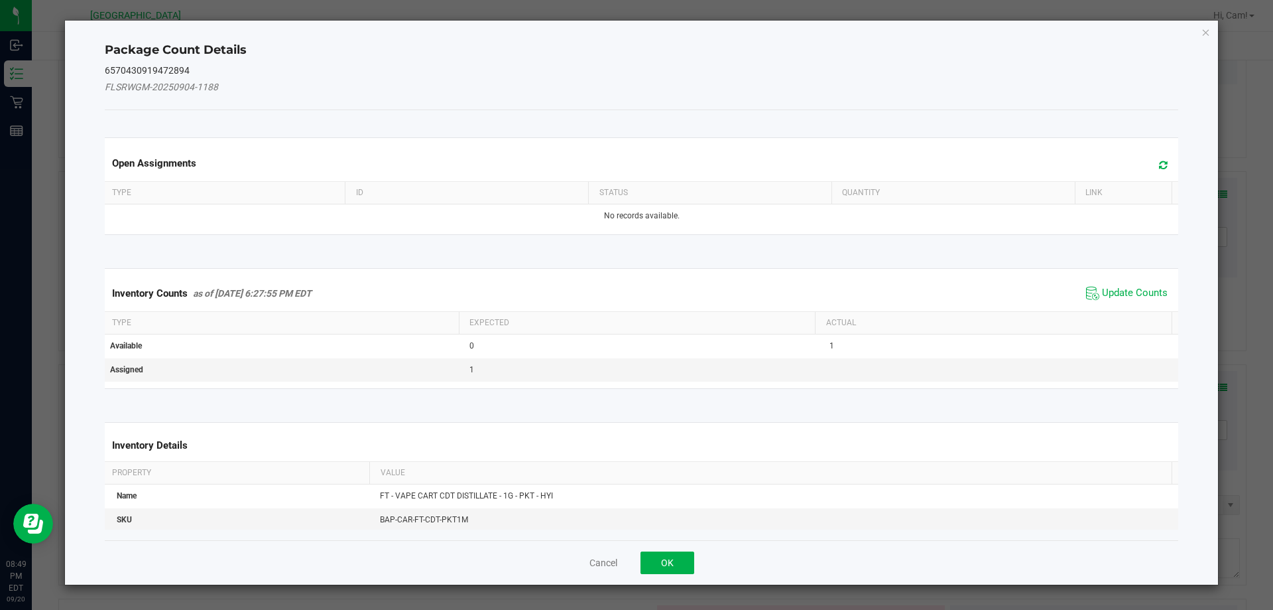
click at [1165, 163] on div "Open Assignments" at bounding box center [642, 163] width 1080 height 36
click at [1159, 162] on div "Open Assignments" at bounding box center [642, 163] width 1080 height 36
click at [1157, 162] on div "Open Assignments" at bounding box center [632, 163] width 1080 height 36
click at [1153, 161] on div "Open Assignments" at bounding box center [632, 163] width 1080 height 36
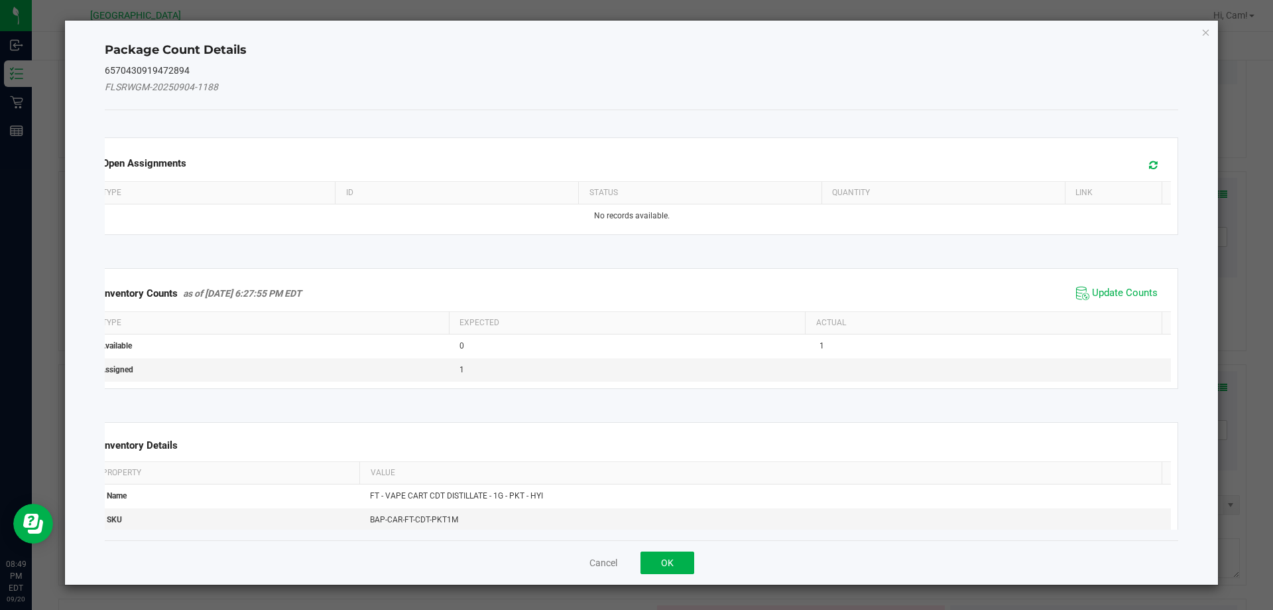
click at [1149, 160] on icon at bounding box center [1153, 165] width 9 height 10
click at [1106, 296] on span "Update Counts" at bounding box center [1125, 293] width 66 height 13
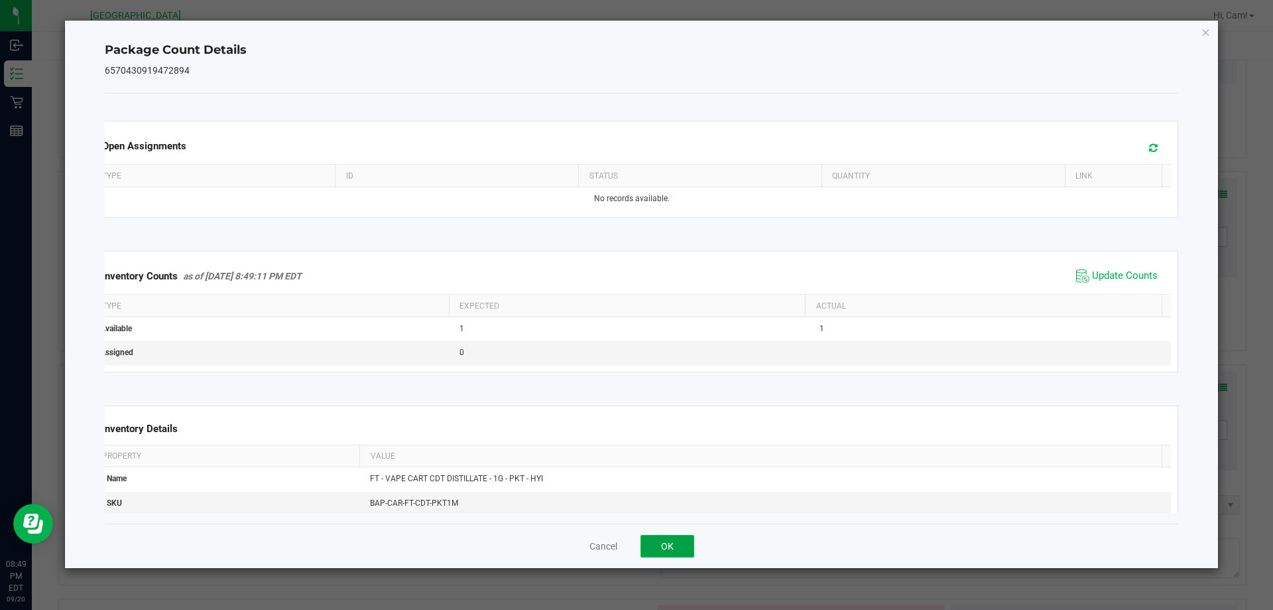
drag, startPoint x: 657, startPoint y: 543, endPoint x: 716, endPoint y: 424, distance: 133.2
click at [657, 543] on button "OK" at bounding box center [668, 546] width 54 height 23
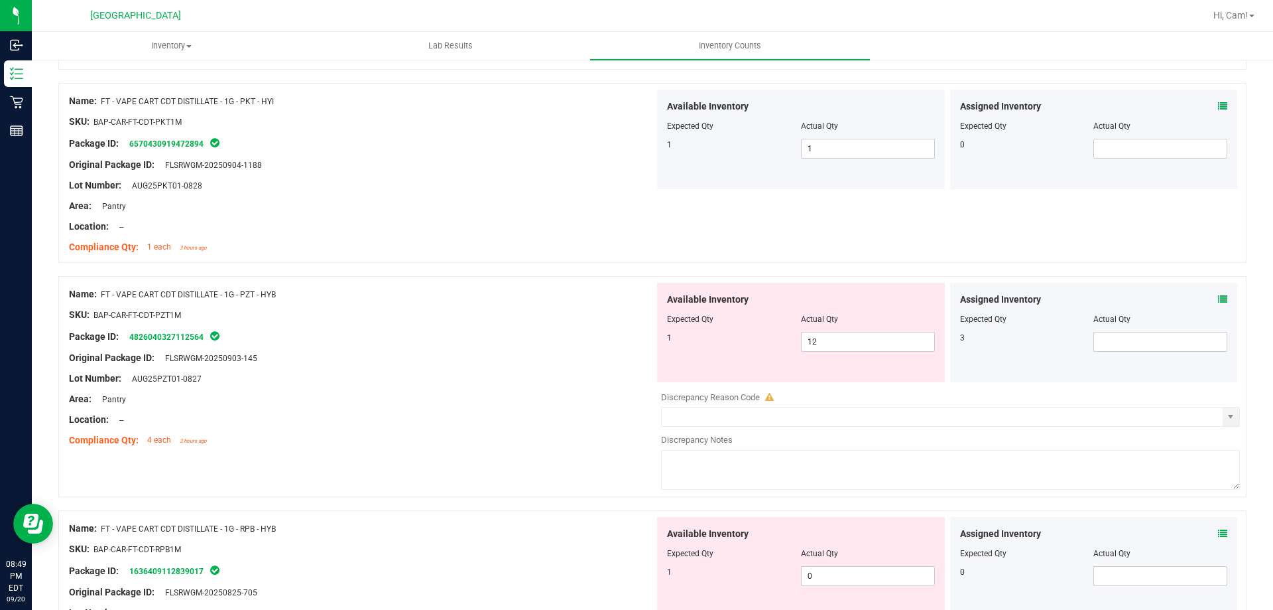
scroll to position [2918, 0]
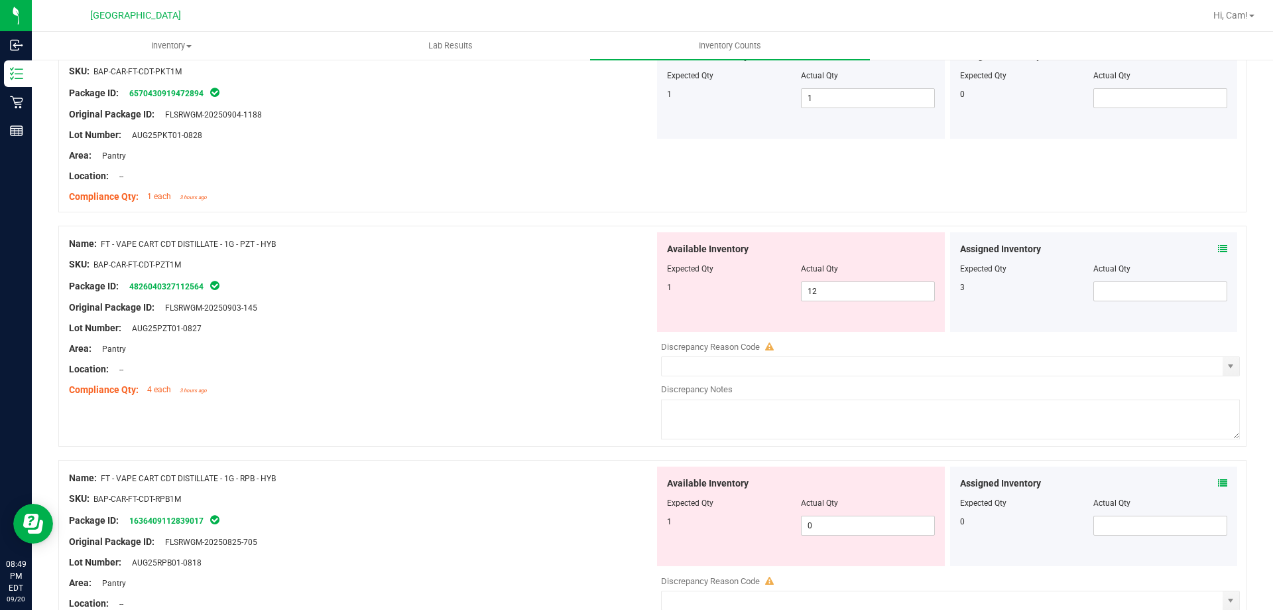
click at [1218, 248] on icon at bounding box center [1222, 248] width 9 height 9
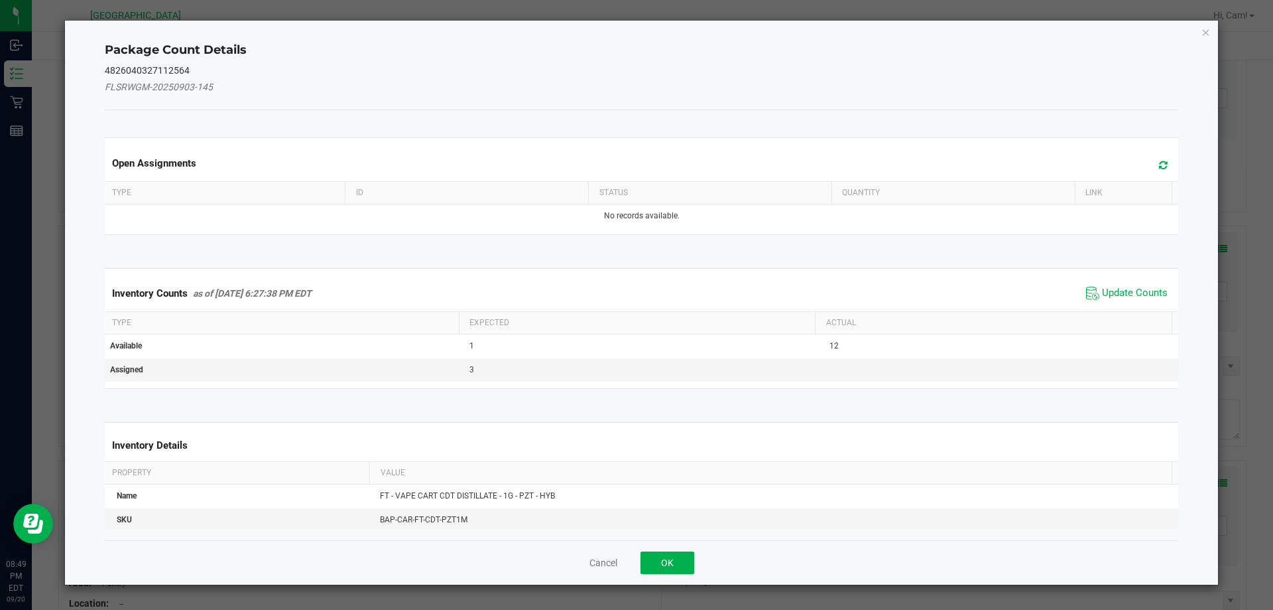
click at [1149, 165] on span at bounding box center [1160, 165] width 22 height 19
click at [1119, 288] on span "Update Counts" at bounding box center [1135, 293] width 66 height 13
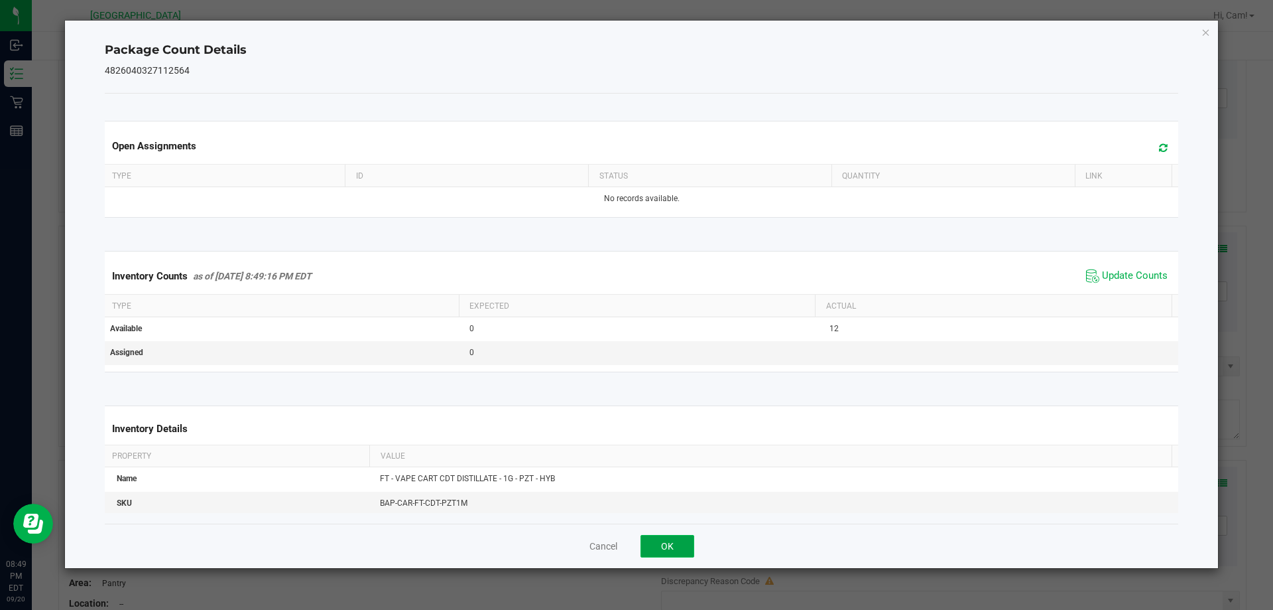
click at [680, 537] on button "OK" at bounding box center [668, 546] width 54 height 23
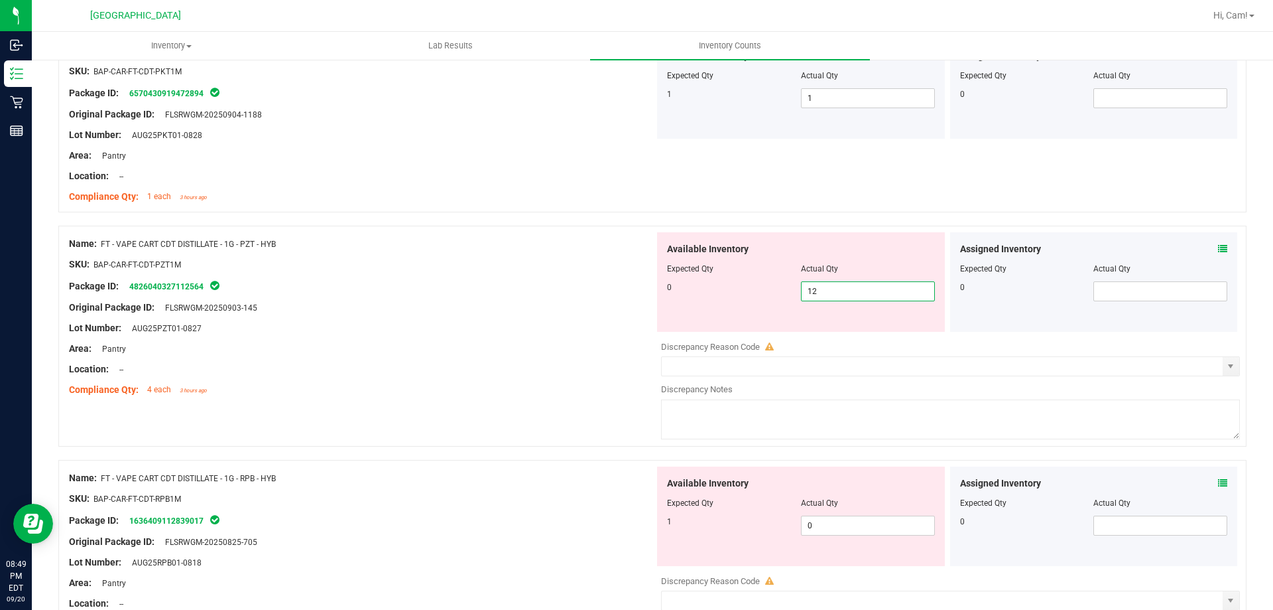
click at [863, 293] on span "12 12" at bounding box center [868, 291] width 134 height 20
click at [863, 293] on input "12" at bounding box center [868, 291] width 133 height 19
type input "0"
click at [407, 383] on div "Compliance Qty: 4 each 3 hours ago" at bounding box center [362, 390] width 586 height 14
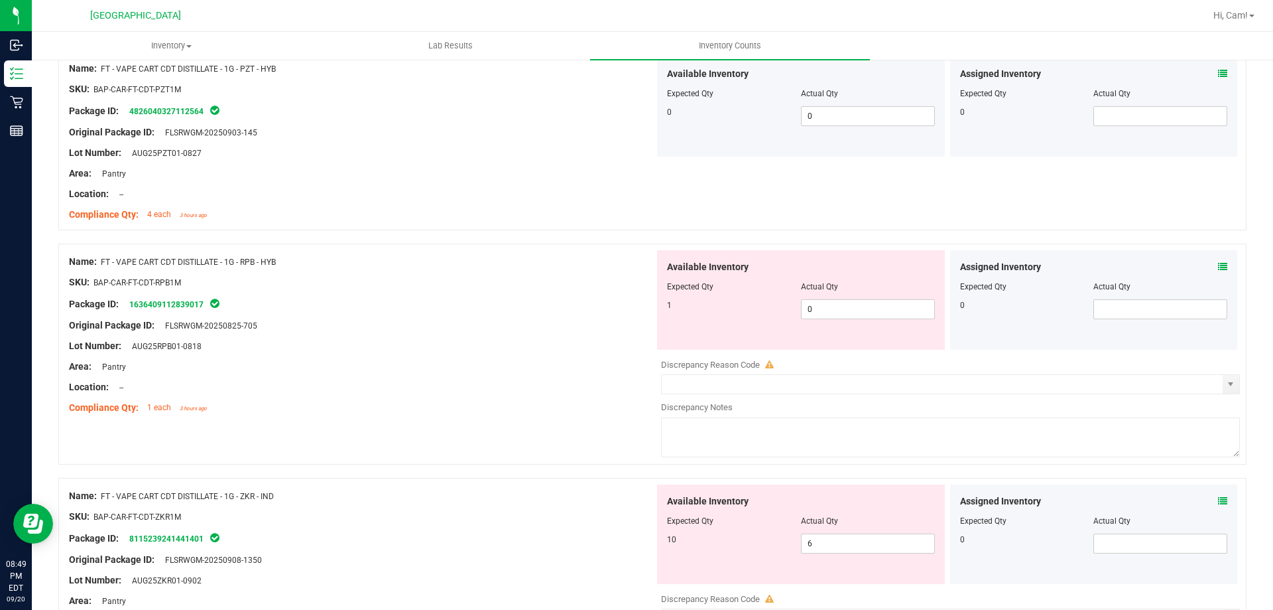
scroll to position [3117, 0]
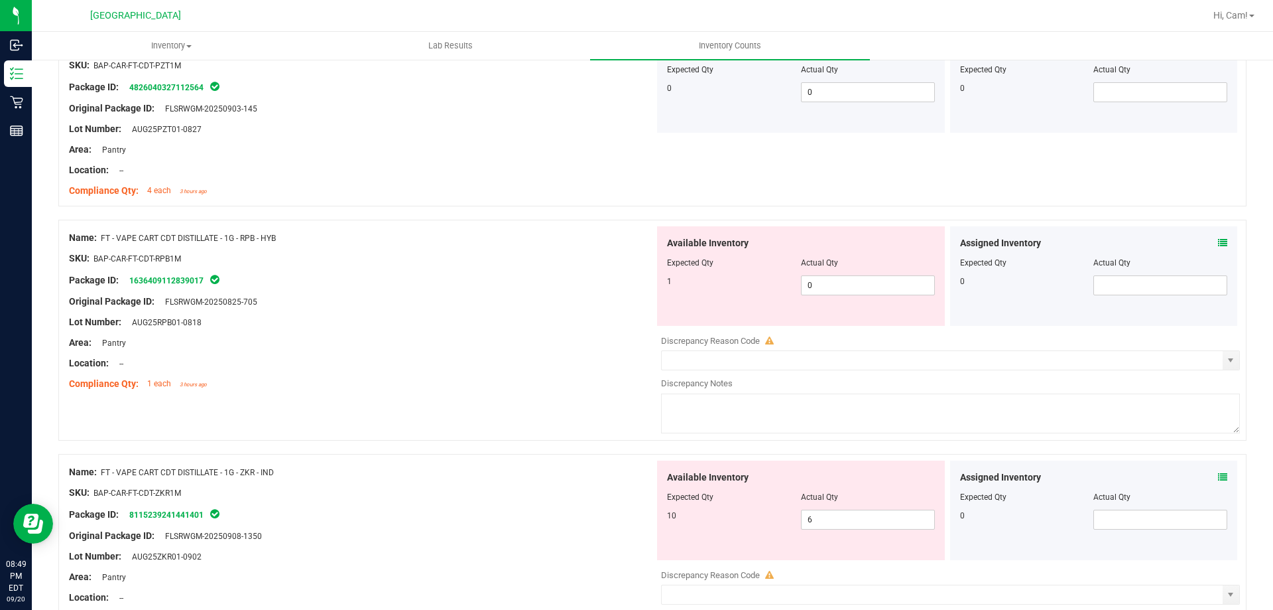
click at [1218, 241] on icon at bounding box center [1222, 242] width 9 height 9
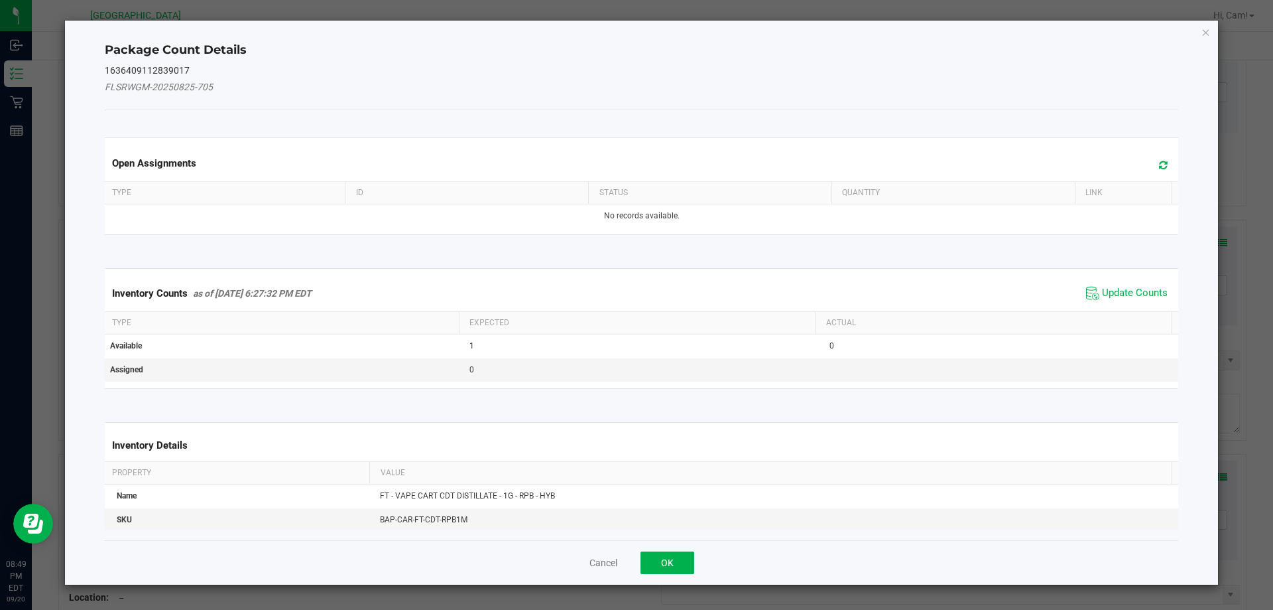
click at [1149, 161] on span at bounding box center [1160, 165] width 22 height 19
click at [1120, 276] on div "Inventory Counts as of [DATE] 6:27:32 PM EDT Update Counts" at bounding box center [642, 293] width 1080 height 36
click at [1114, 287] on span "Update Counts" at bounding box center [1135, 293] width 66 height 13
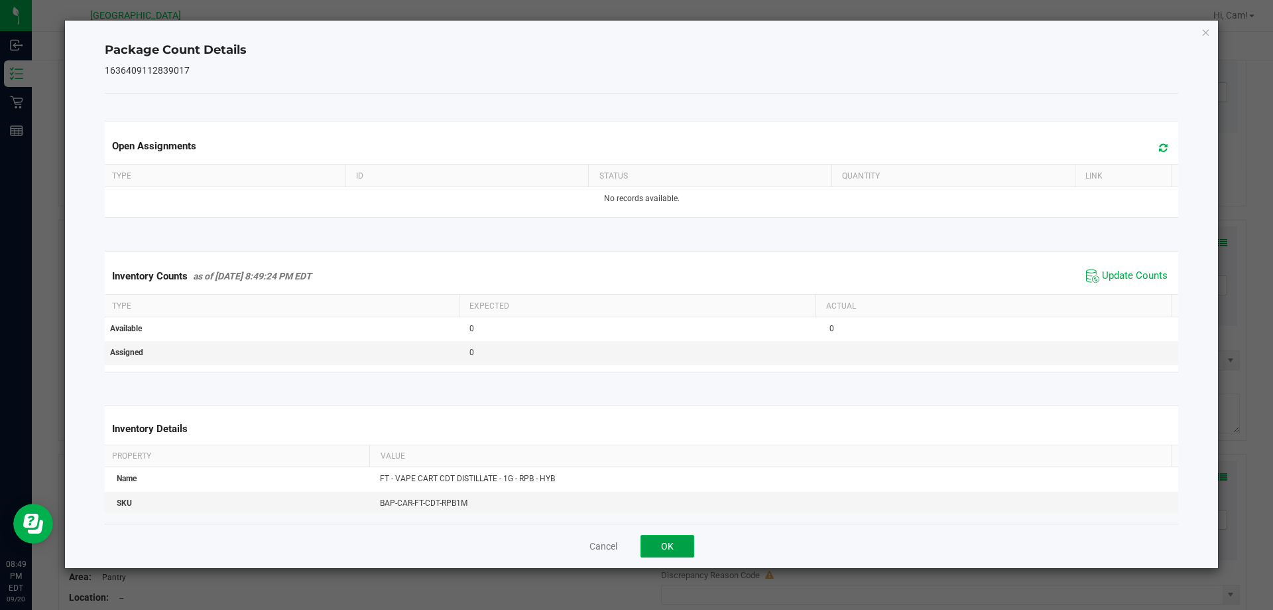
click at [681, 550] on button "OK" at bounding box center [668, 546] width 54 height 23
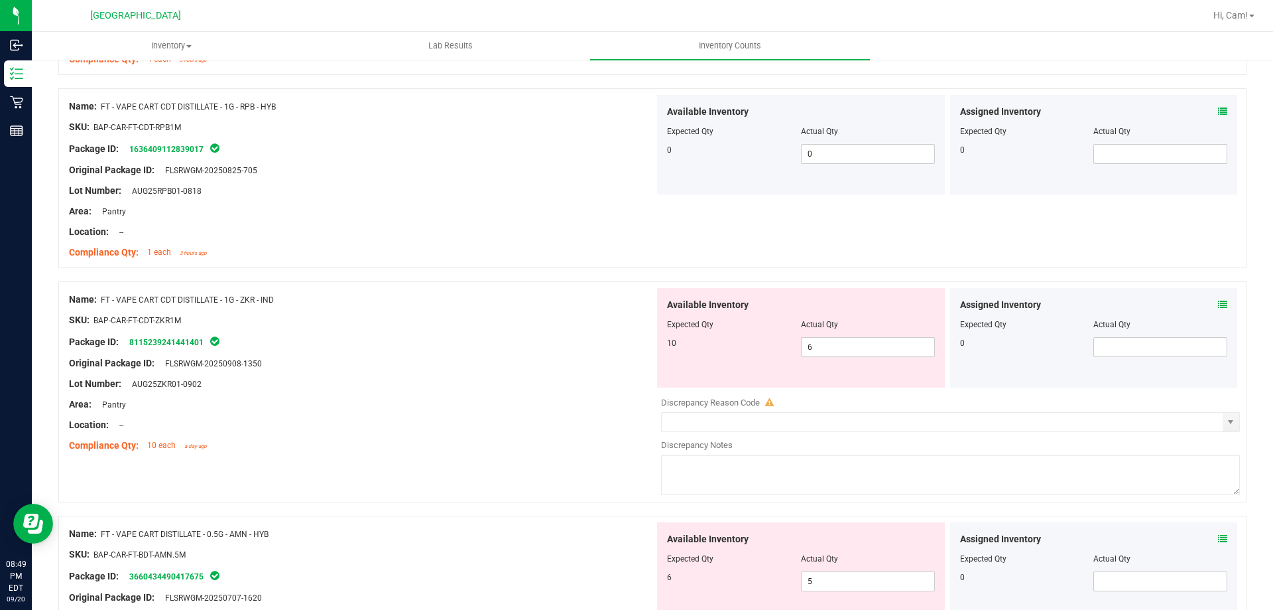
scroll to position [3250, 0]
click at [1218, 300] on icon at bounding box center [1222, 302] width 9 height 9
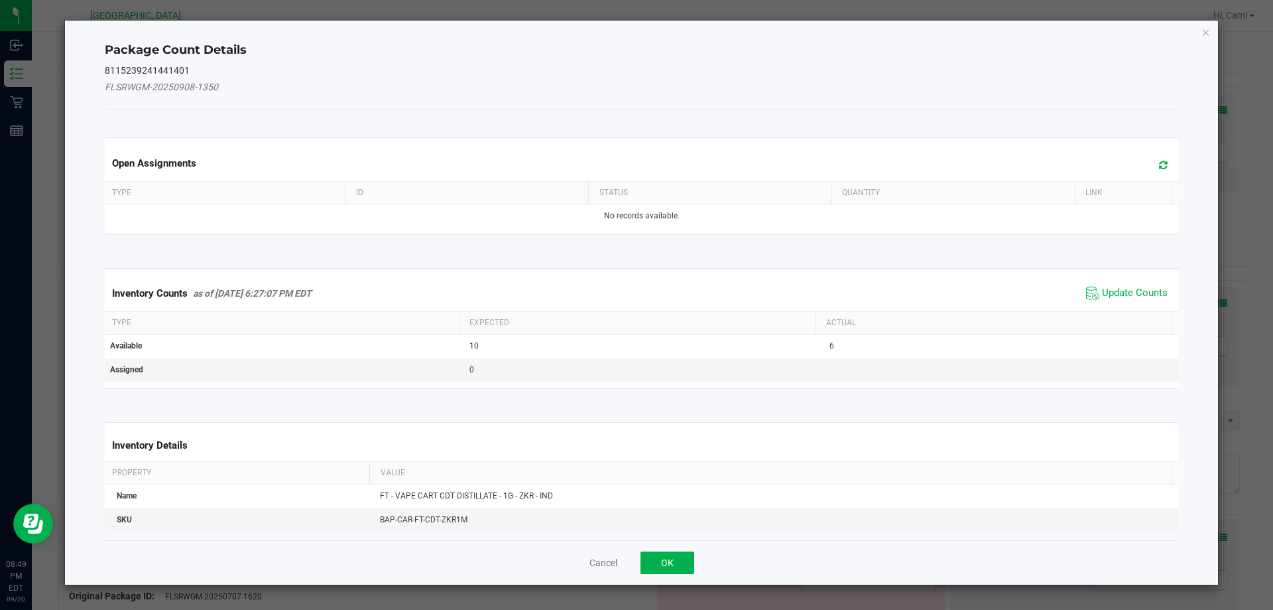
click at [1153, 170] on span at bounding box center [1160, 165] width 22 height 19
click at [1127, 283] on span "Update Counts" at bounding box center [1127, 293] width 88 height 20
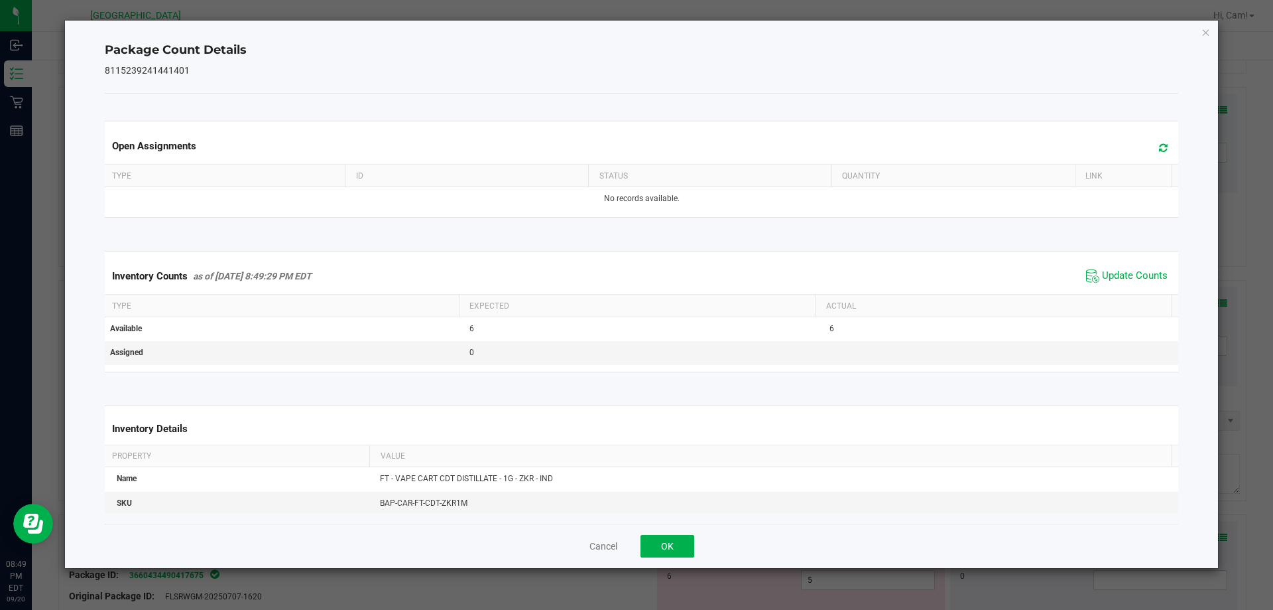
click at [672, 558] on div "Cancel OK" at bounding box center [642, 545] width 1074 height 44
click at [687, 547] on button "OK" at bounding box center [668, 546] width 54 height 23
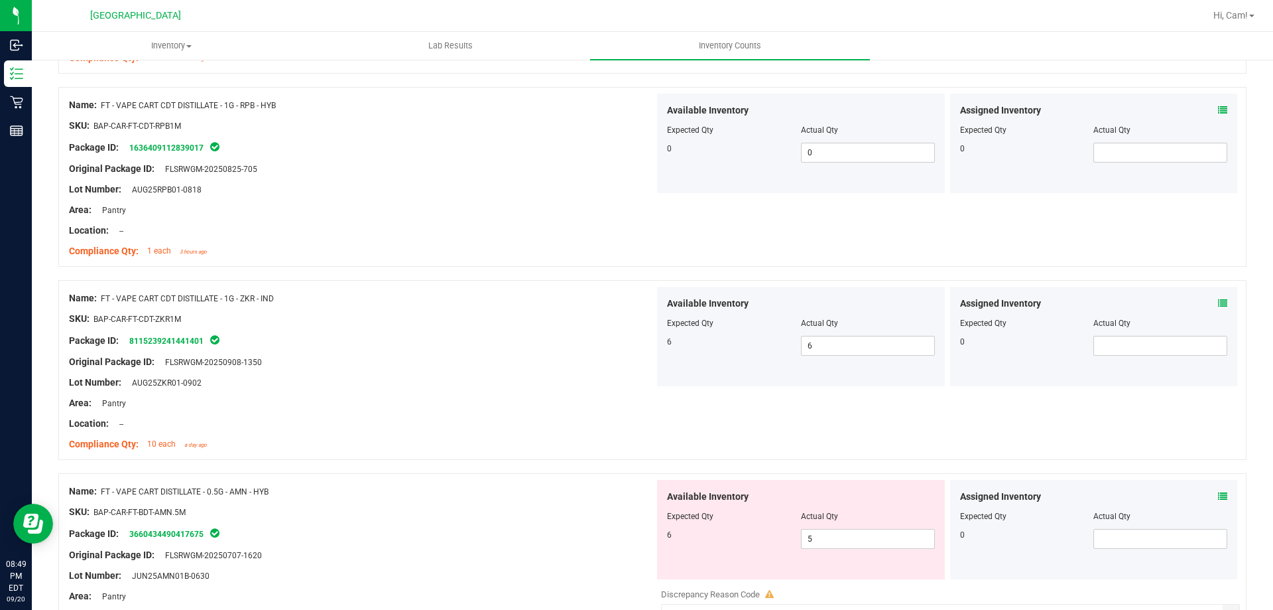
click at [1203, 499] on div "Assigned Inventory" at bounding box center [1094, 496] width 268 height 14
click at [1218, 491] on icon at bounding box center [1222, 495] width 9 height 9
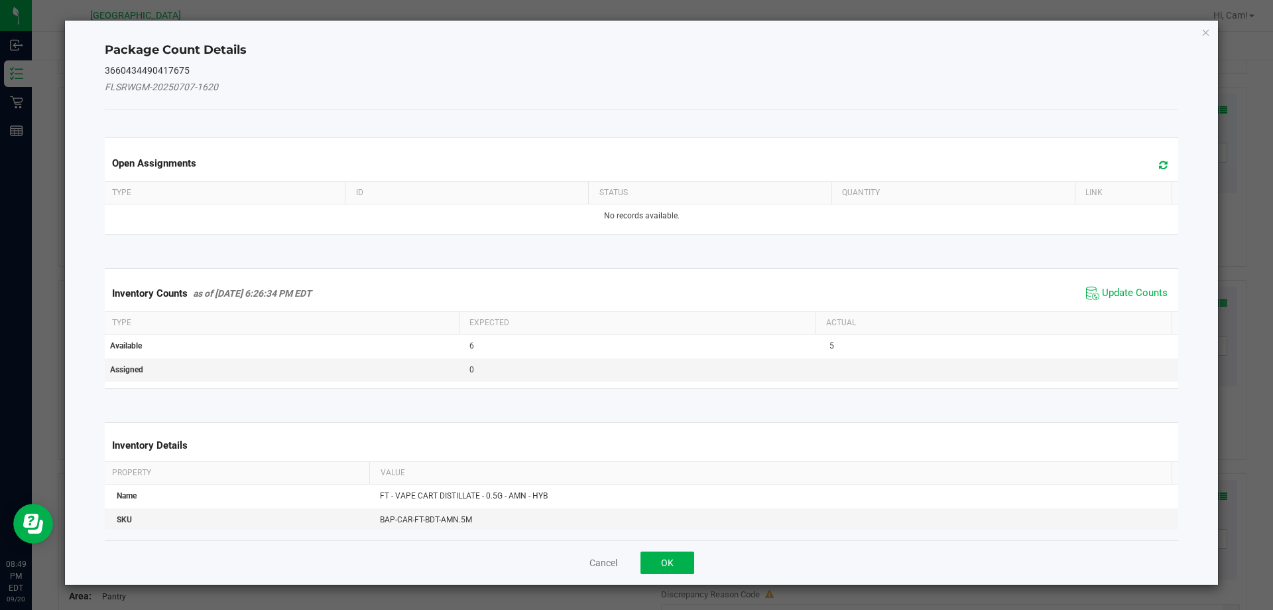
click at [1159, 160] on icon at bounding box center [1163, 165] width 9 height 10
click at [1148, 294] on span "Update Counts" at bounding box center [1135, 293] width 66 height 13
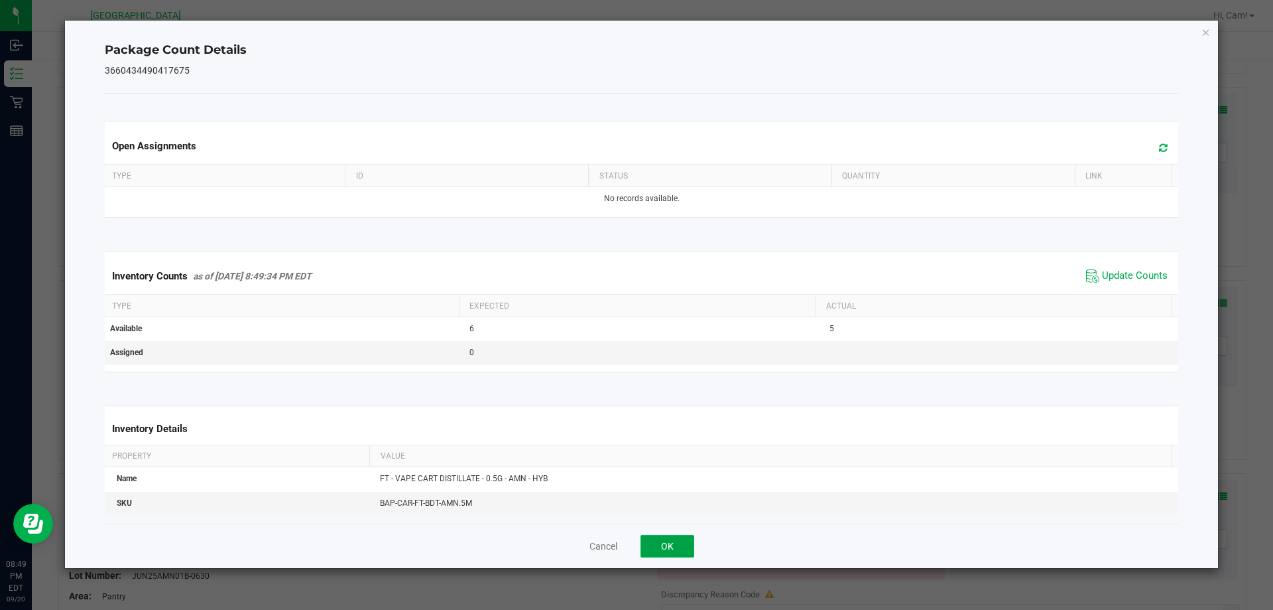
drag, startPoint x: 677, startPoint y: 544, endPoint x: 777, endPoint y: 416, distance: 162.5
click at [677, 543] on button "OK" at bounding box center [668, 546] width 54 height 23
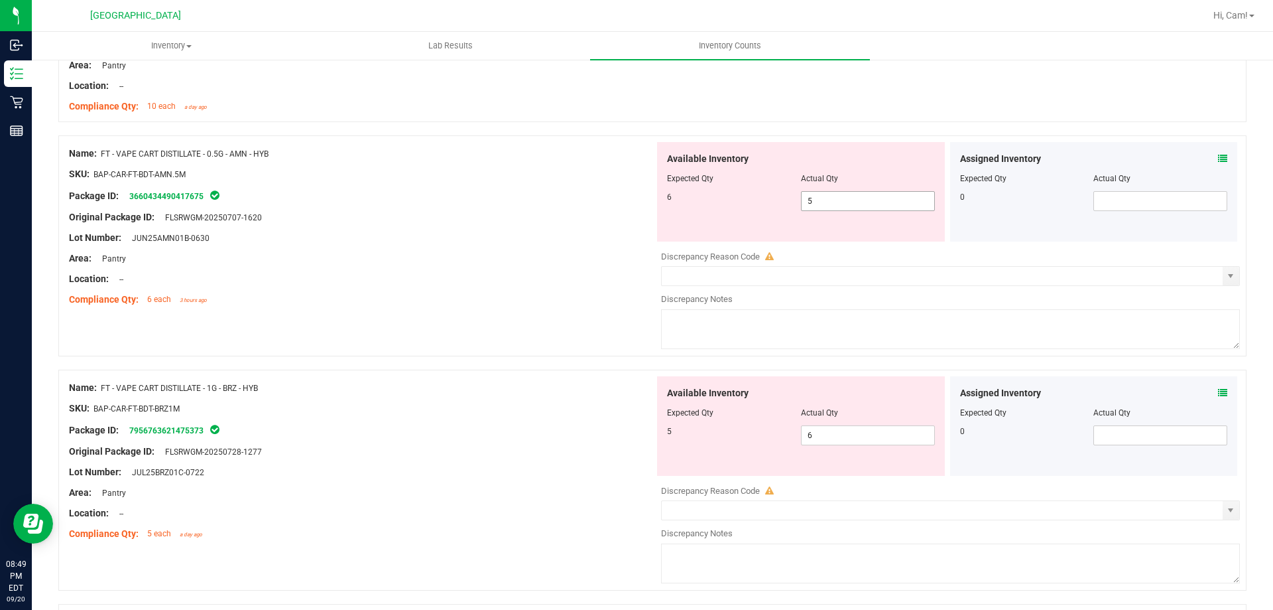
scroll to position [3714, 0]
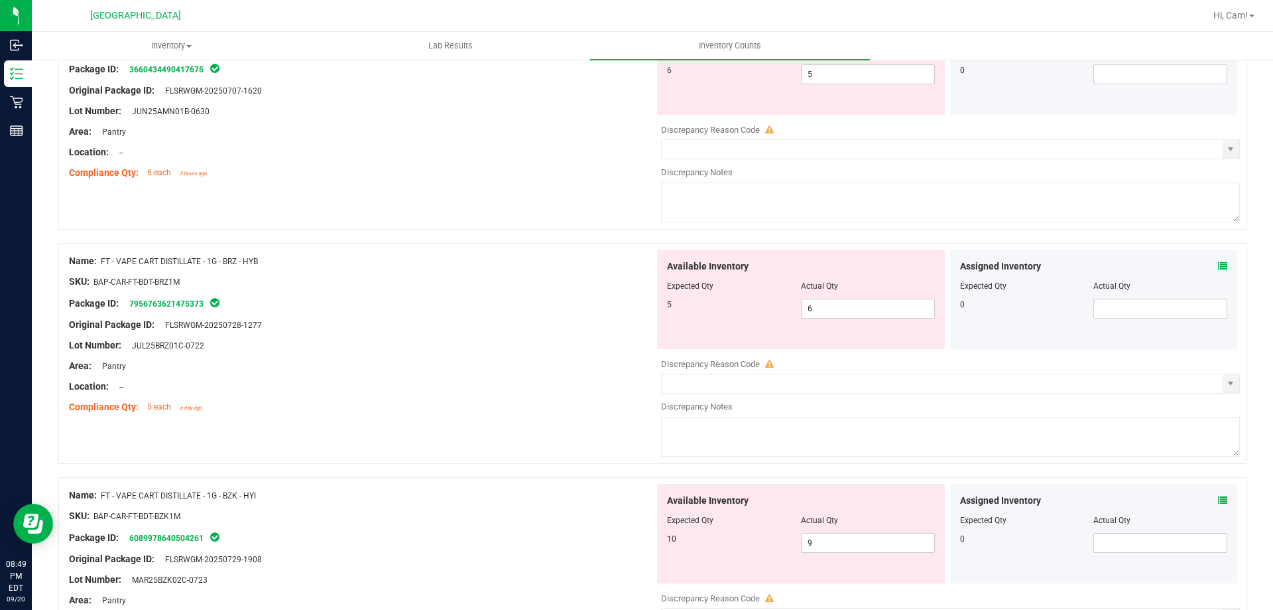
click at [1218, 264] on icon at bounding box center [1222, 265] width 9 height 9
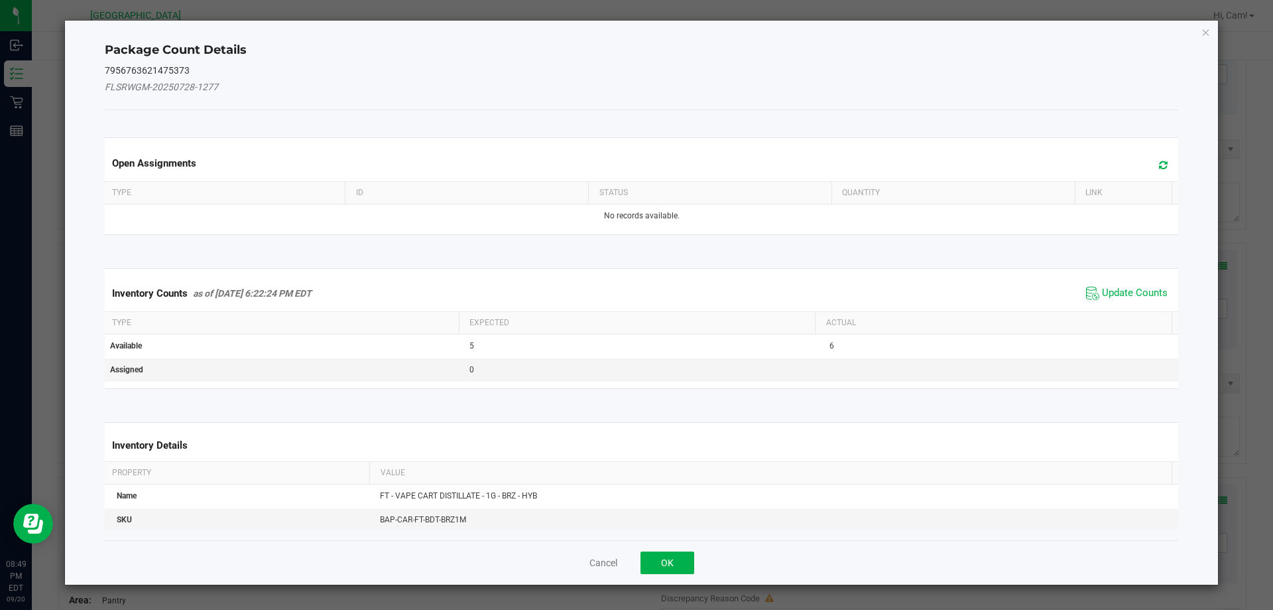
click at [1159, 165] on icon at bounding box center [1163, 165] width 9 height 10
click at [1114, 287] on span "Update Counts" at bounding box center [1135, 293] width 66 height 13
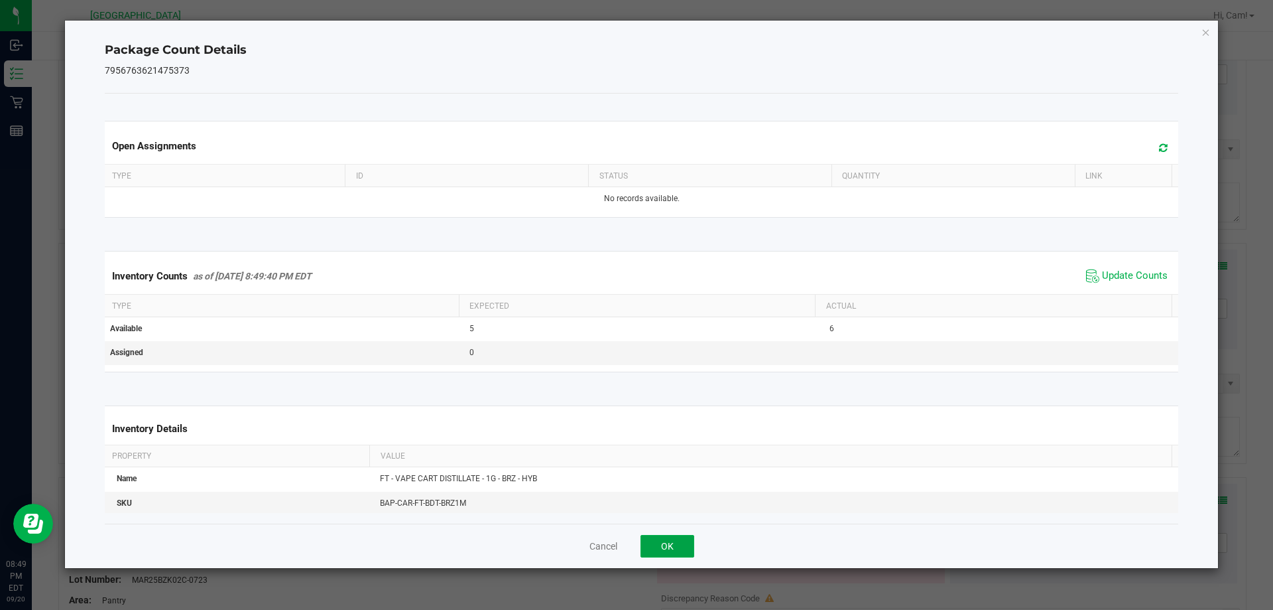
drag, startPoint x: 677, startPoint y: 540, endPoint x: 793, endPoint y: 448, distance: 147.8
click at [678, 540] on button "OK" at bounding box center [668, 546] width 54 height 23
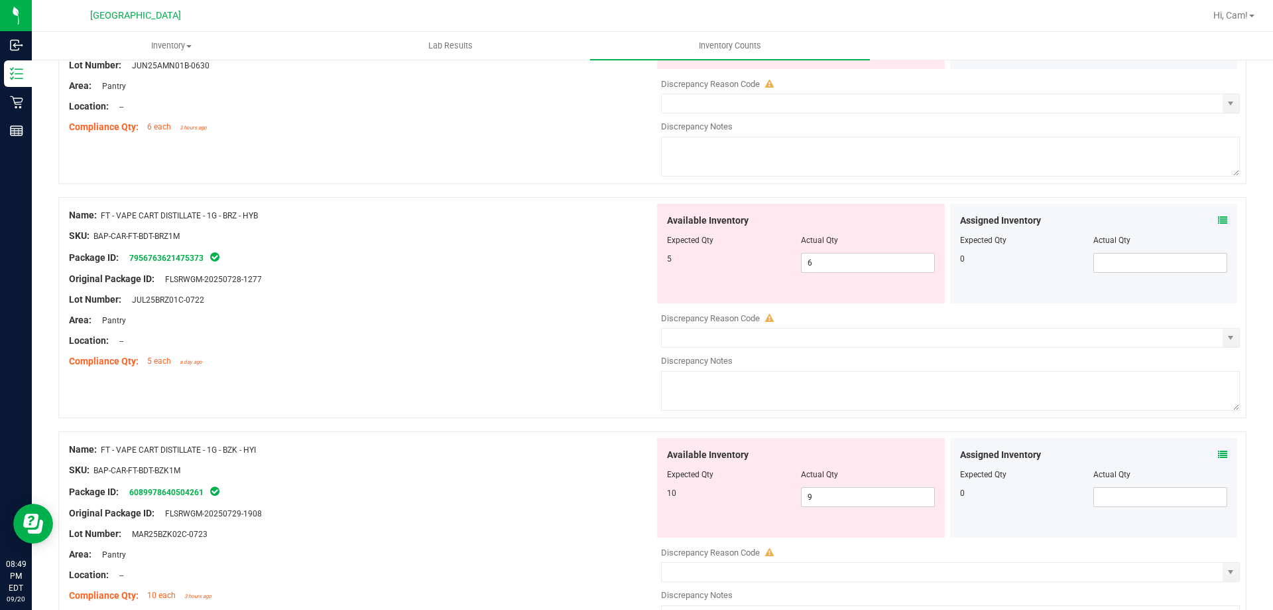
scroll to position [3861, 0]
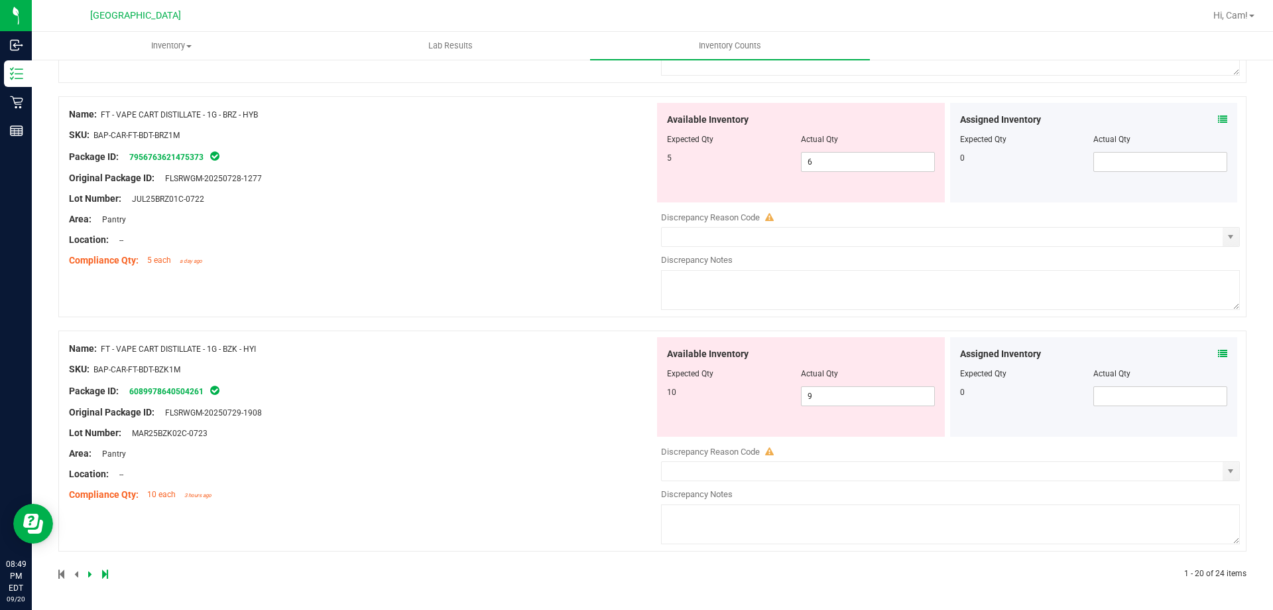
click at [1218, 352] on div "Assigned Inventory Expected Qty Actual Qty 0" at bounding box center [1094, 386] width 288 height 99
click at [1218, 352] on icon at bounding box center [1222, 353] width 9 height 9
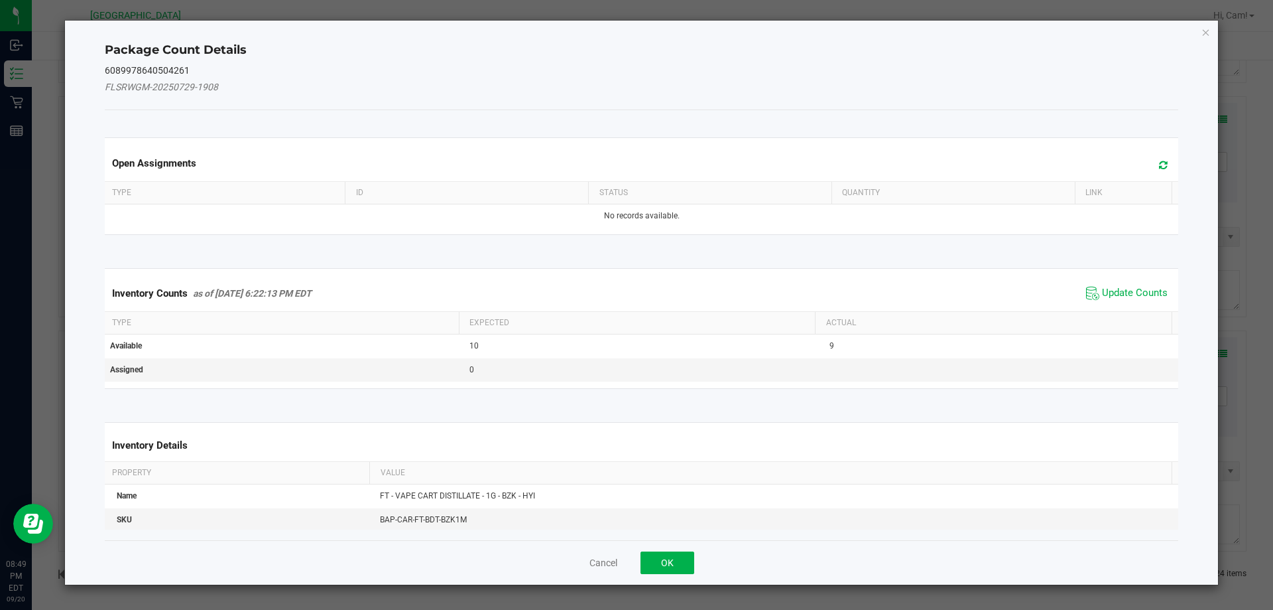
click at [1149, 168] on span at bounding box center [1160, 165] width 22 height 19
click at [1130, 296] on span "Update Counts" at bounding box center [1135, 293] width 66 height 13
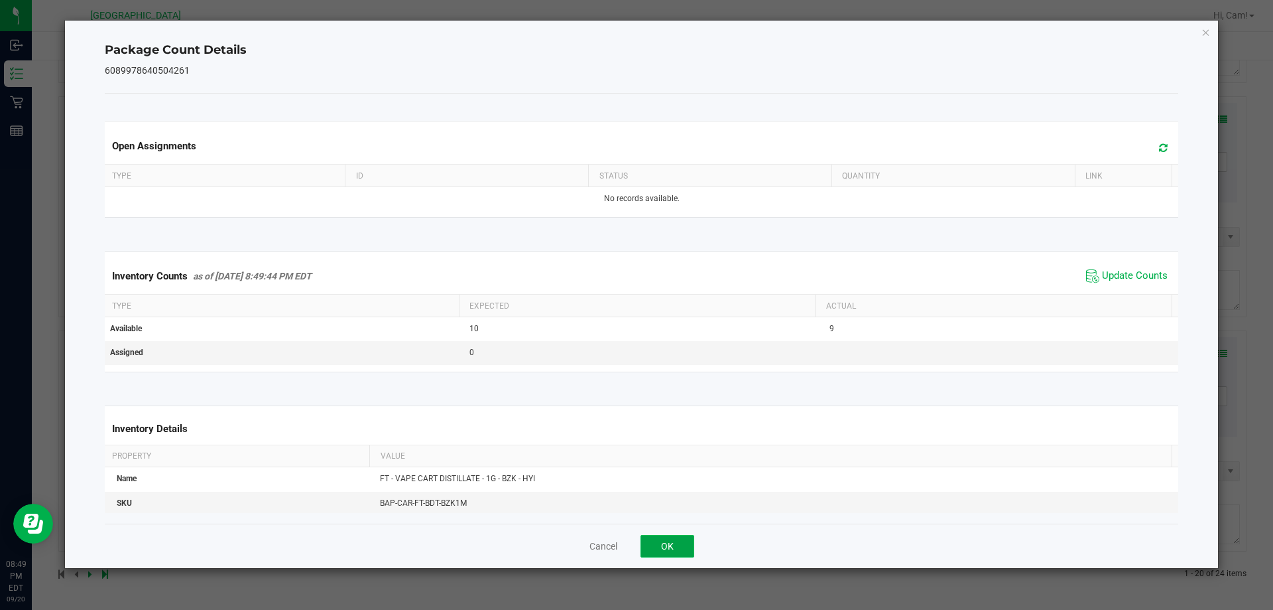
click at [690, 547] on button "OK" at bounding box center [668, 546] width 54 height 23
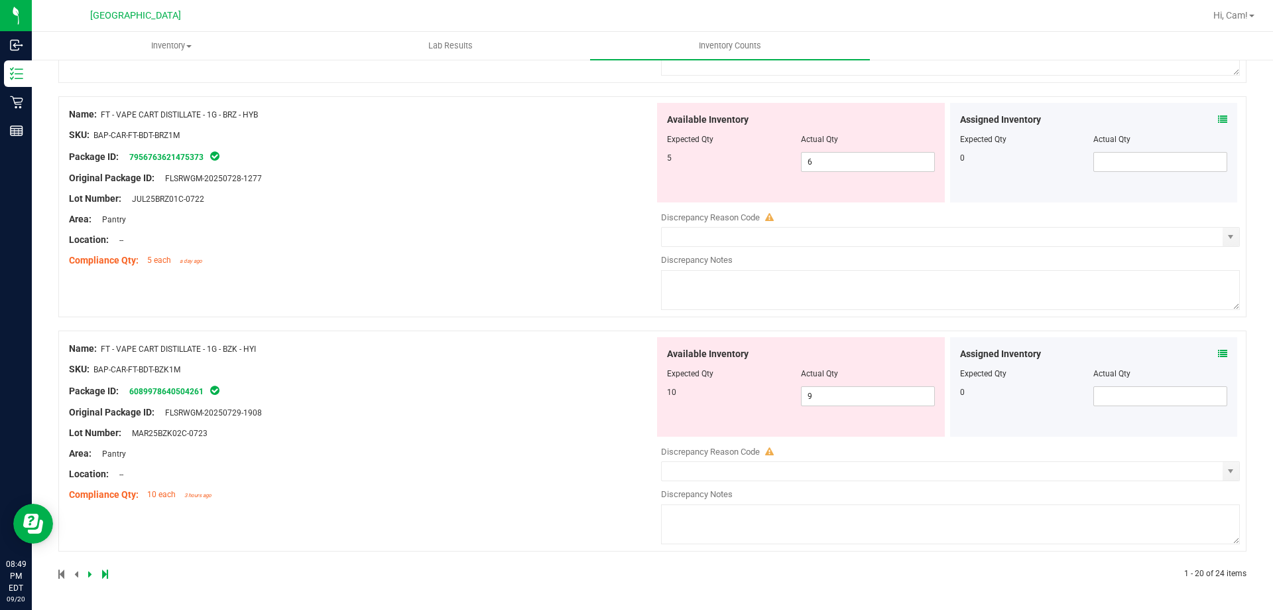
scroll to position [0, 0]
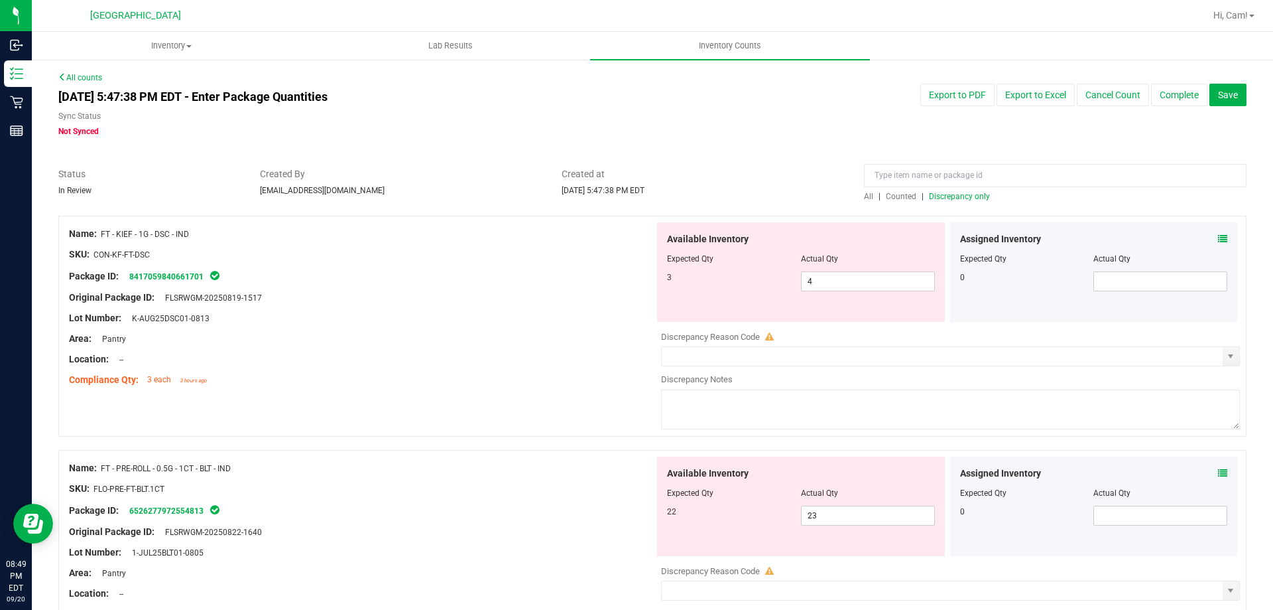
click at [969, 194] on span "Discrepancy only" at bounding box center [959, 196] width 61 height 9
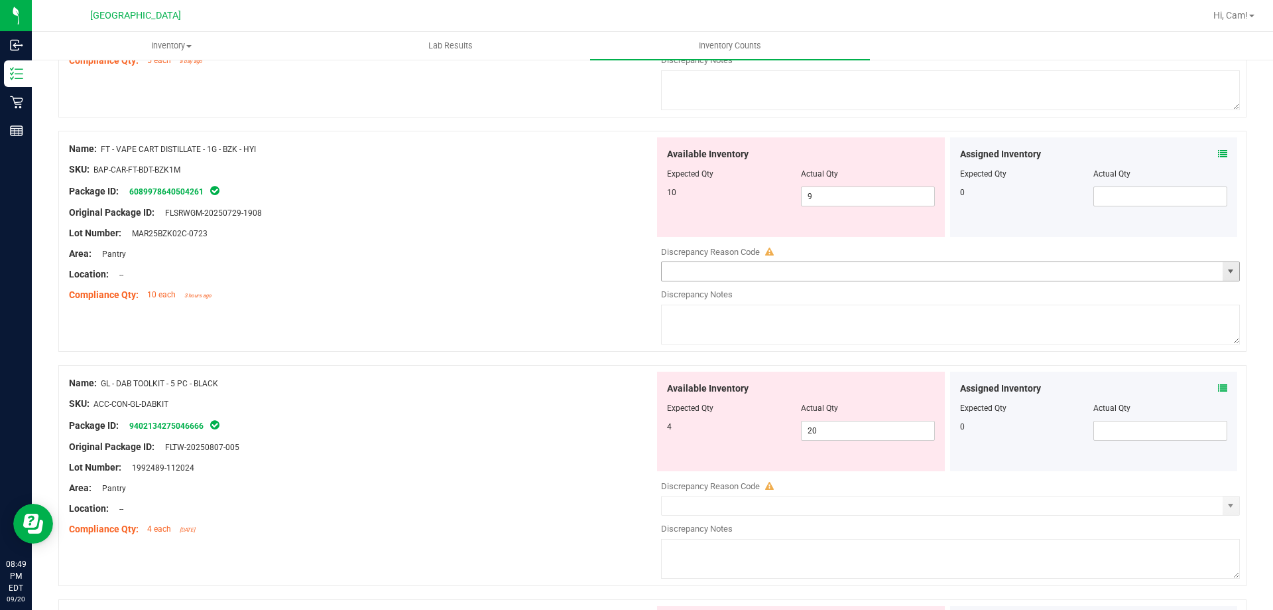
scroll to position [2056, 0]
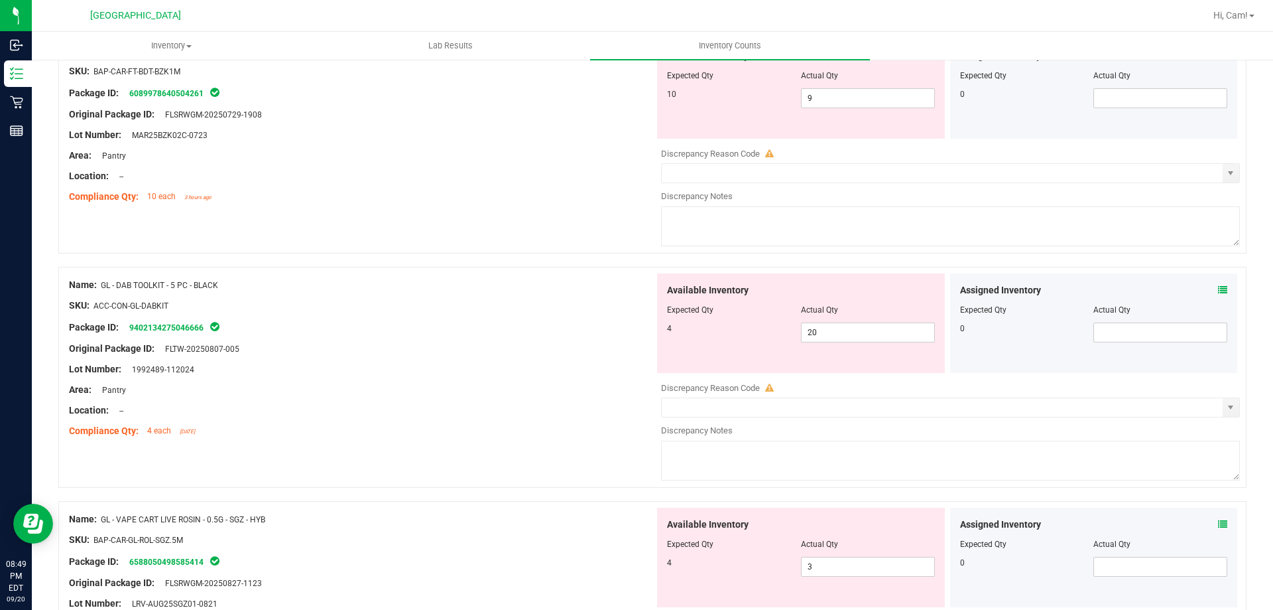
click at [855, 316] on div at bounding box center [801, 319] width 268 height 7
click at [854, 330] on span "20 20" at bounding box center [868, 332] width 134 height 20
drag, startPoint x: 854, startPoint y: 330, endPoint x: 844, endPoint y: 340, distance: 13.1
click at [848, 331] on input "20" at bounding box center [868, 332] width 133 height 19
type input "4"
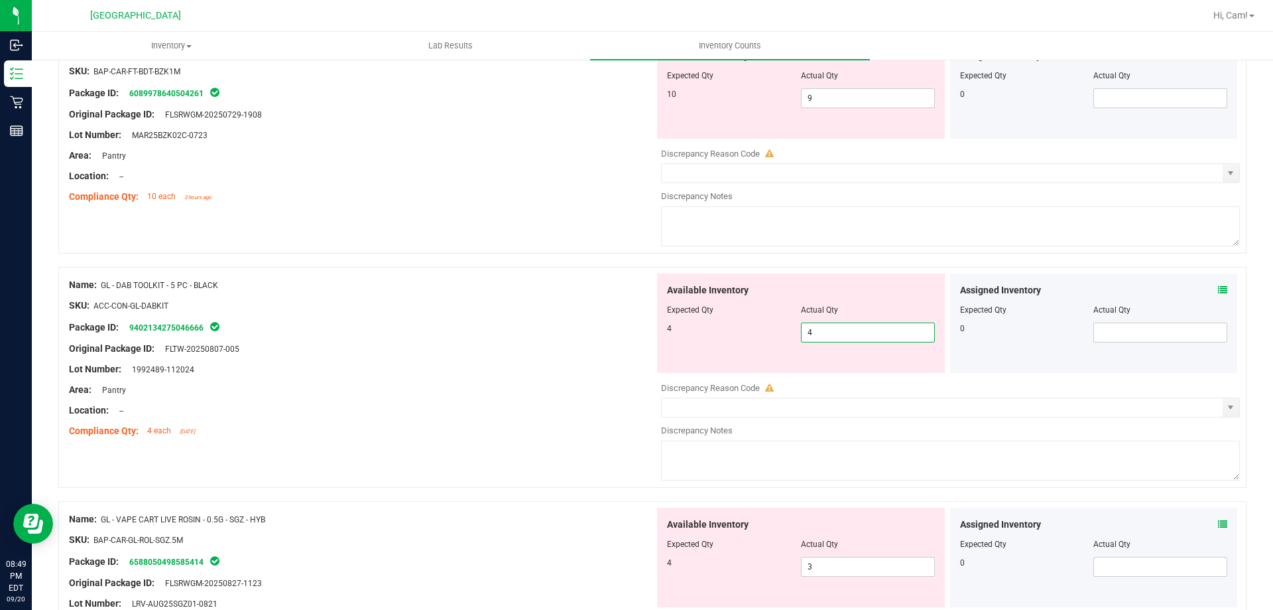
type input "4"
click at [427, 354] on div "Original Package ID: FLTW-20250807-005" at bounding box center [362, 349] width 586 height 14
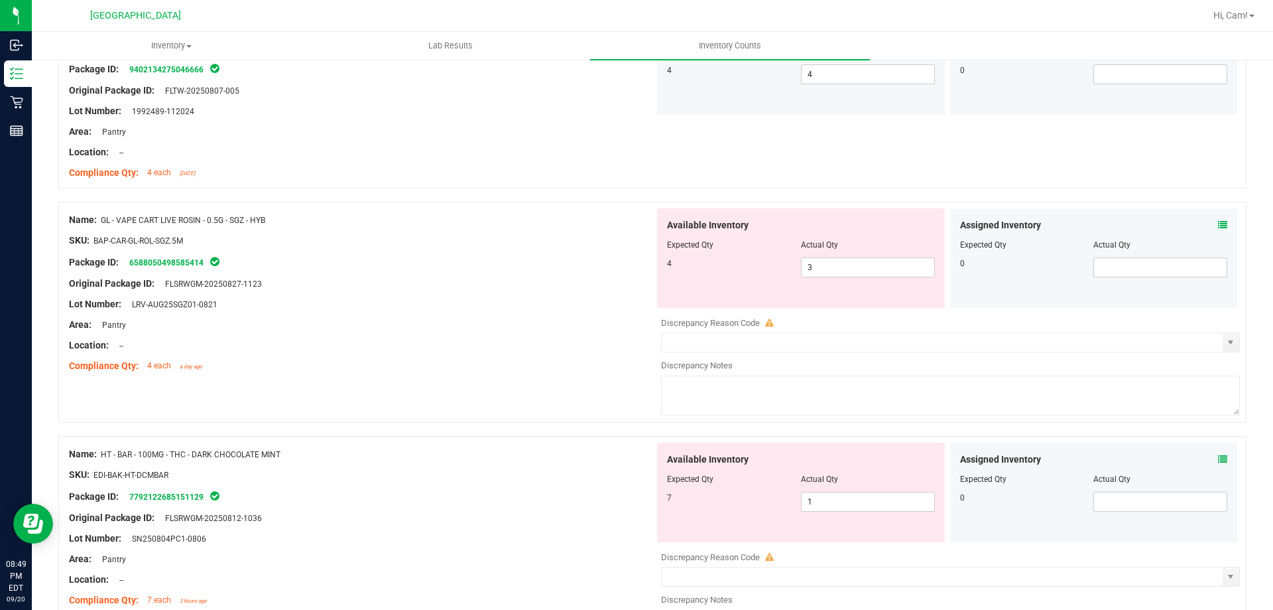
scroll to position [2321, 0]
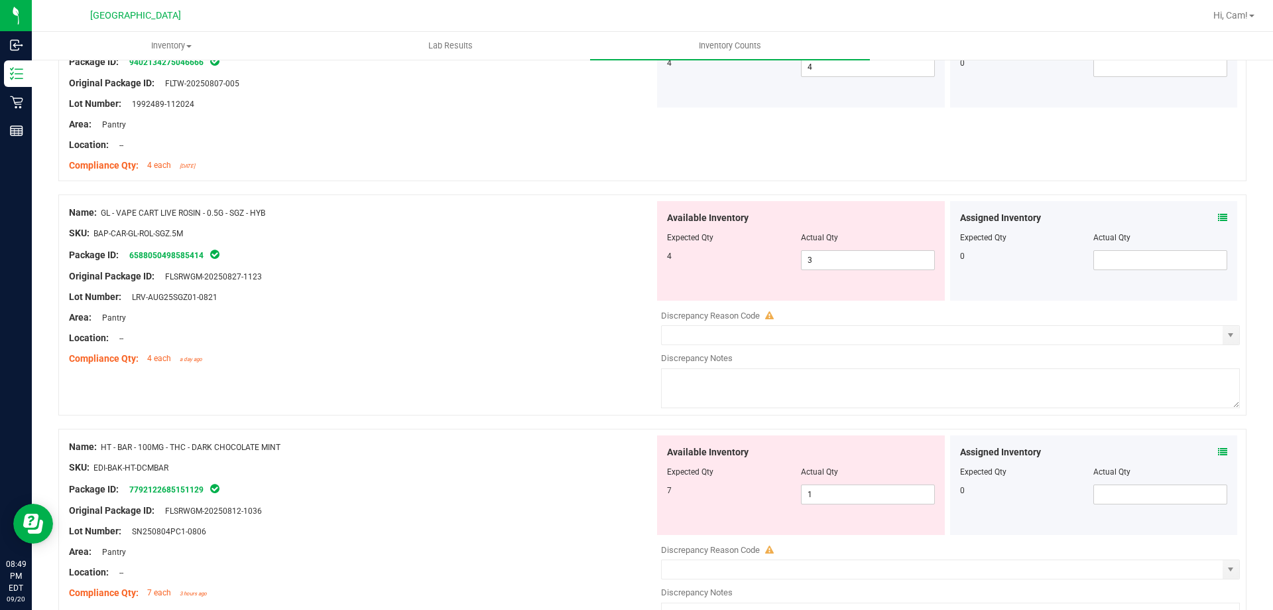
click at [1218, 216] on icon at bounding box center [1222, 217] width 9 height 9
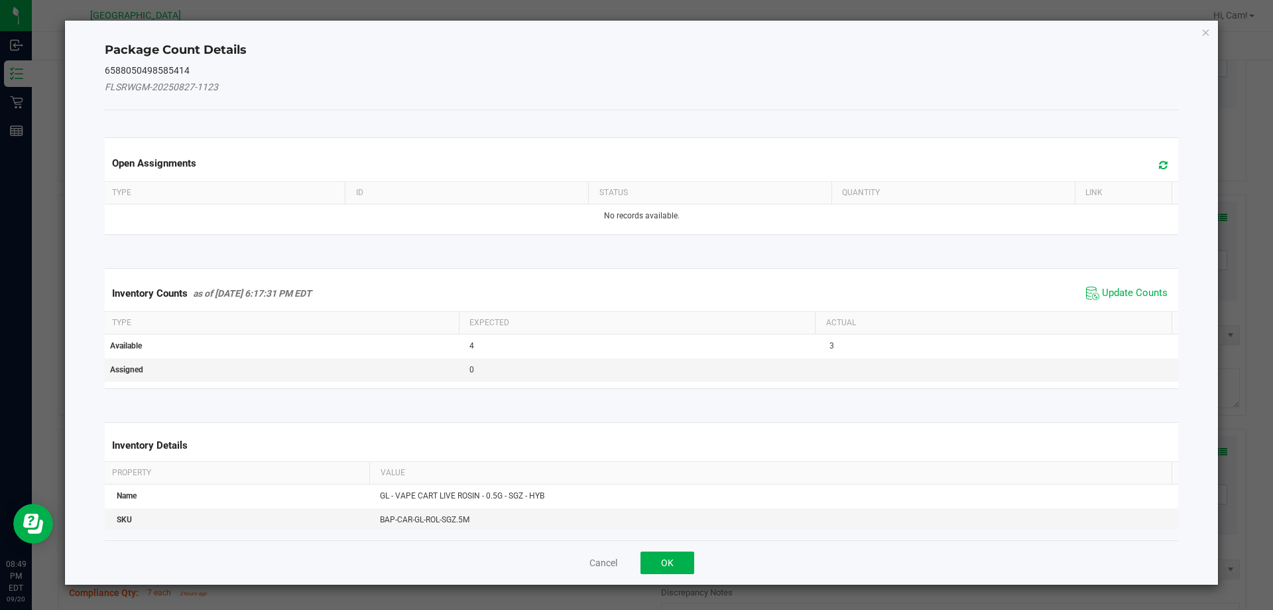
click at [1149, 162] on span at bounding box center [1160, 165] width 22 height 19
click at [1106, 294] on span "Update Counts" at bounding box center [1135, 293] width 66 height 13
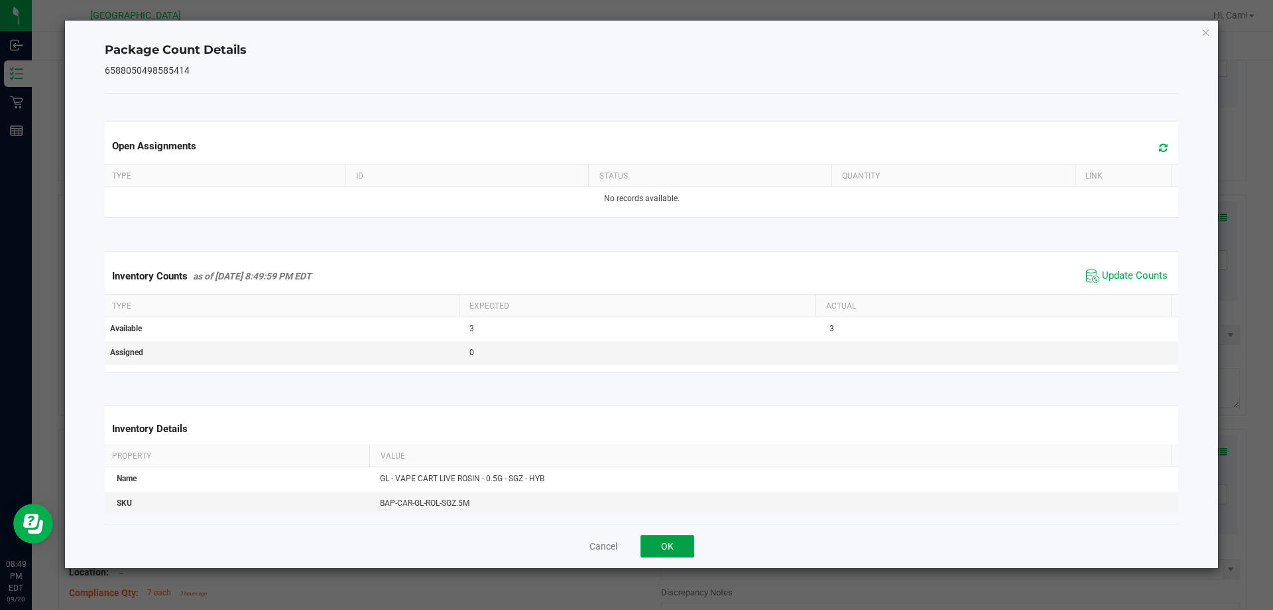
click at [679, 537] on button "OK" at bounding box center [668, 546] width 54 height 23
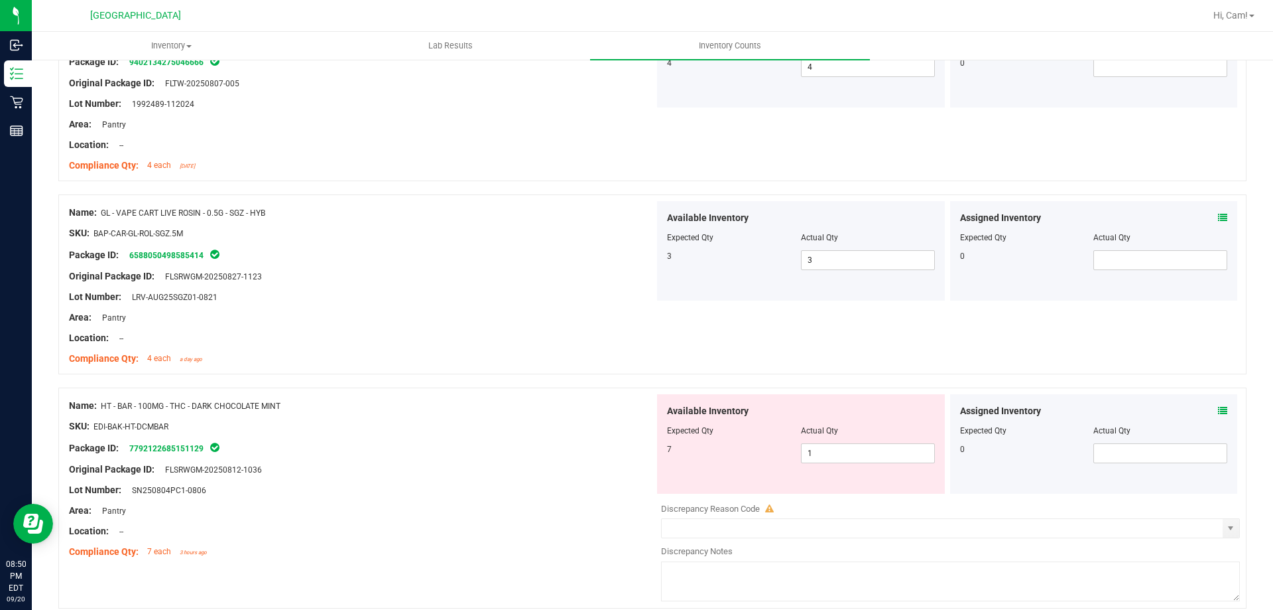
click at [1218, 410] on icon at bounding box center [1222, 410] width 9 height 9
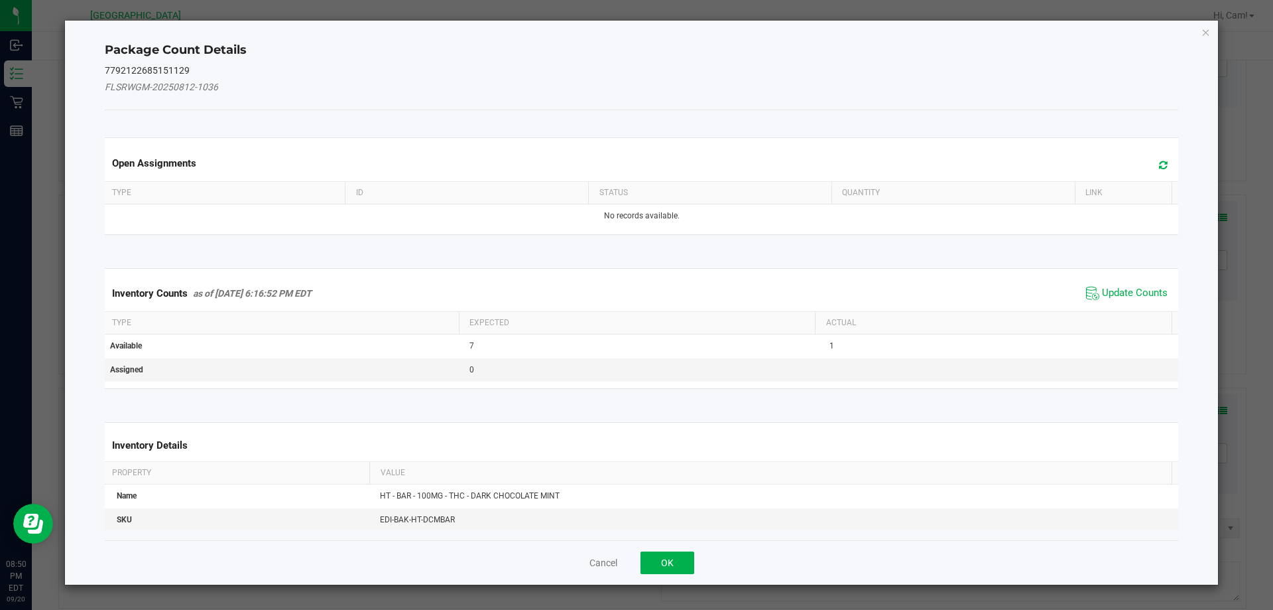
click at [1157, 157] on span at bounding box center [1160, 165] width 22 height 19
click at [1149, 285] on span "Update Counts" at bounding box center [1127, 293] width 88 height 20
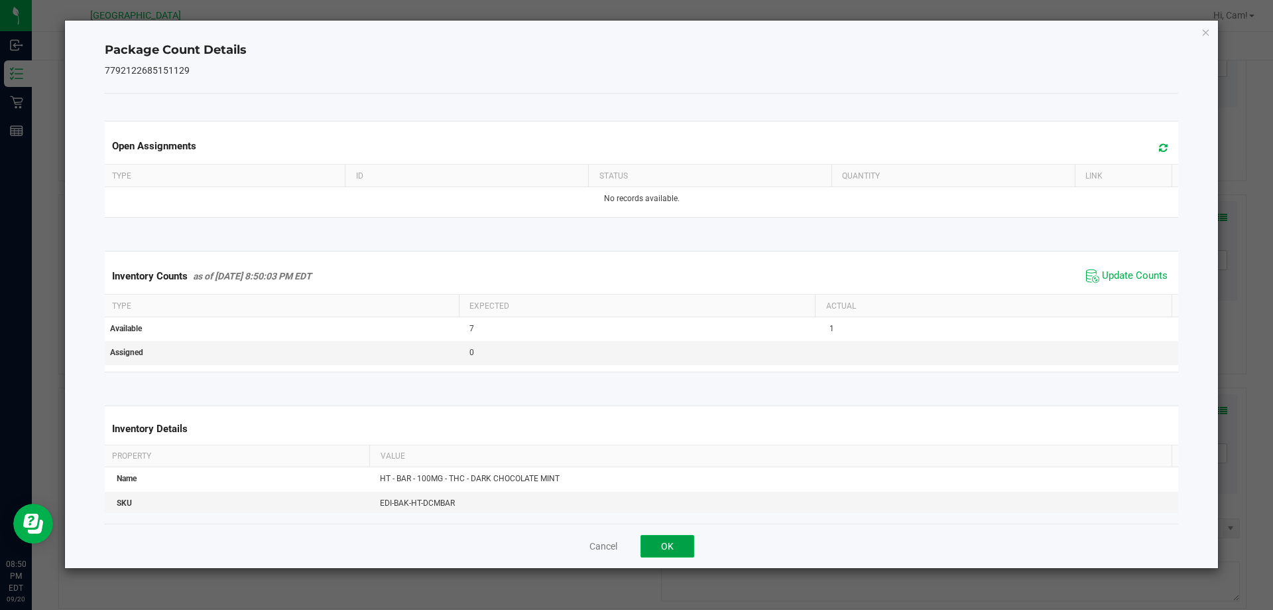
click at [656, 544] on button "OK" at bounding box center [668, 546] width 54 height 23
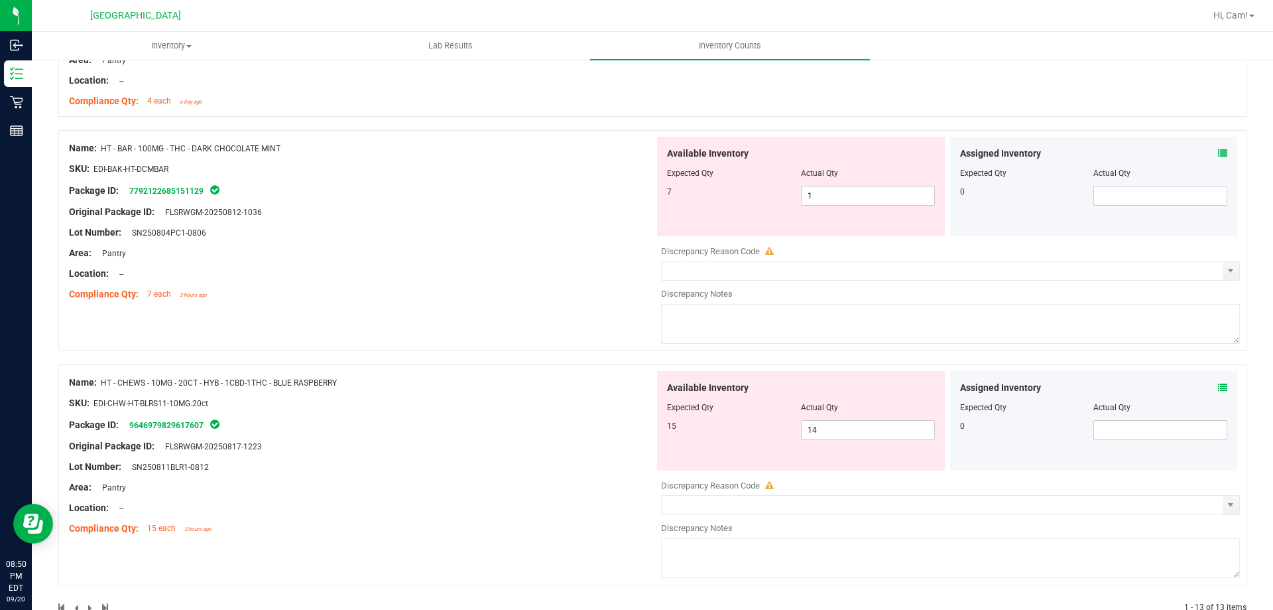
scroll to position [2587, 0]
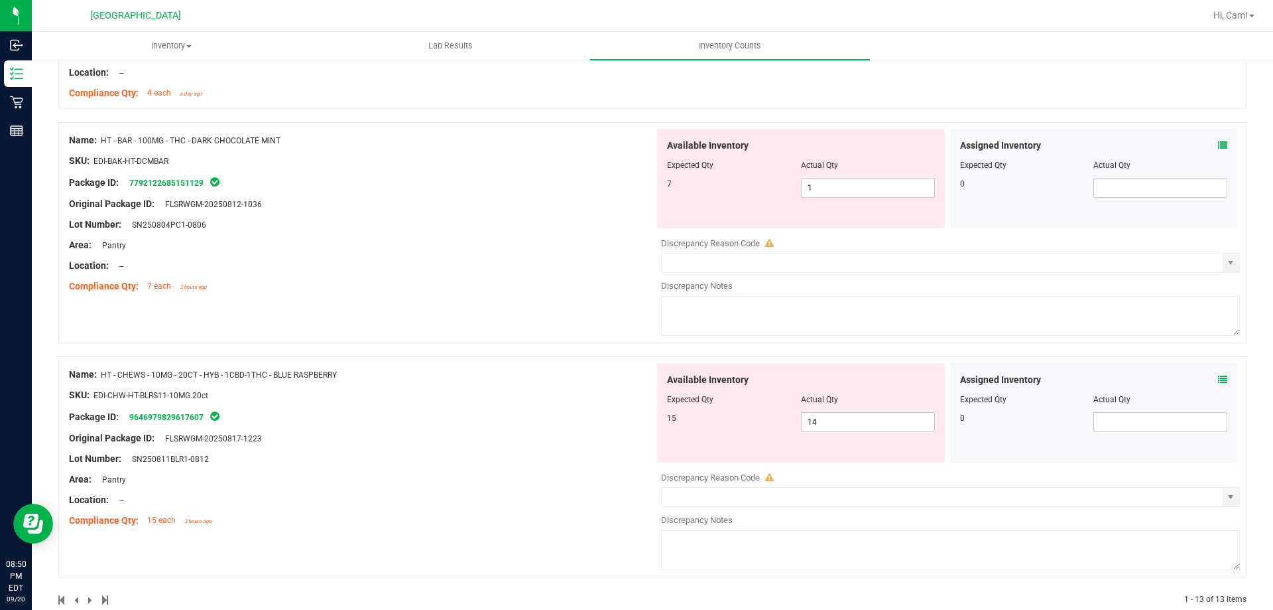
click at [1218, 381] on icon at bounding box center [1222, 379] width 9 height 9
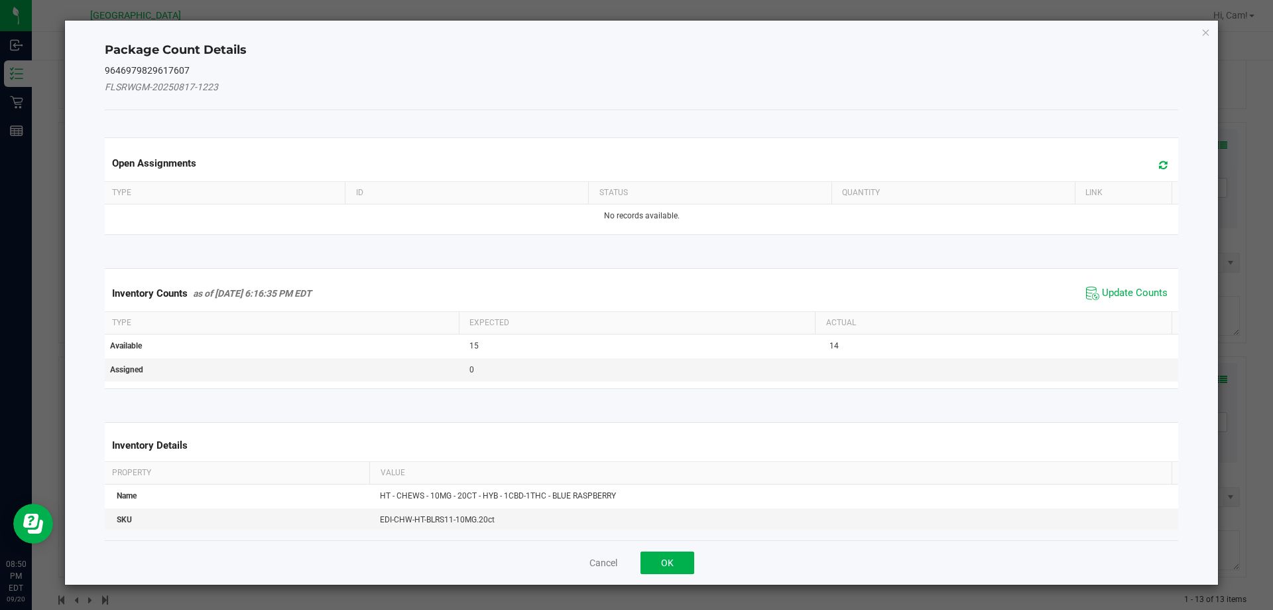
click at [1149, 163] on span at bounding box center [1160, 165] width 22 height 19
click at [1132, 294] on span "Update Counts" at bounding box center [1135, 293] width 66 height 13
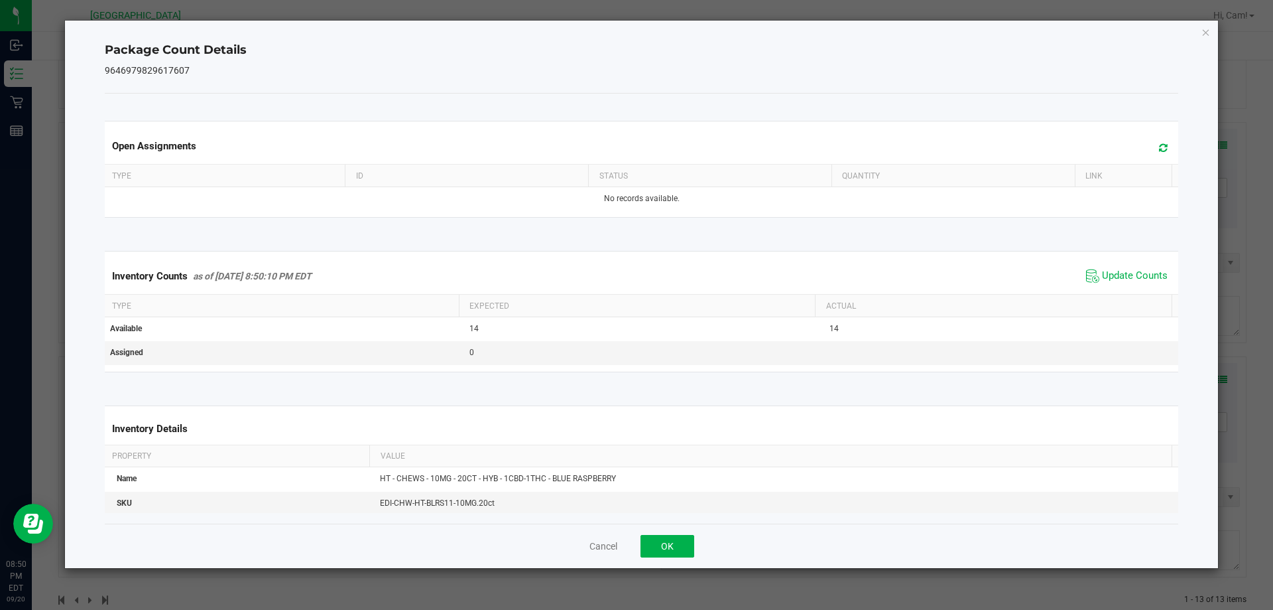
click at [622, 558] on div "Cancel OK" at bounding box center [642, 545] width 1074 height 44
click at [665, 548] on button "OK" at bounding box center [668, 546] width 54 height 23
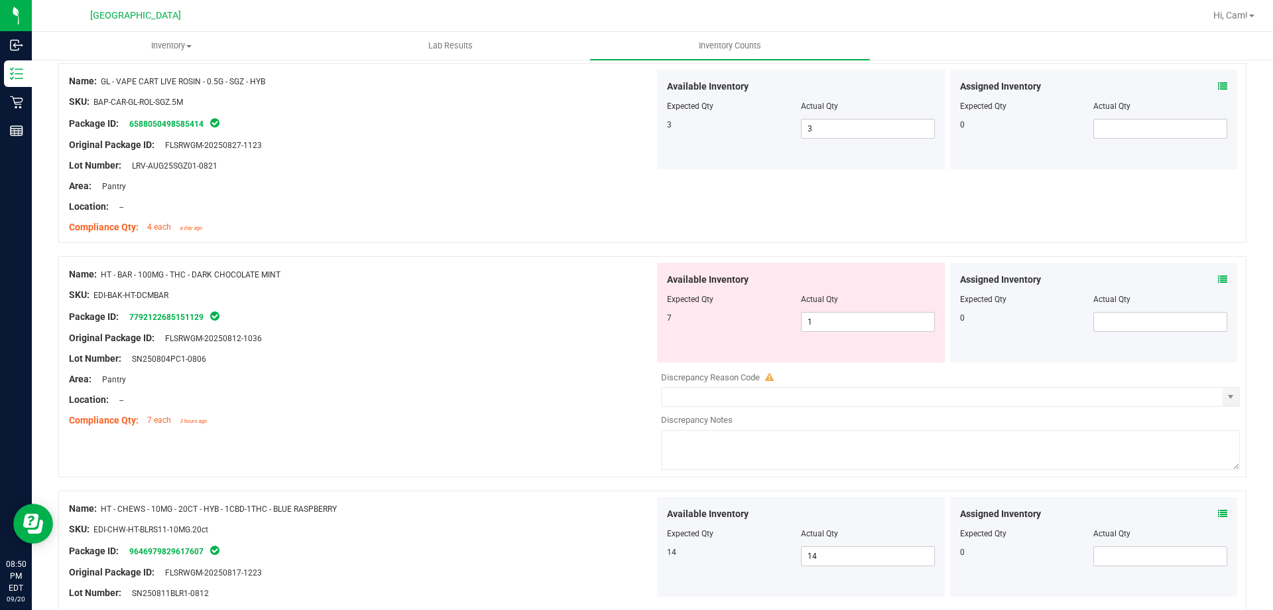
scroll to position [2240, 0]
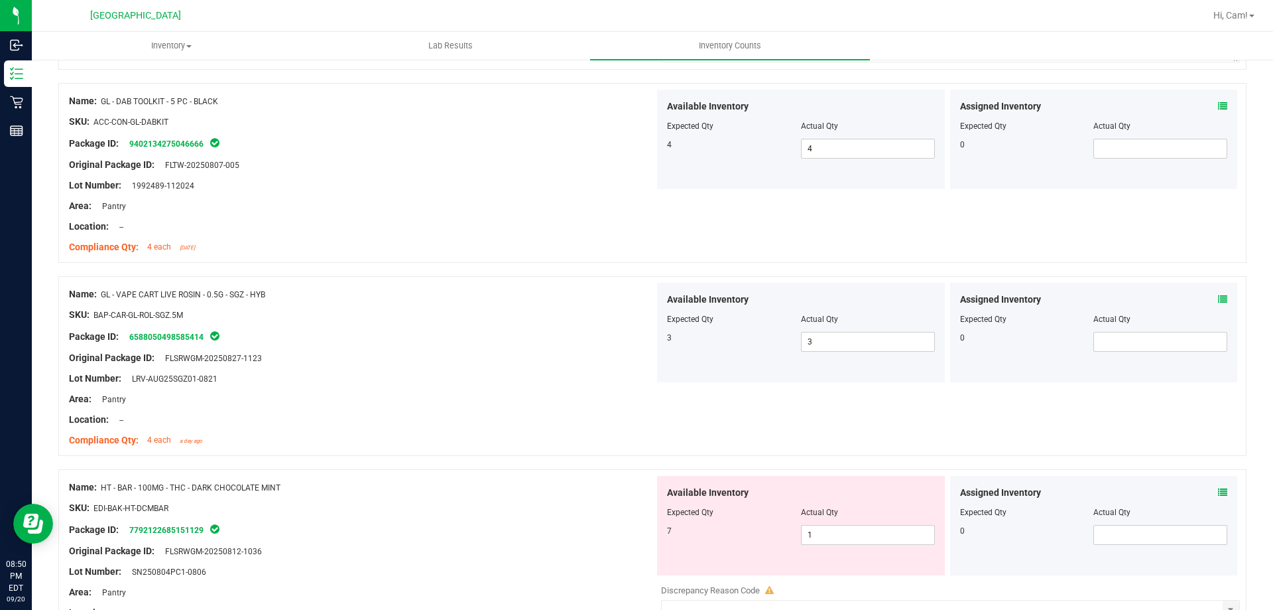
click at [1218, 491] on div "Assigned Inventory Expected Qty Actual Qty 0" at bounding box center [1094, 525] width 288 height 99
click at [1218, 491] on icon at bounding box center [1222, 491] width 9 height 9
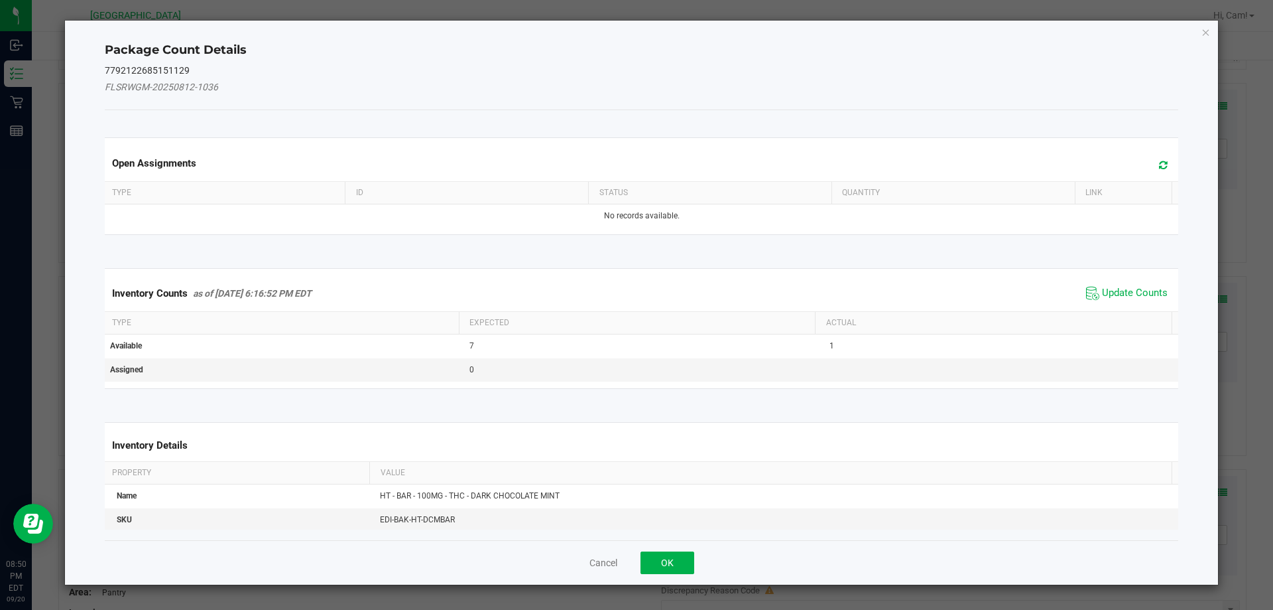
click at [1159, 162] on icon at bounding box center [1163, 165] width 9 height 10
click at [1142, 284] on span "Update Counts" at bounding box center [1127, 293] width 88 height 20
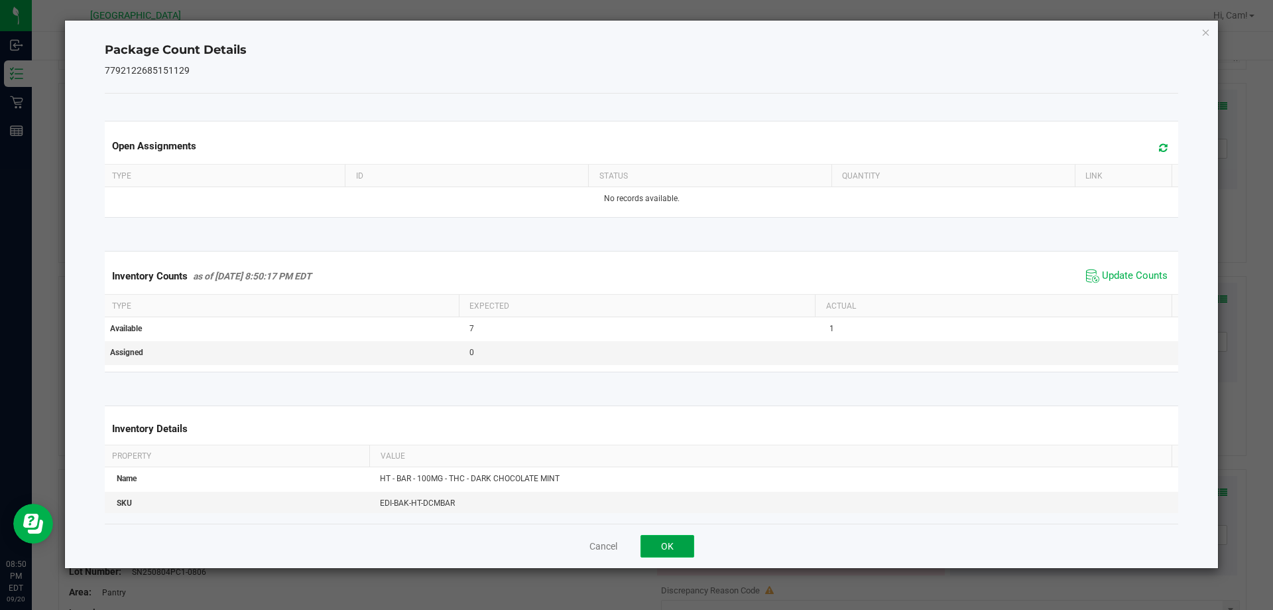
click at [685, 540] on button "OK" at bounding box center [668, 546] width 54 height 23
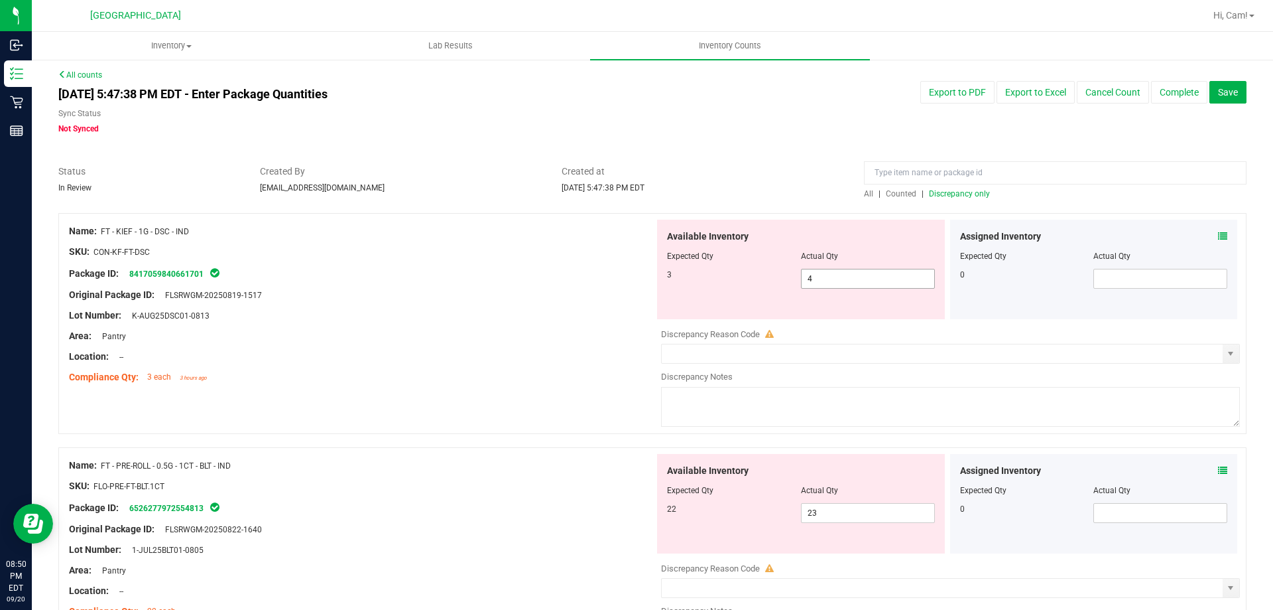
scroll to position [0, 0]
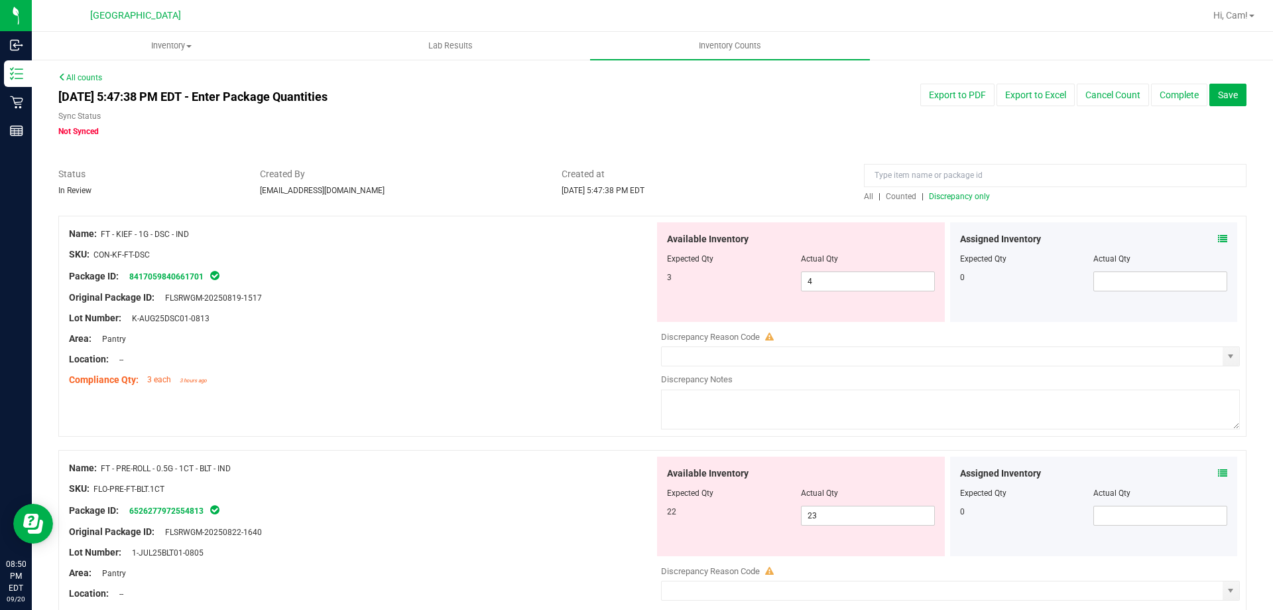
click at [979, 193] on span "Discrepancy only" at bounding box center [959, 196] width 61 height 9
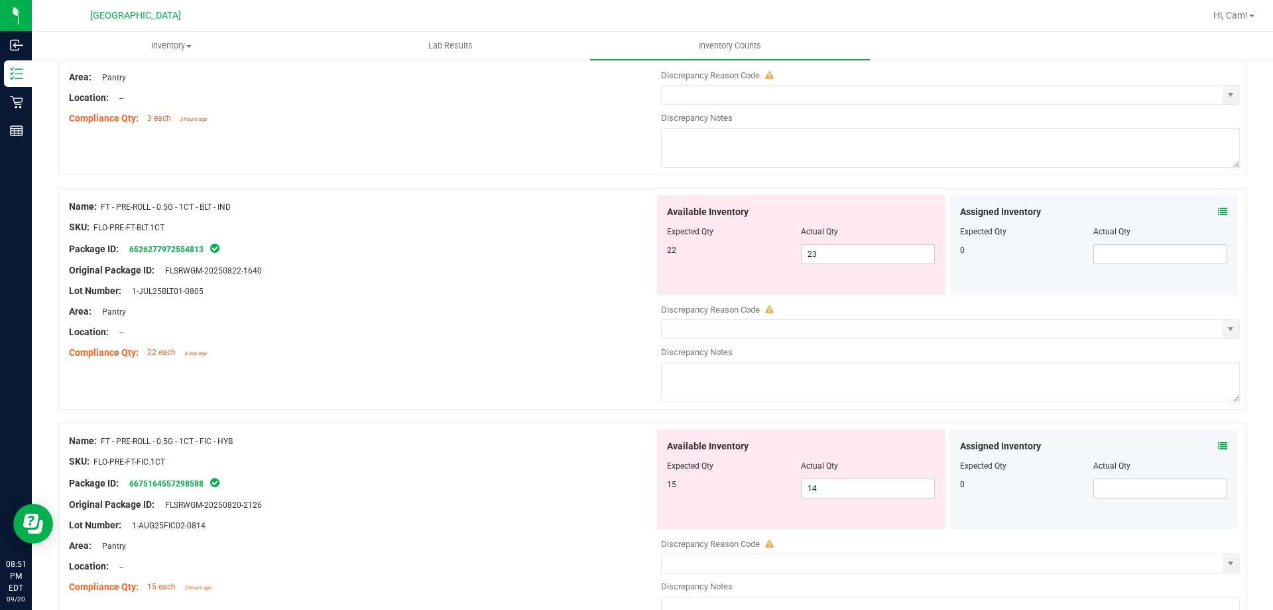
scroll to position [265, 0]
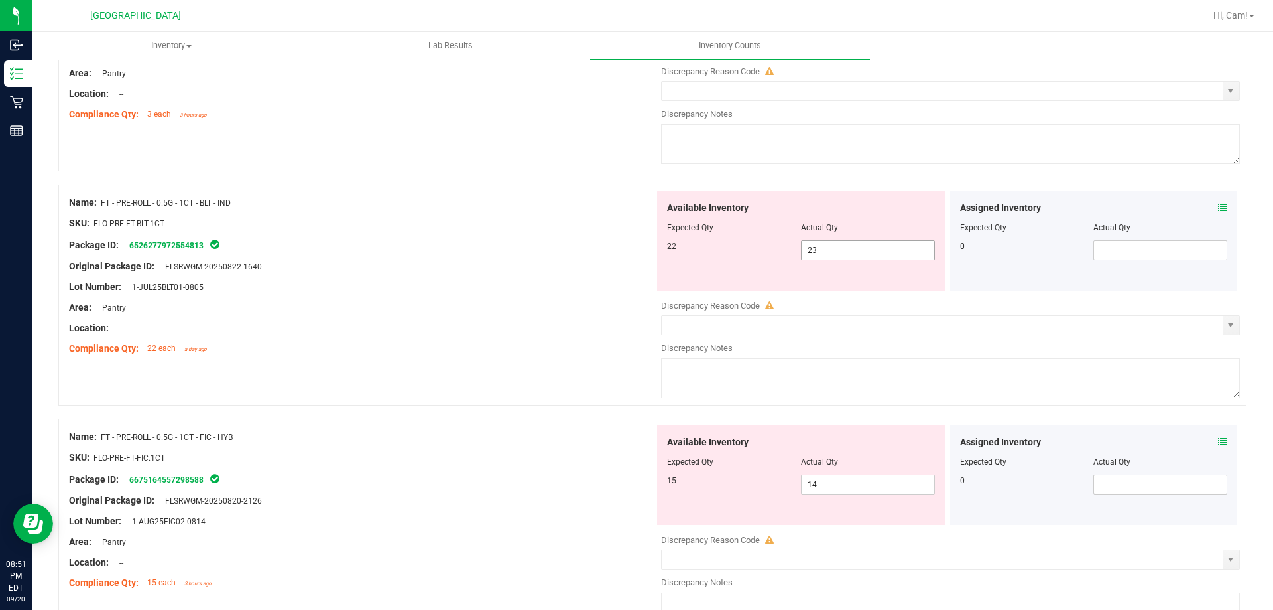
click at [840, 255] on span "23 23" at bounding box center [868, 250] width 134 height 20
click at [840, 255] on input "23" at bounding box center [868, 250] width 133 height 19
type input "22"
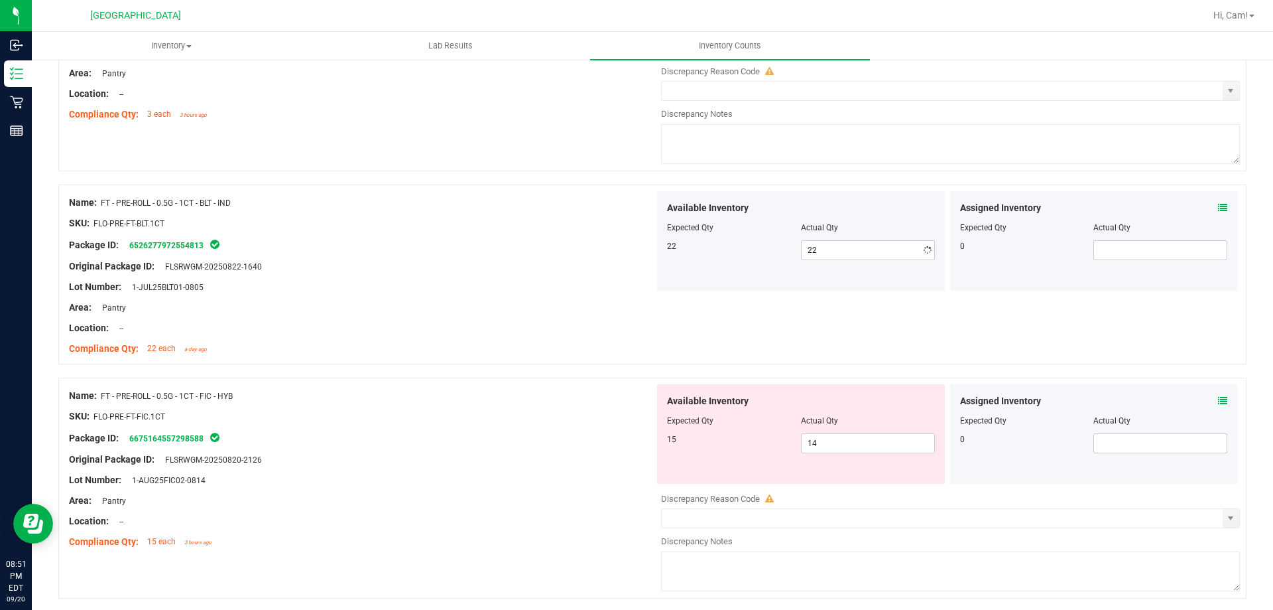
click at [478, 290] on div "Lot Number: 1-JUL25BLT01-0805" at bounding box center [362, 287] width 586 height 14
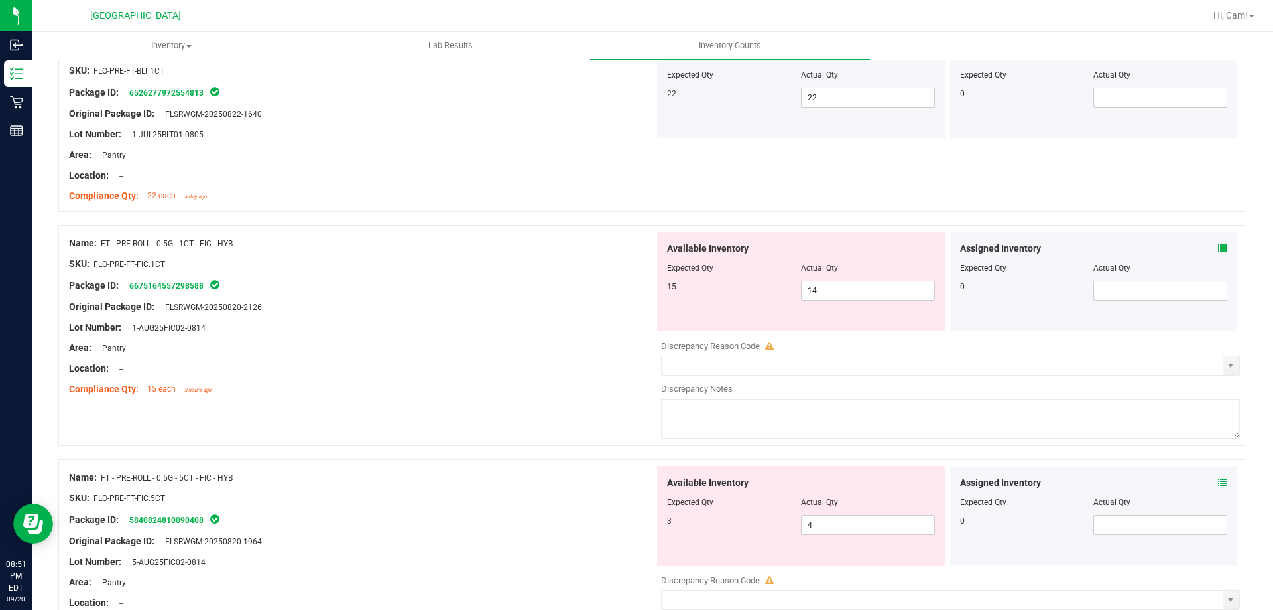
scroll to position [464, 0]
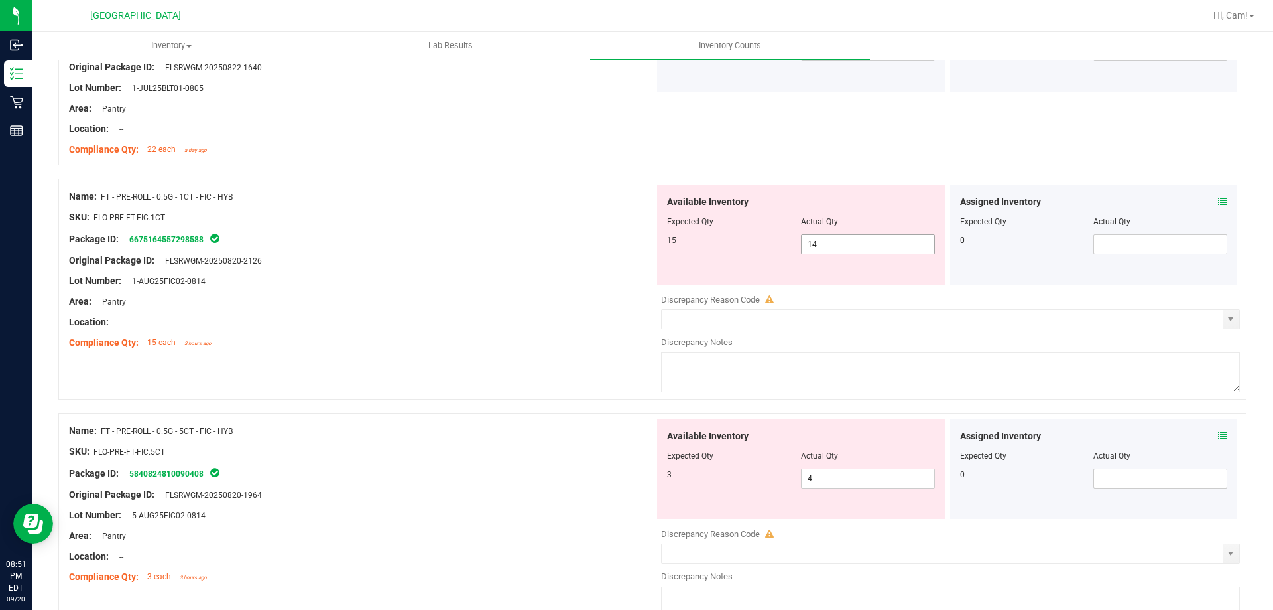
click at [851, 250] on span "14 14" at bounding box center [868, 244] width 134 height 20
click at [851, 250] on input "14" at bounding box center [868, 244] width 133 height 19
type input "015"
type input "15"
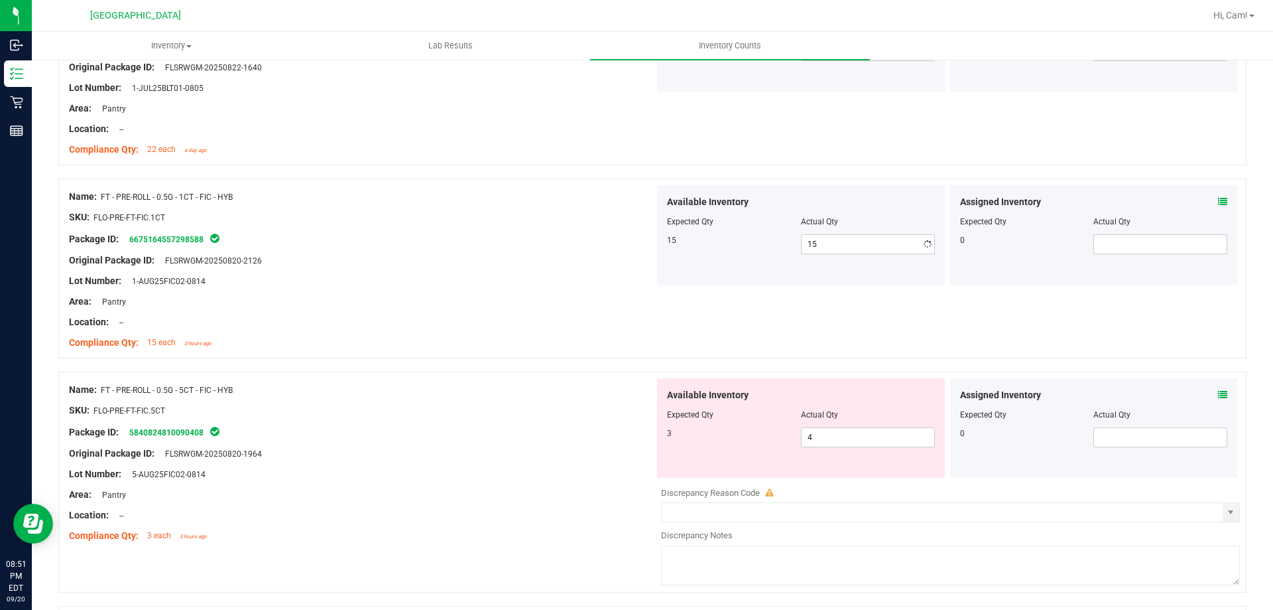
click at [523, 247] on div at bounding box center [362, 250] width 586 height 7
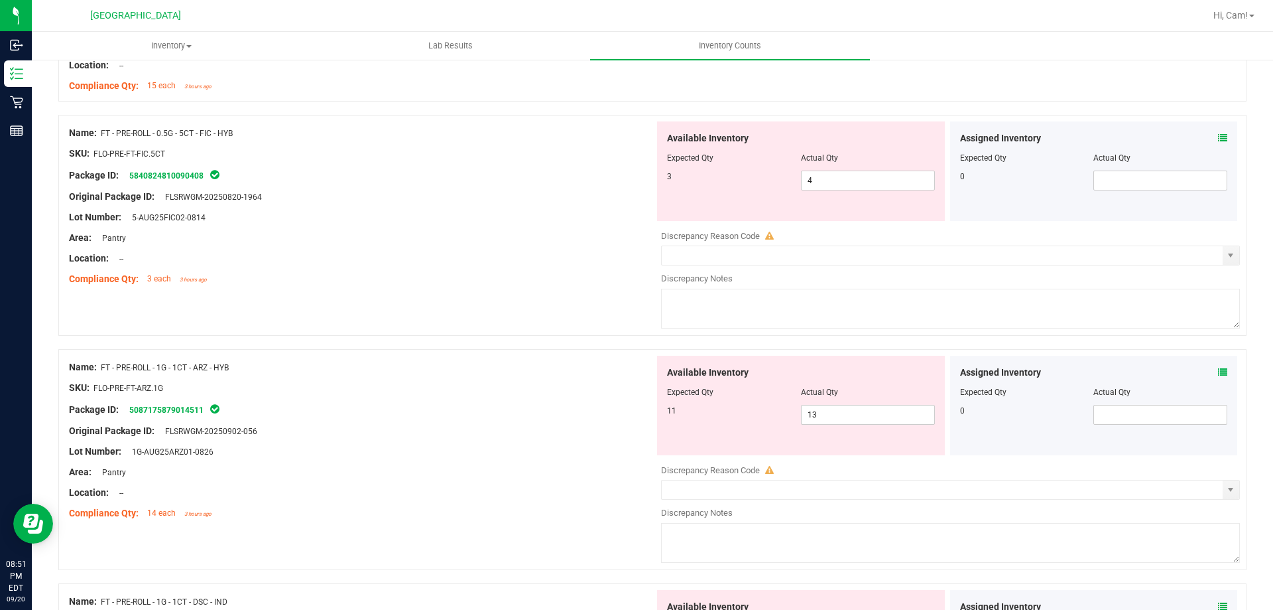
scroll to position [730, 0]
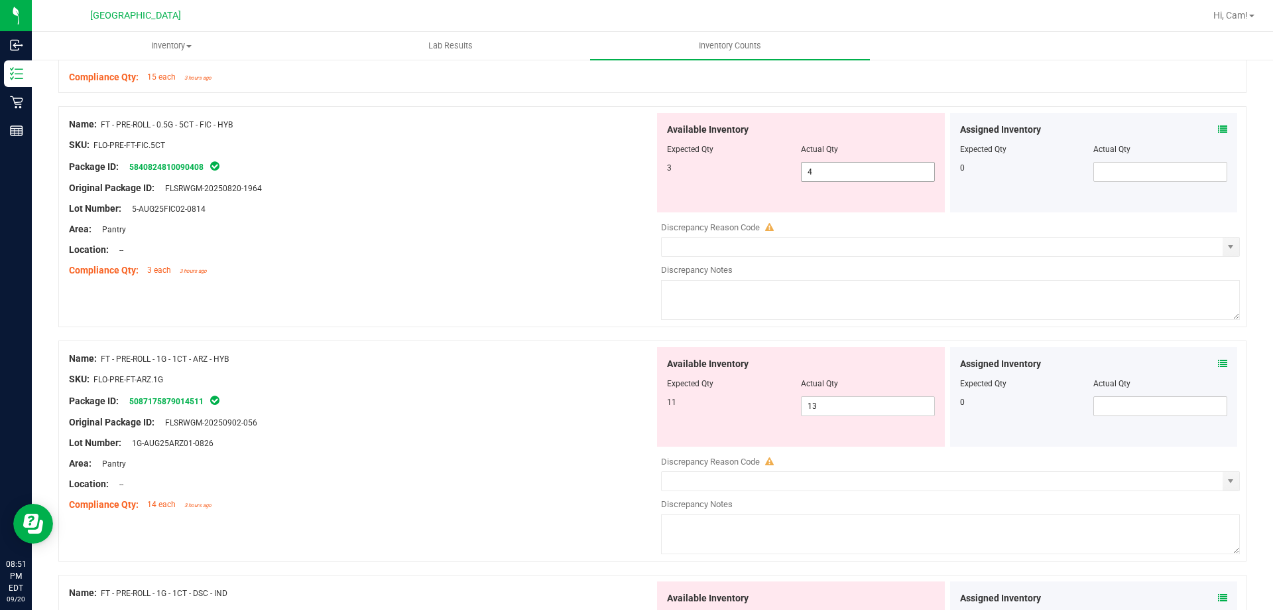
click at [821, 176] on span "4 4" at bounding box center [868, 172] width 134 height 20
click at [821, 176] on input "4" at bounding box center [868, 171] width 133 height 19
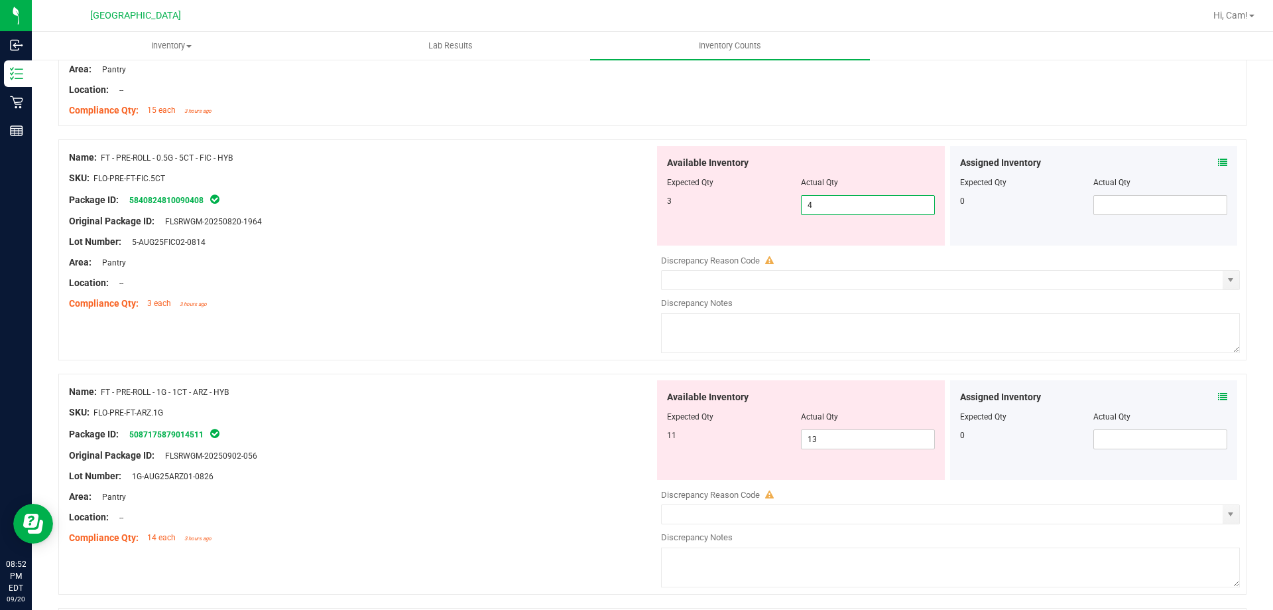
scroll to position [663, 0]
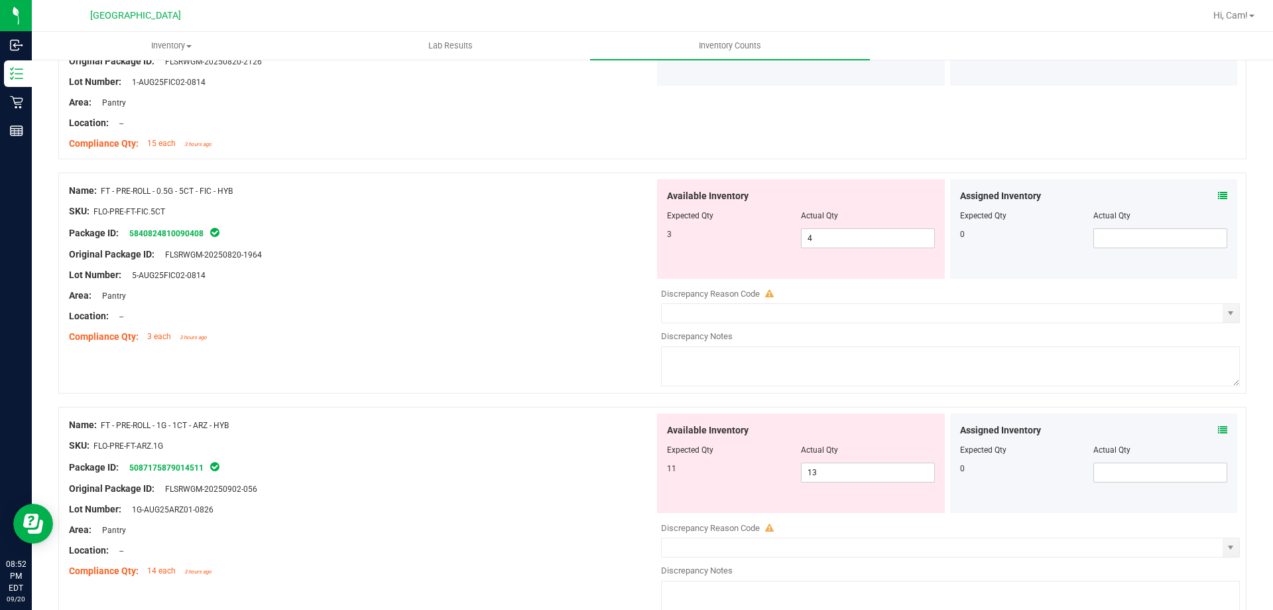
click at [533, 218] on div at bounding box center [362, 221] width 586 height 7
click at [1218, 194] on icon at bounding box center [1222, 195] width 9 height 9
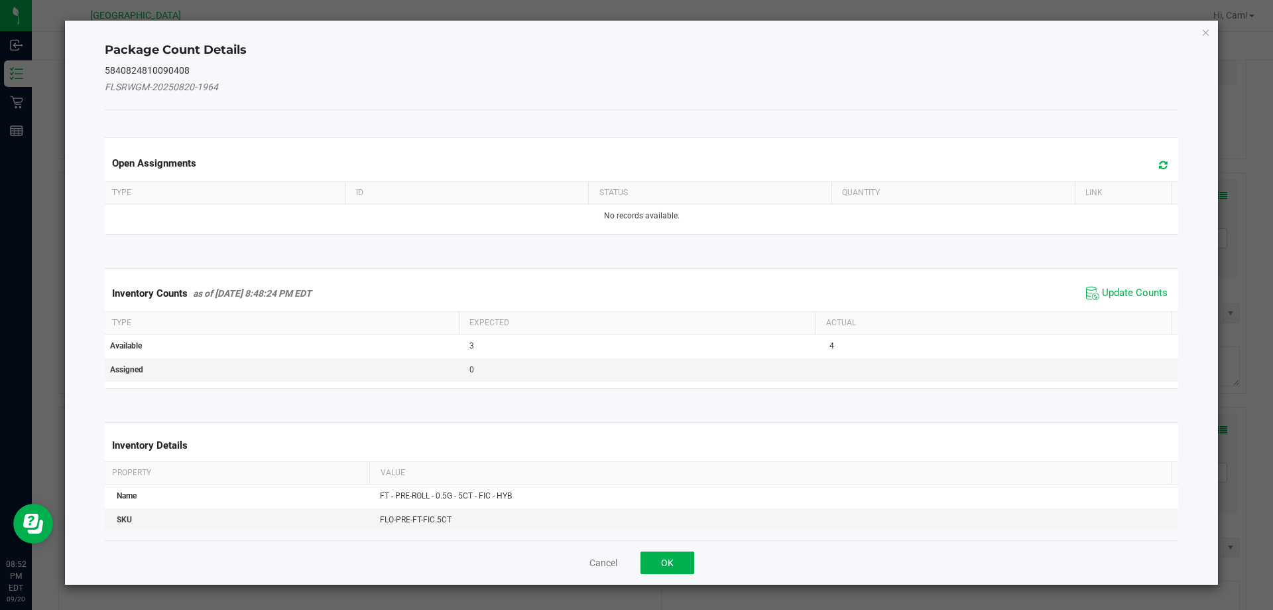
click at [1161, 164] on span at bounding box center [1160, 165] width 22 height 19
click at [1128, 299] on span "Update Counts" at bounding box center [1135, 293] width 66 height 13
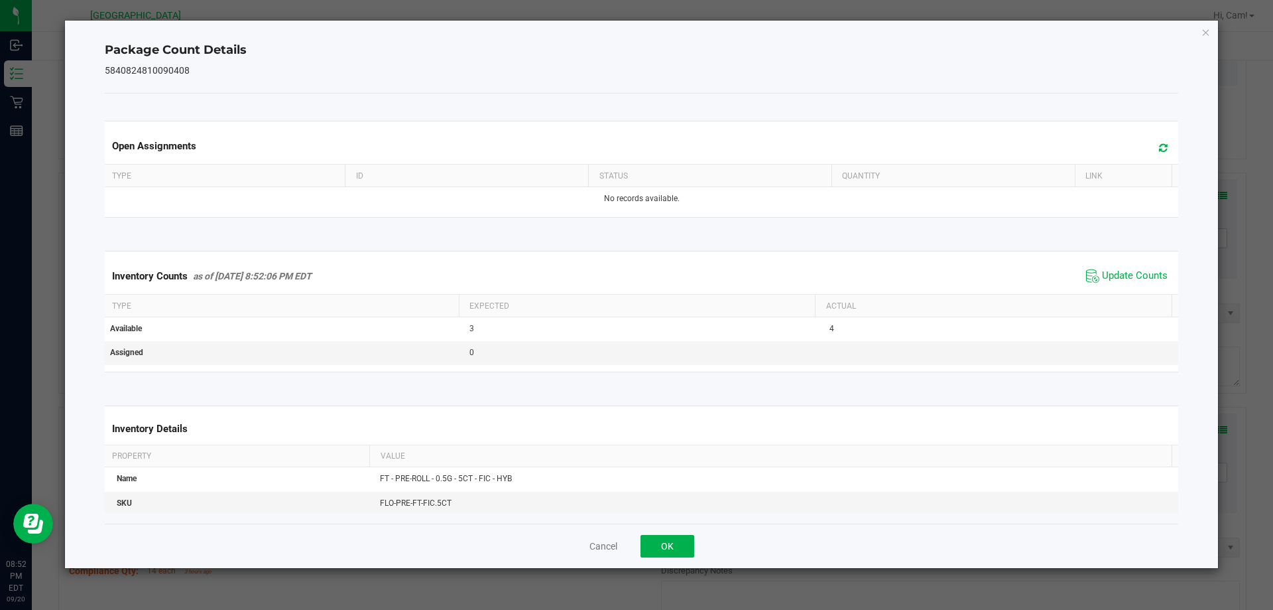
click at [1159, 153] on icon at bounding box center [1163, 148] width 9 height 10
click at [1145, 281] on span "Update Counts" at bounding box center [1135, 275] width 66 height 13
click at [659, 543] on button "OK" at bounding box center [668, 546] width 54 height 23
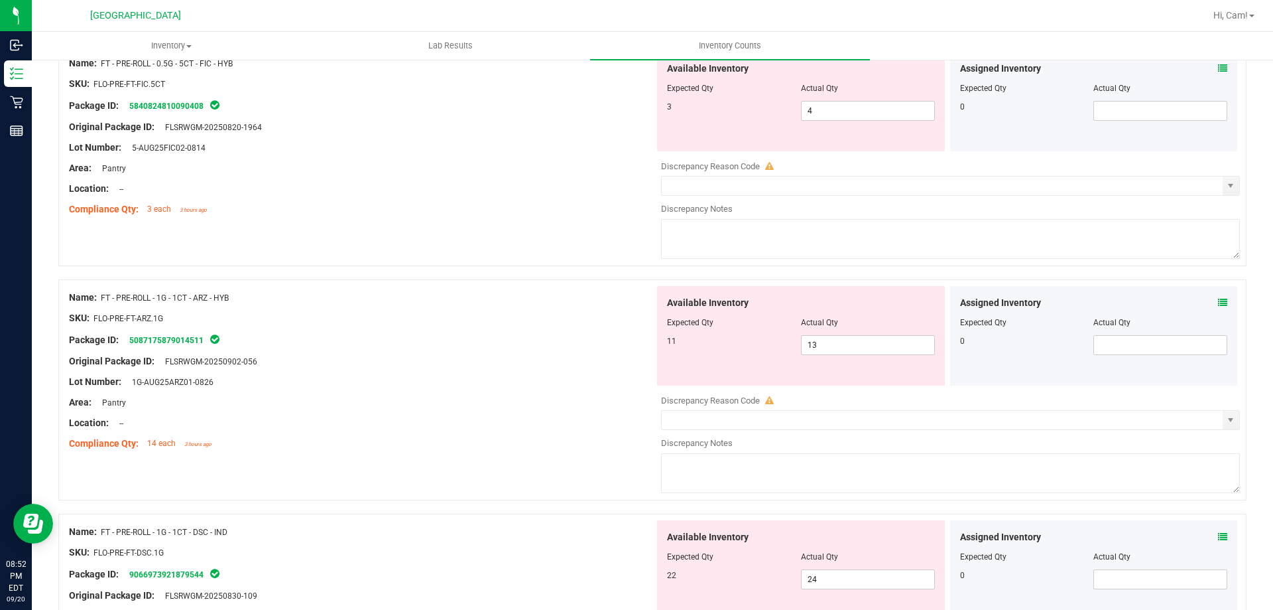
scroll to position [796, 0]
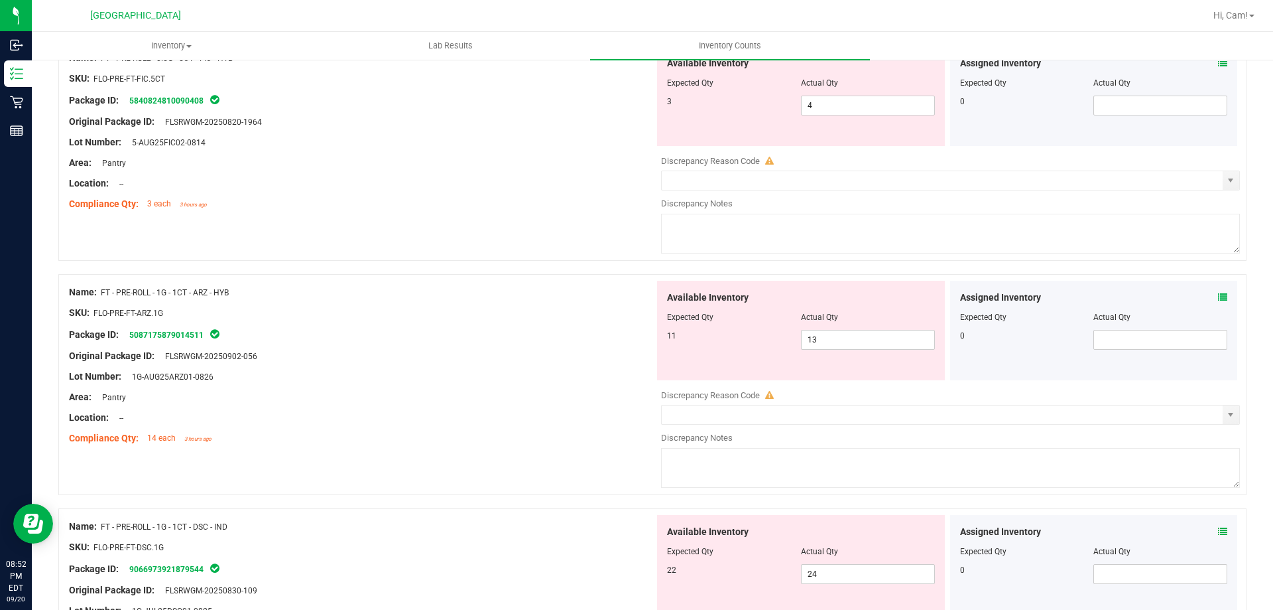
click at [883, 324] on div at bounding box center [801, 326] width 268 height 7
click at [862, 352] on div "Available Inventory Expected Qty Actual Qty 11 13 13" at bounding box center [801, 330] width 288 height 99
click at [862, 344] on span "13 13" at bounding box center [868, 340] width 134 height 20
click at [862, 344] on input "13" at bounding box center [868, 339] width 133 height 19
type input "11"
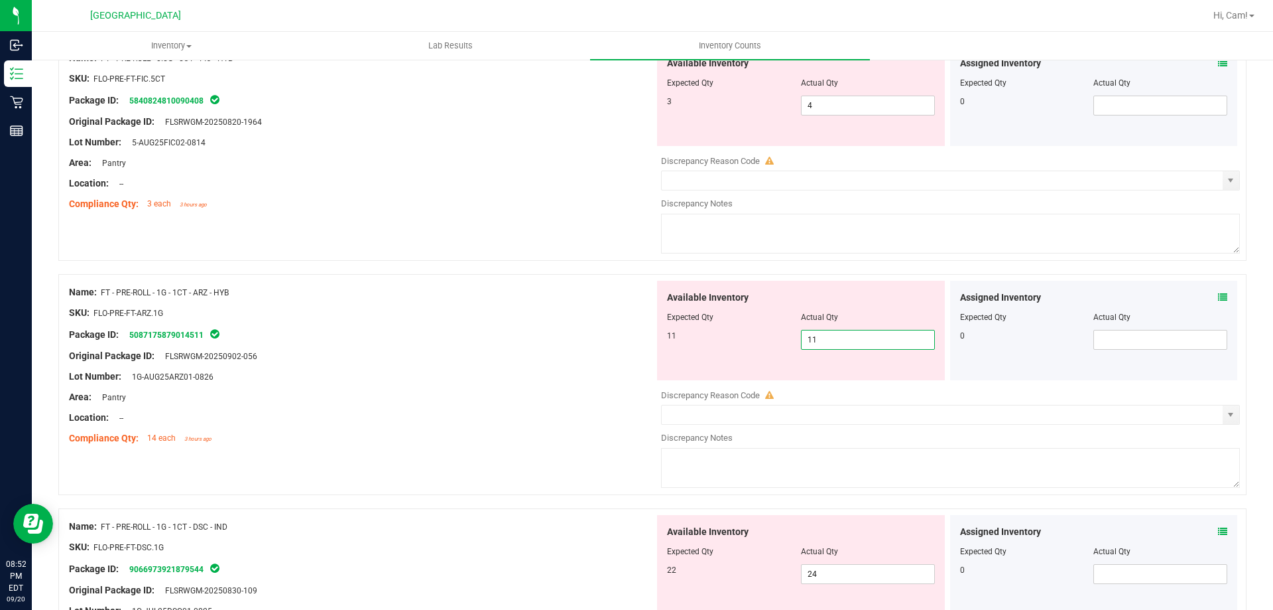
type input "11"
click at [440, 115] on div "Original Package ID: FLSRWGM-20250820-1964" at bounding box center [362, 122] width 586 height 14
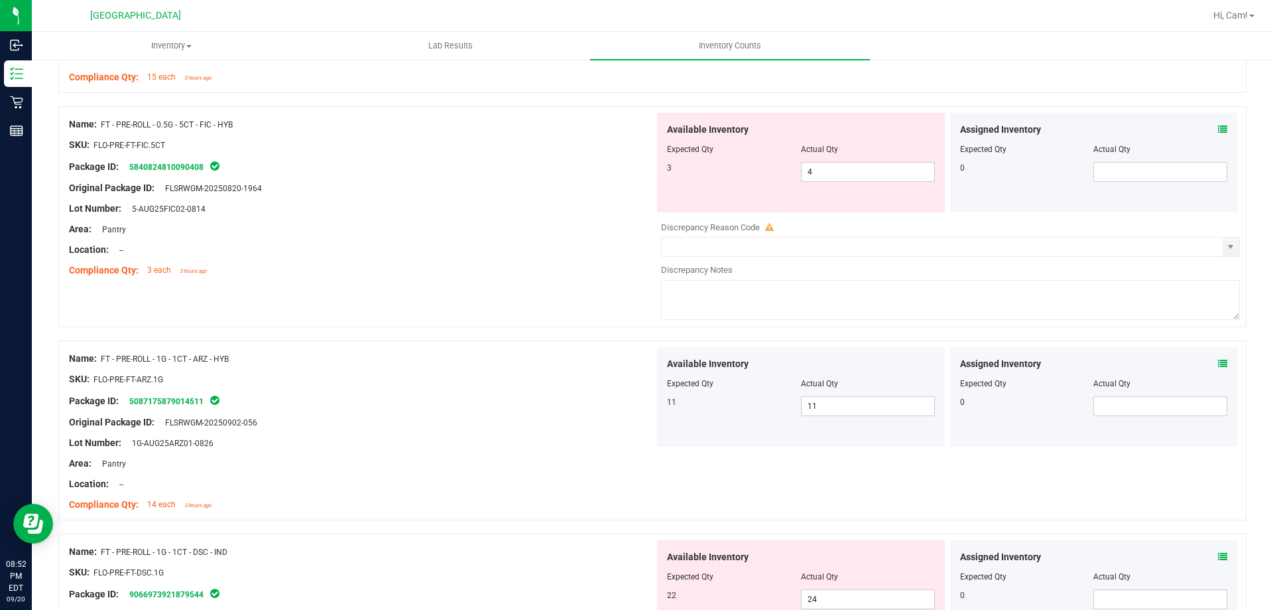
scroll to position [995, 0]
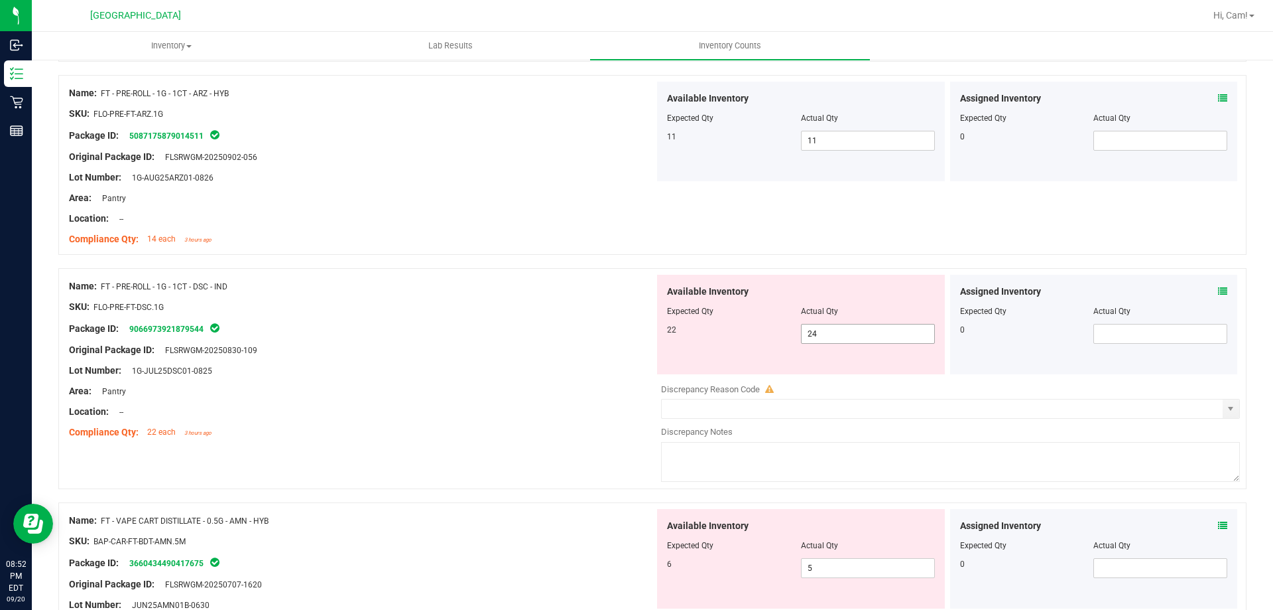
click at [876, 332] on span "24 24" at bounding box center [868, 334] width 134 height 20
click at [876, 332] on input "24" at bounding box center [868, 333] width 133 height 19
type input "22"
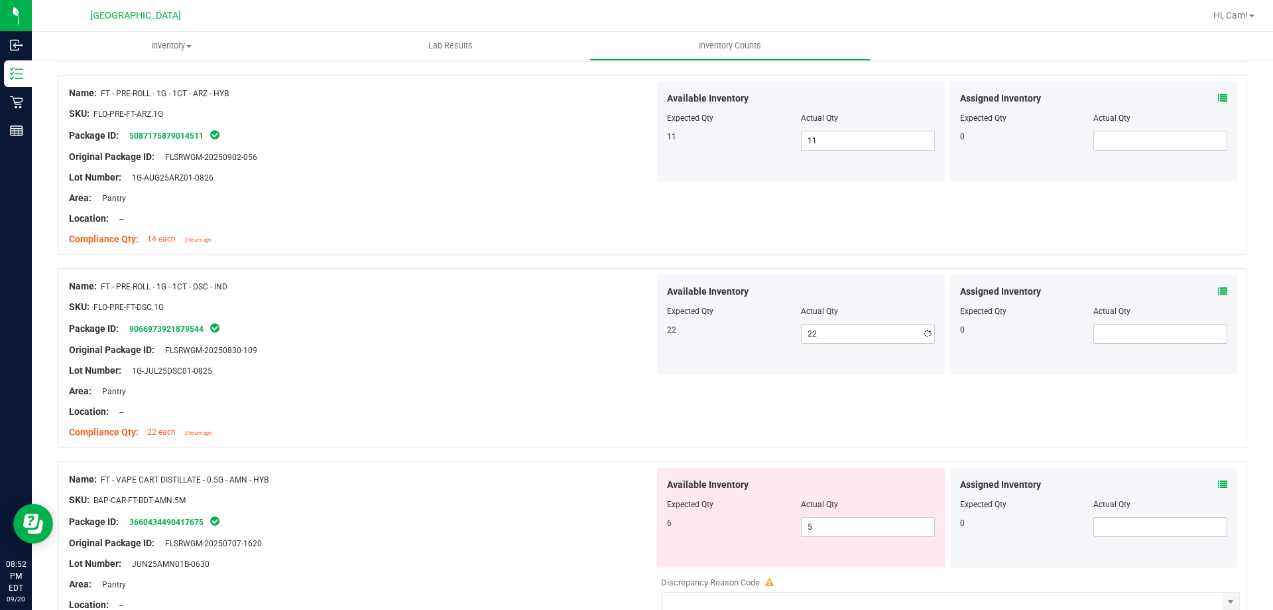
click at [446, 343] on div "Original Package ID: FLSRWGM-20250830-109" at bounding box center [362, 350] width 586 height 14
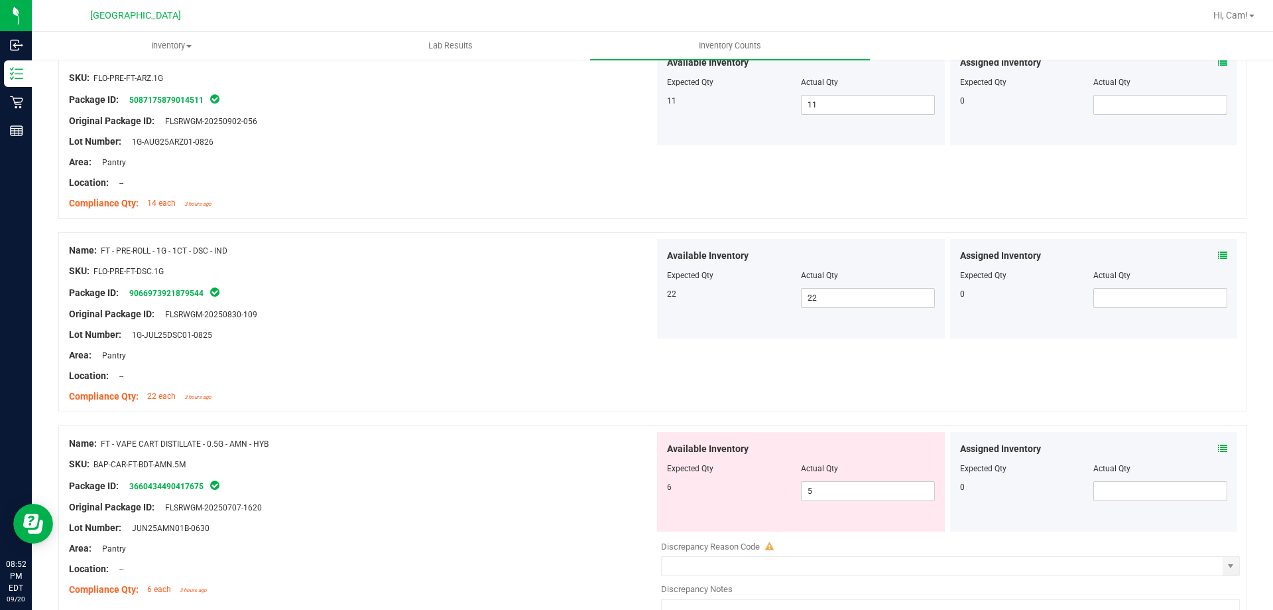
scroll to position [1061, 0]
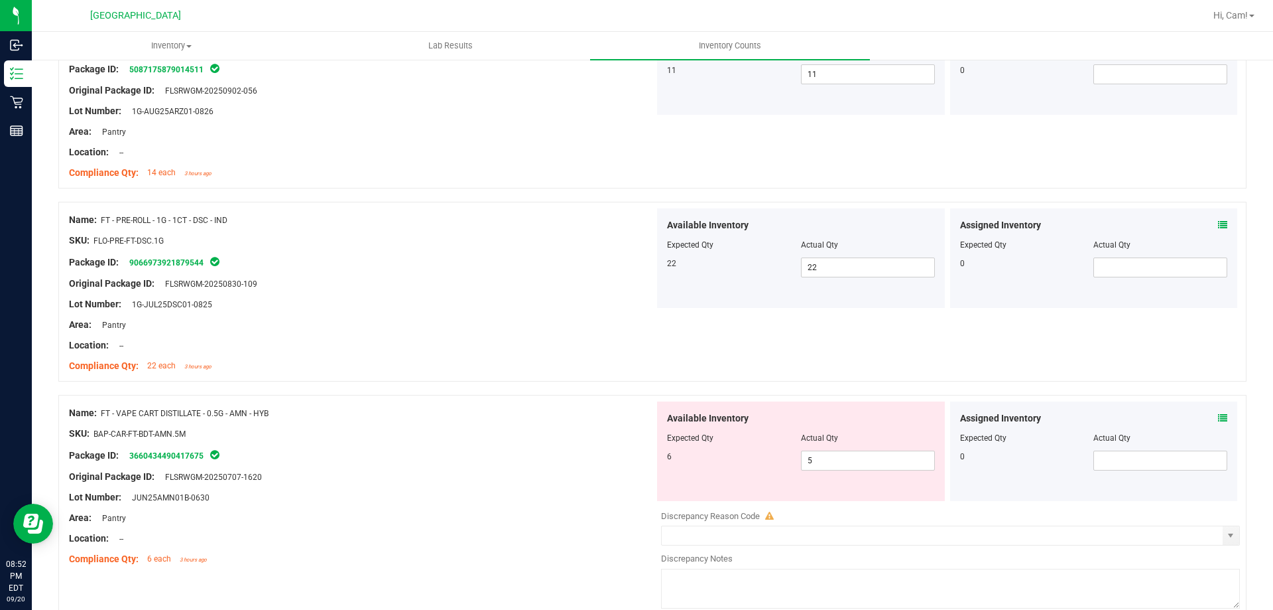
click at [1218, 419] on icon at bounding box center [1222, 417] width 9 height 9
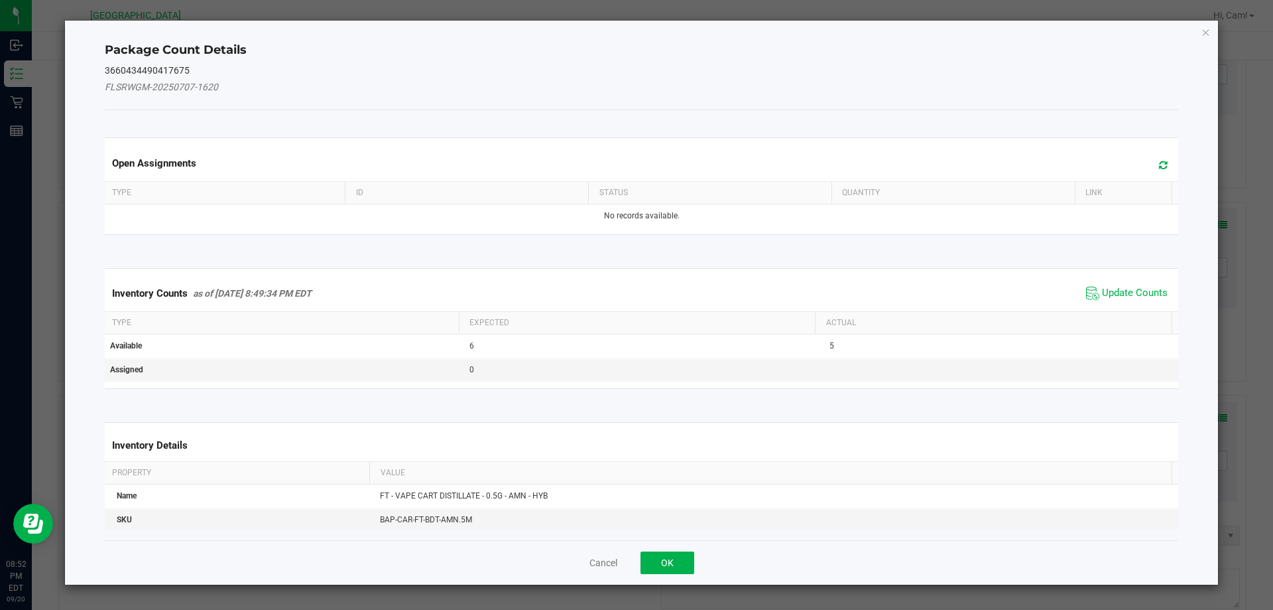
click at [1149, 168] on span at bounding box center [1160, 165] width 22 height 19
click at [1148, 283] on span "Update Counts" at bounding box center [1127, 293] width 88 height 20
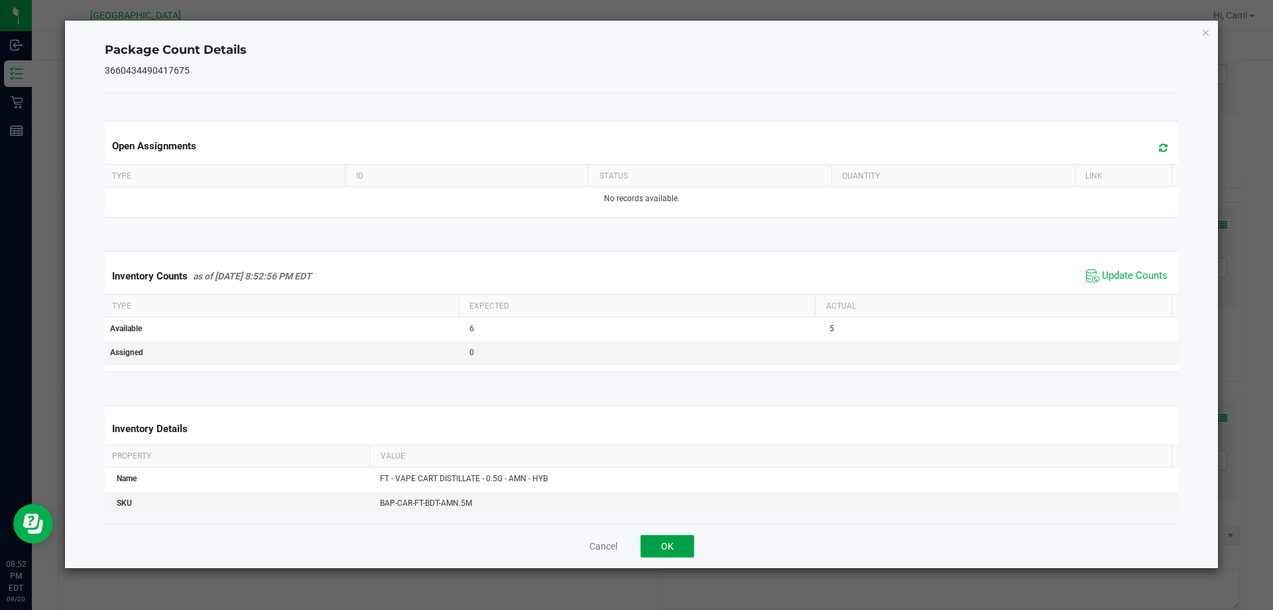
click at [669, 544] on button "OK" at bounding box center [668, 546] width 54 height 23
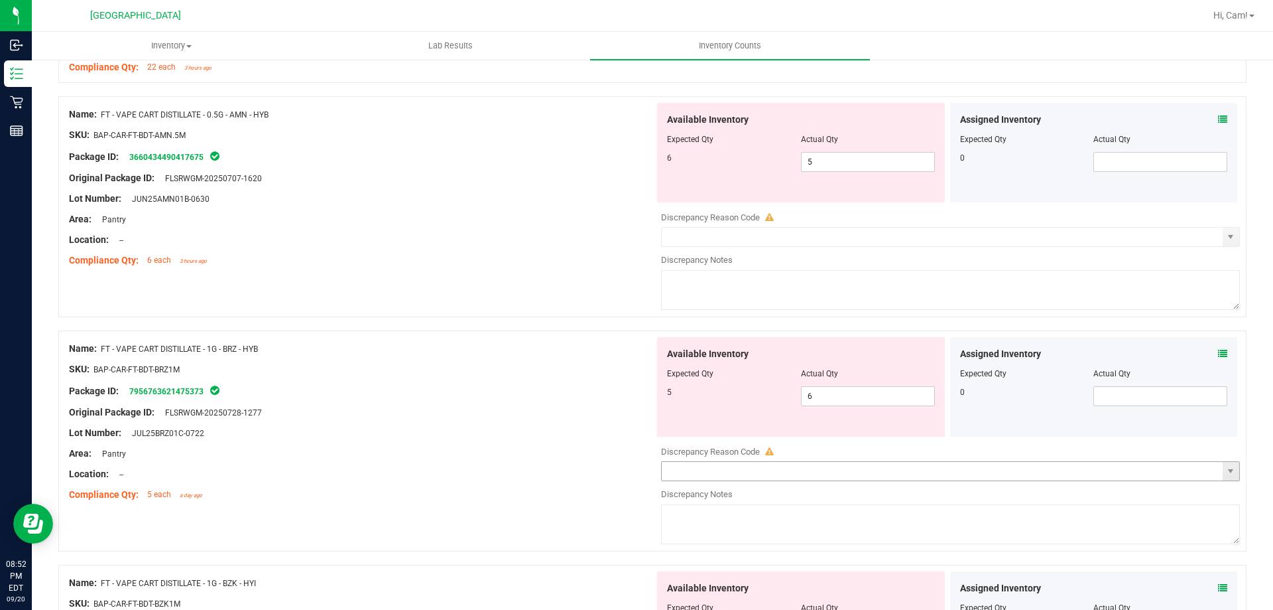
scroll to position [1393, 0]
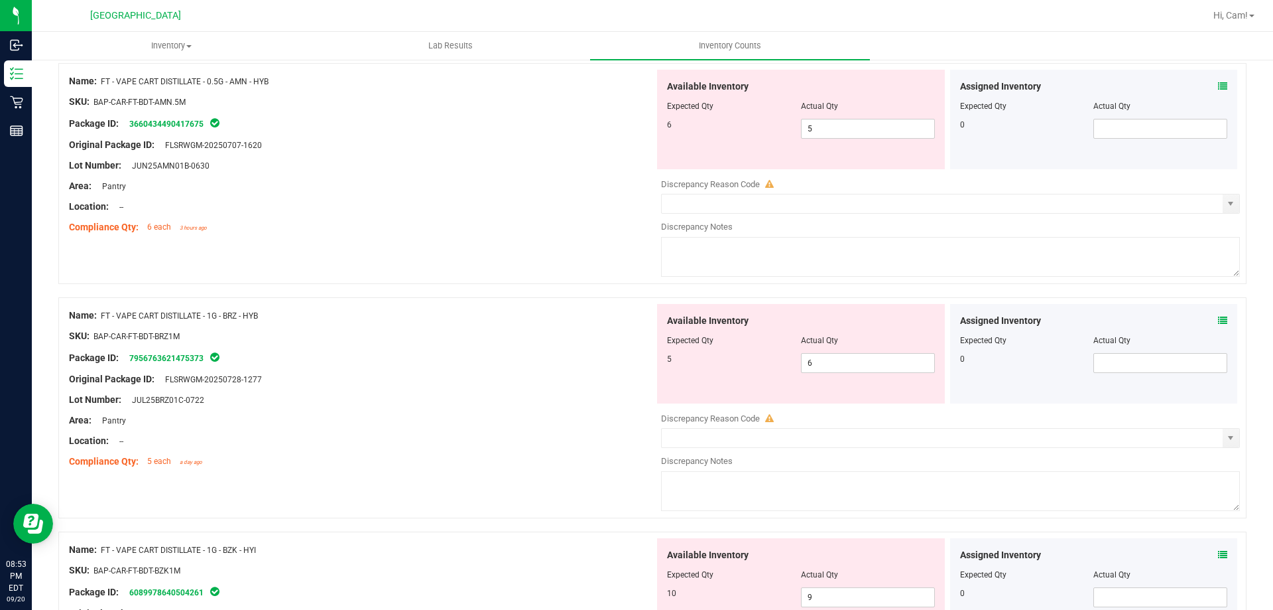
click at [1218, 318] on icon at bounding box center [1222, 320] width 9 height 9
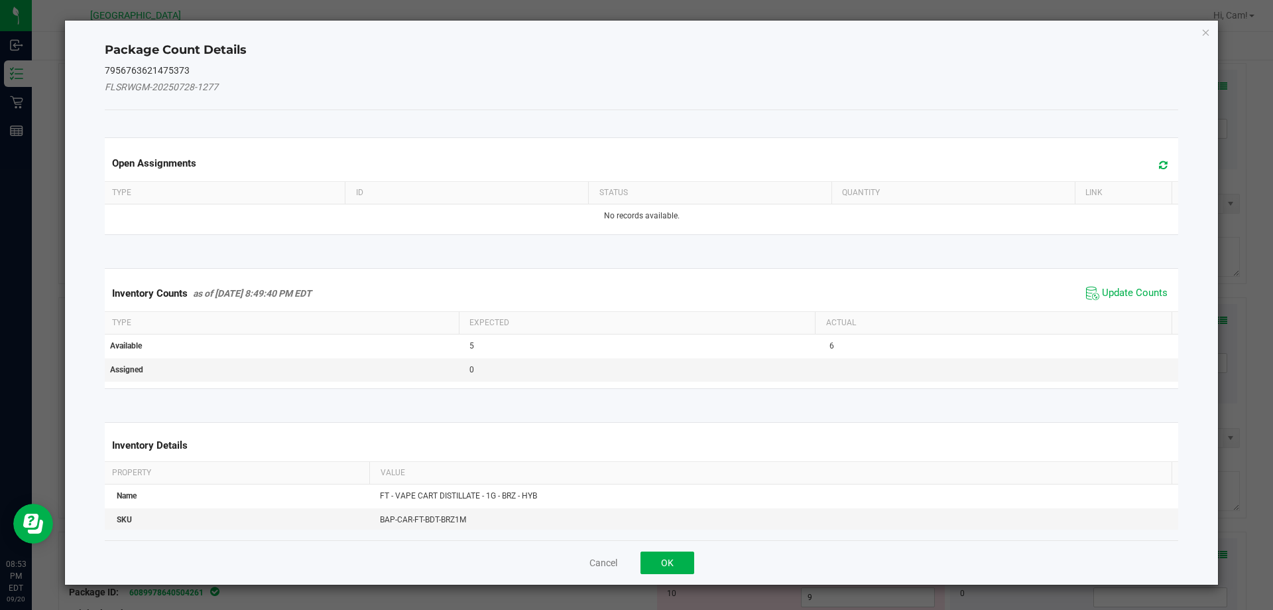
click at [1151, 170] on span at bounding box center [1160, 165] width 22 height 19
click at [1124, 292] on span "Update Counts" at bounding box center [1135, 293] width 66 height 13
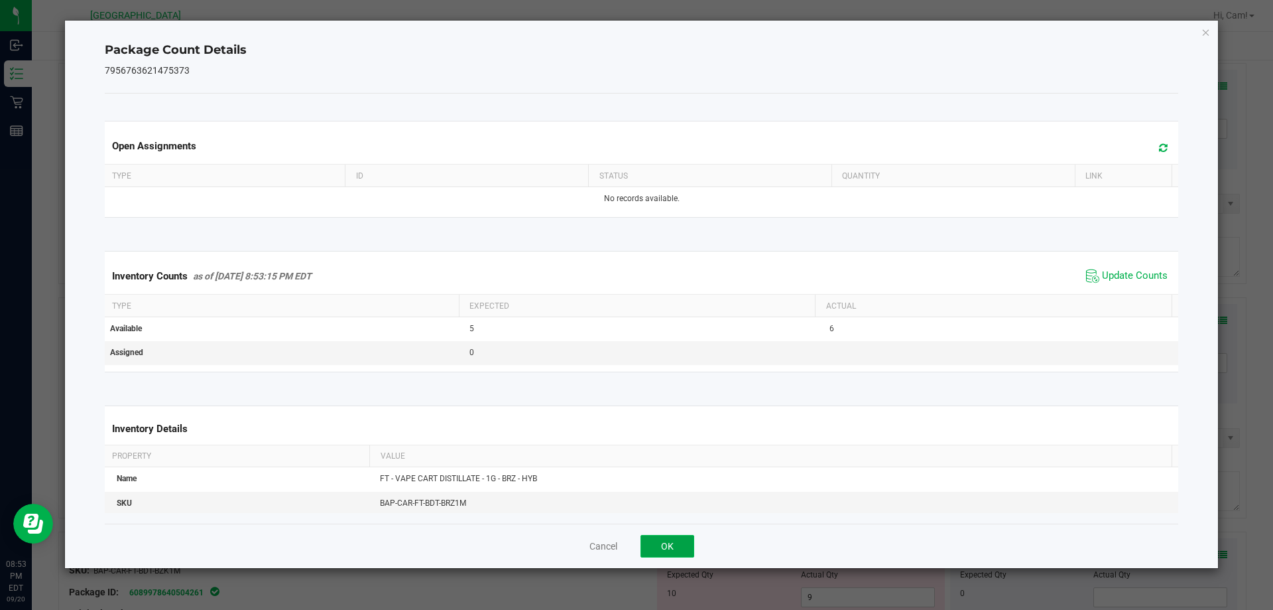
click at [649, 552] on button "OK" at bounding box center [668, 546] width 54 height 23
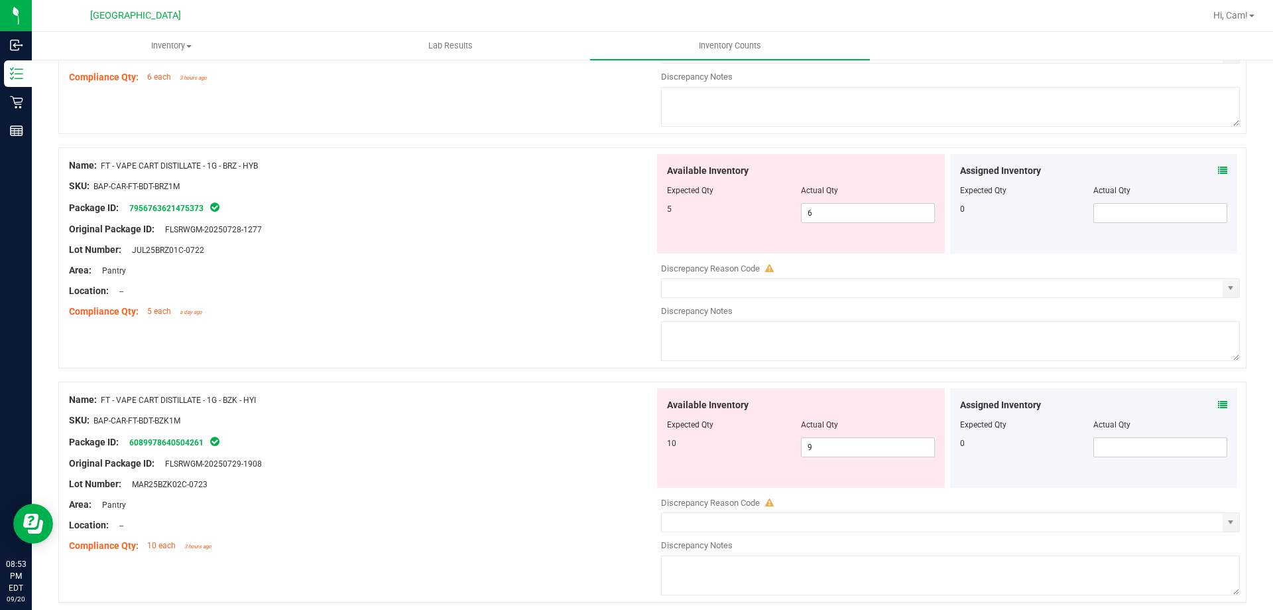
scroll to position [1724, 0]
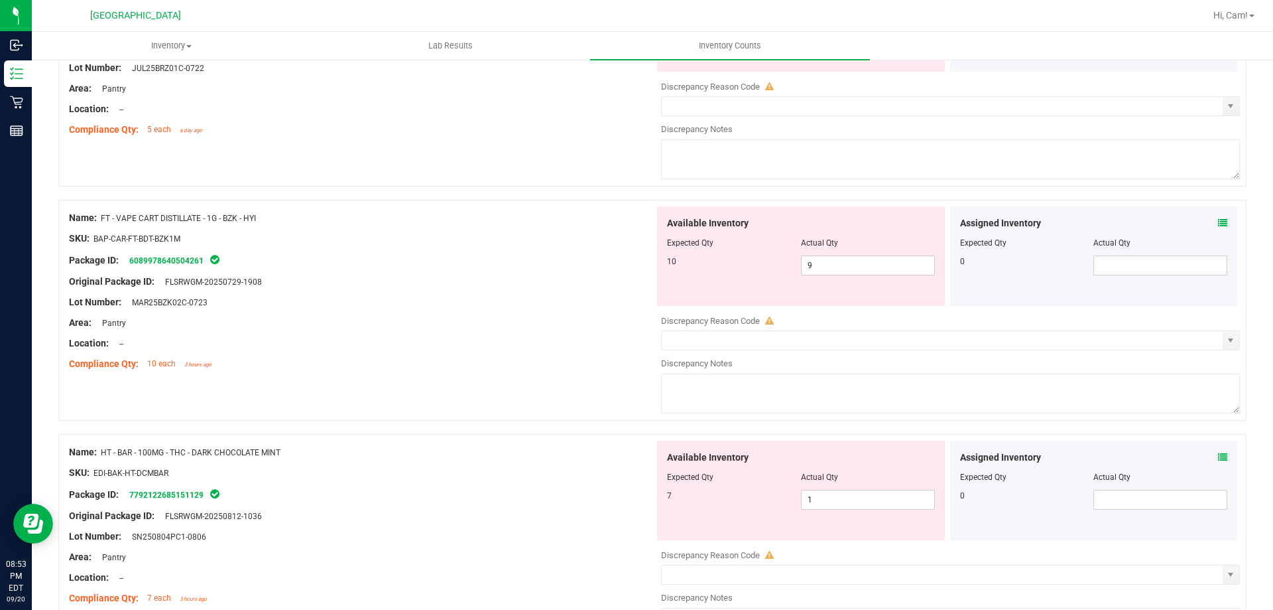
click at [1218, 216] on span at bounding box center [1222, 223] width 9 height 14
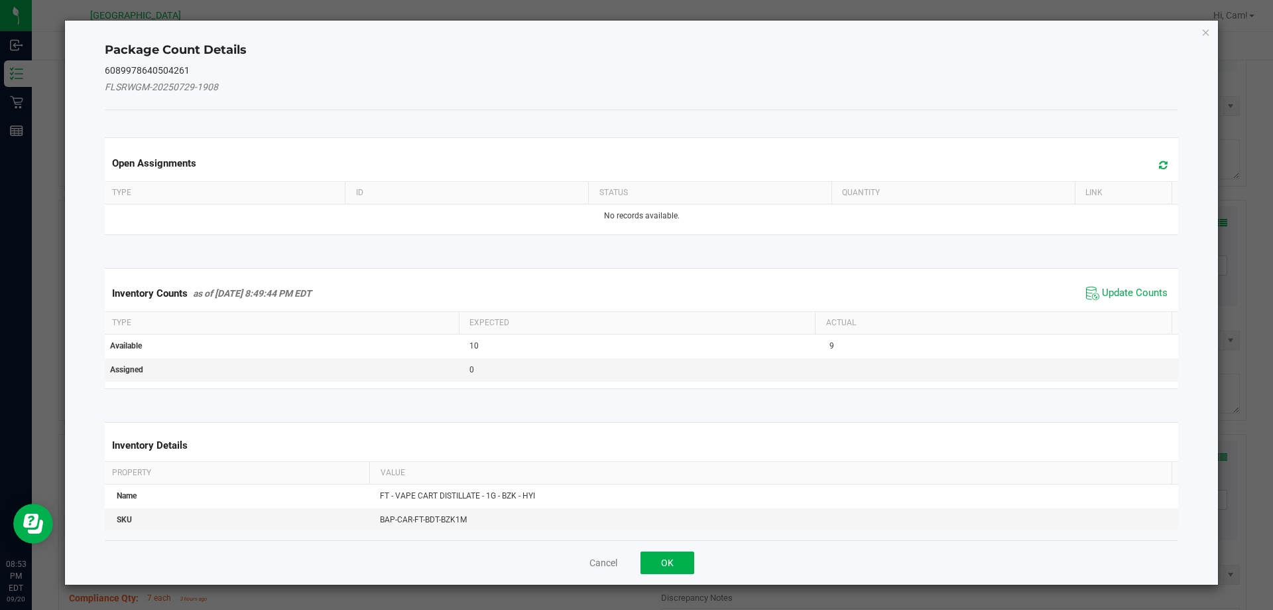
click at [1159, 169] on icon at bounding box center [1163, 165] width 9 height 10
click at [1110, 298] on span "Update Counts" at bounding box center [1135, 293] width 66 height 13
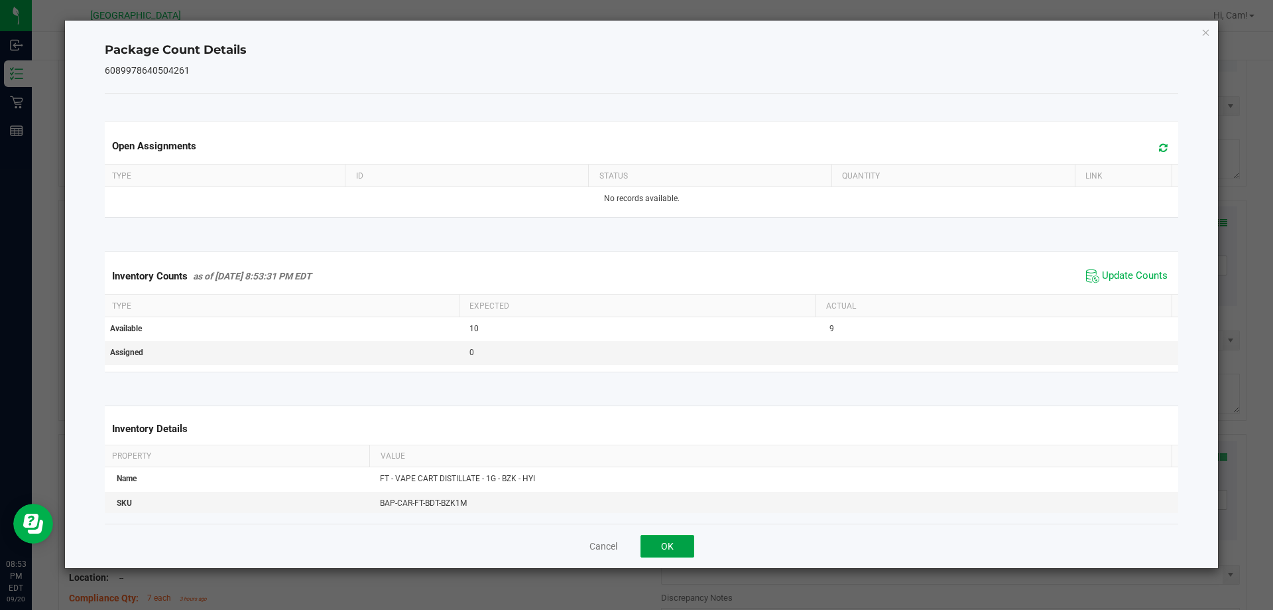
drag, startPoint x: 677, startPoint y: 536, endPoint x: 659, endPoint y: 519, distance: 24.4
click at [676, 537] on button "OK" at bounding box center [668, 546] width 54 height 23
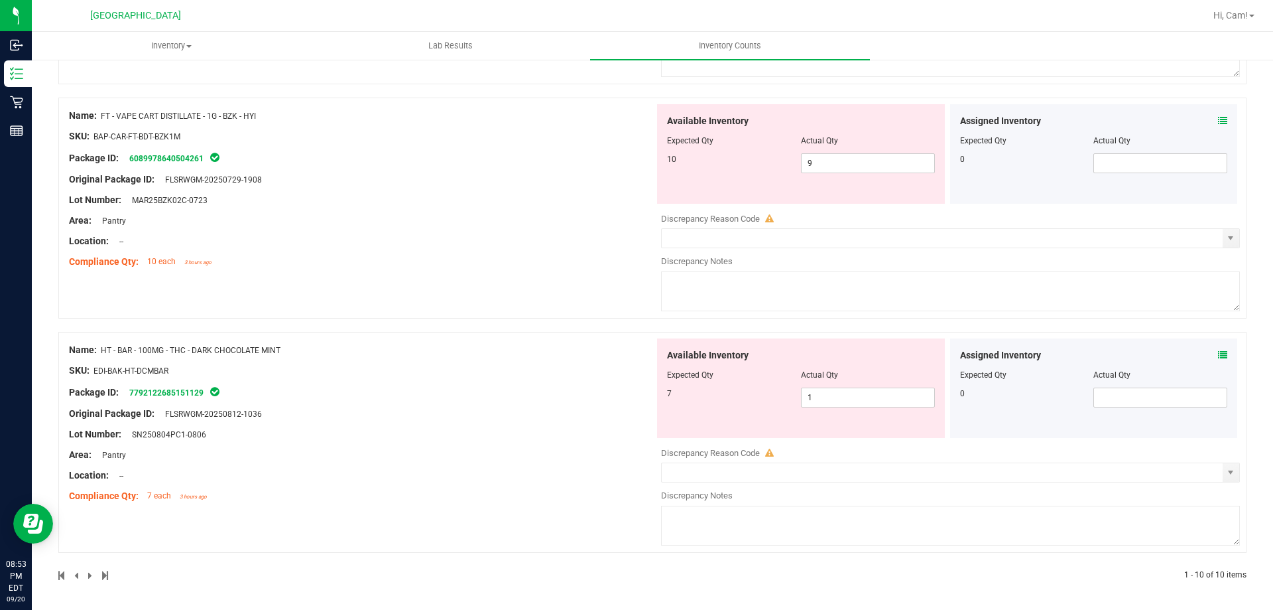
scroll to position [1828, 0]
click at [827, 389] on span "1 1" at bounding box center [868, 396] width 134 height 20
click at [827, 389] on input "1" at bounding box center [868, 396] width 133 height 19
type input "7"
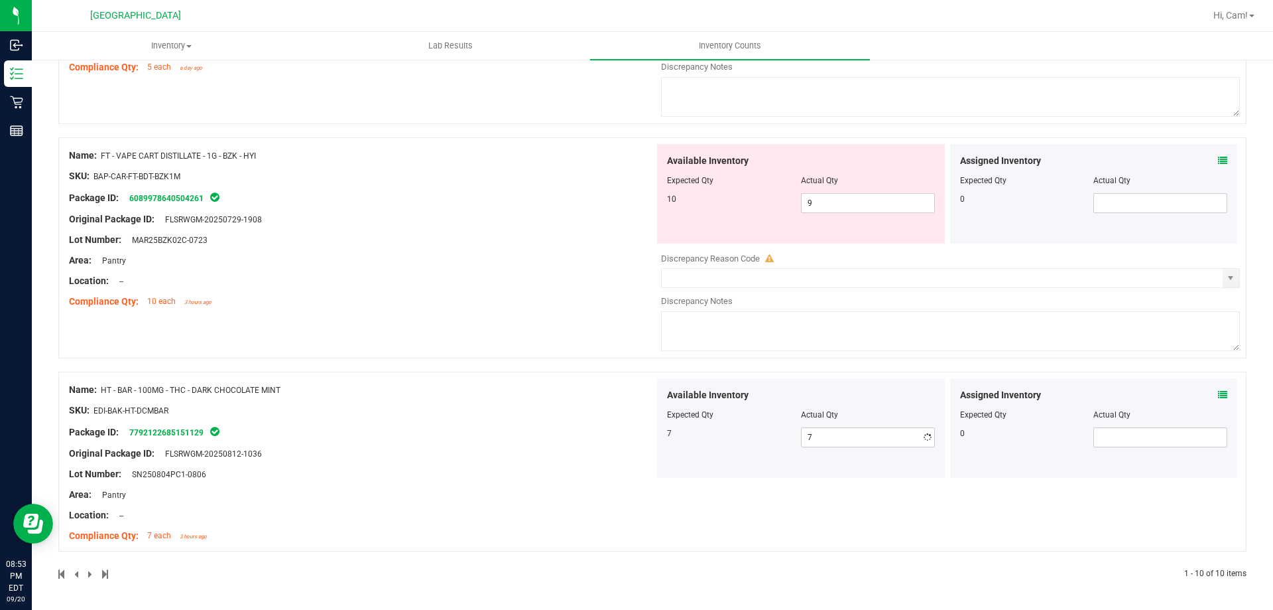
click at [547, 401] on div "Name: HT - BAR - 100MG - THC - DARK CHOCOLATE MINT SKU: EDI-BAK-HT-DCMBAR Packa…" at bounding box center [362, 462] width 586 height 169
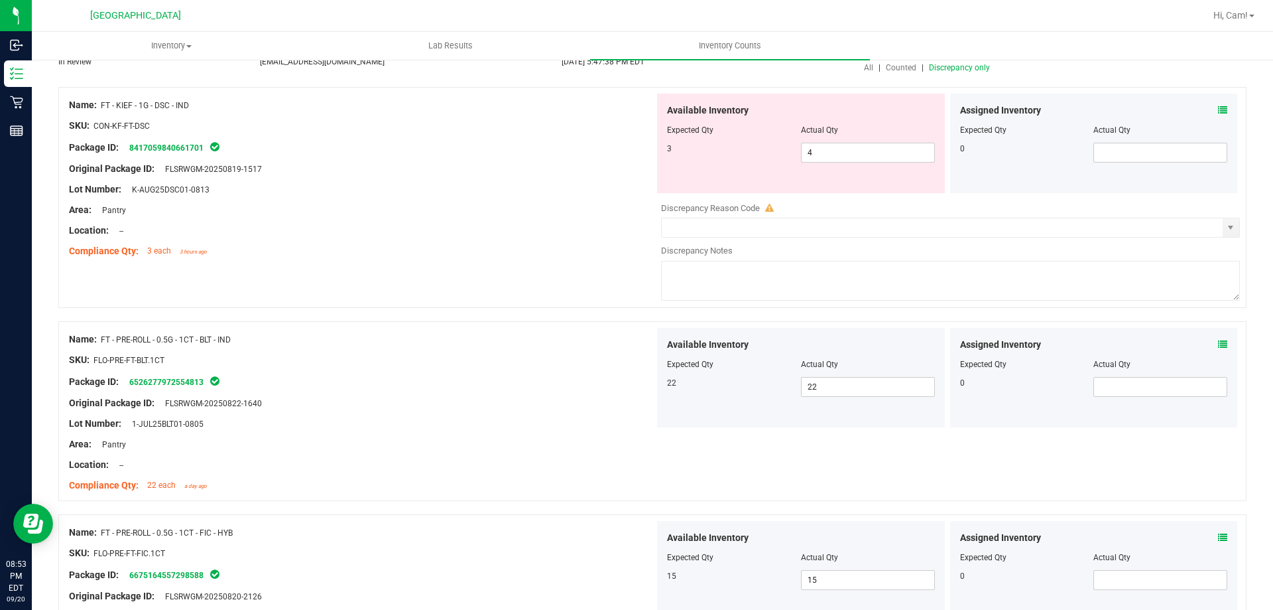
scroll to position [0, 0]
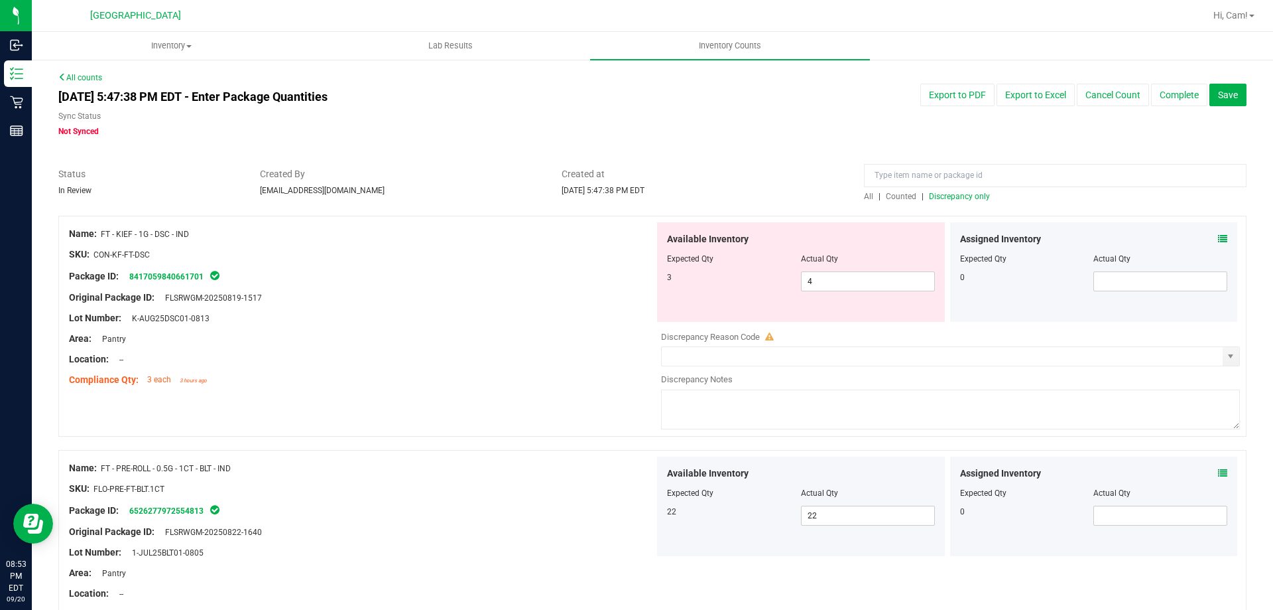
click at [960, 199] on span "Discrepancy only" at bounding box center [959, 196] width 61 height 9
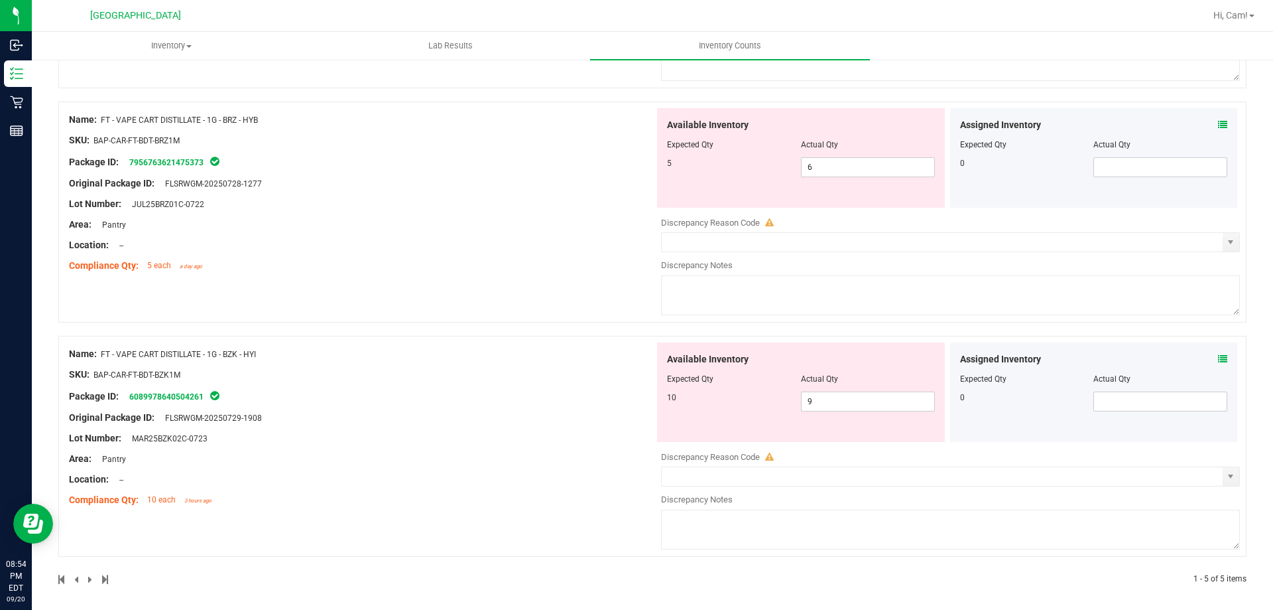
scroll to position [822, 0]
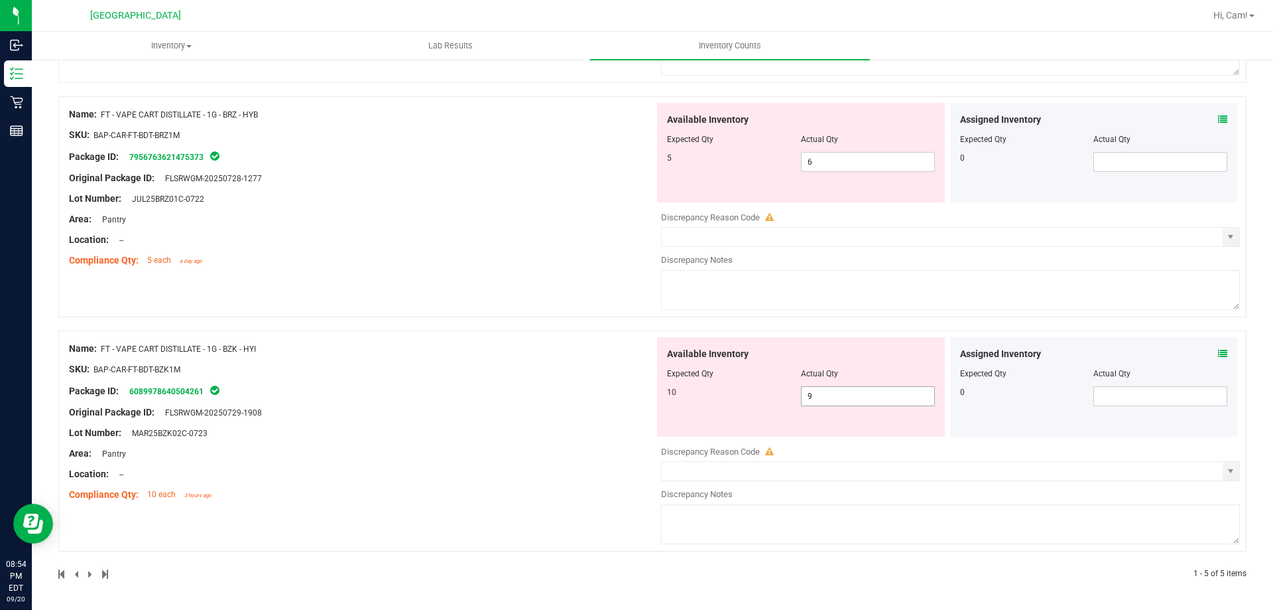
click at [862, 401] on span "9 9" at bounding box center [868, 396] width 134 height 20
drag, startPoint x: 862, startPoint y: 401, endPoint x: 859, endPoint y: 394, distance: 7.1
click at [860, 395] on input "9" at bounding box center [868, 396] width 133 height 19
type input "10"
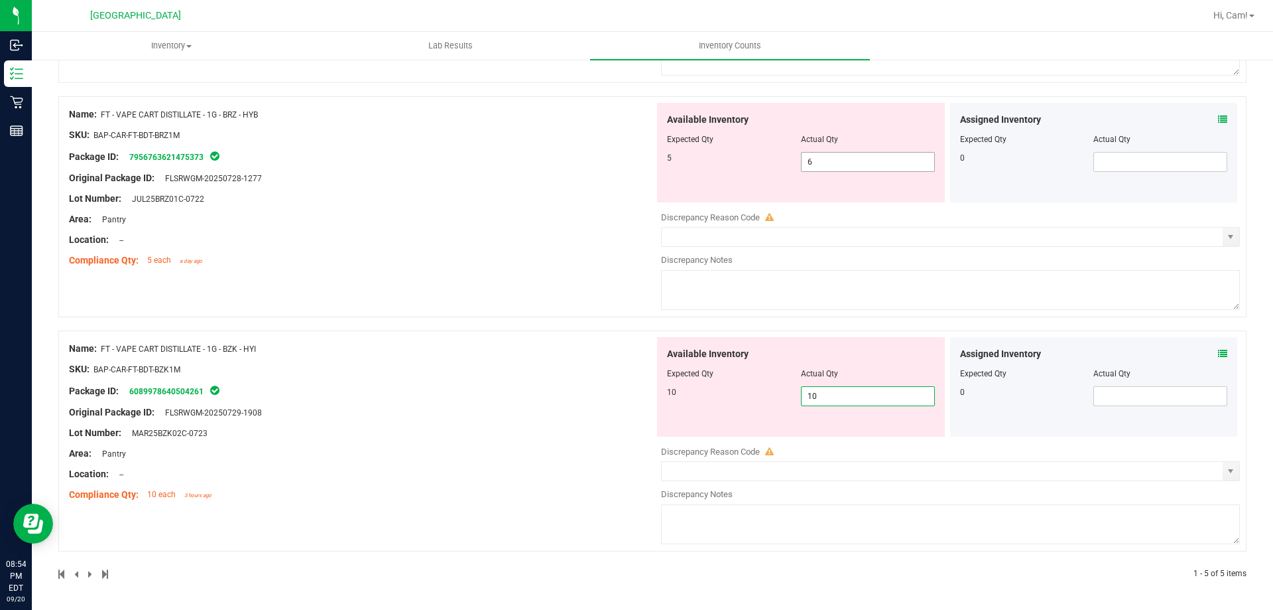
click at [820, 153] on div "Available Inventory Expected Qty Actual Qty 5 6 6" at bounding box center [801, 152] width 288 height 99
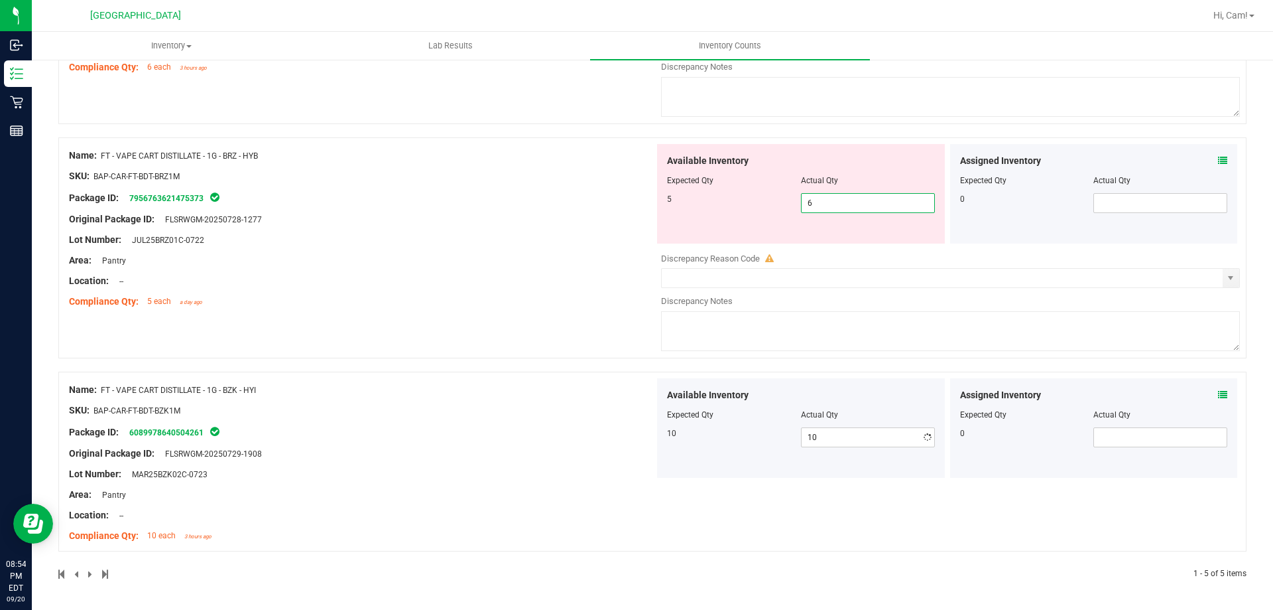
click at [820, 153] on div "Available Inventory Expected Qty Actual Qty 5 6 6" at bounding box center [801, 193] width 288 height 99
click at [818, 200] on span "6 6" at bounding box center [868, 203] width 134 height 20
type input "5"
click at [818, 200] on input "5" at bounding box center [868, 203] width 133 height 19
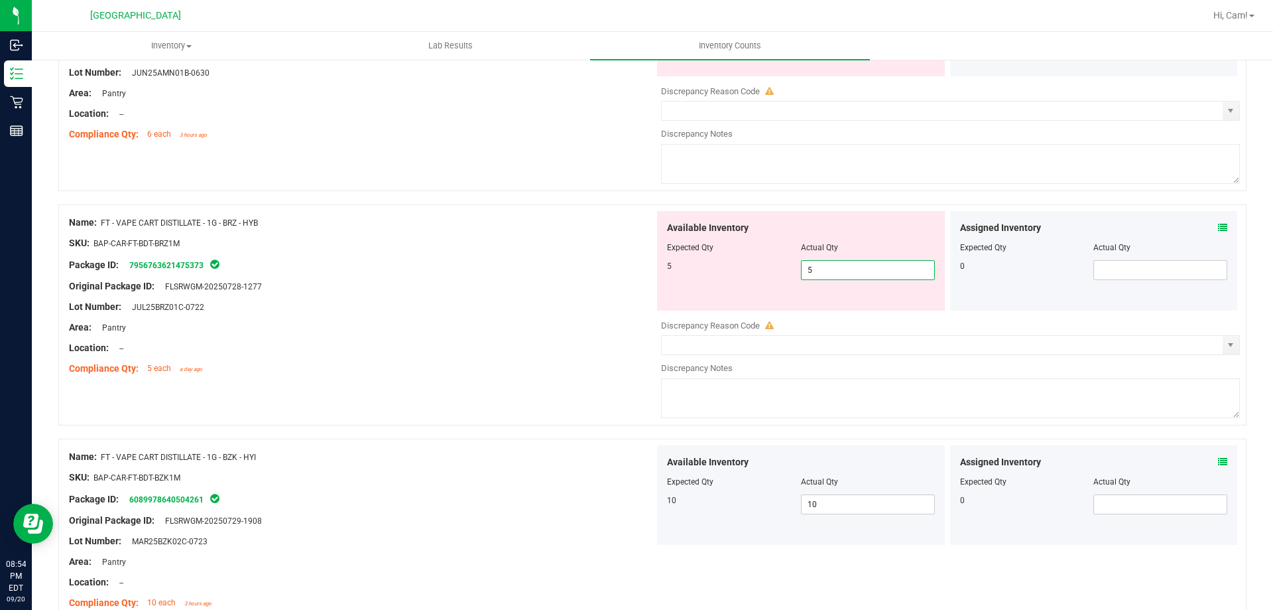
scroll to position [648, 0]
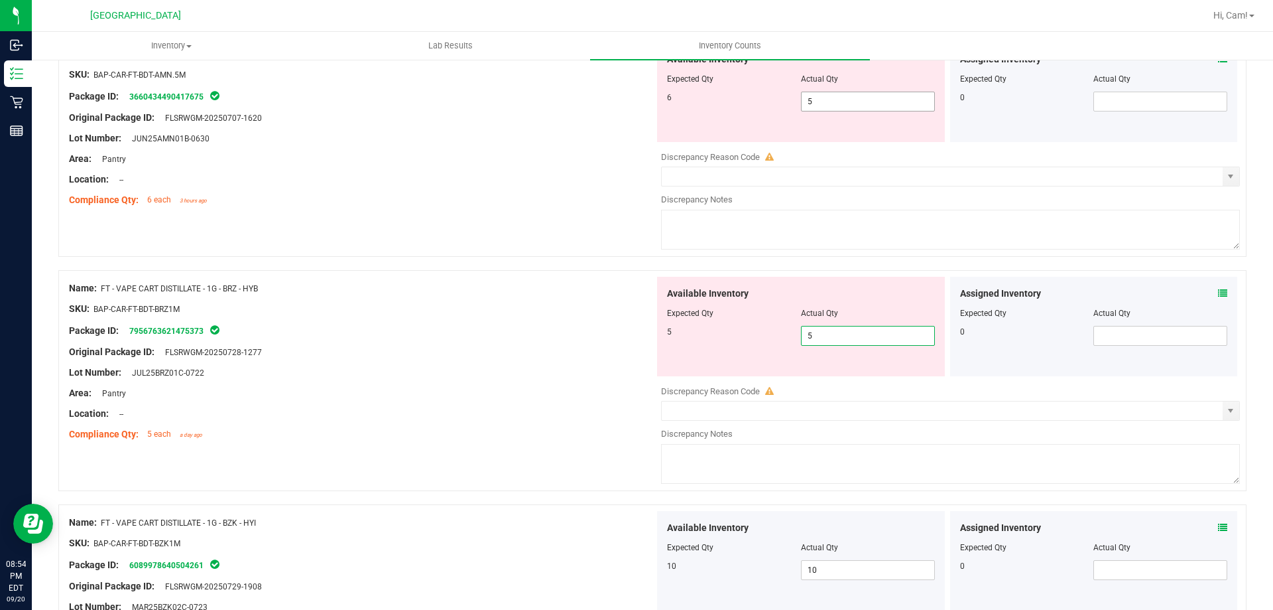
type input "5"
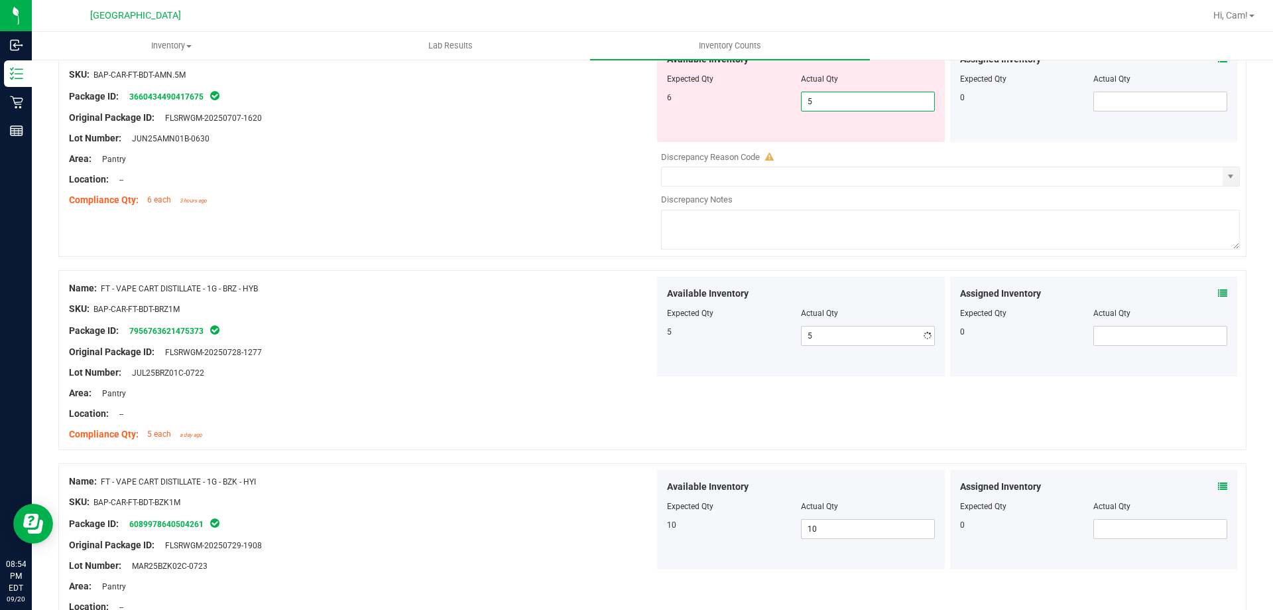
click at [832, 99] on span "5 5" at bounding box center [868, 102] width 134 height 20
click at [832, 99] on input "5" at bounding box center [868, 101] width 133 height 19
type input "6"
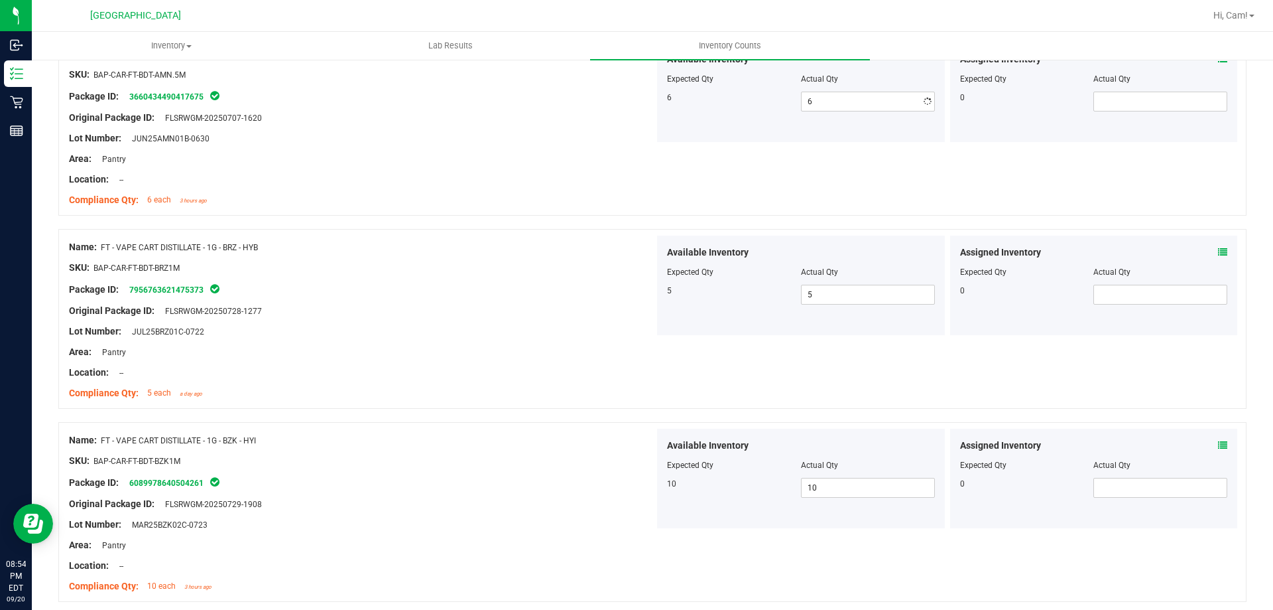
drag, startPoint x: 585, startPoint y: 175, endPoint x: 588, endPoint y: 205, distance: 30.0
click at [584, 175] on div "Location: --" at bounding box center [362, 179] width 586 height 14
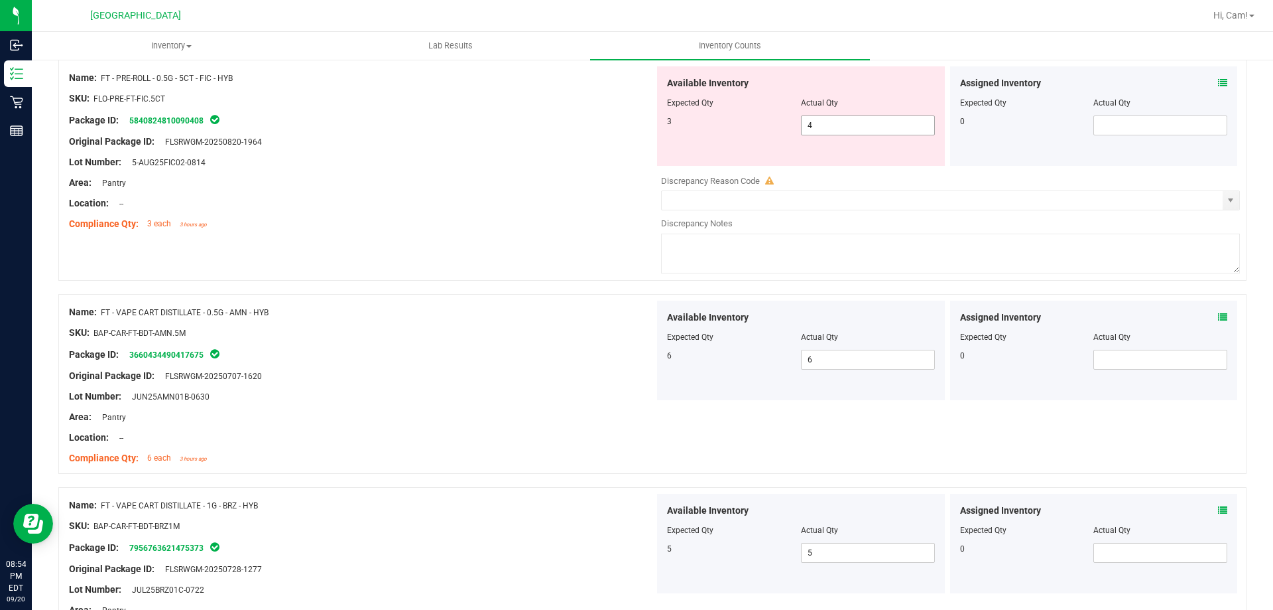
scroll to position [383, 0]
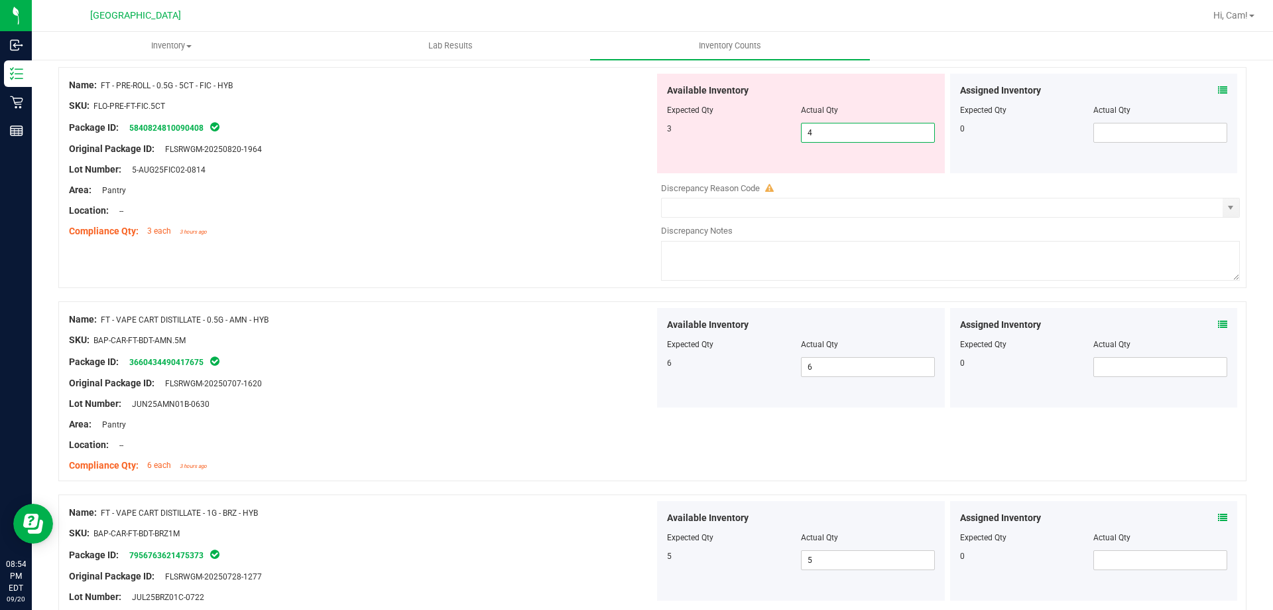
click at [854, 139] on span "4 4" at bounding box center [868, 133] width 134 height 20
click at [854, 139] on input "4" at bounding box center [868, 132] width 133 height 19
type input "3"
click at [713, 147] on div "Available Inventory Expected Qty Actual Qty 3 3 3" at bounding box center [801, 123] width 288 height 99
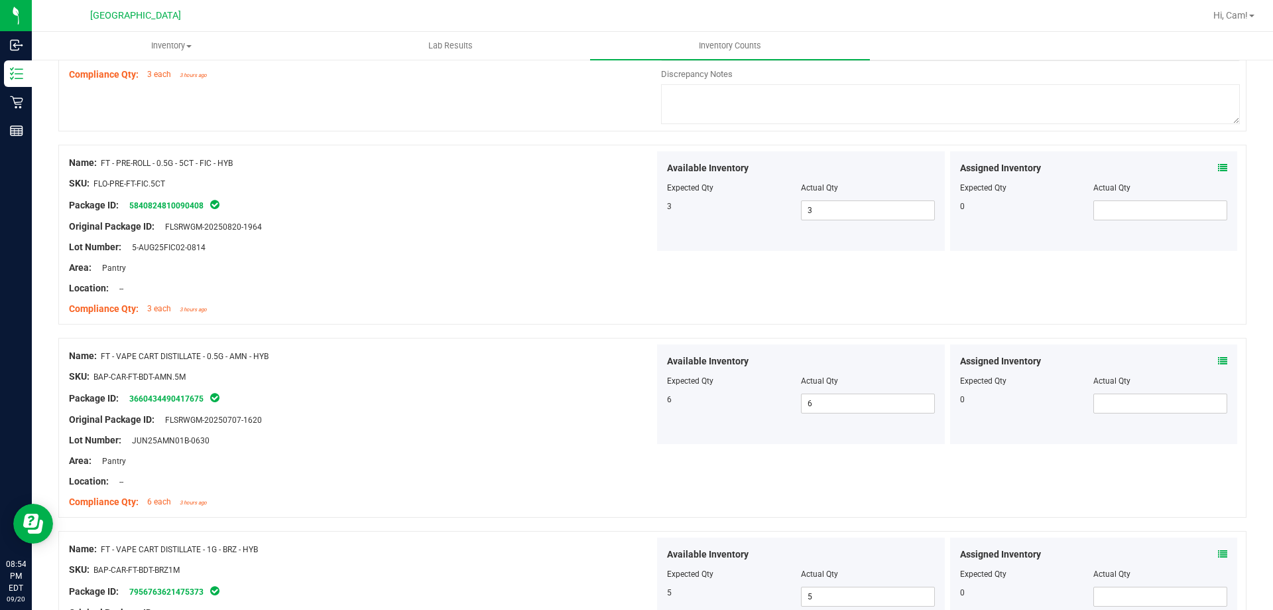
scroll to position [117, 0]
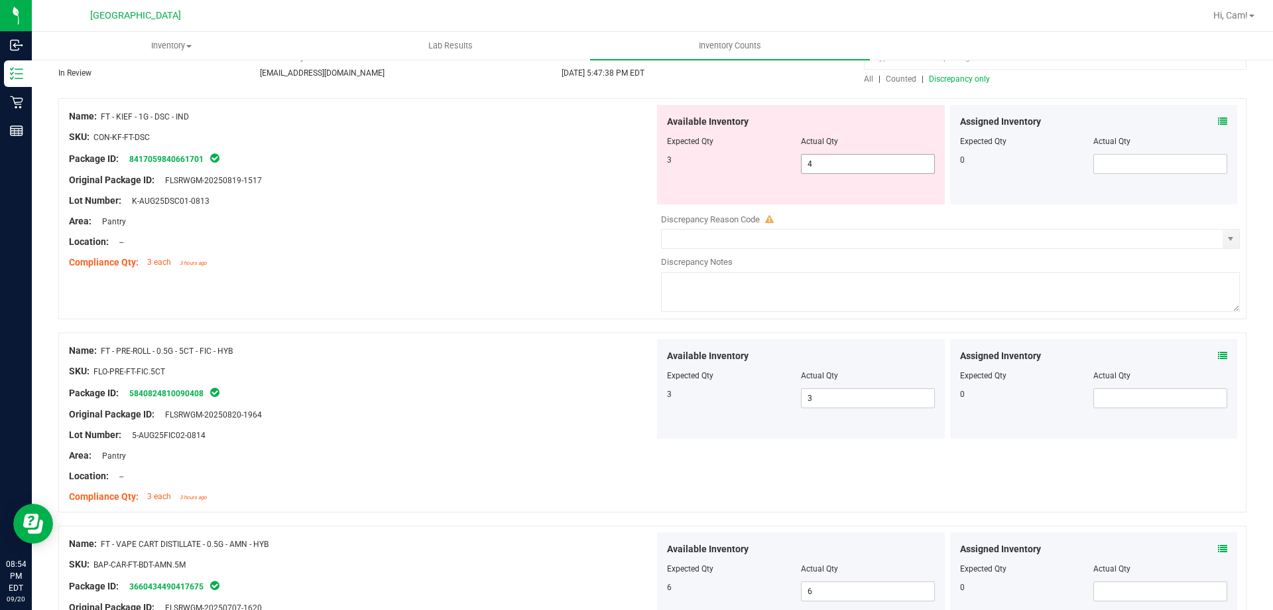
click at [858, 170] on span "4 4" at bounding box center [868, 164] width 134 height 20
click at [0, 0] on input "4" at bounding box center [0, 0] width 0 height 0
type input "3"
drag, startPoint x: 723, startPoint y: 181, endPoint x: 661, endPoint y: 231, distance: 80.2
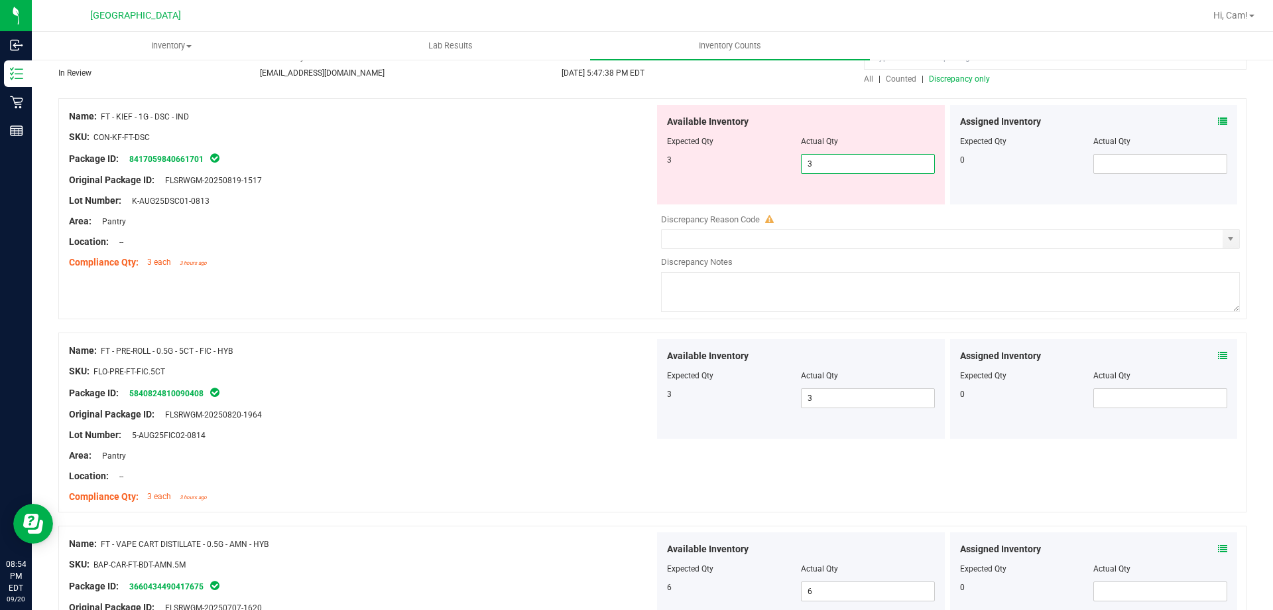
click at [723, 183] on div "Available Inventory Expected Qty Actual Qty 3 3 3" at bounding box center [801, 154] width 288 height 99
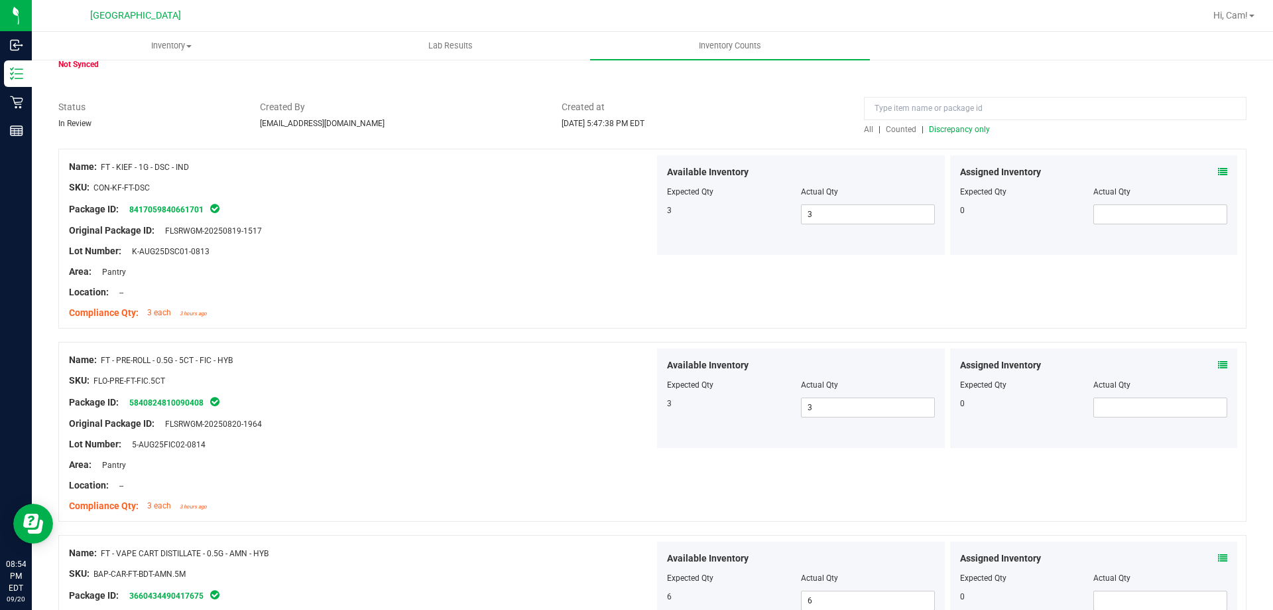
scroll to position [0, 0]
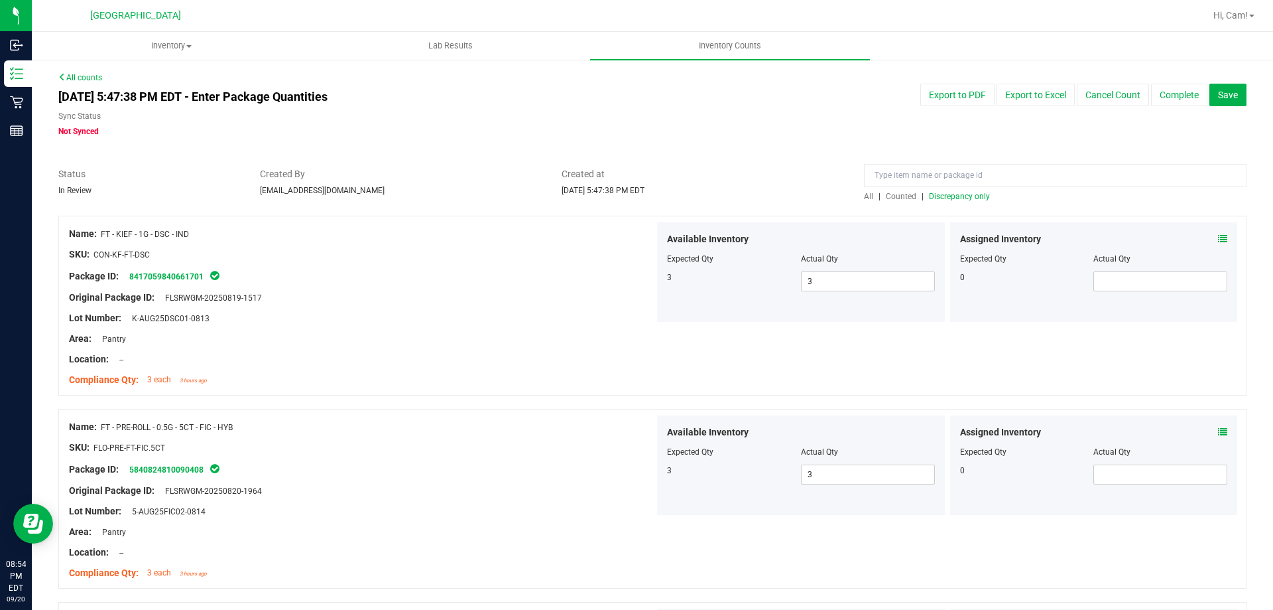
click at [937, 193] on span "Discrepancy only" at bounding box center [959, 196] width 61 height 9
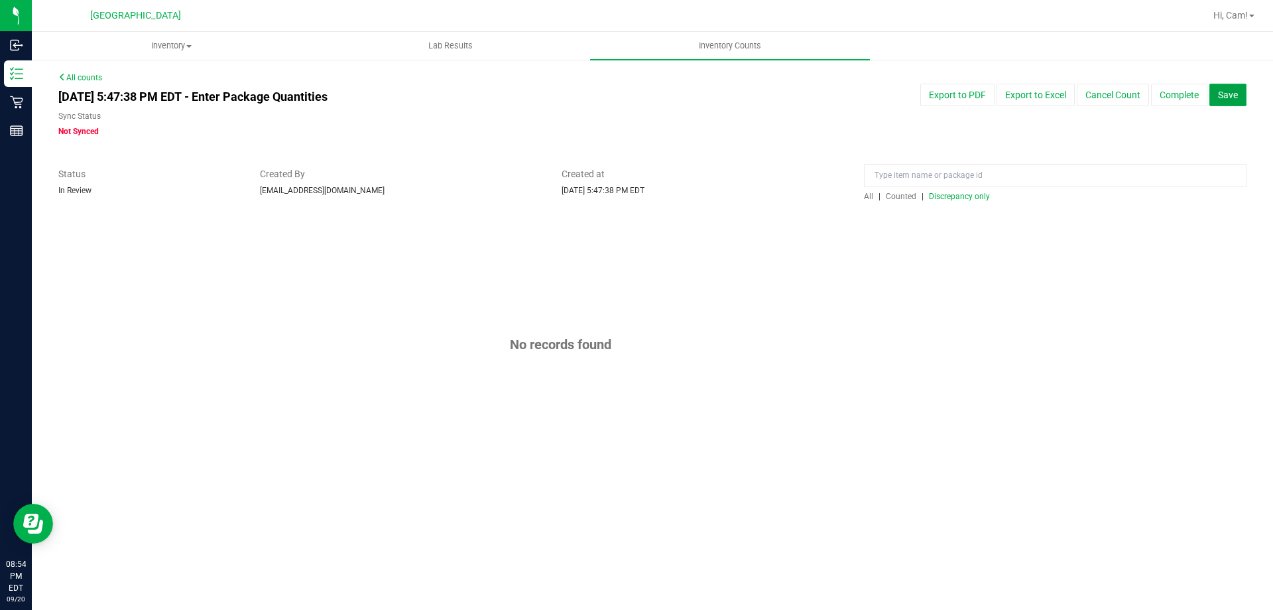
click at [1236, 87] on button "Save" at bounding box center [1228, 95] width 37 height 23
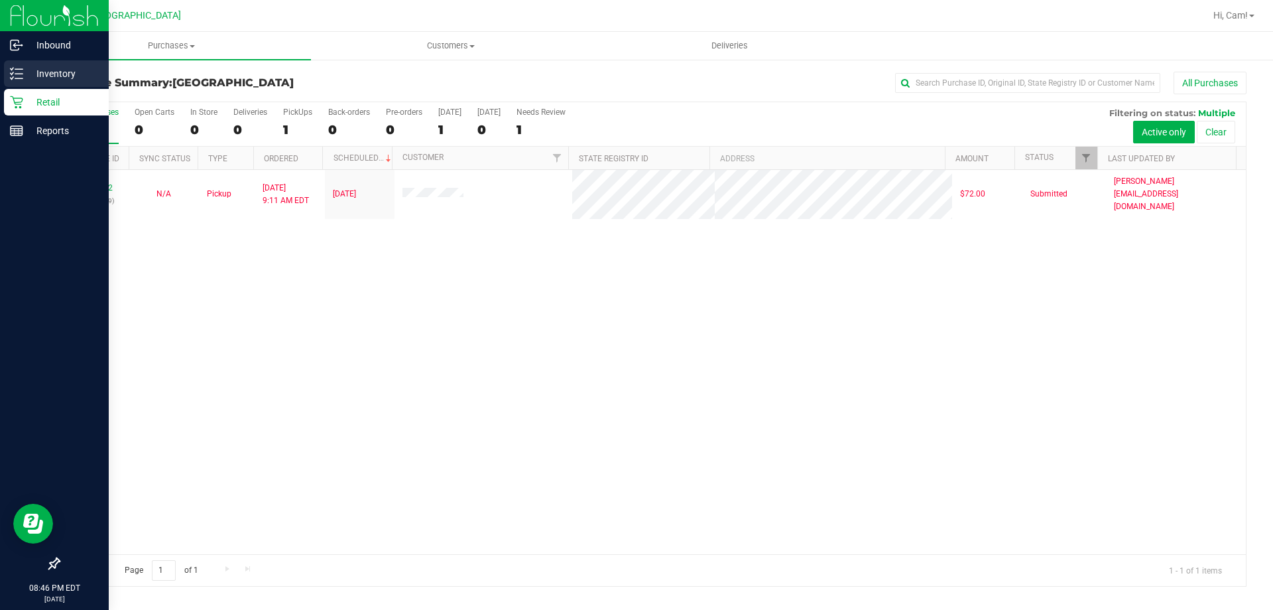
click at [17, 72] on icon at bounding box center [16, 73] width 13 height 13
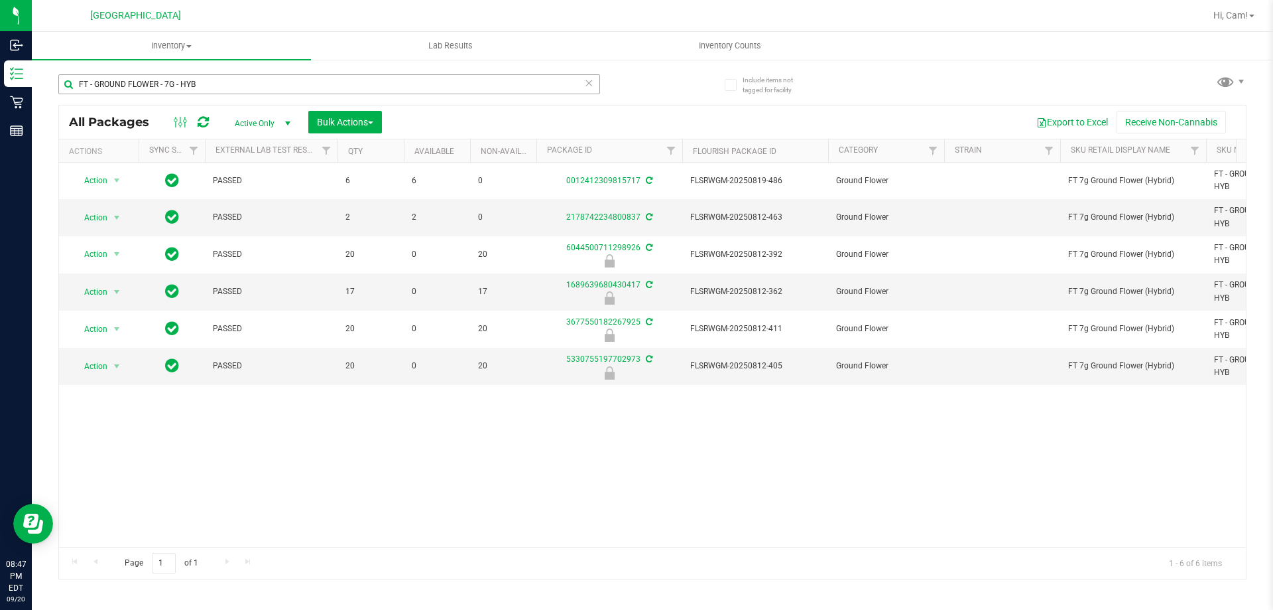
drag, startPoint x: 221, startPoint y: 95, endPoint x: 80, endPoint y: 92, distance: 141.3
click at [80, 92] on div "FT - GROUND FLOWER - 7G - HYB" at bounding box center [329, 89] width 542 height 31
drag, startPoint x: 224, startPoint y: 89, endPoint x: 218, endPoint y: 77, distance: 13.3
click at [221, 76] on input "FT - GROUND FLOWER - 7G - HYB" at bounding box center [329, 84] width 542 height 20
drag, startPoint x: 211, startPoint y: 83, endPoint x: 200, endPoint y: 86, distance: 11.1
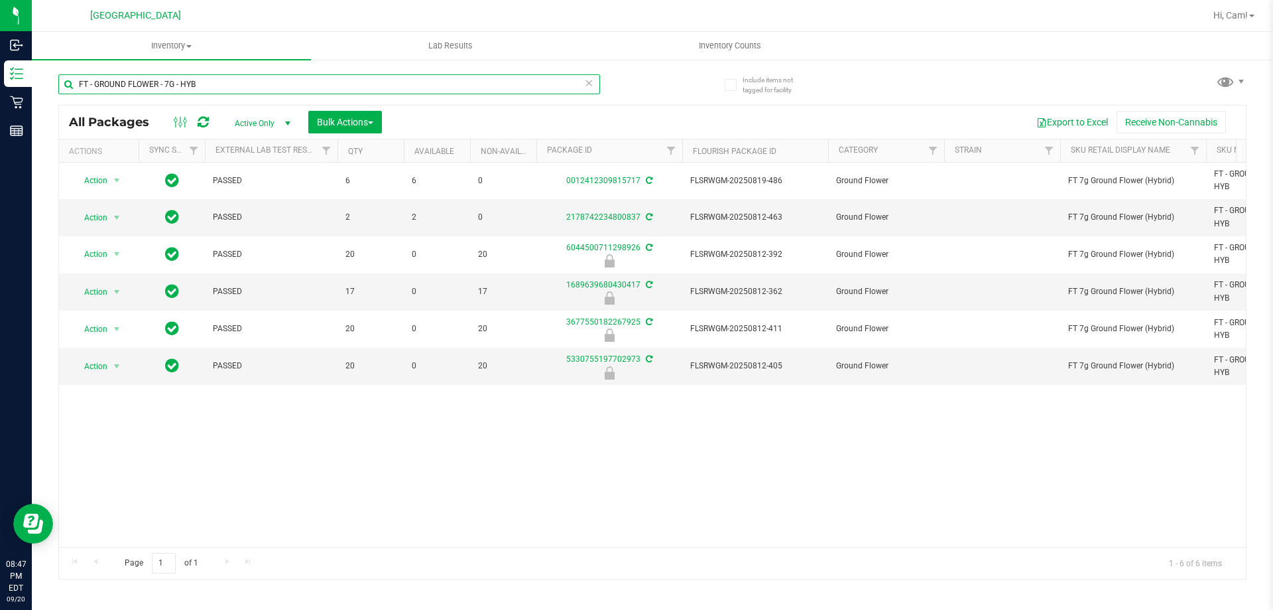
click at [200, 86] on input "FT - GROUND FLOWER - 7G - HYB" at bounding box center [329, 84] width 542 height 20
drag, startPoint x: 206, startPoint y: 84, endPoint x: 76, endPoint y: 72, distance: 130.5
click at [76, 72] on div "FT - GROUND FLOWER - 7G - HYB" at bounding box center [355, 83] width 594 height 42
paste input "FT - KIEF - 1G - DSC - IND"
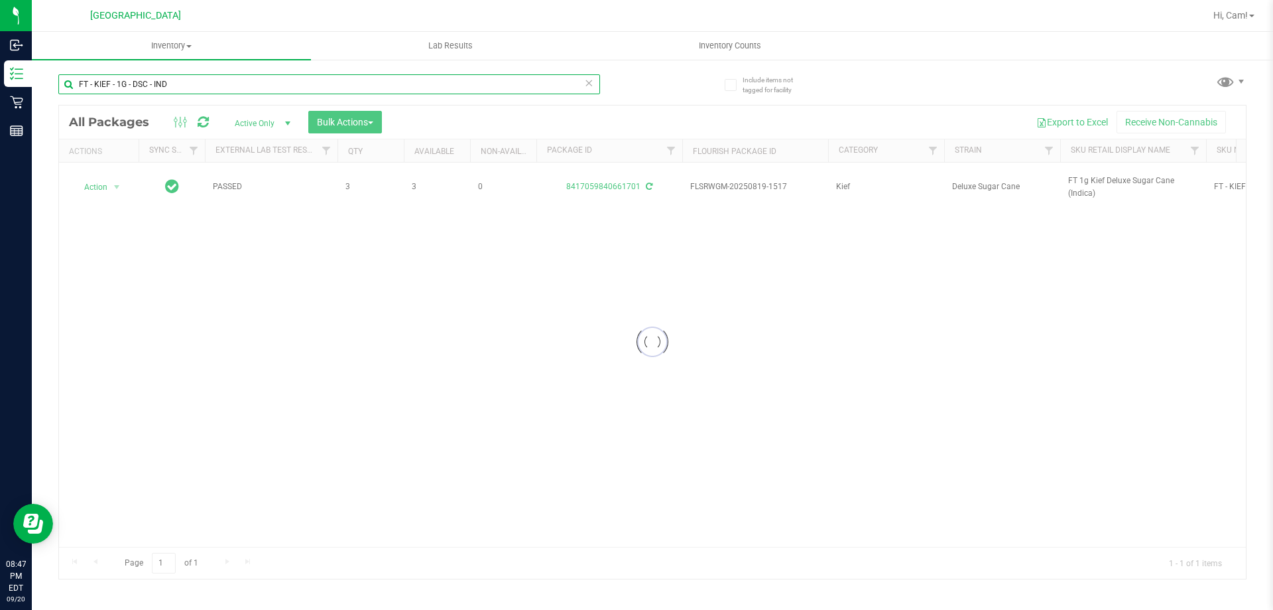
type input "FT - KIEF - 1G - DSC - IND"
